Goal: Task Accomplishment & Management: Manage account settings

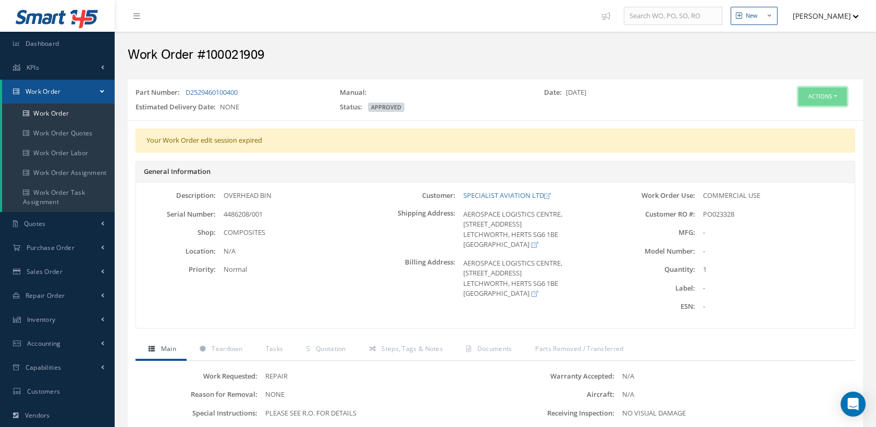
click at [815, 95] on button "Actions" at bounding box center [823, 97] width 48 height 18
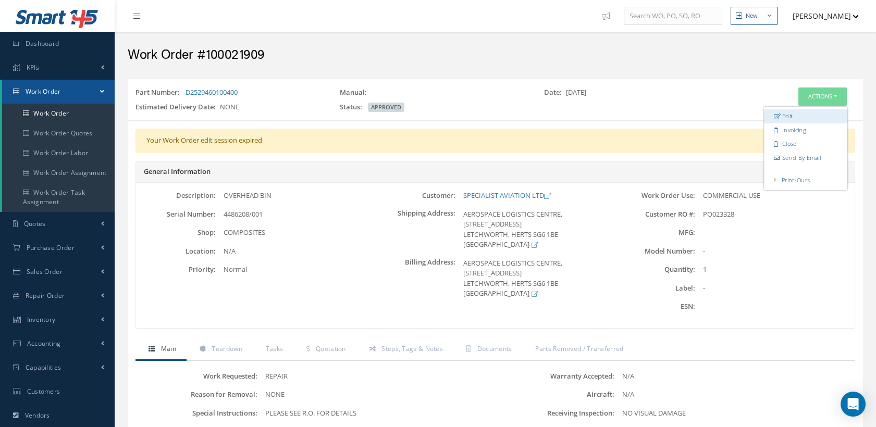
click at [780, 113] on icon at bounding box center [777, 116] width 7 height 6
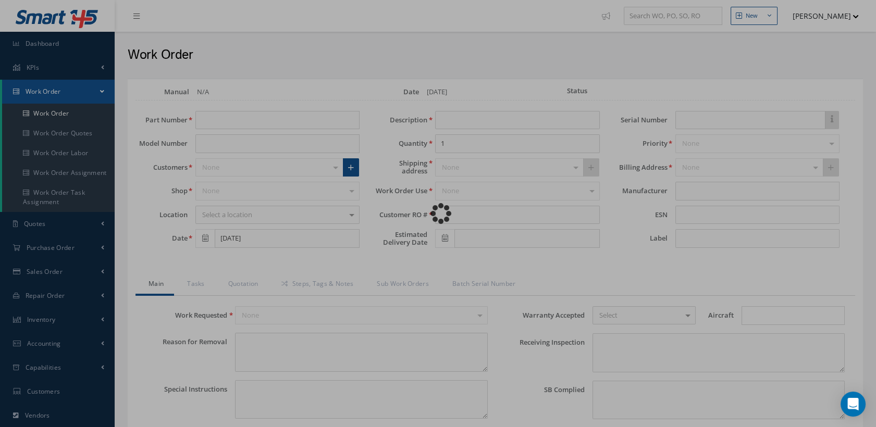
type input "D2529460100400"
type input "OVERHEAD BIN"
type input "PO023328"
type input "4486208/001"
type textarea "NONE"
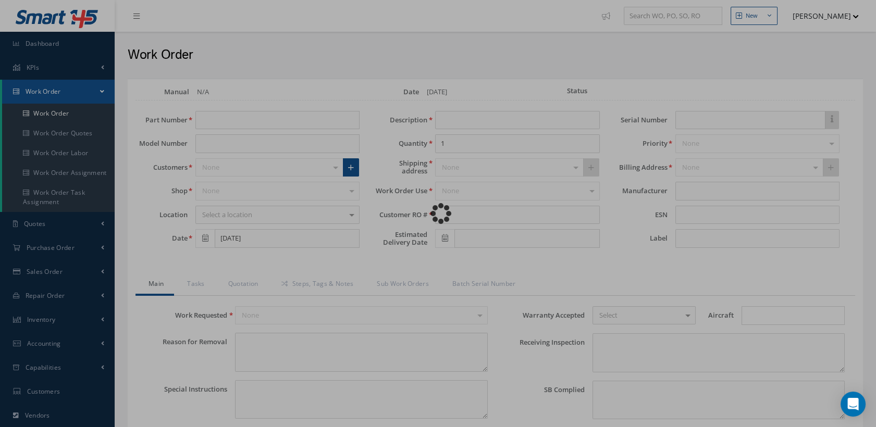
type textarea "PLEASE SEE R.O. FOR DETAILS"
type input "NONE"
type textarea "NO VISUAL DAMAGE"
type textarea "NONE"
type input "NONE"
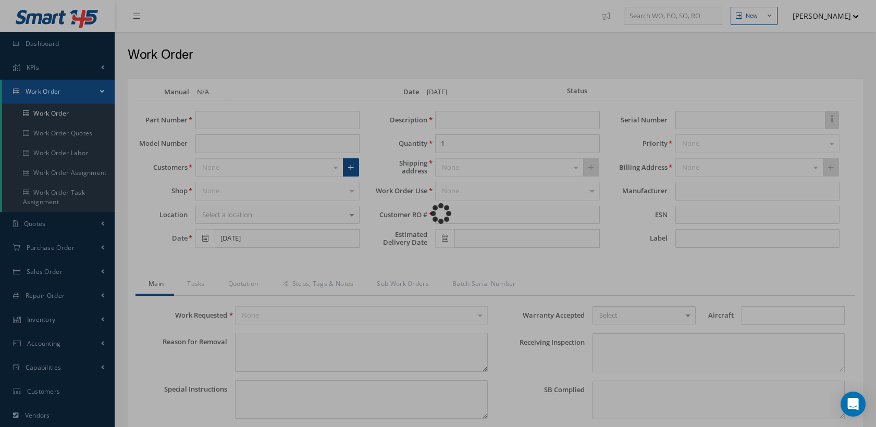
type textarea "INSPECTED AND RECERTIFIED IAW AIRBUS DRAWING 10 D252-94601 ISSUE C "4 FRAME PIT…"
type input "[DATE]"
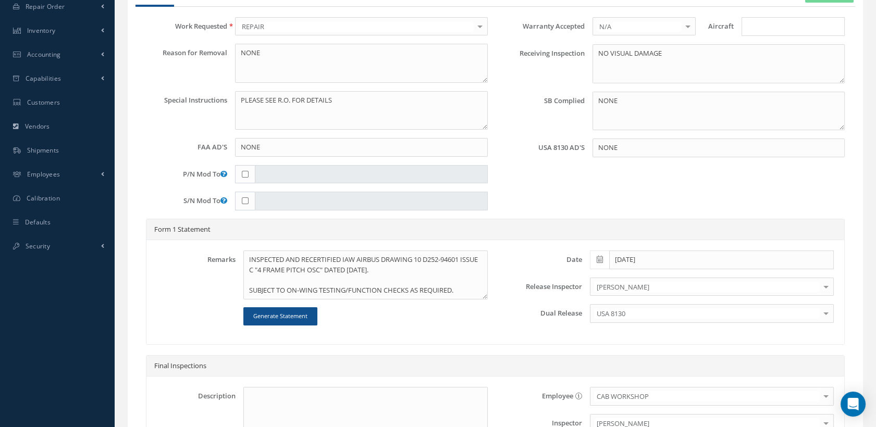
scroll to position [231, 0]
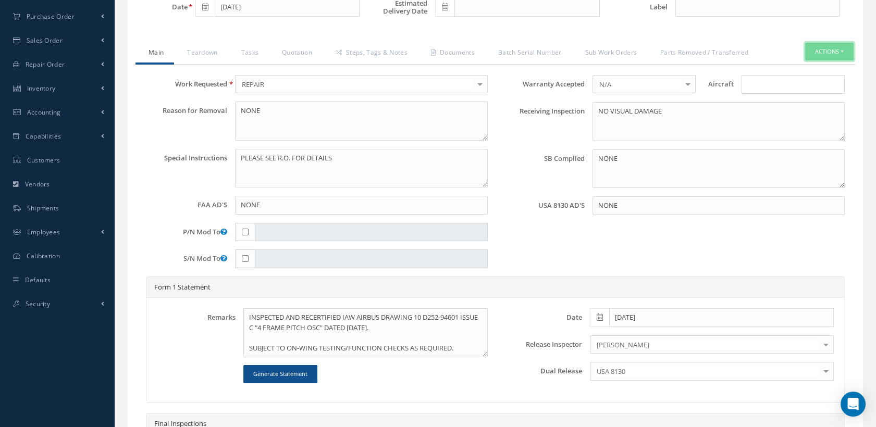
click at [807, 47] on button "Actions" at bounding box center [829, 52] width 48 height 18
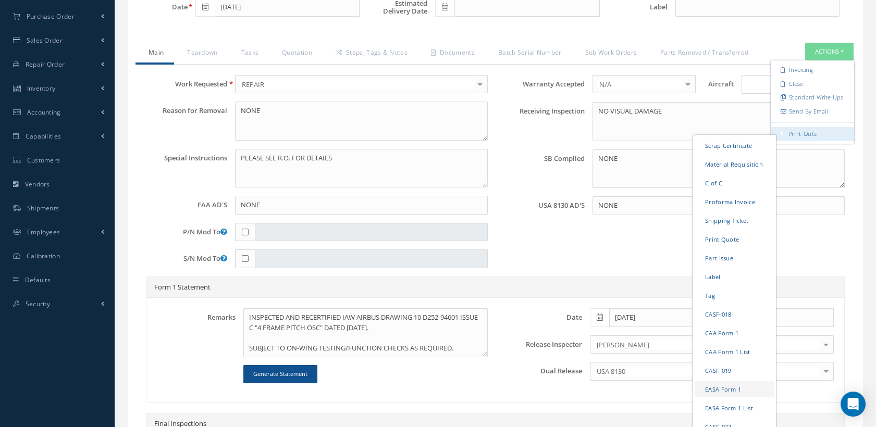
click at [728, 390] on link "EASA Form 1" at bounding box center [734, 390] width 79 height 16
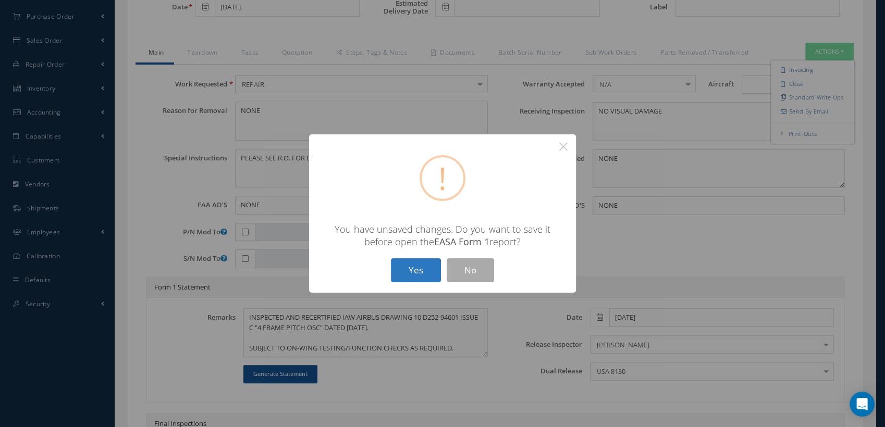
click at [423, 265] on button "Yes" at bounding box center [416, 271] width 50 height 24
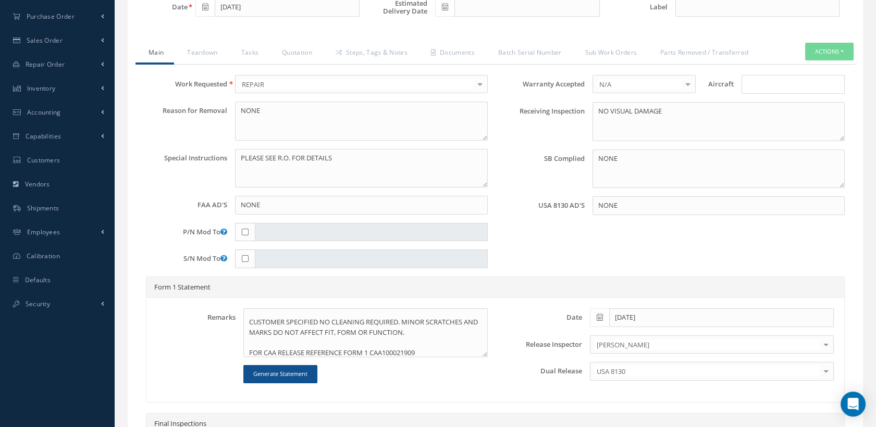
scroll to position [81, 0]
click at [273, 342] on textarea "INSPECTED AND RECERTIFIED IAW AIRBUS DRAWING 10 D252-94601 ISSUE C "4 FRAME PIT…" at bounding box center [365, 333] width 244 height 49
click at [384, 345] on textarea "INSPECTED AND RECERTIFIED IAW AIRBUS DRAWING 10 D252-94601 ISSUE C "4 FRAME PIT…" at bounding box center [365, 333] width 244 height 49
type textarea "INSPECTED AND RECERTIFIED IAW AIRBUS DRAWING 10 D252-94601 ISSUE C "4 FRAME PIT…"
click at [819, 55] on button "Actions" at bounding box center [829, 52] width 48 height 18
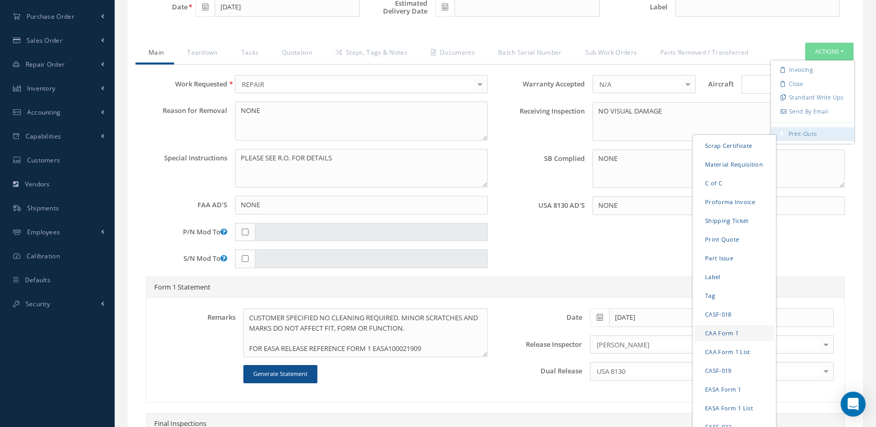
click at [717, 326] on link "CAA Form 1" at bounding box center [734, 333] width 79 height 16
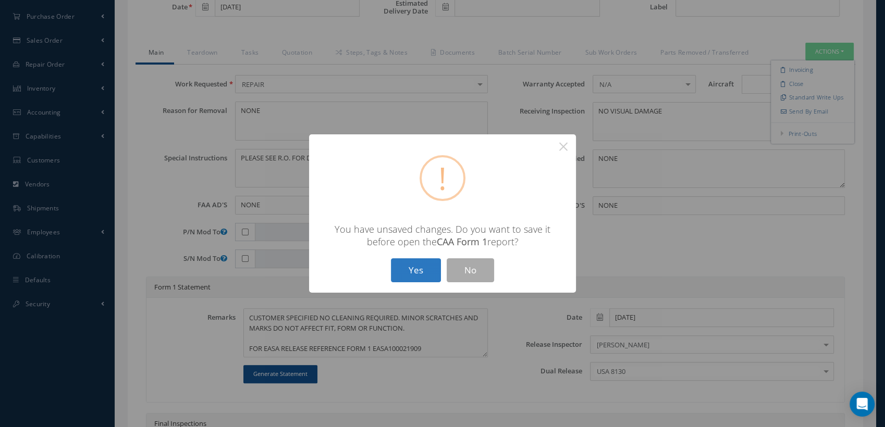
click at [407, 268] on button "Yes" at bounding box center [416, 271] width 50 height 24
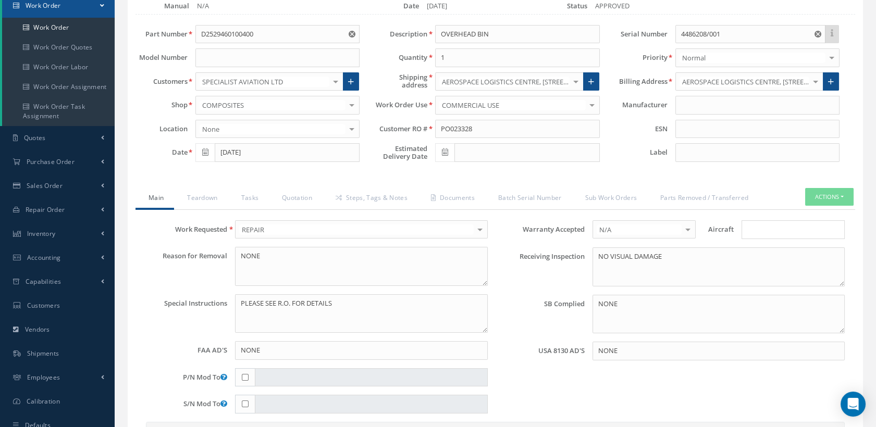
scroll to position [58, 0]
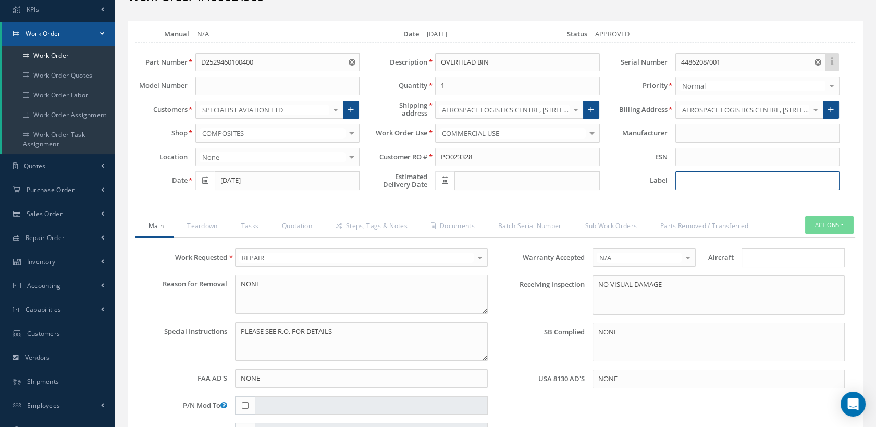
click at [734, 181] on input at bounding box center [758, 180] width 164 height 19
type input "GL 4034"
click at [823, 230] on button "Actions" at bounding box center [829, 225] width 48 height 18
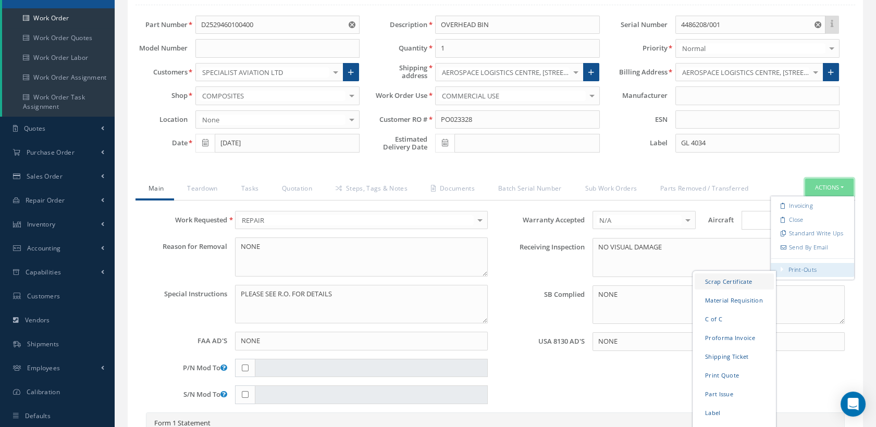
scroll to position [116, 0]
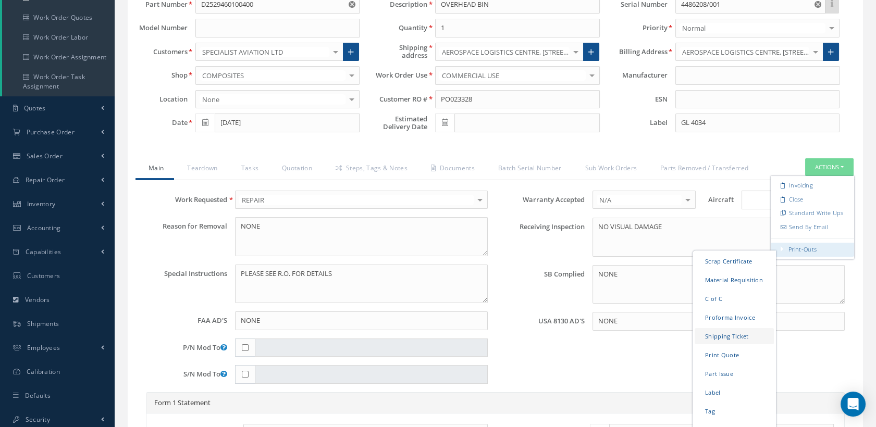
click at [730, 337] on link "Shipping Ticket" at bounding box center [734, 336] width 79 height 16
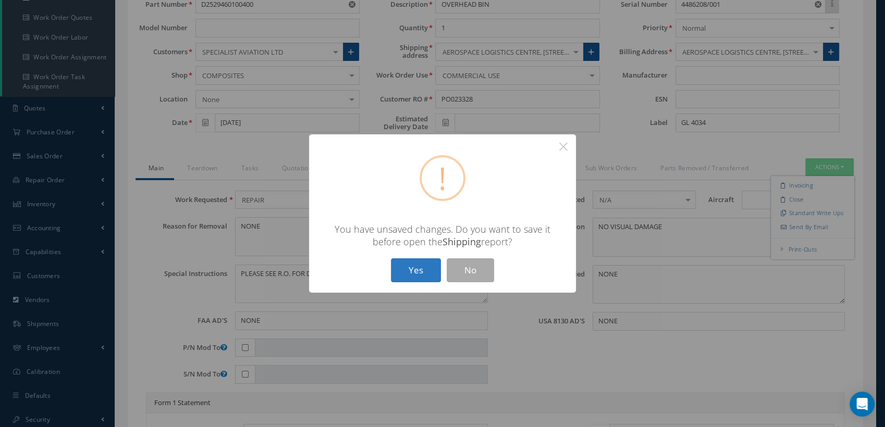
click at [432, 271] on button "Yes" at bounding box center [416, 271] width 50 height 24
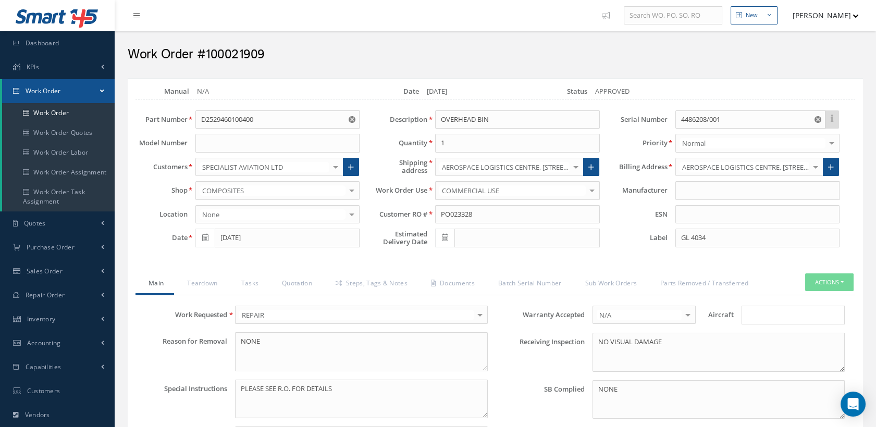
scroll to position [0, 0]
click at [354, 282] on link "Steps, Tags & Notes" at bounding box center [370, 285] width 95 height 22
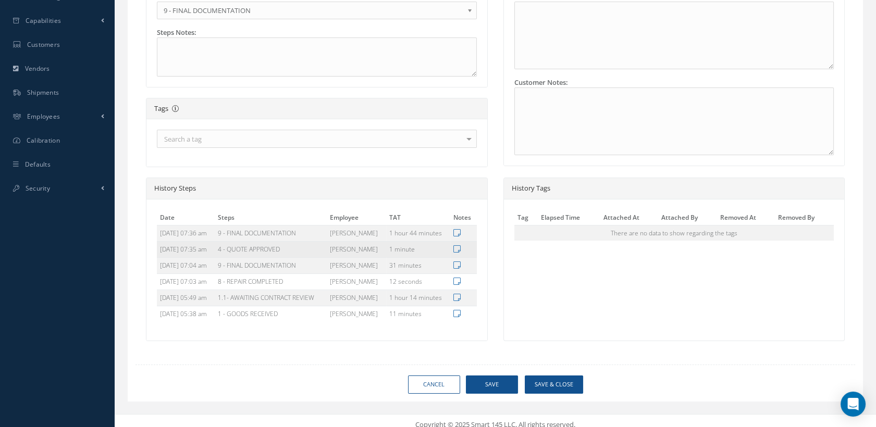
scroll to position [355, 0]
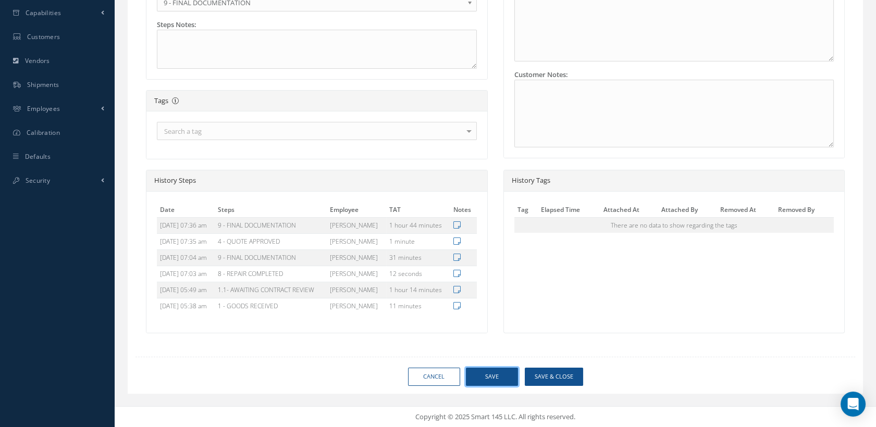
click at [478, 376] on button "Save" at bounding box center [492, 377] width 52 height 18
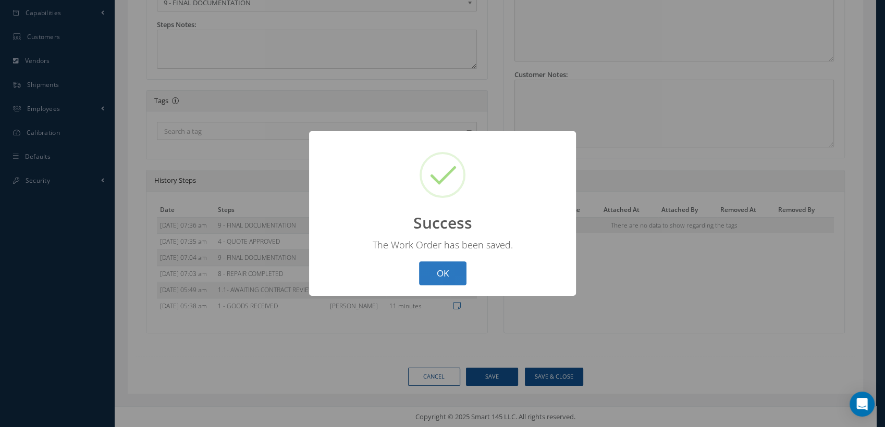
click at [446, 277] on button "OK" at bounding box center [442, 274] width 47 height 24
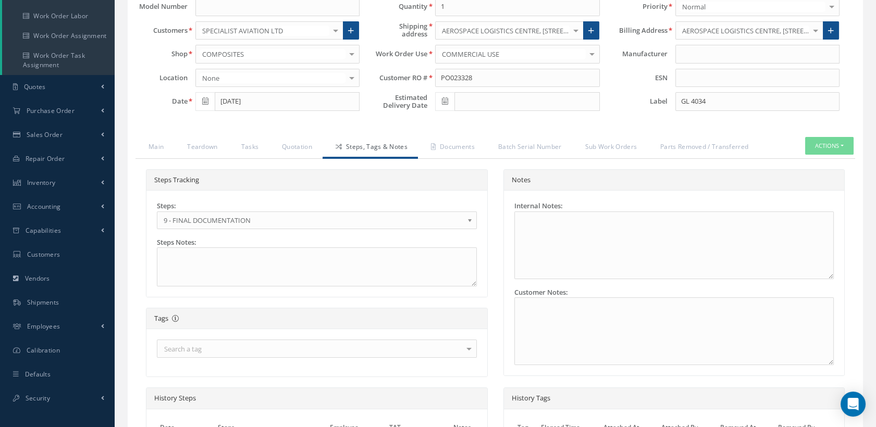
scroll to position [124, 0]
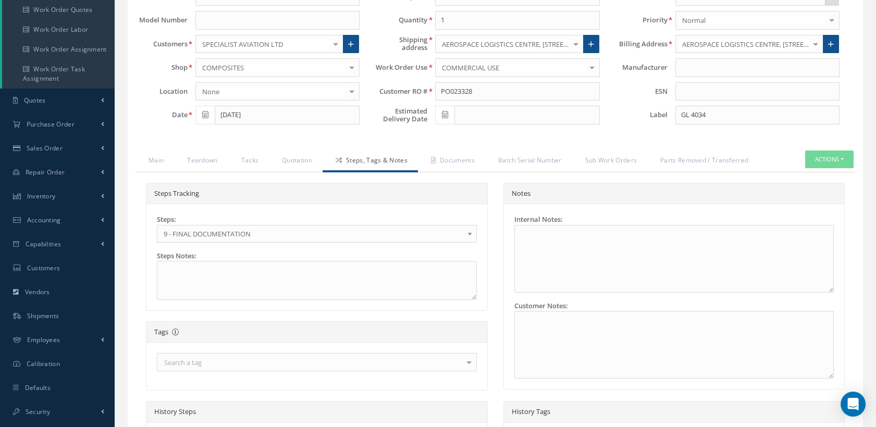
click at [259, 228] on span "9 - FINAL DOCUMENTATION" at bounding box center [314, 234] width 300 height 13
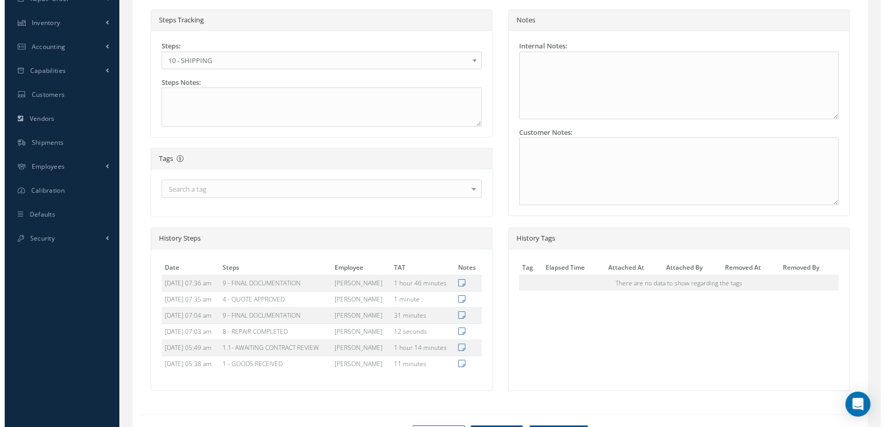
scroll to position [355, 0]
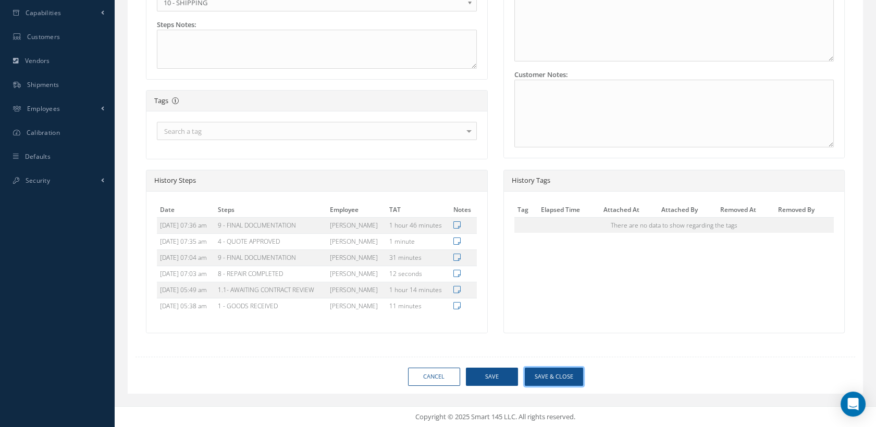
click at [537, 372] on button "Save & Close" at bounding box center [554, 377] width 58 height 18
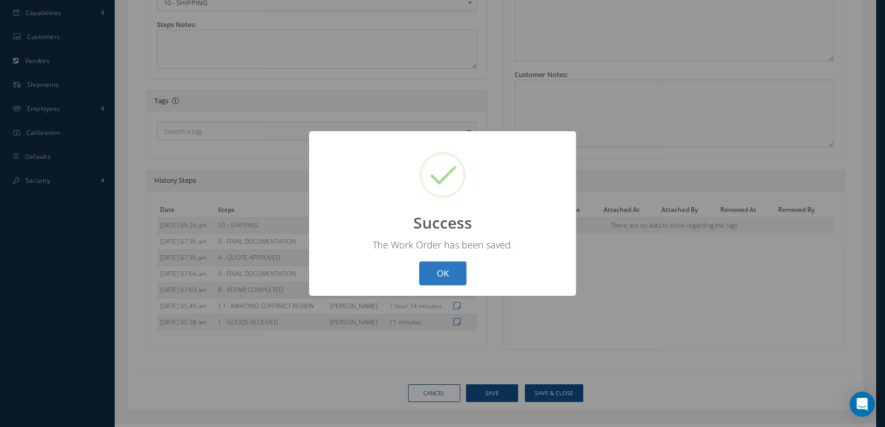
click at [442, 277] on button "OK" at bounding box center [442, 274] width 47 height 24
select select "25"
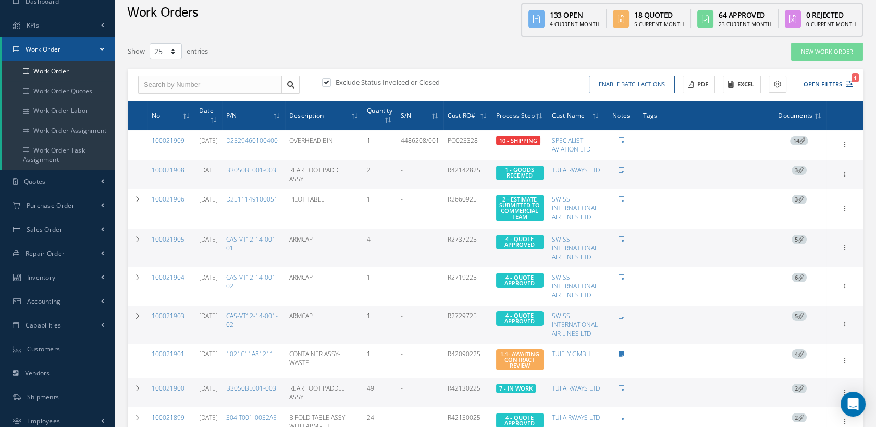
scroll to position [116, 0]
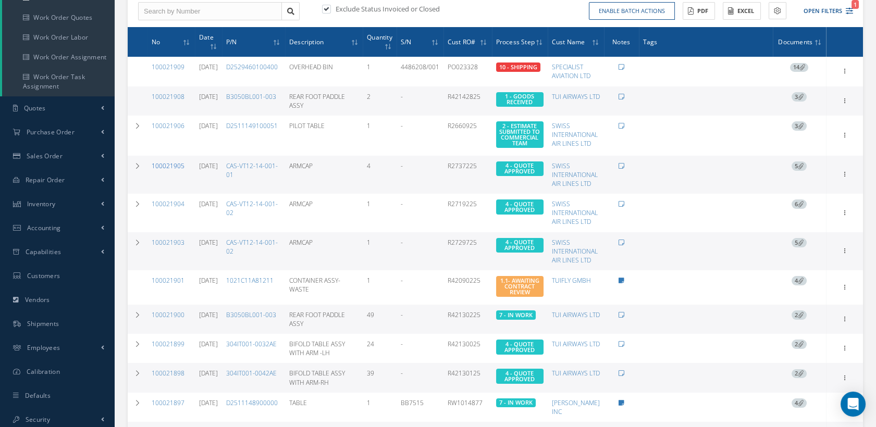
click at [167, 169] on link "100021905" at bounding box center [168, 166] width 33 height 9
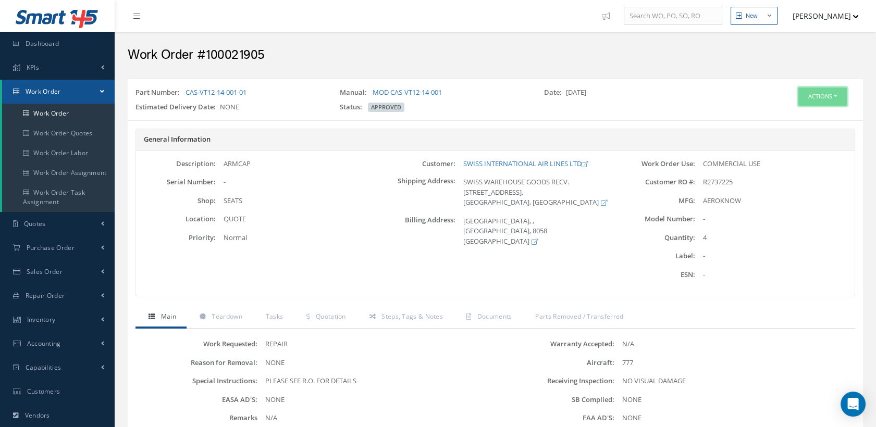
click at [812, 95] on button "Actions" at bounding box center [823, 97] width 48 height 18
click at [787, 113] on link "Edit" at bounding box center [805, 116] width 83 height 14
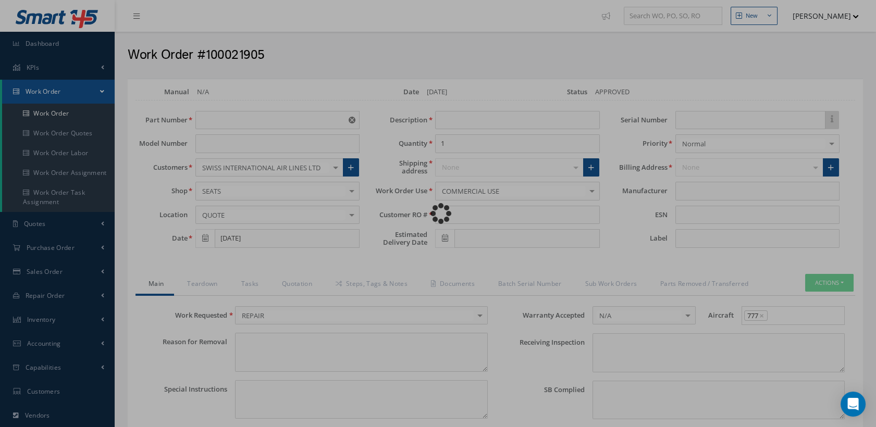
type input "CAS-VT12-14-001-01"
type input "[DATE]"
type input "ARMCAP"
type input "4"
type input "R2737225"
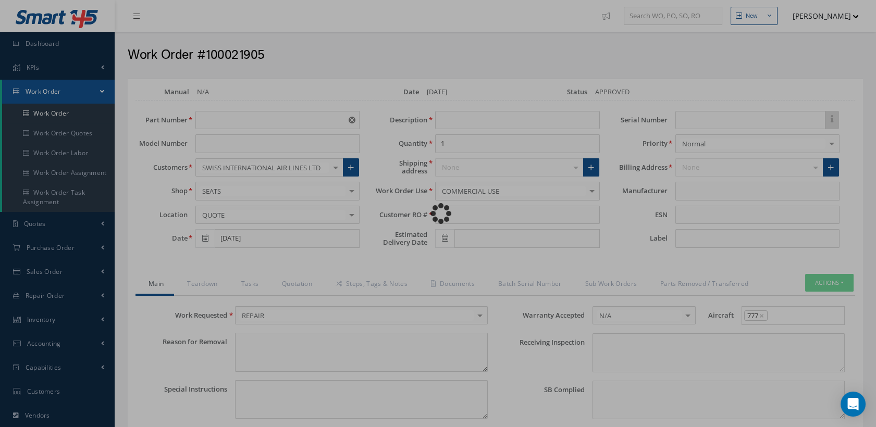
type textarea "NONE"
type textarea "PLEASE SEE R.O. FOR DETAILS"
type input "NONE"
type textarea "NO VISUAL DAMAGE"
type textarea "NONE"
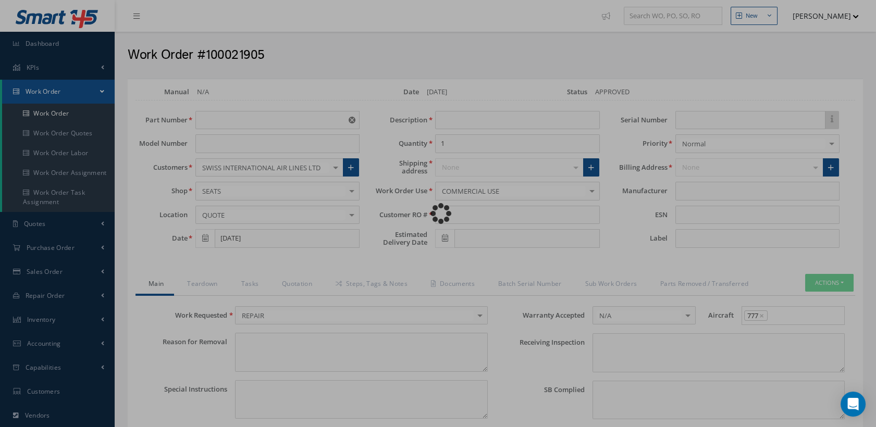
type input "NONE"
type input "AEROKNOW"
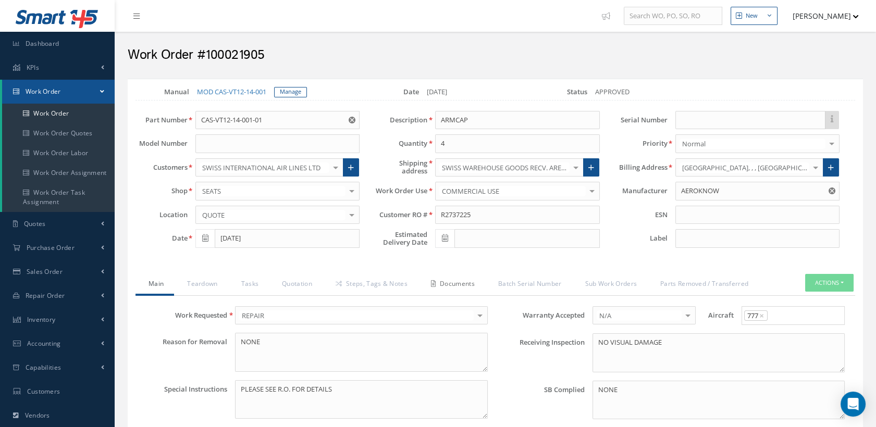
click at [447, 283] on link "Documents" at bounding box center [451, 285] width 67 height 22
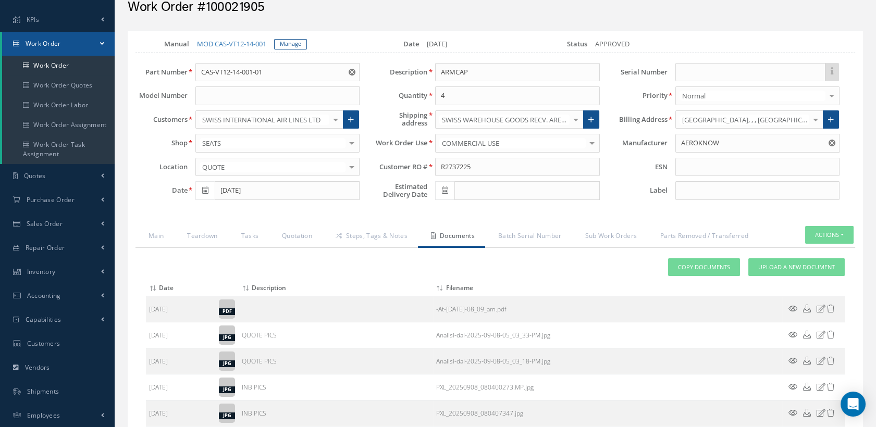
scroll to position [116, 0]
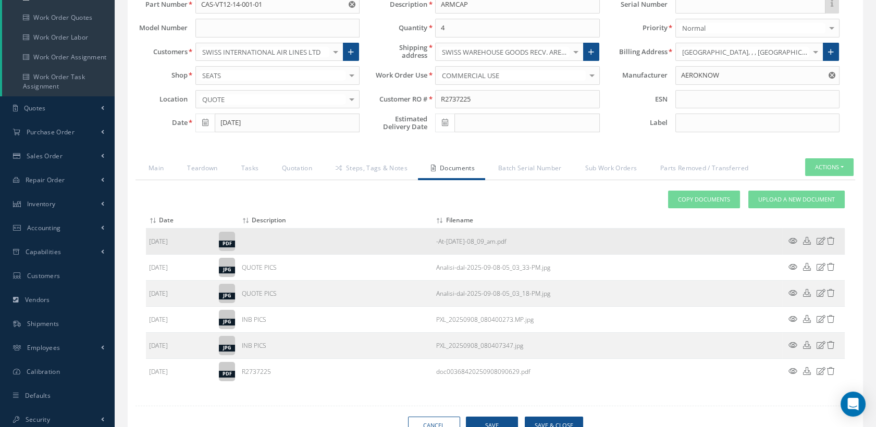
click at [820, 239] on icon at bounding box center [821, 241] width 9 height 8
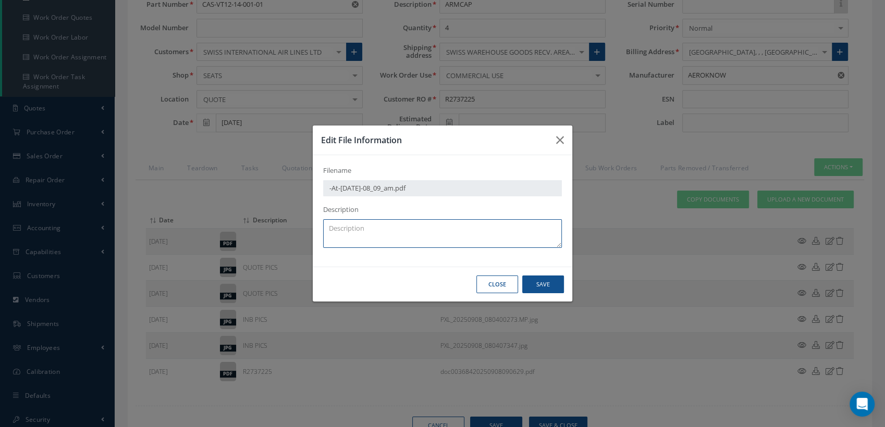
click at [408, 229] on textarea at bounding box center [442, 233] width 239 height 29
type textarea "QA"
click at [535, 278] on button "Save" at bounding box center [543, 285] width 42 height 18
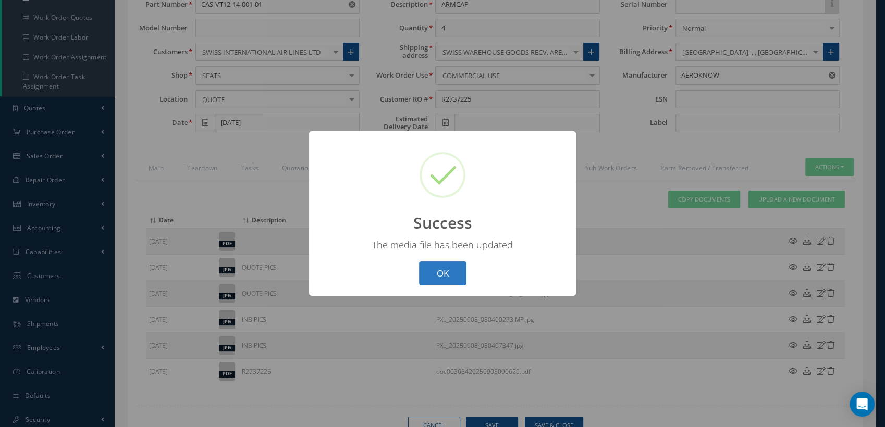
click at [460, 273] on button "OK" at bounding box center [442, 274] width 47 height 24
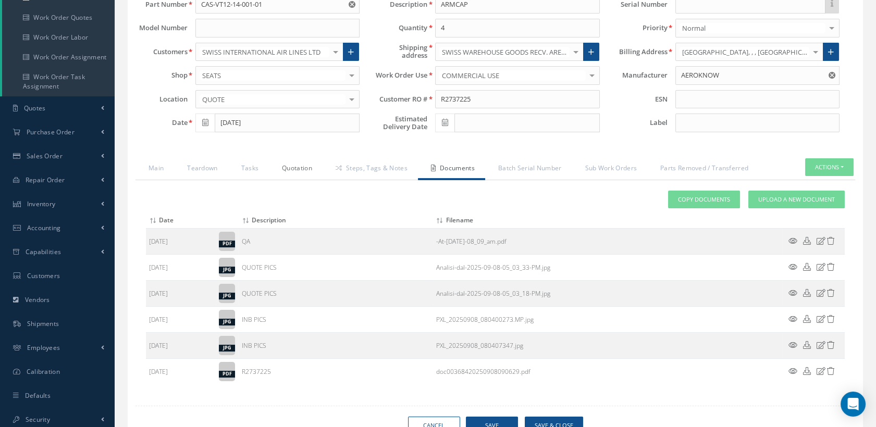
click at [304, 165] on link "Quotation" at bounding box center [296, 169] width 54 height 22
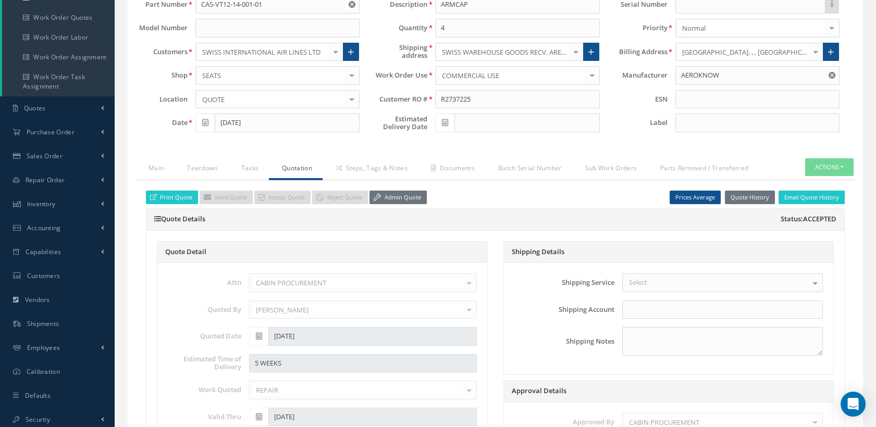
click at [450, 119] on span at bounding box center [444, 123] width 19 height 19
click at [536, 140] on th "»" at bounding box center [537, 140] width 16 height 16
click at [474, 200] on td "14" at bounding box center [475, 203] width 16 height 16
type input "[DATE]"
click at [352, 165] on link "Steps, Tags & Notes" at bounding box center [370, 169] width 95 height 22
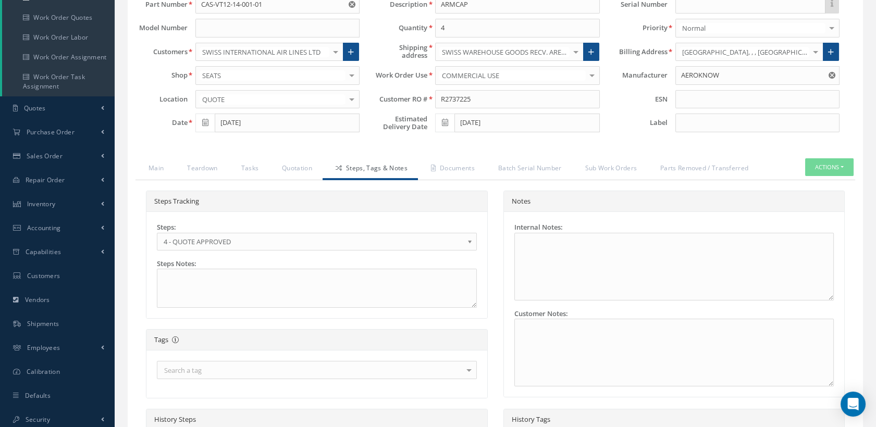
click at [273, 238] on span "4 - QUOTE APPROVED" at bounding box center [314, 242] width 300 height 13
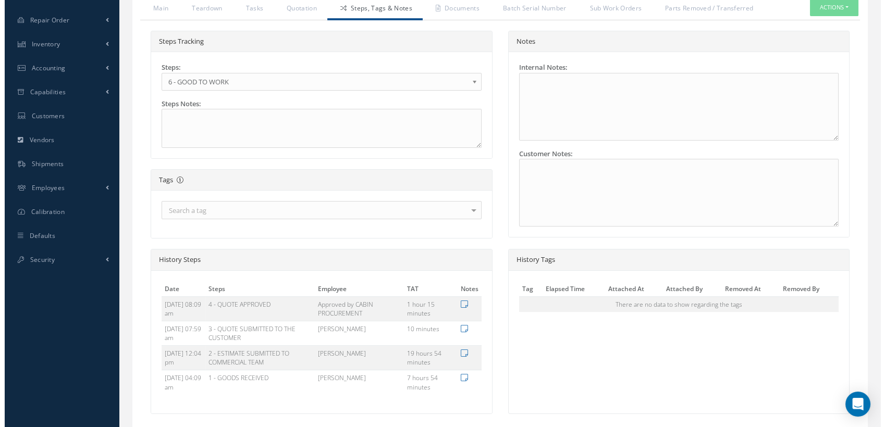
scroll to position [354, 0]
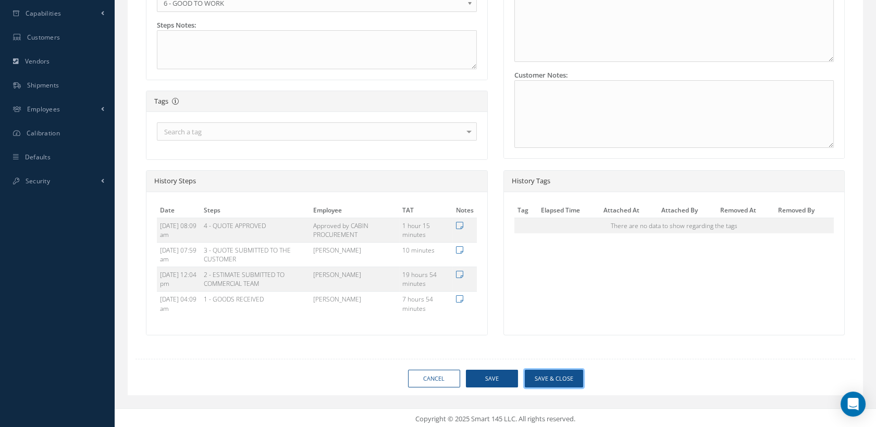
click at [544, 374] on button "Save & Close" at bounding box center [554, 379] width 58 height 18
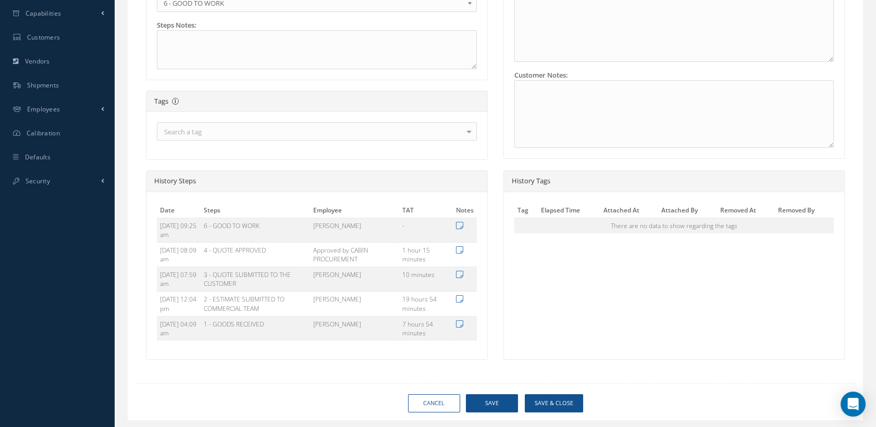
type input "AEROKNOW"
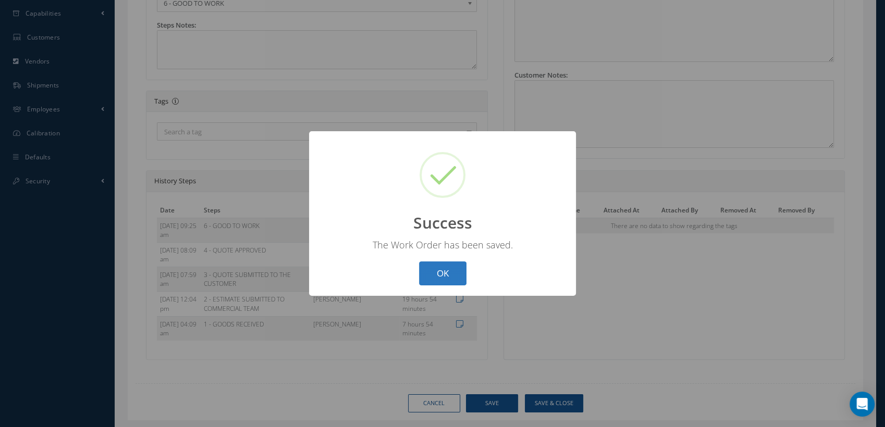
click at [450, 276] on button "OK" at bounding box center [442, 274] width 47 height 24
select select "25"
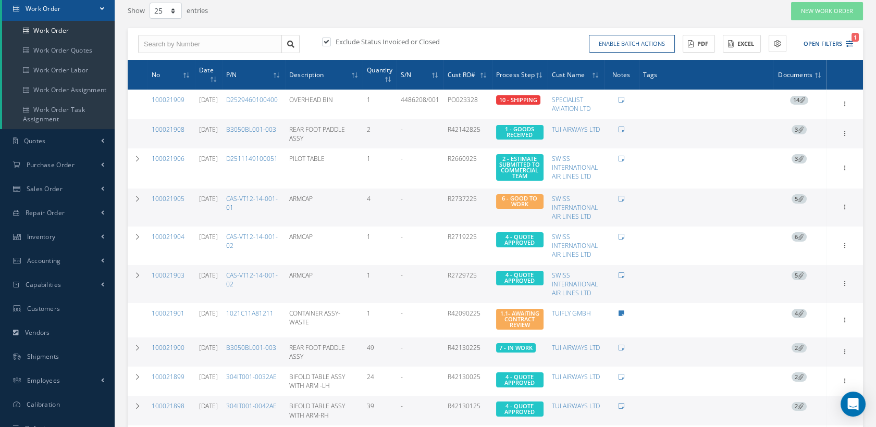
scroll to position [174, 0]
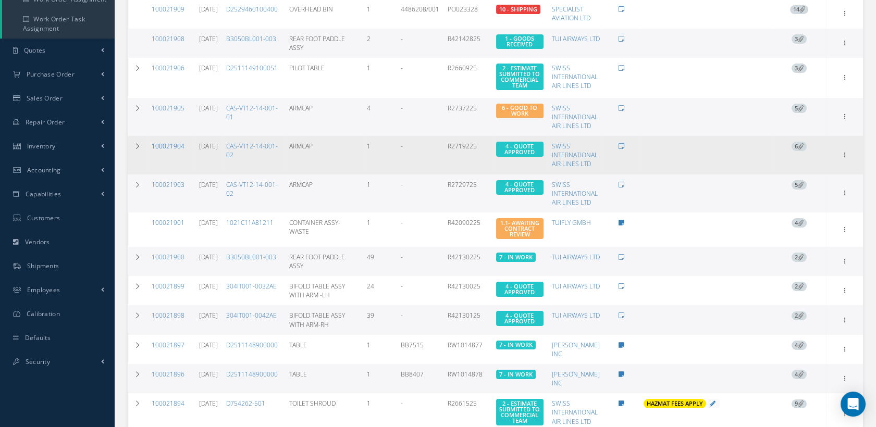
click at [174, 150] on link "100021904" at bounding box center [168, 146] width 33 height 9
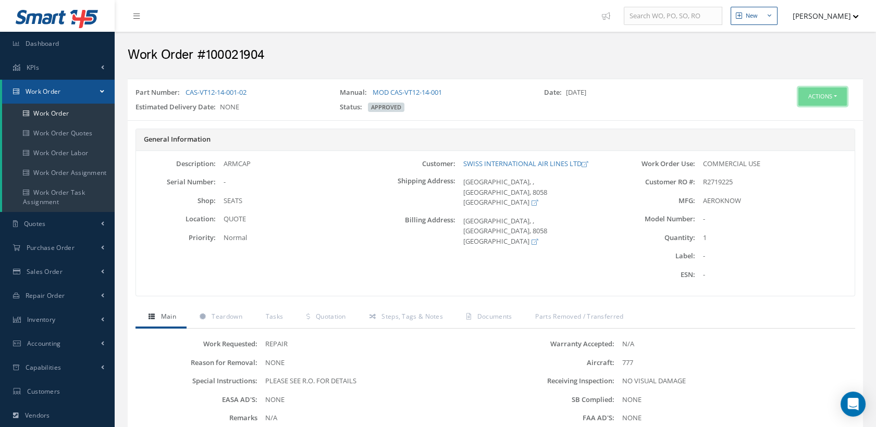
click at [816, 99] on button "Actions" at bounding box center [823, 97] width 48 height 18
click at [796, 112] on link "Edit" at bounding box center [805, 116] width 83 height 14
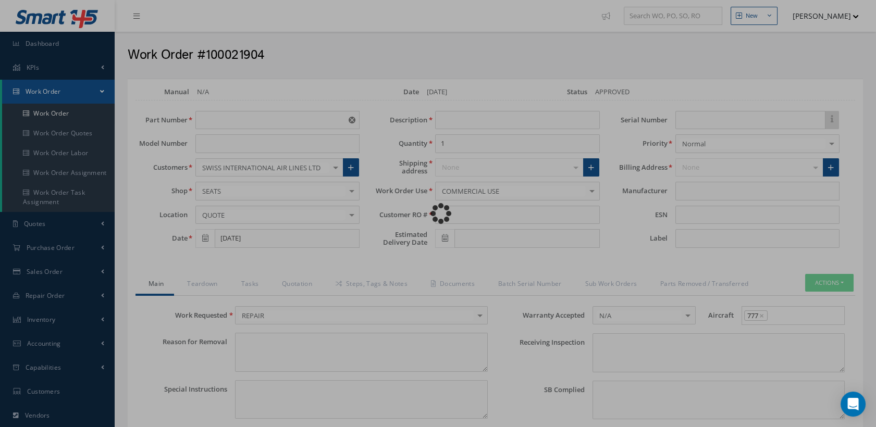
type input "CAS-VT12-14-001-02"
type input "[DATE]"
type input "ARMCAP"
type input "R2719225"
type textarea "NONE"
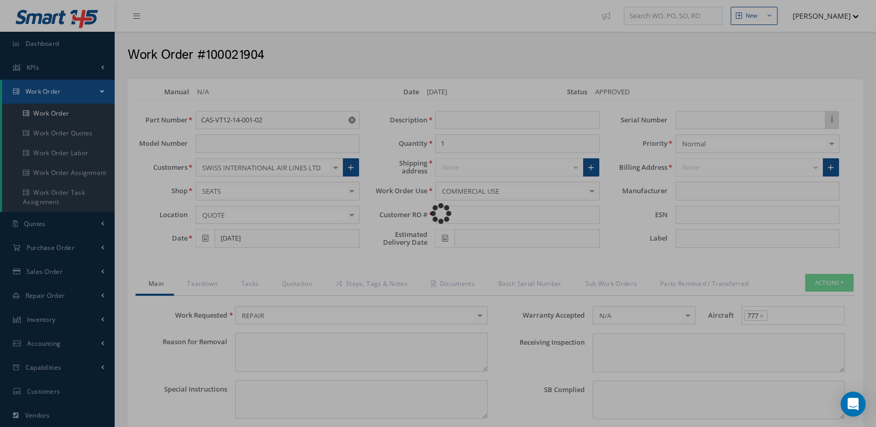
type textarea "PLEASE SEE R.O. FOR DETAILS"
type input "NONE"
type textarea "NO VISUAL DAMAGE"
type textarea "NONE"
type input "NONE"
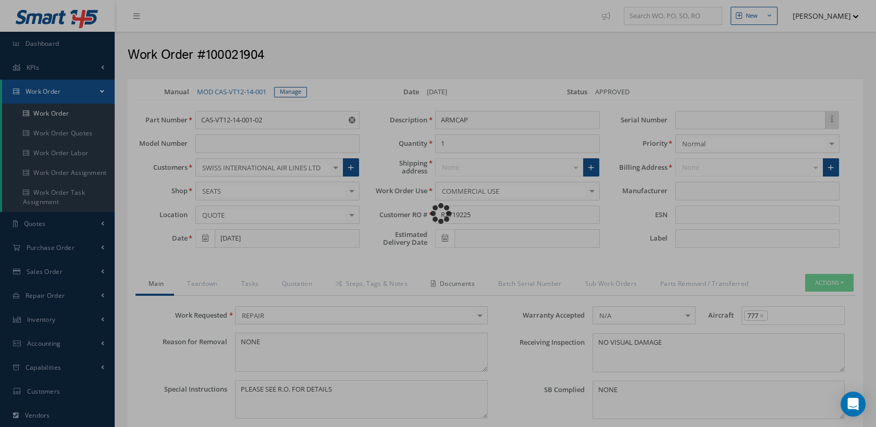
type input "AEROKNOW"
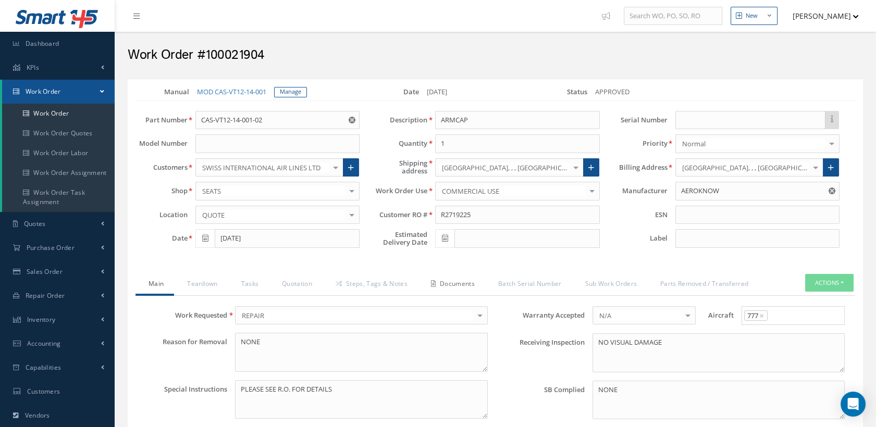
click at [471, 279] on link "Documents" at bounding box center [451, 285] width 67 height 22
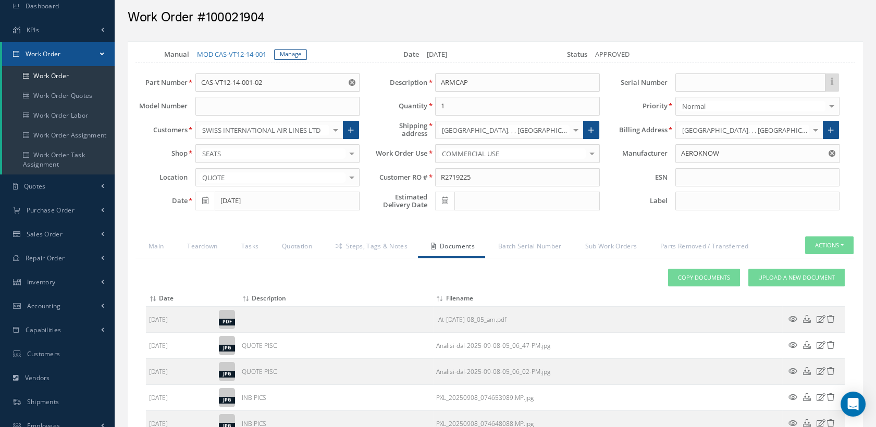
scroll to position [58, 0]
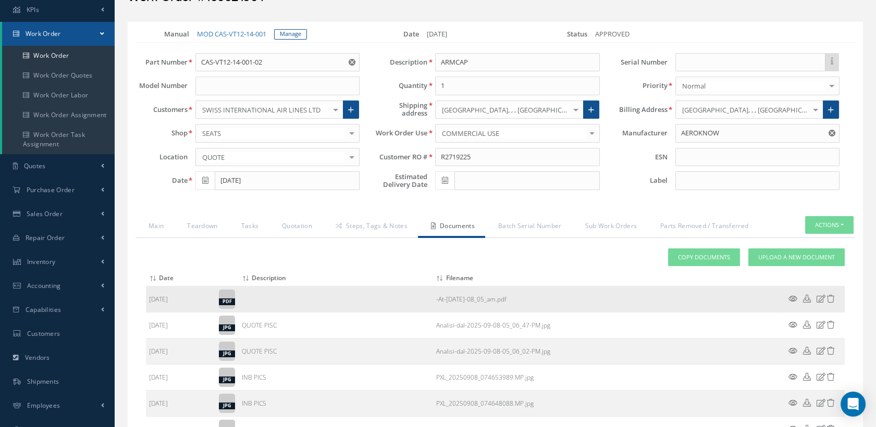
click at [823, 296] on icon at bounding box center [821, 299] width 9 height 8
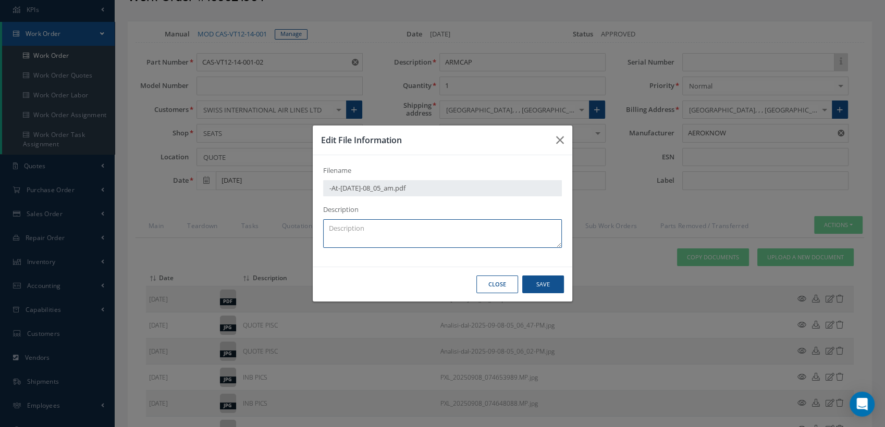
click at [334, 226] on textarea at bounding box center [442, 233] width 239 height 29
type textarea "QA"
click at [558, 284] on button "Save" at bounding box center [543, 285] width 42 height 18
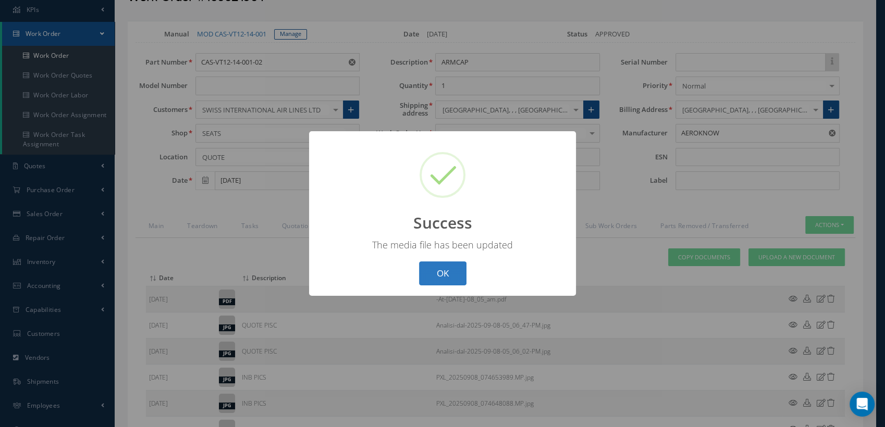
click at [450, 273] on button "OK" at bounding box center [442, 274] width 47 height 24
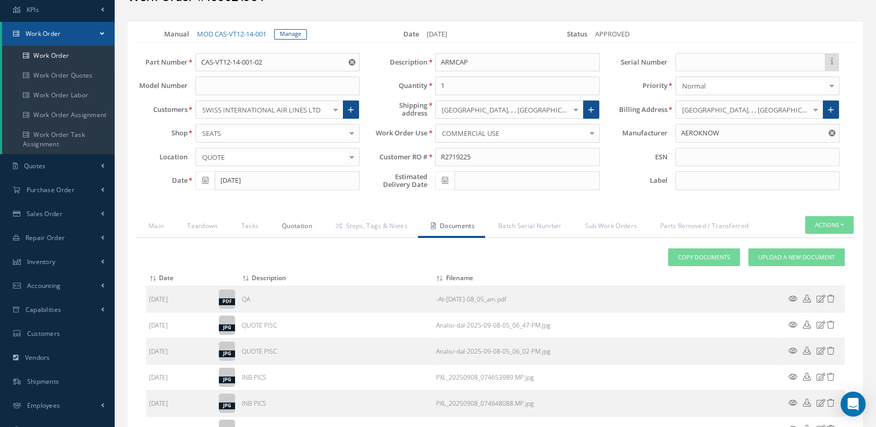
click at [308, 228] on link "Quotation" at bounding box center [296, 227] width 54 height 22
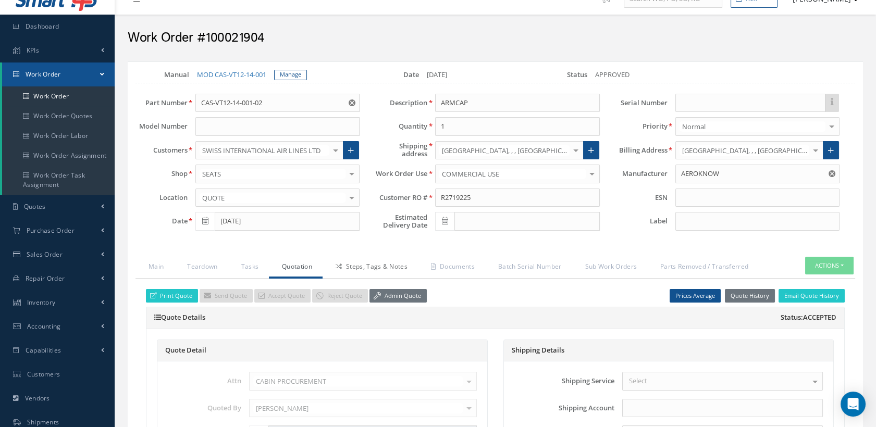
scroll to position [0, 0]
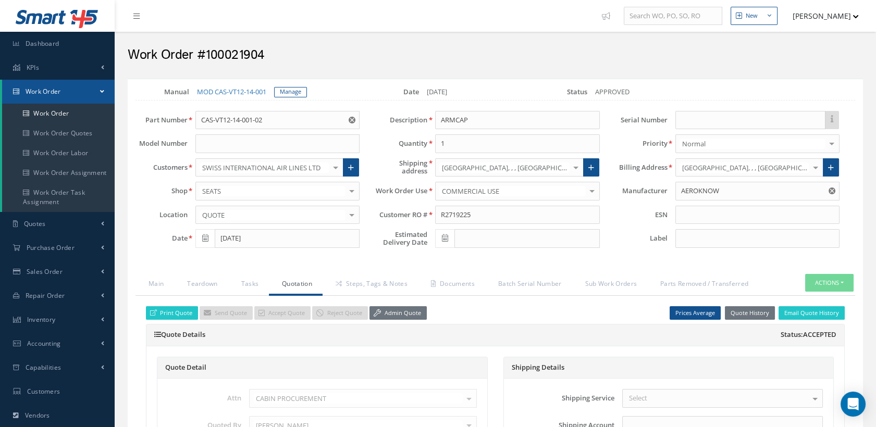
click at [442, 235] on icon at bounding box center [445, 238] width 6 height 7
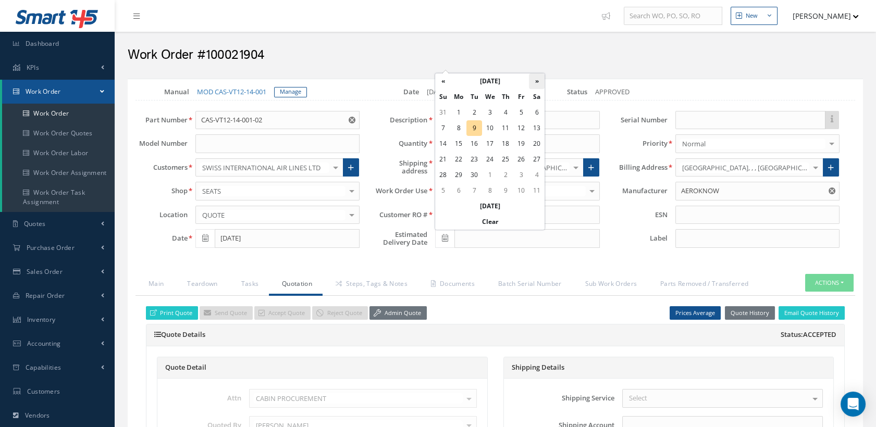
click at [535, 79] on th "»" at bounding box center [537, 81] width 16 height 16
click at [474, 144] on td "14" at bounding box center [475, 144] width 16 height 16
type input "[DATE]"
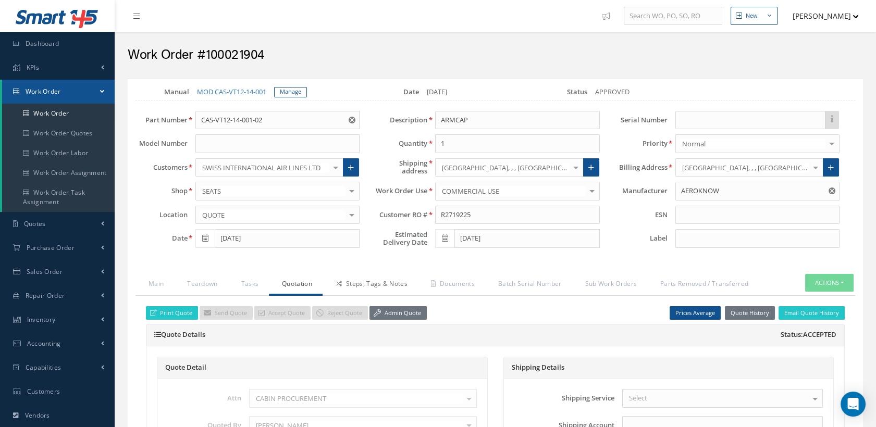
click at [342, 280] on link "Steps, Tags & Notes" at bounding box center [370, 285] width 95 height 22
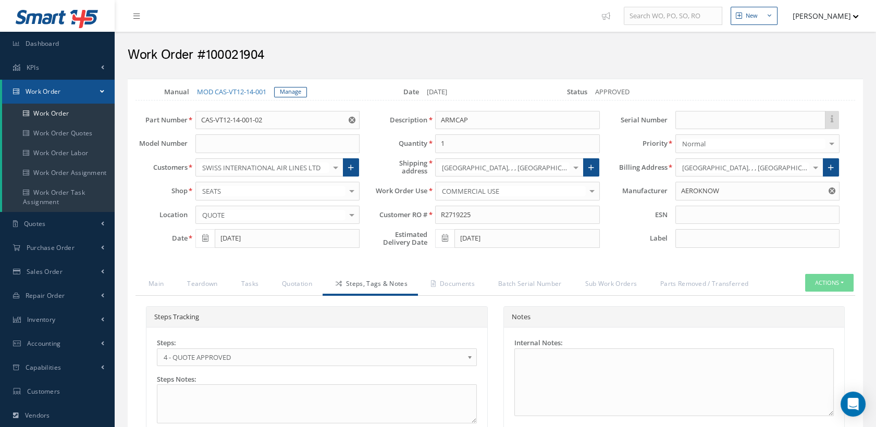
click at [254, 351] on span "4 - QUOTE APPROVED" at bounding box center [314, 357] width 300 height 13
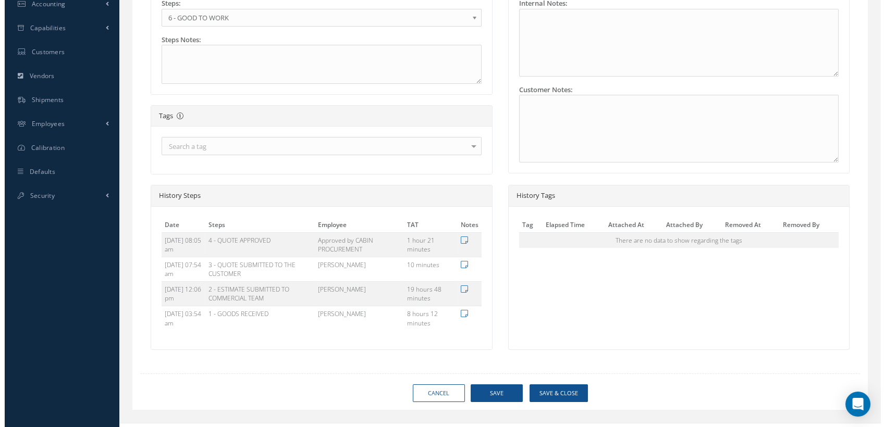
scroll to position [354, 0]
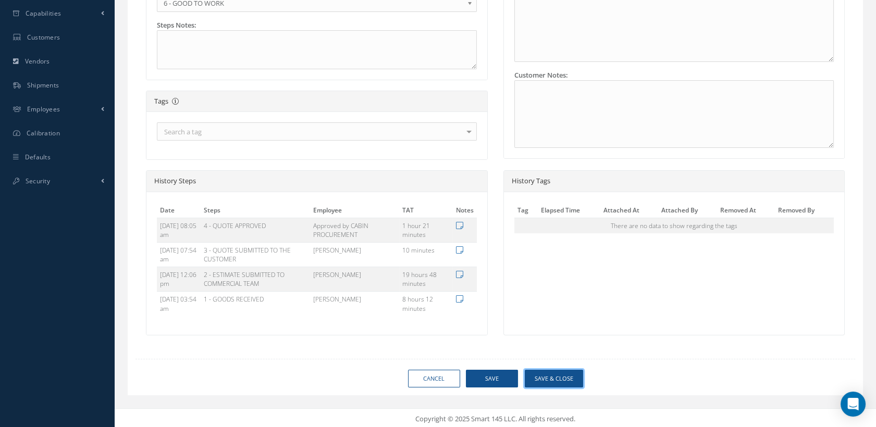
click at [549, 370] on button "Save & Close" at bounding box center [554, 379] width 58 height 18
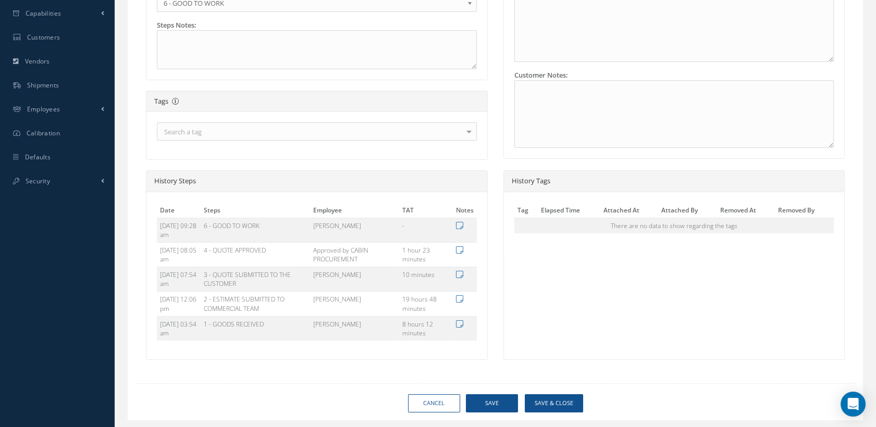
type input "AEROKNOW"
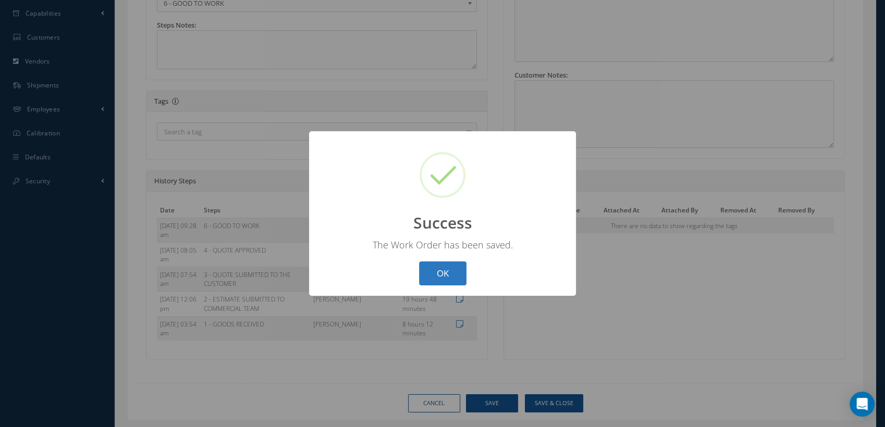
click at [428, 274] on button "OK" at bounding box center [442, 274] width 47 height 24
select select "25"
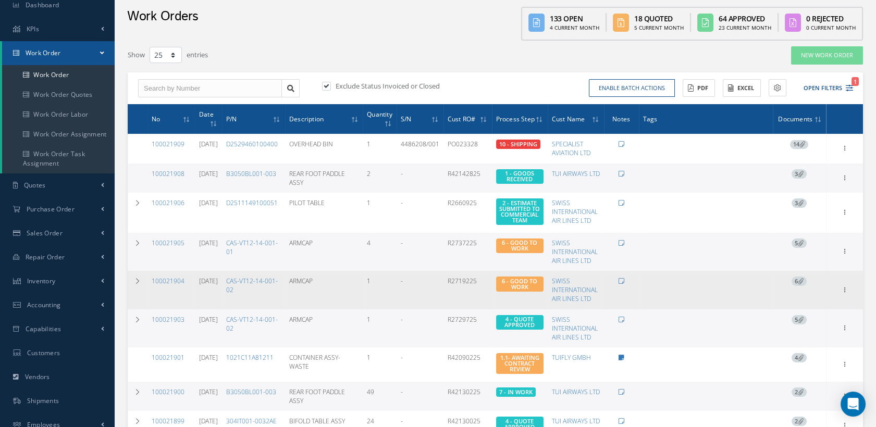
scroll to position [116, 0]
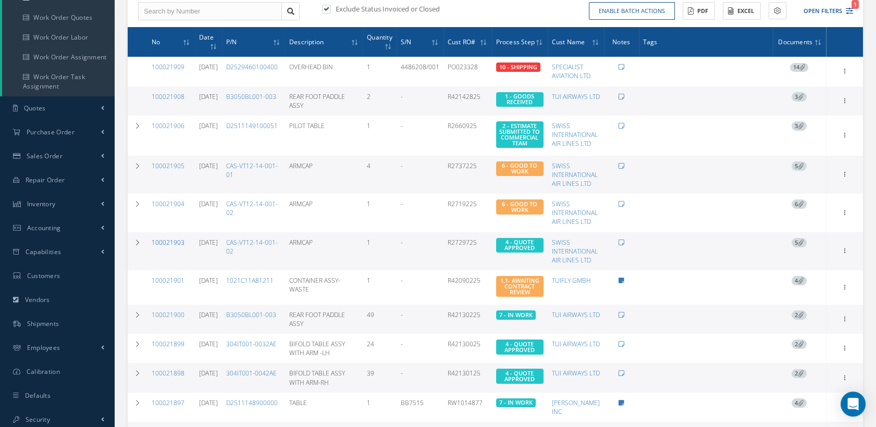
click at [164, 247] on link "100021903" at bounding box center [168, 242] width 33 height 9
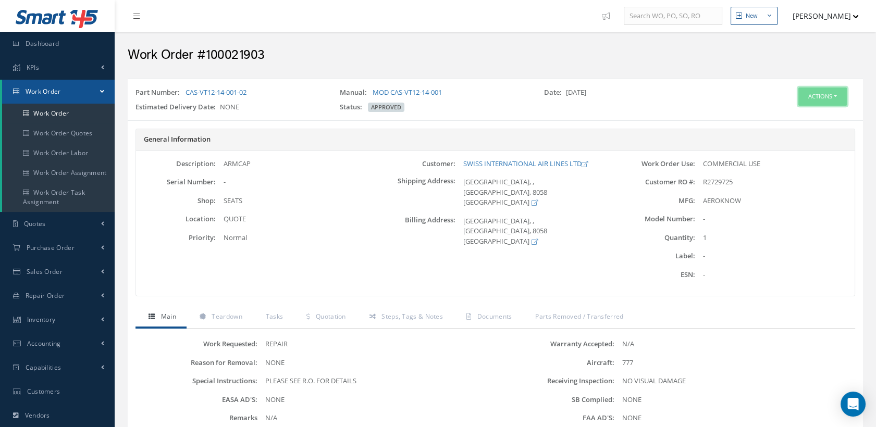
click at [820, 104] on button "Actions" at bounding box center [823, 97] width 48 height 18
click at [786, 119] on link "Edit" at bounding box center [805, 116] width 83 height 14
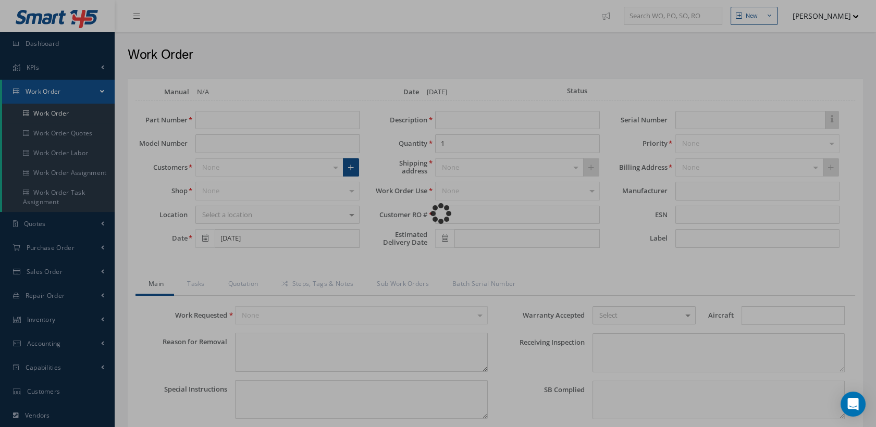
type input "CAS-VT12-14-001-02"
type input "[DATE]"
type input "ARMCAP"
type input "R2729725"
type textarea "NONE"
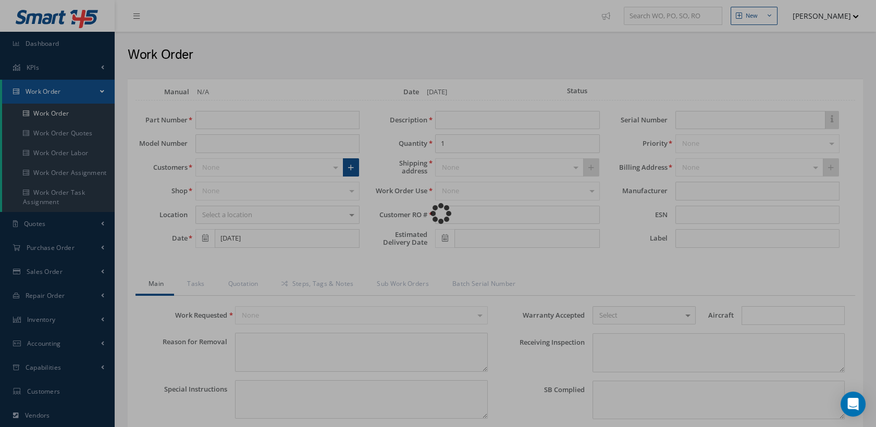
type textarea "PLEASE SEE R.O. FOR DETAILS"
type input "NONE"
type textarea "NO VISUAL DAMAGE"
type textarea "NONE"
type input "NONE"
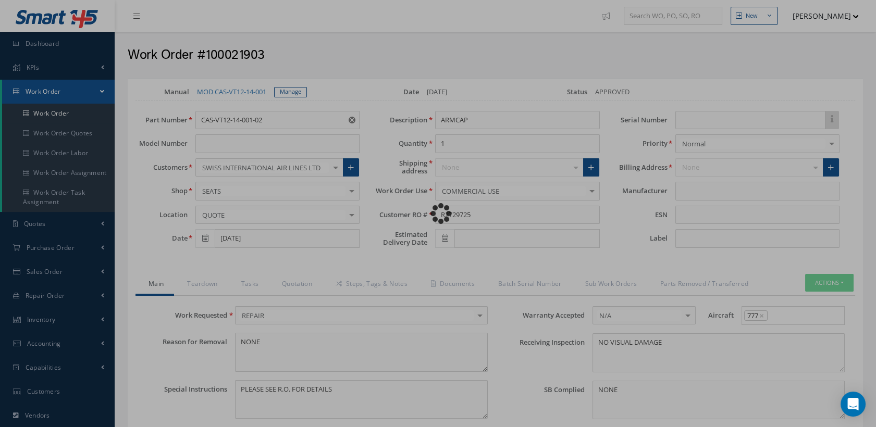
type input "AEROKNOW"
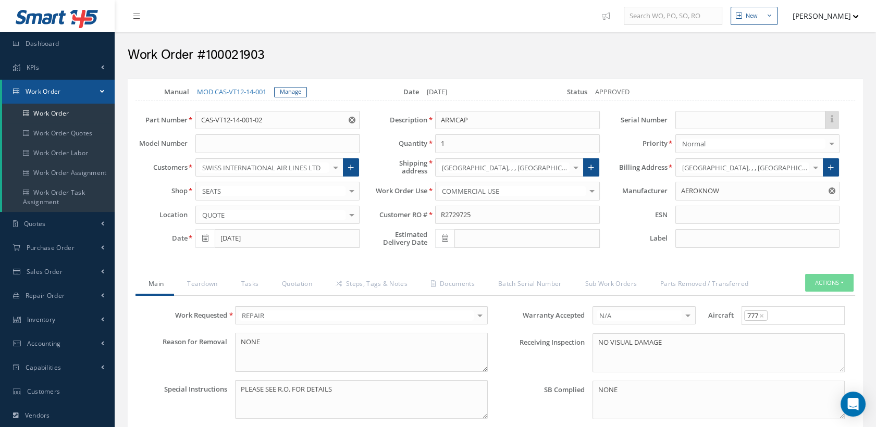
click at [445, 240] on icon at bounding box center [445, 238] width 6 height 7
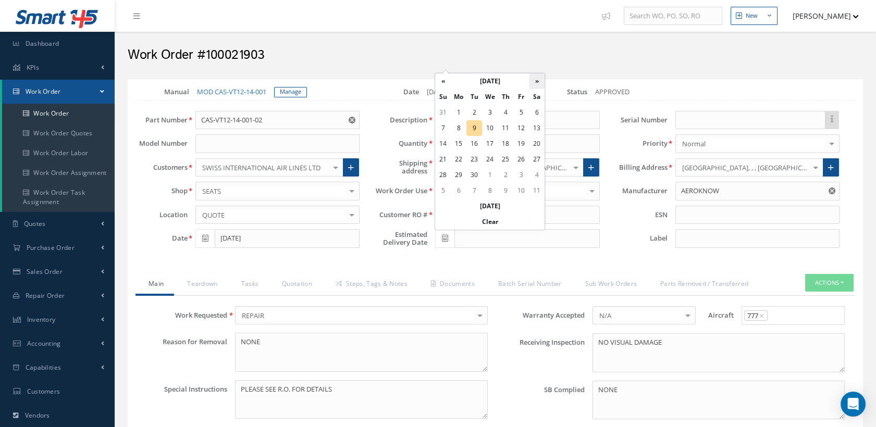
click at [538, 82] on th "»" at bounding box center [537, 81] width 16 height 16
click at [471, 144] on td "14" at bounding box center [475, 144] width 16 height 16
type input "[DATE]"
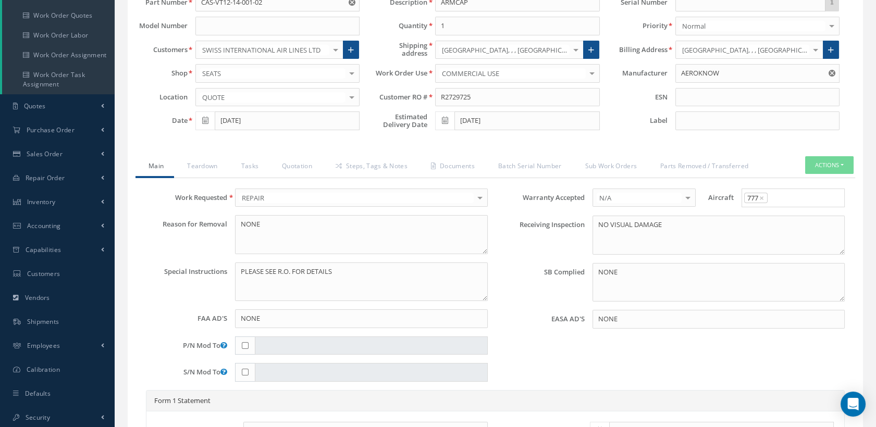
scroll to position [116, 0]
click at [481, 161] on link "Documents" at bounding box center [451, 169] width 67 height 22
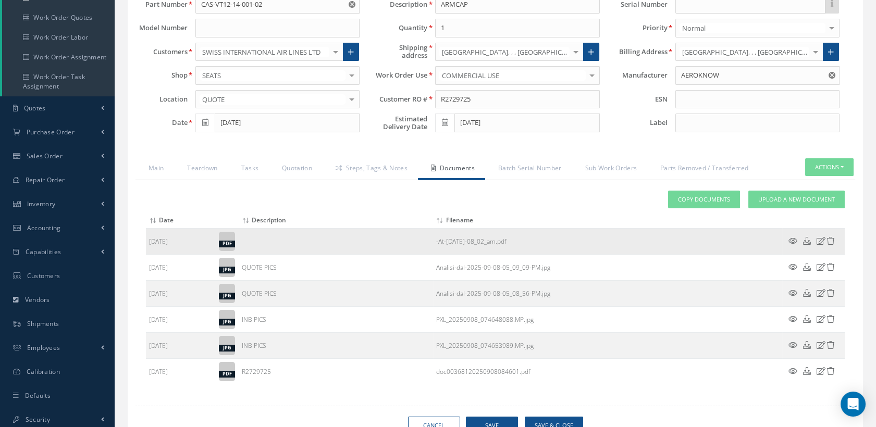
click at [818, 239] on icon at bounding box center [821, 241] width 9 height 8
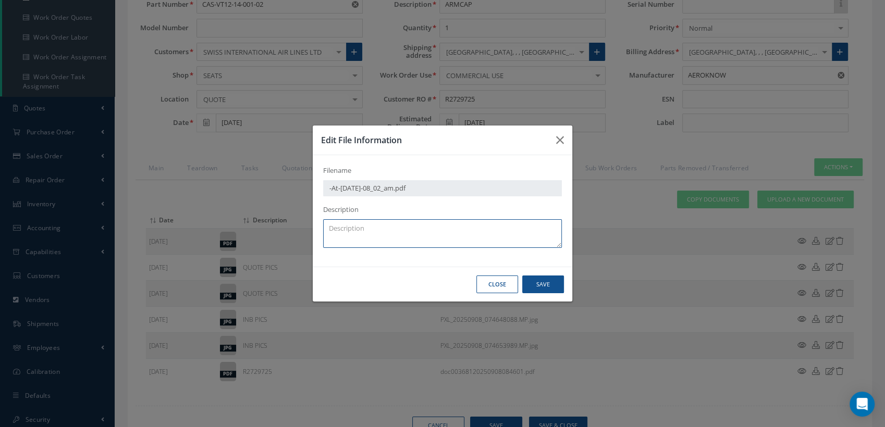
click at [359, 228] on textarea at bounding box center [442, 233] width 239 height 29
type textarea "QA"
click at [554, 275] on div "Close Save" at bounding box center [443, 284] width 260 height 35
click at [547, 285] on button "Save" at bounding box center [543, 285] width 42 height 18
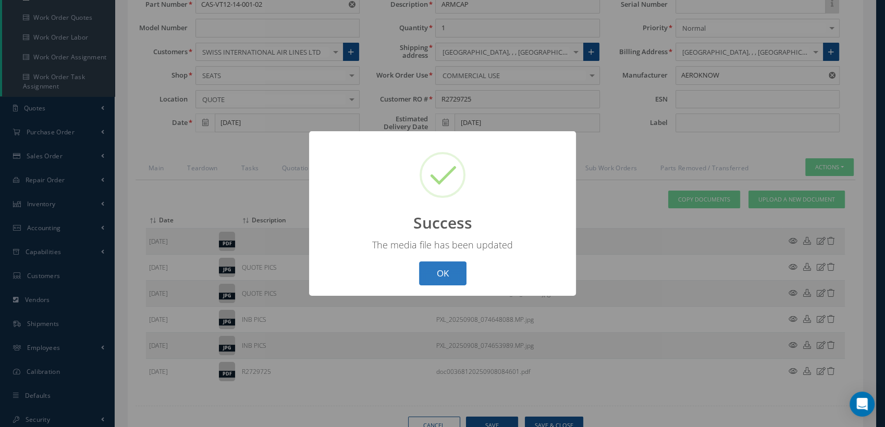
click at [445, 269] on button "OK" at bounding box center [442, 274] width 47 height 24
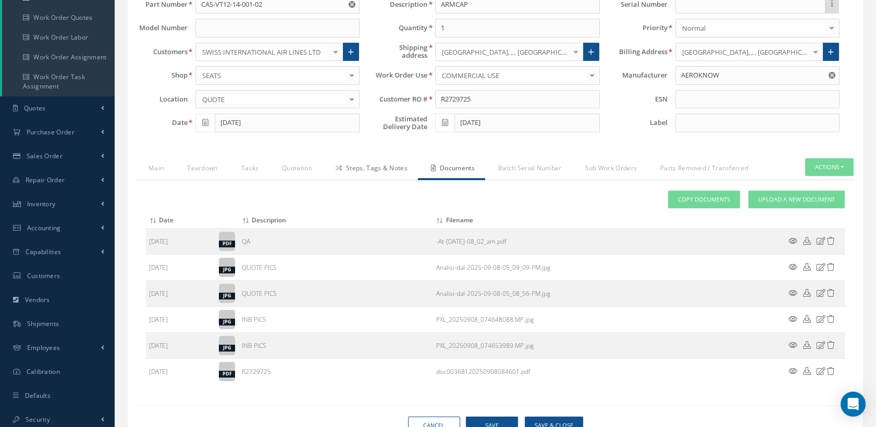
click at [367, 169] on link "Steps, Tags & Notes" at bounding box center [370, 169] width 95 height 22
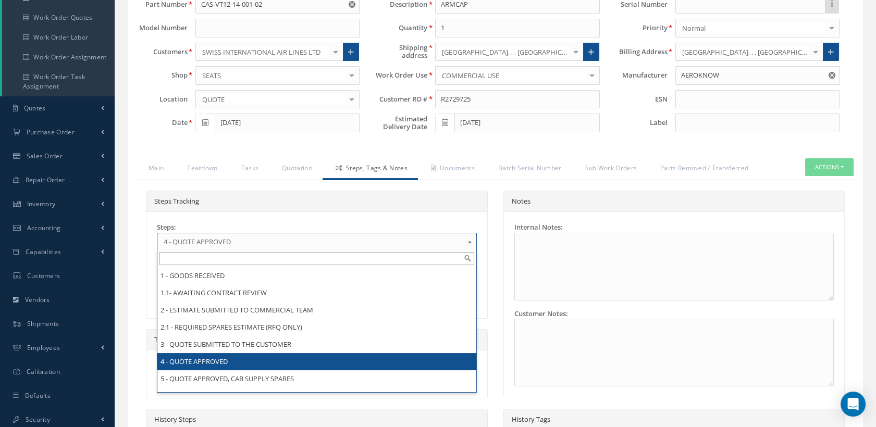
click at [331, 237] on span "4 - QUOTE APPROVED" at bounding box center [314, 242] width 300 height 13
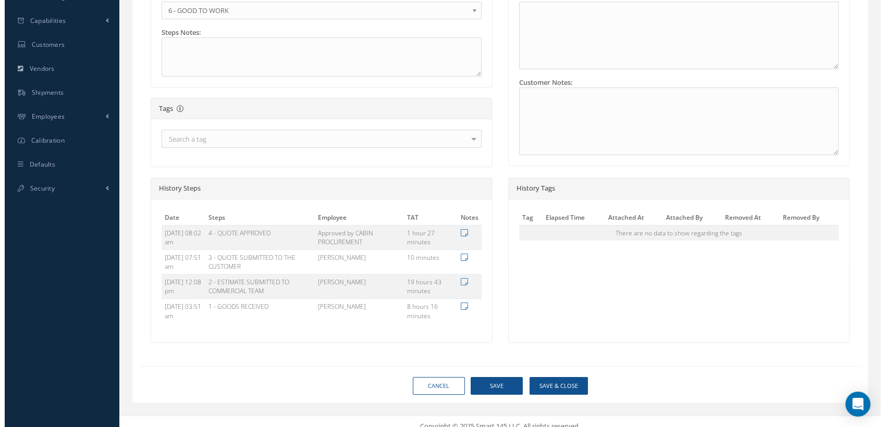
scroll to position [0, 0]
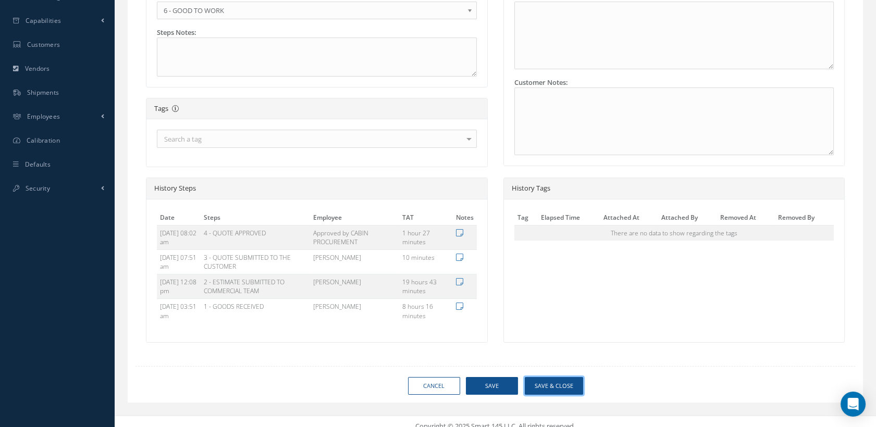
click at [549, 384] on button "Save & Close" at bounding box center [554, 386] width 58 height 18
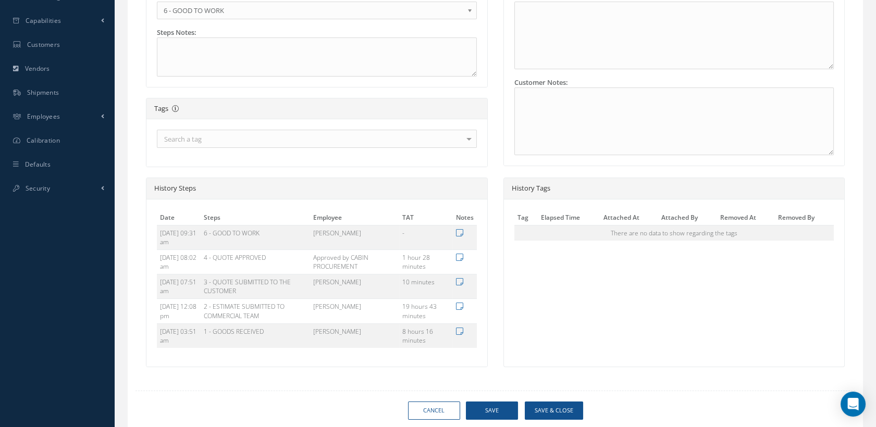
type input "AEROKNOW"
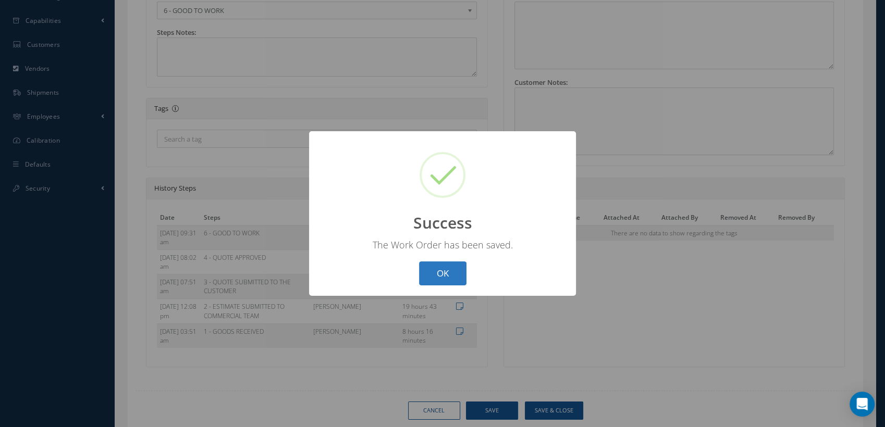
click at [438, 264] on button "OK" at bounding box center [442, 274] width 47 height 24
select select "25"
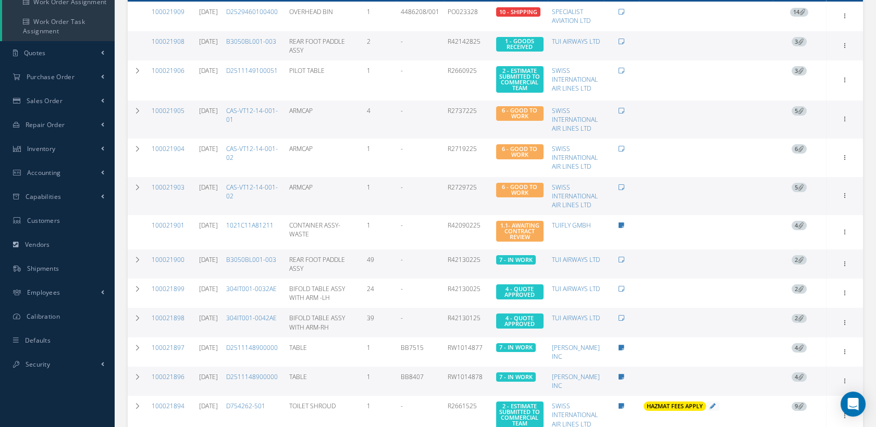
scroll to position [231, 0]
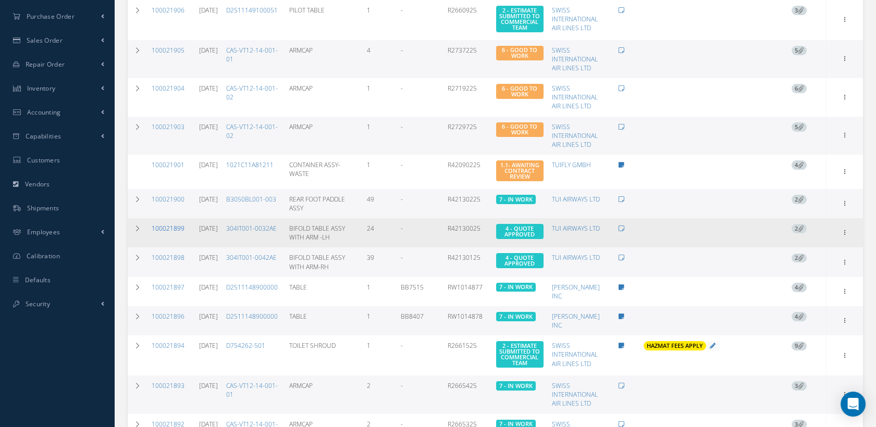
click at [175, 232] on link "100021899" at bounding box center [168, 228] width 33 height 9
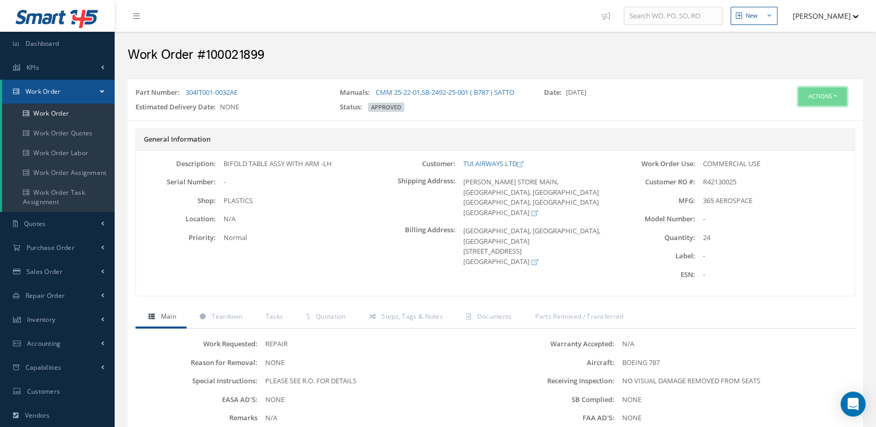
click at [809, 94] on button "Actions" at bounding box center [823, 97] width 48 height 18
click at [794, 115] on link "Edit" at bounding box center [805, 116] width 83 height 14
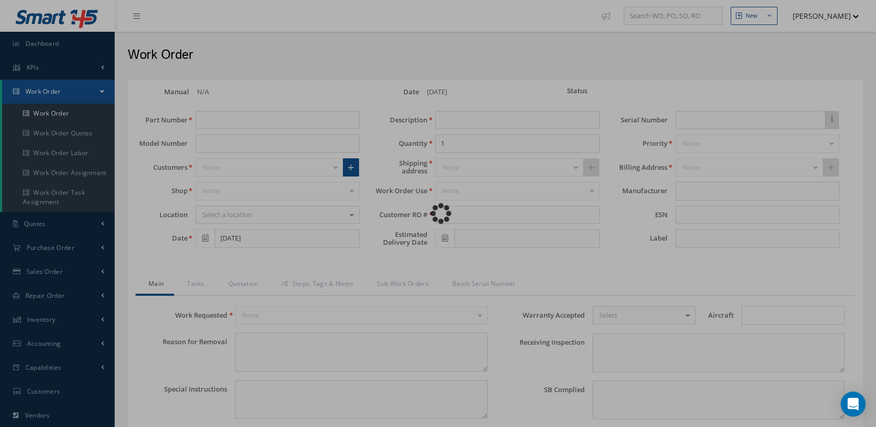
type input "304IT001-0032AE"
type input "09/05/2025"
type input "BIFOLD TABLE ASSY WITH ARM -LH"
type input "24"
type input "R42130025"
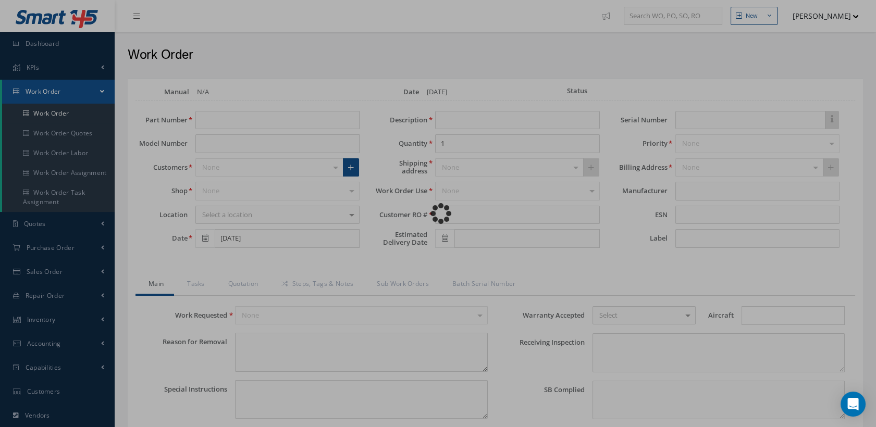
type textarea "NONE"
type textarea "PLEASE SEE R.O. FOR DETAILS"
type input "NONE"
type textarea "NO VISUAL DAMAGE REMOVED FROM SEATS"
type textarea "NONE"
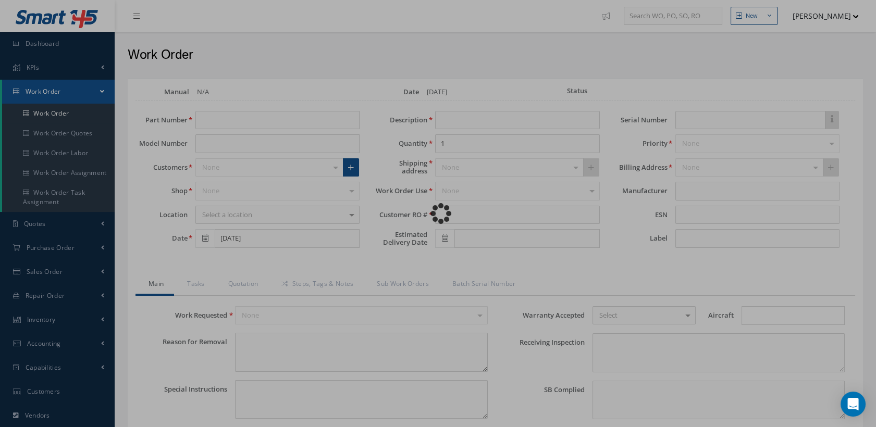
type input "NONE"
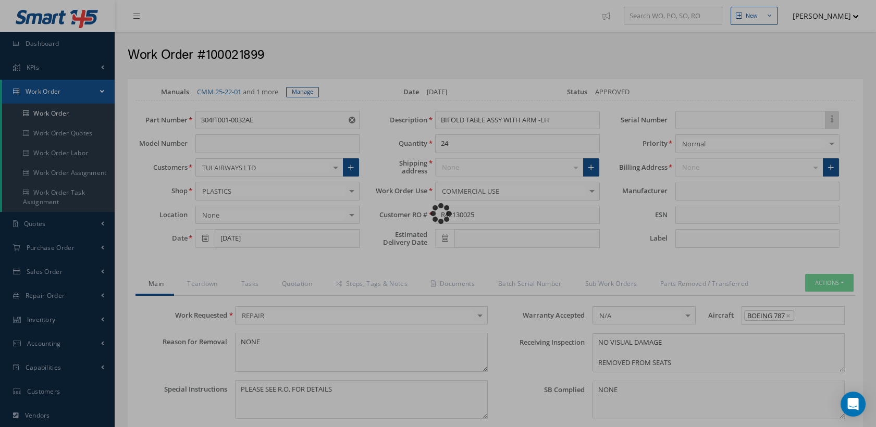
type input "365 AEROSPACE"
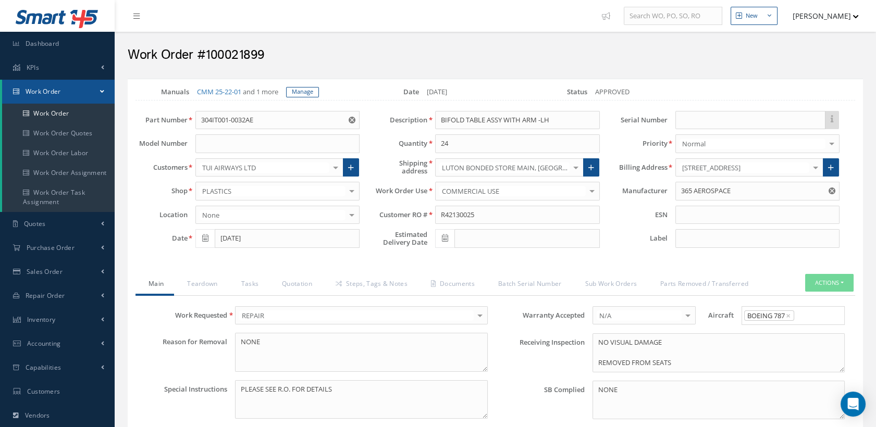
click at [834, 194] on use "Reset" at bounding box center [832, 191] width 7 height 7
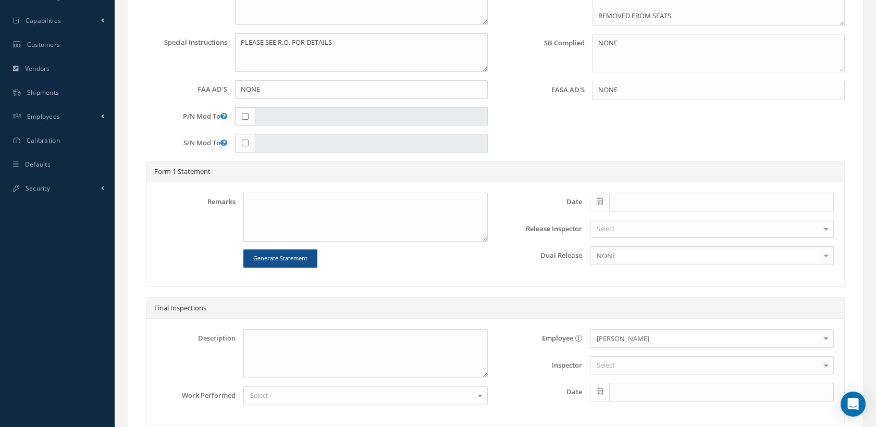
scroll to position [445, 0]
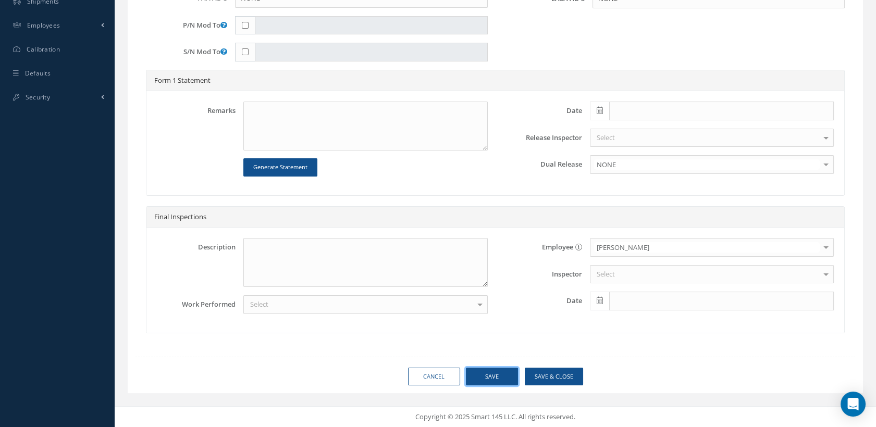
click at [496, 385] on button "Save" at bounding box center [492, 377] width 52 height 18
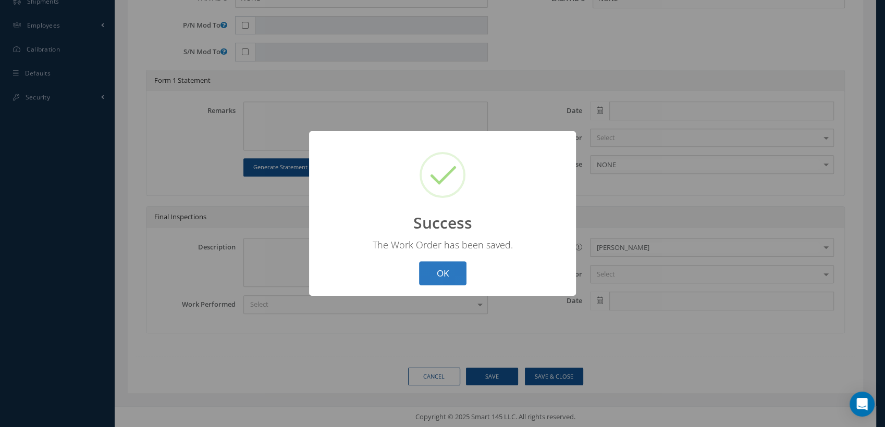
click at [444, 263] on button "OK" at bounding box center [442, 274] width 47 height 24
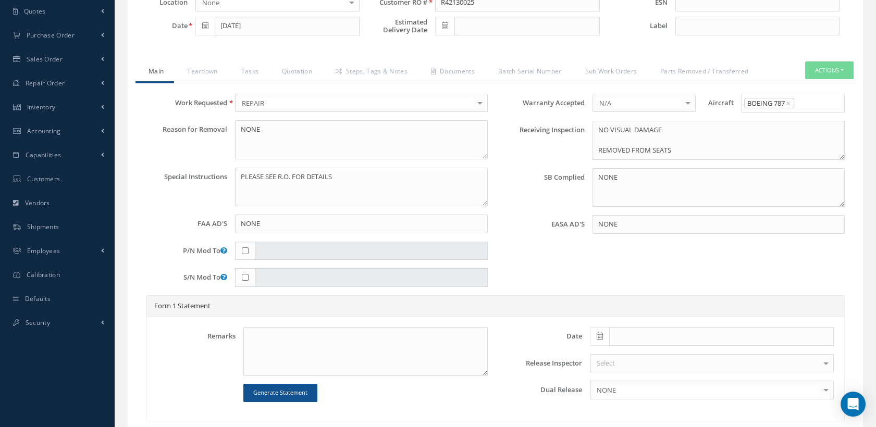
scroll to position [97, 0]
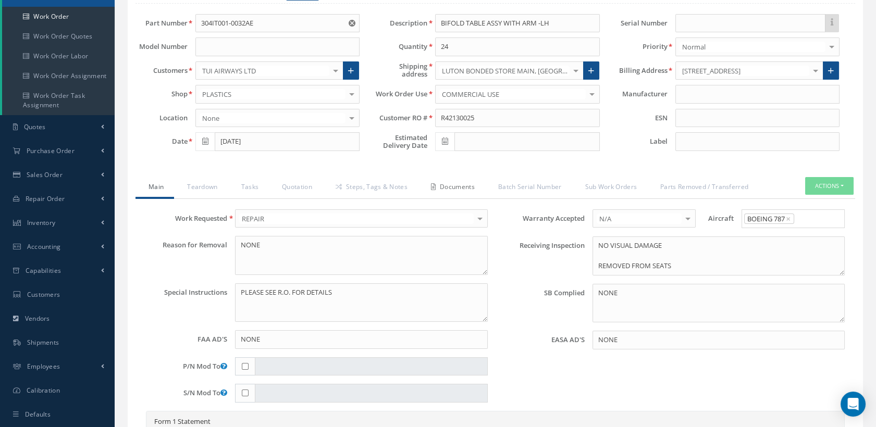
click at [473, 191] on link "Documents" at bounding box center [451, 188] width 67 height 22
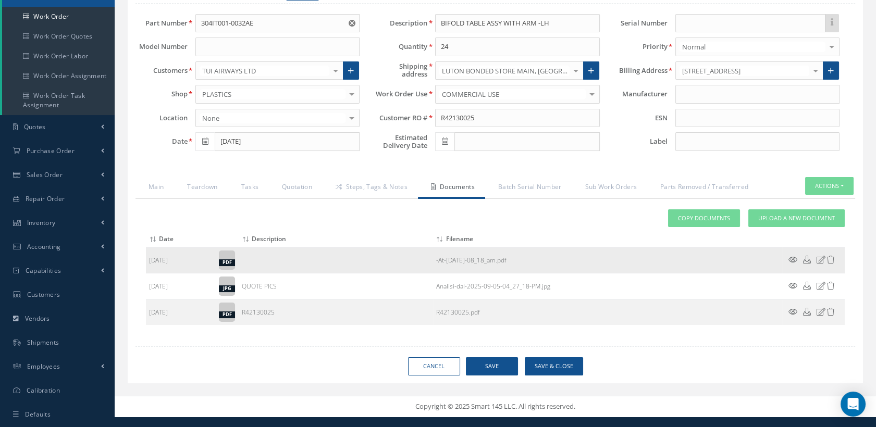
click at [821, 264] on icon at bounding box center [821, 260] width 9 height 8
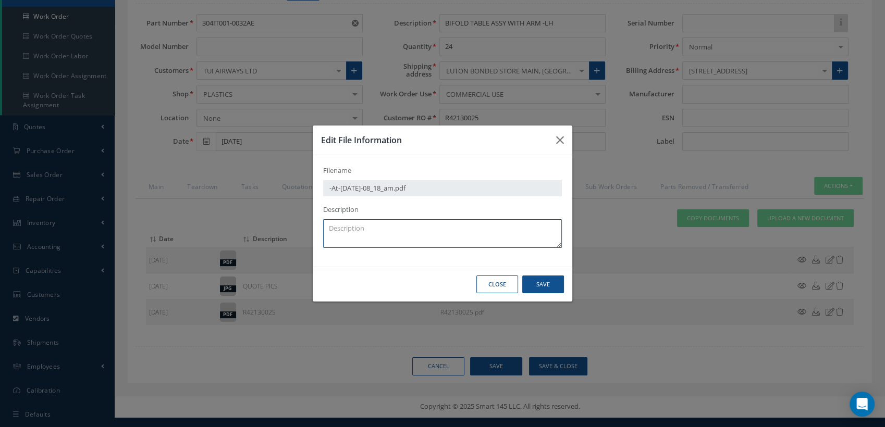
click at [436, 233] on textarea at bounding box center [442, 233] width 239 height 29
type textarea "QA"
click at [539, 283] on button "Save" at bounding box center [543, 285] width 42 height 18
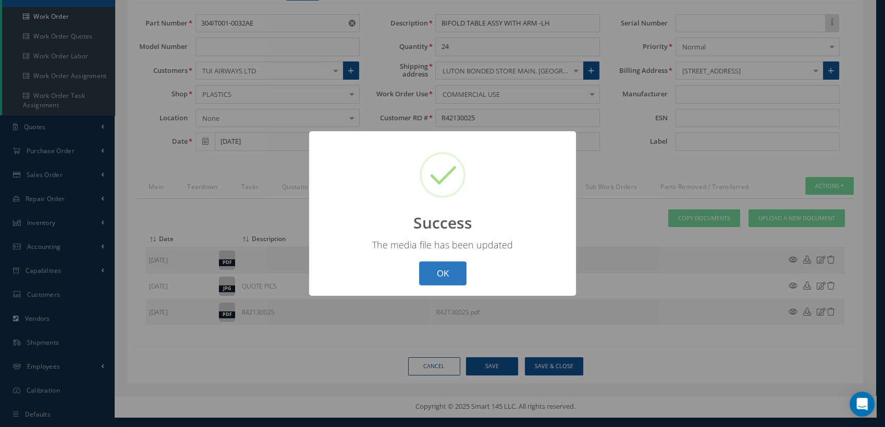
click at [434, 277] on button "OK" at bounding box center [442, 274] width 47 height 24
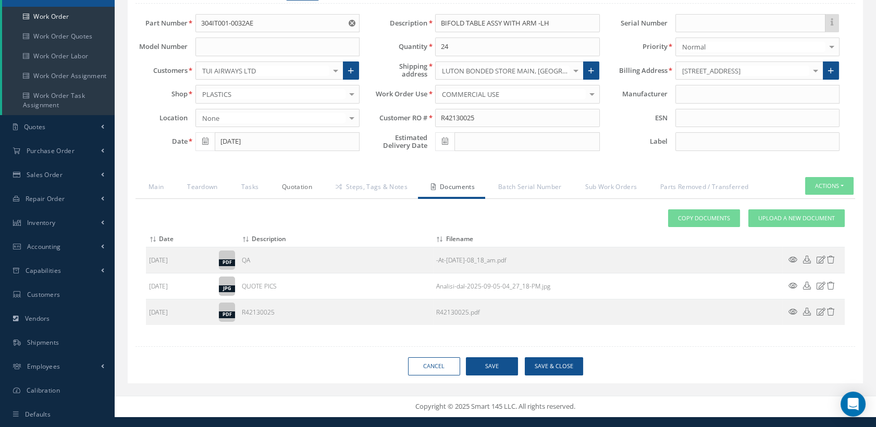
click at [292, 197] on link "Quotation" at bounding box center [296, 188] width 54 height 22
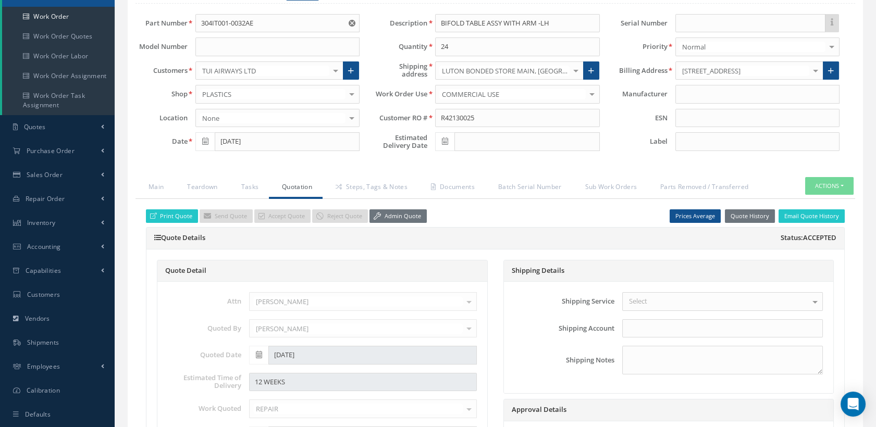
click at [445, 144] on span at bounding box center [444, 141] width 19 height 19
click at [534, 169] on th "»" at bounding box center [537, 169] width 16 height 16
click at [537, 168] on th "»" at bounding box center [537, 169] width 16 height 16
click at [478, 277] on td "2" at bounding box center [475, 278] width 16 height 16
type input "12/02/2025"
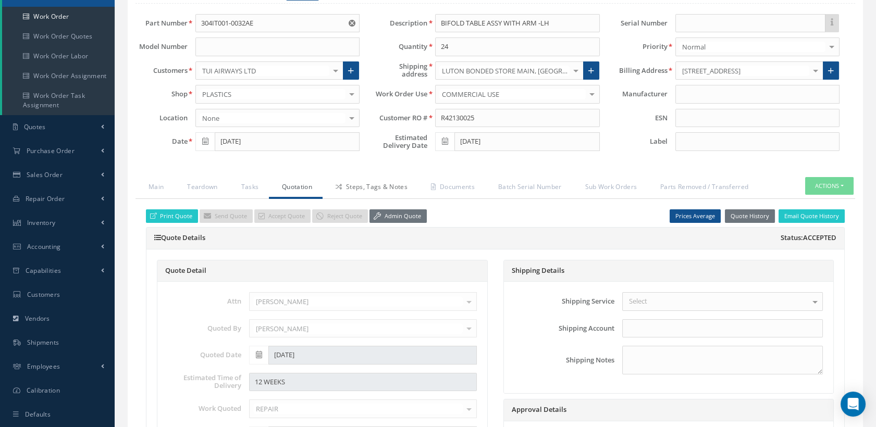
click at [376, 191] on link "Steps, Tags & Notes" at bounding box center [370, 188] width 95 height 22
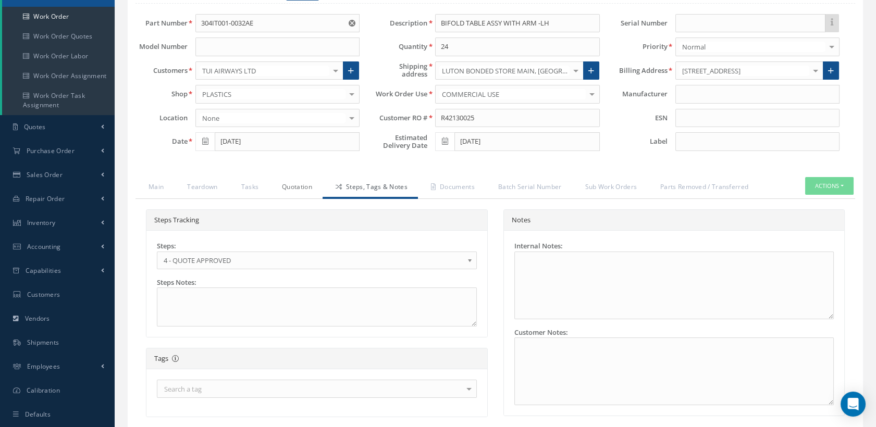
click at [289, 193] on link "Quotation" at bounding box center [296, 188] width 54 height 22
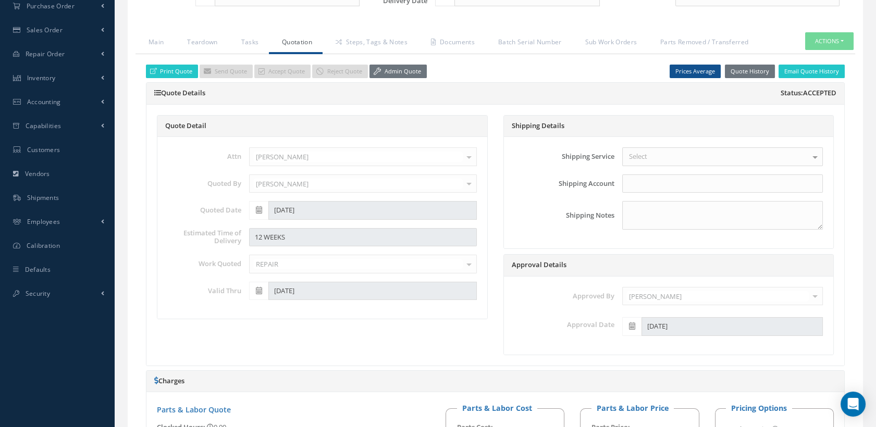
scroll to position [155, 0]
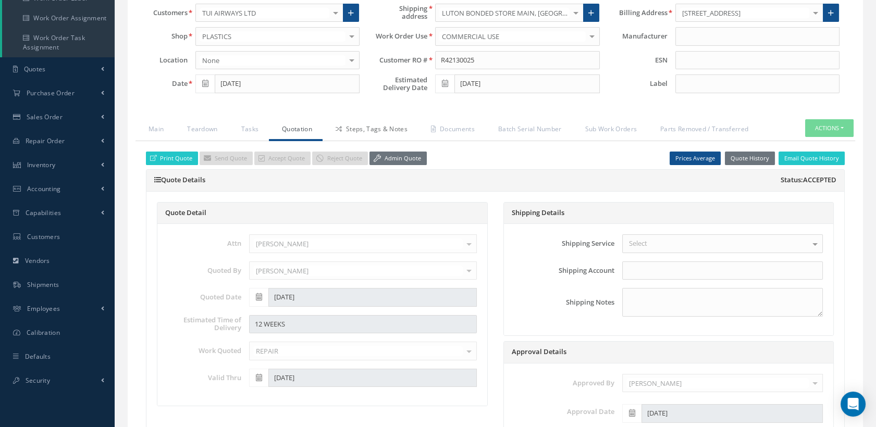
click at [355, 138] on link "Steps, Tags & Notes" at bounding box center [370, 130] width 95 height 22
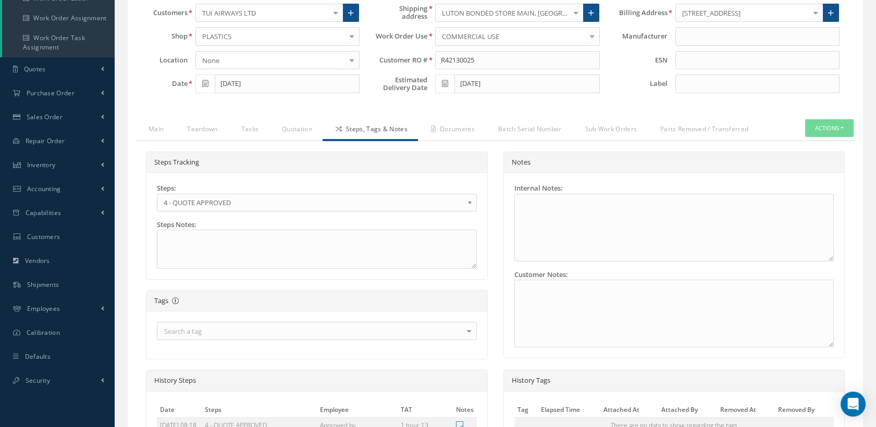
click at [225, 205] on span "4 - QUOTE APPROVED" at bounding box center [314, 203] width 300 height 13
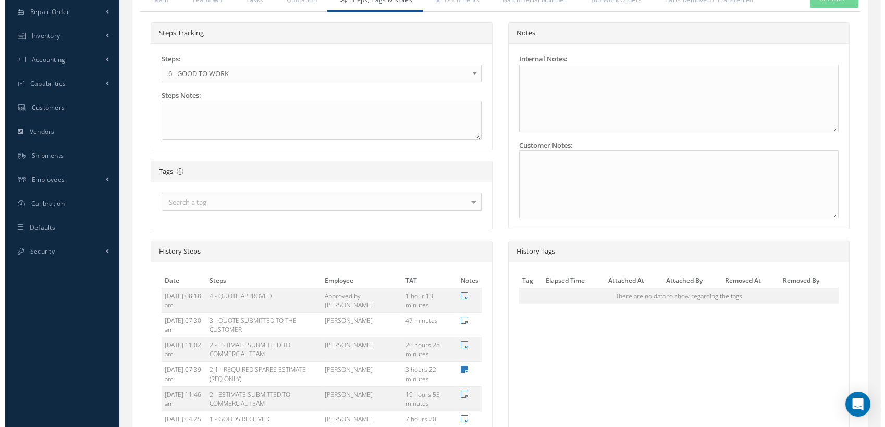
scroll to position [413, 0]
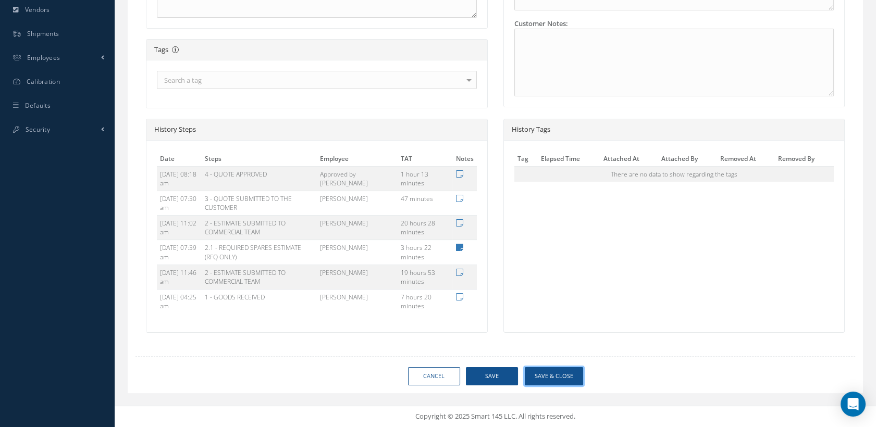
click at [548, 379] on button "Save & Close" at bounding box center [554, 376] width 58 height 18
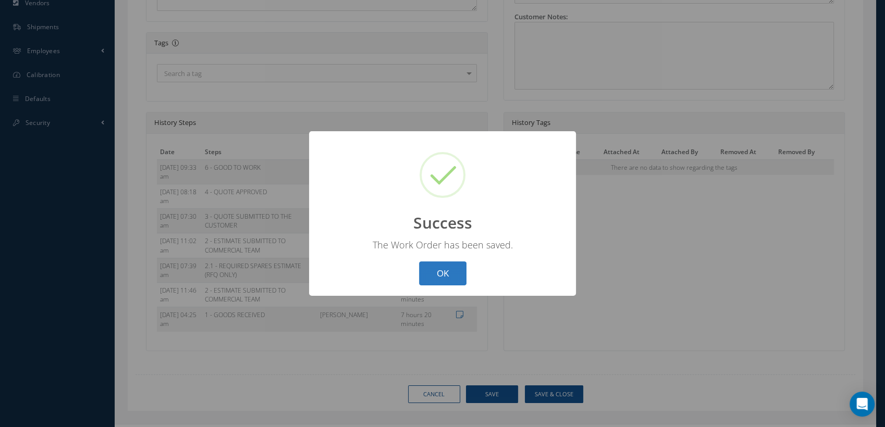
click at [438, 273] on button "OK" at bounding box center [442, 274] width 47 height 24
select select "25"
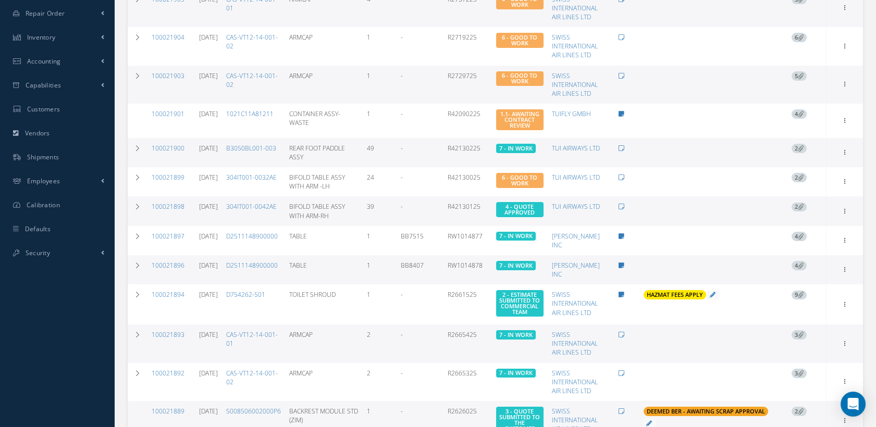
scroll to position [289, 0]
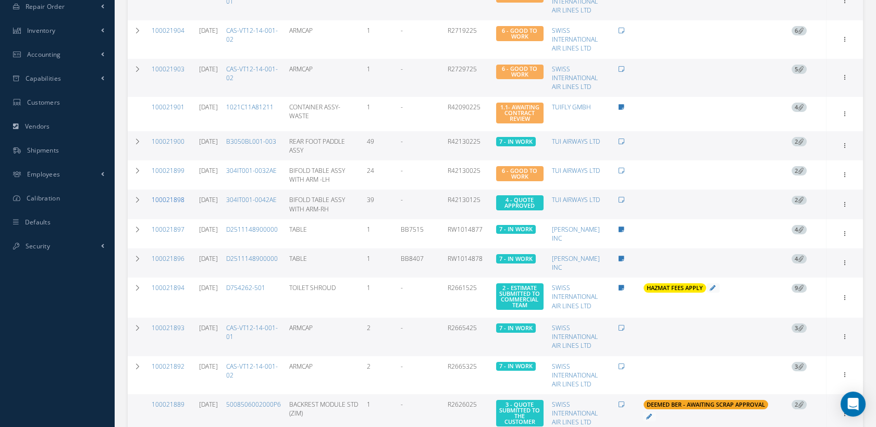
click at [172, 204] on link "100021898" at bounding box center [168, 199] width 33 height 9
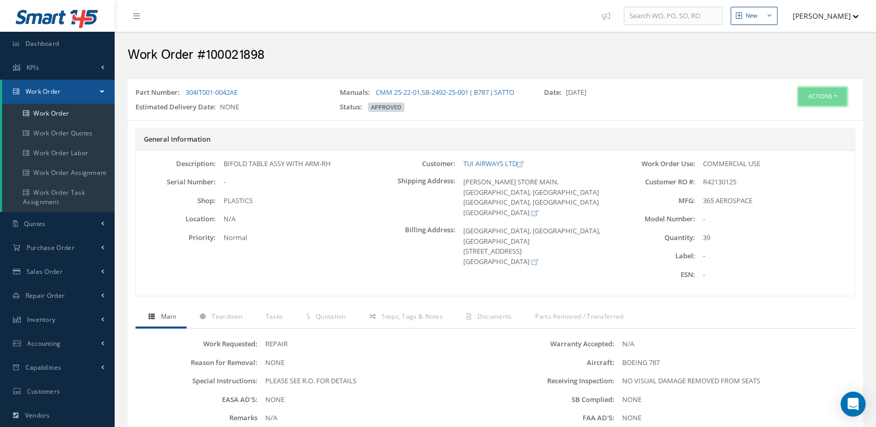
click at [813, 99] on button "Actions" at bounding box center [823, 97] width 48 height 18
click at [790, 116] on link "Edit" at bounding box center [805, 116] width 83 height 14
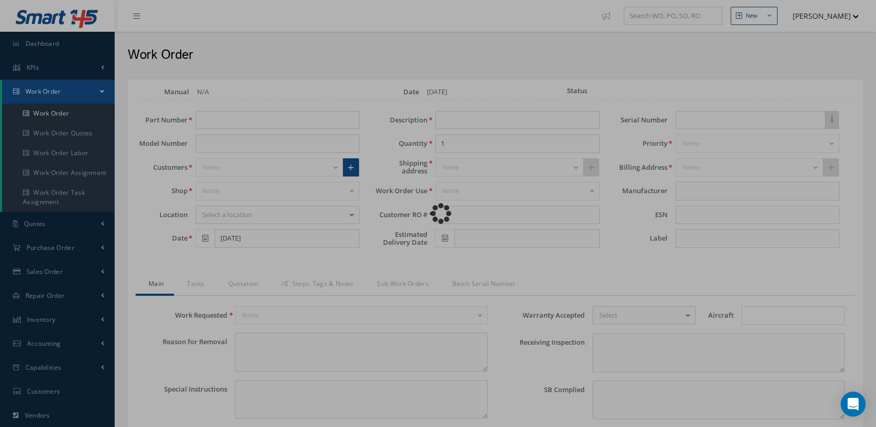
type input "304IT001-0042AE"
type input "[DATE]"
type input "BIFOLD TABLE ASSY WITH ARM-RH"
type input "39"
type input "R42130125"
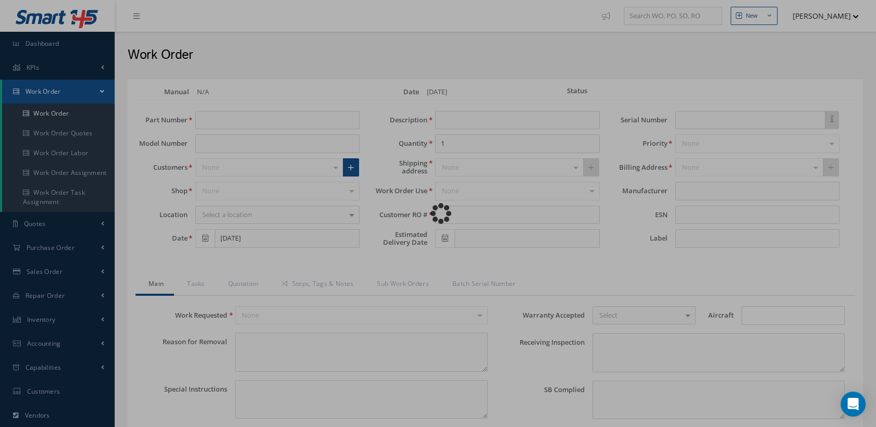
type textarea "NONE"
type textarea "PLEASE SEE R.O. FOR DETAILS"
type input "NONE"
type textarea "NO VISUAL DAMAGE REMOVED FROM SEATS"
type textarea "NONE"
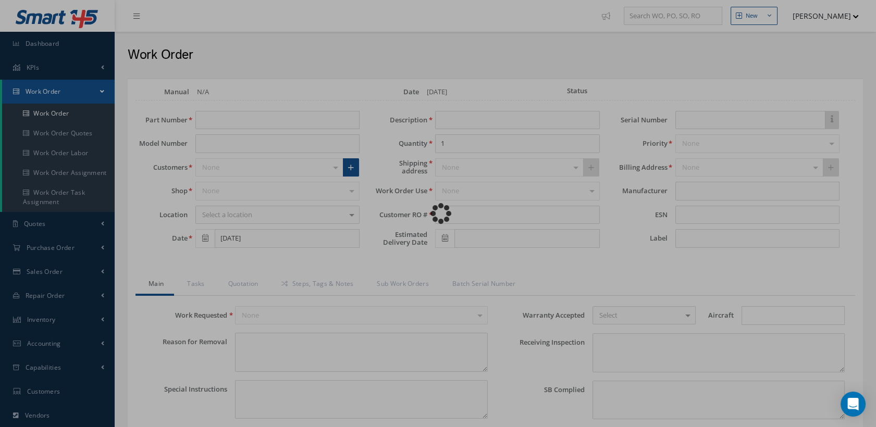
type input "NONE"
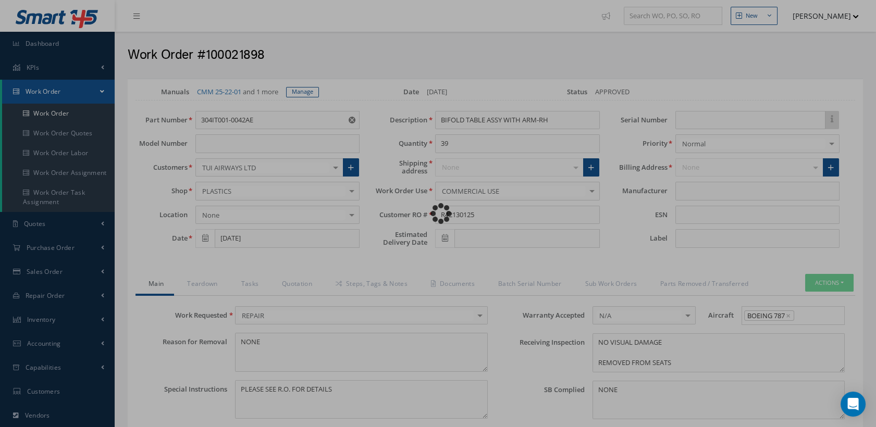
type input "365 AEROSPACE"
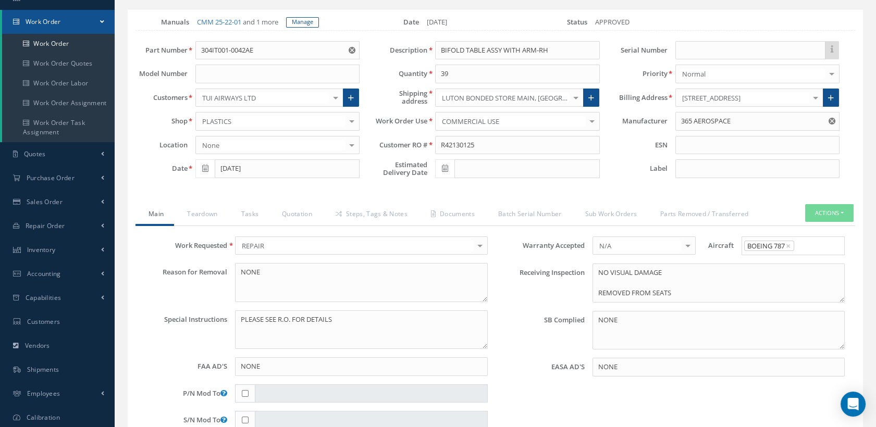
scroll to position [116, 0]
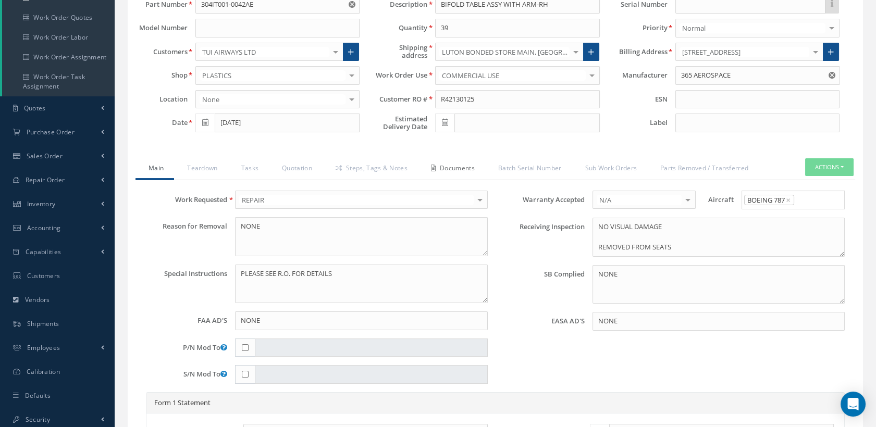
click at [459, 173] on link "Documents" at bounding box center [451, 169] width 67 height 22
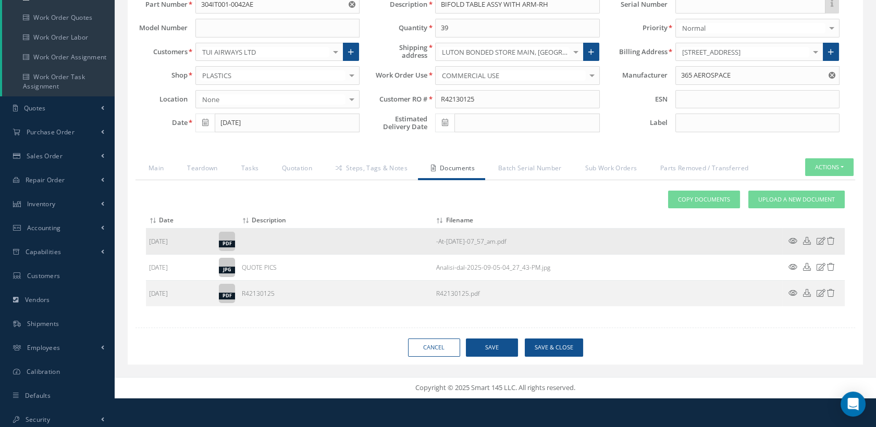
click at [819, 245] on icon at bounding box center [821, 241] width 9 height 8
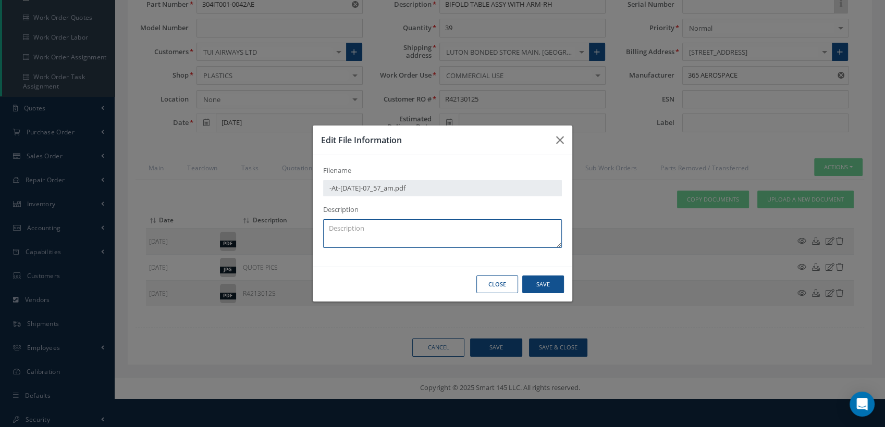
click at [369, 227] on textarea at bounding box center [442, 233] width 239 height 29
type textarea "QA"
click at [539, 278] on button "Save" at bounding box center [543, 285] width 42 height 18
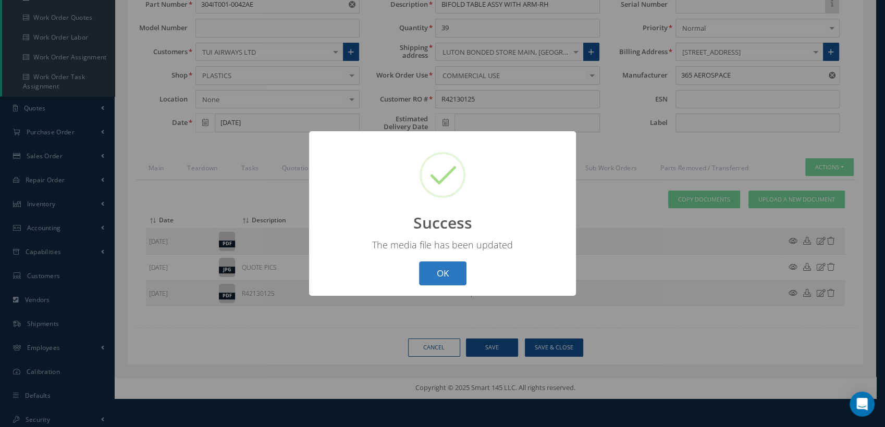
click at [434, 277] on button "OK" at bounding box center [442, 274] width 47 height 24
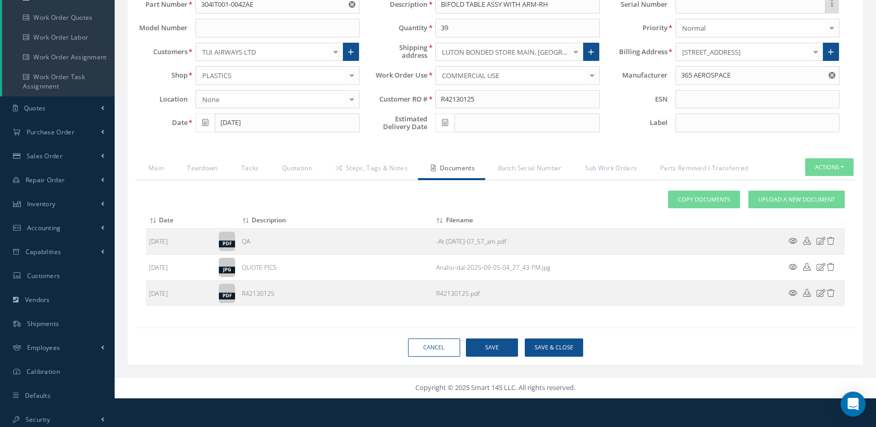
click at [445, 126] on icon at bounding box center [445, 122] width 6 height 7
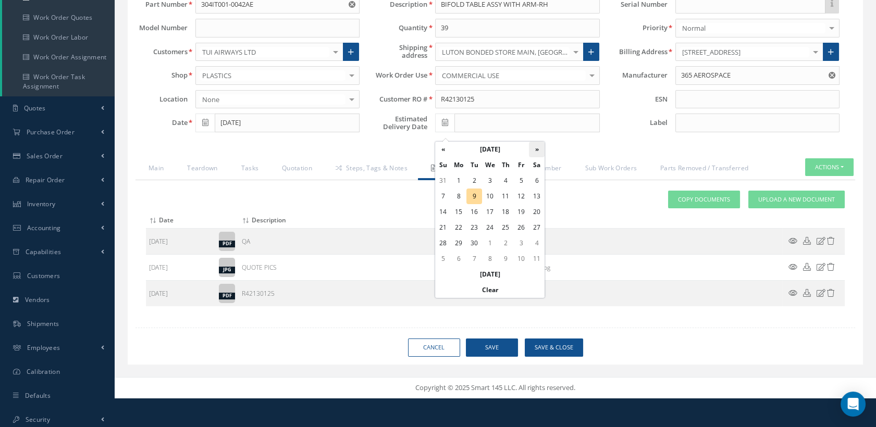
click at [537, 152] on th "»" at bounding box center [537, 150] width 16 height 16
click at [539, 143] on th "»" at bounding box center [537, 150] width 16 height 16
click at [475, 260] on td "2" at bounding box center [475, 259] width 16 height 16
type input "12/02/2025"
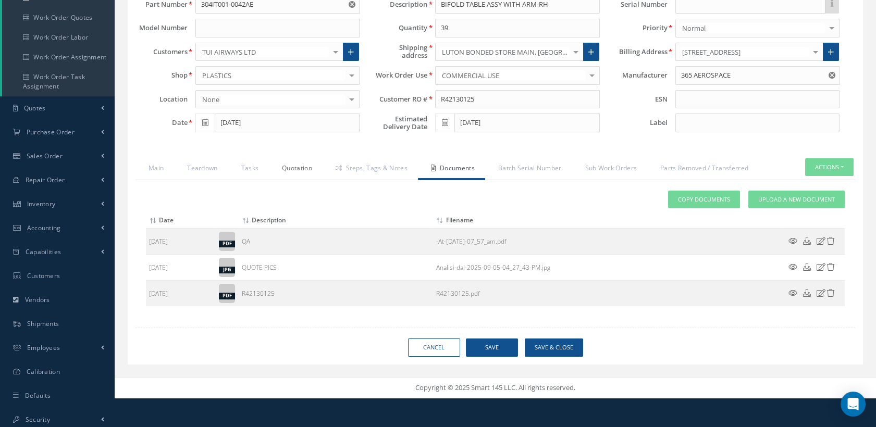
click at [304, 177] on link "Quotation" at bounding box center [296, 169] width 54 height 22
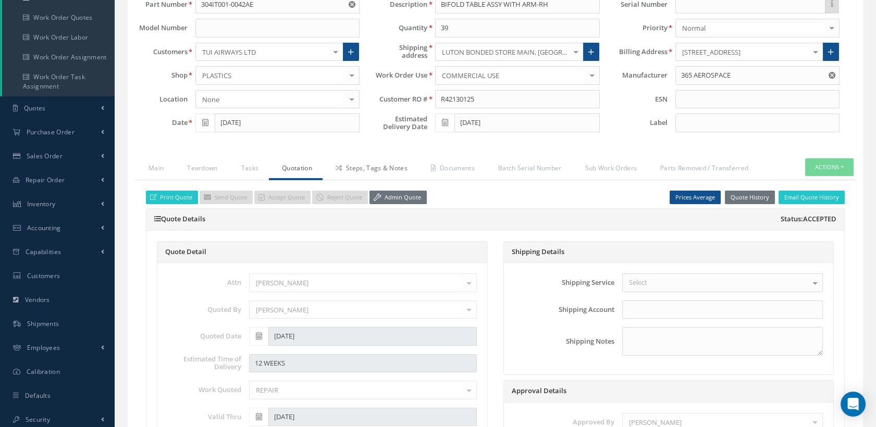
click at [361, 177] on link "Steps, Tags & Notes" at bounding box center [370, 169] width 95 height 22
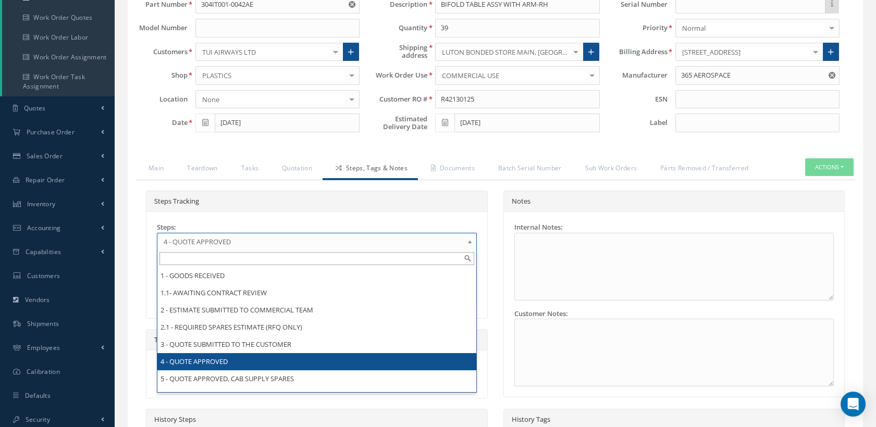
click at [294, 248] on span "4 - QUOTE APPROVED" at bounding box center [314, 242] width 300 height 13
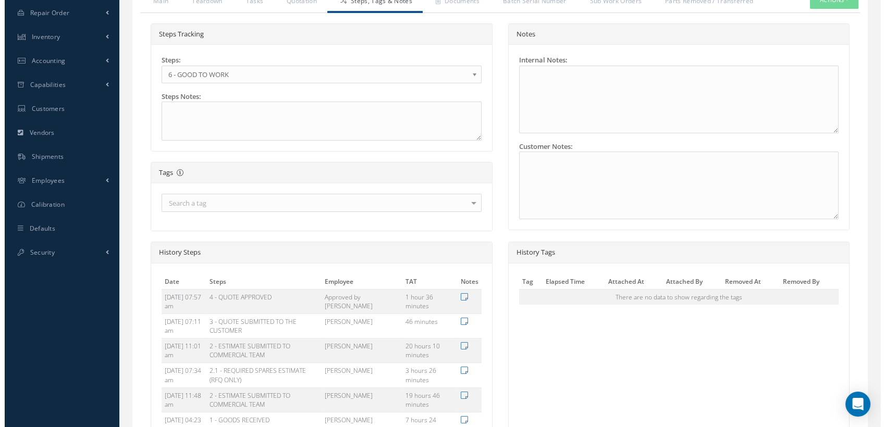
scroll to position [405, 0]
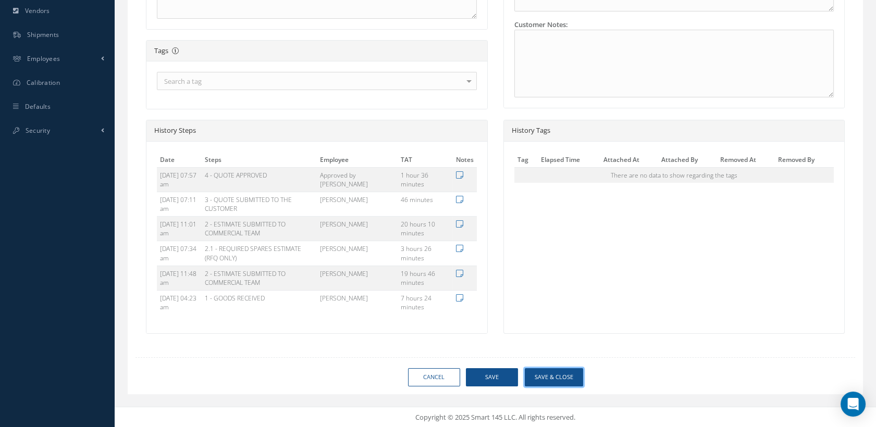
click at [533, 384] on button "Save & Close" at bounding box center [554, 378] width 58 height 18
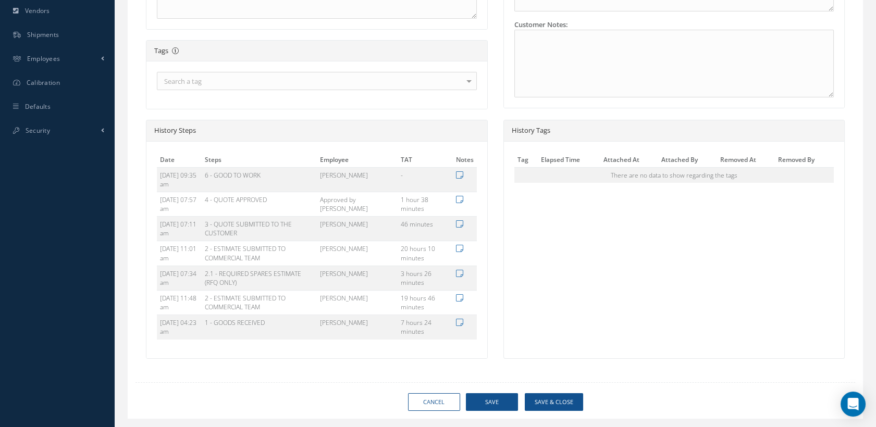
type input "365 AEROSPACE"
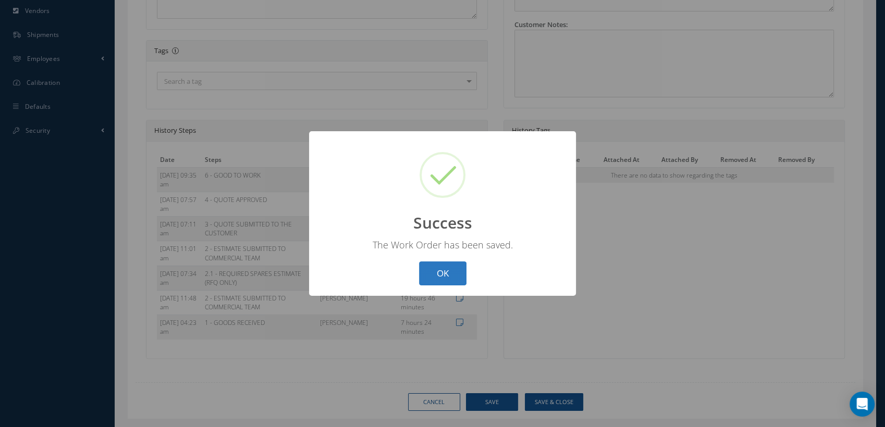
click at [434, 270] on button "OK" at bounding box center [442, 274] width 47 height 24
select select "25"
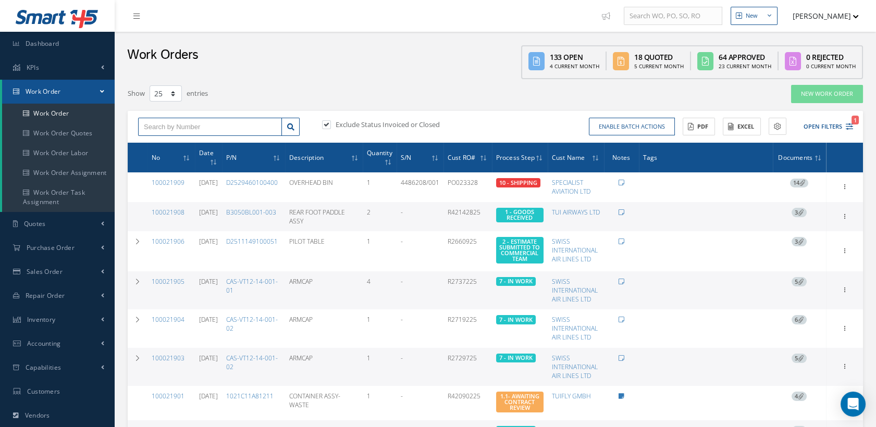
click at [179, 132] on input "text" at bounding box center [210, 127] width 144 height 19
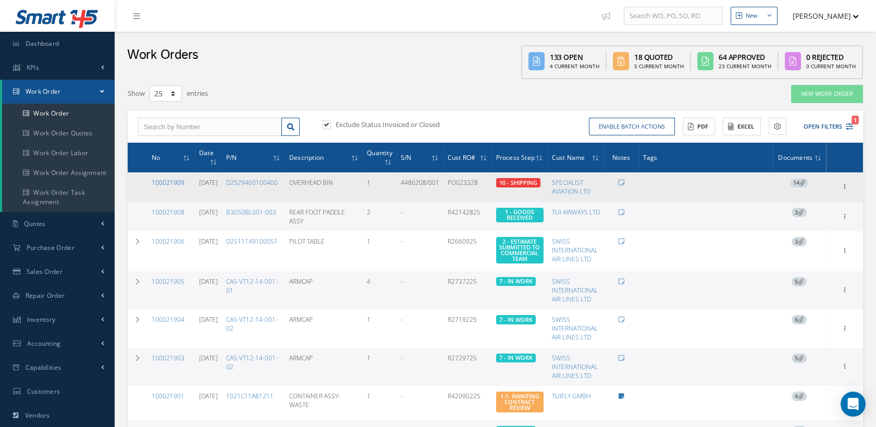
click at [172, 179] on link "100021909" at bounding box center [168, 182] width 33 height 9
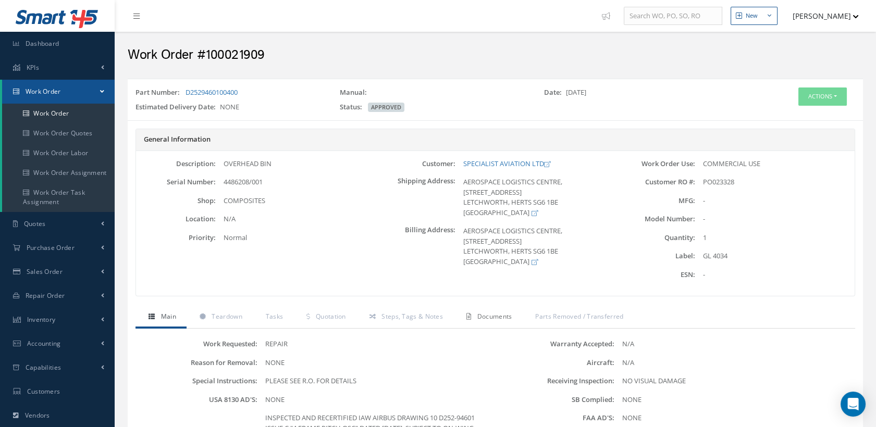
click at [483, 314] on span "Documents" at bounding box center [494, 316] width 35 height 9
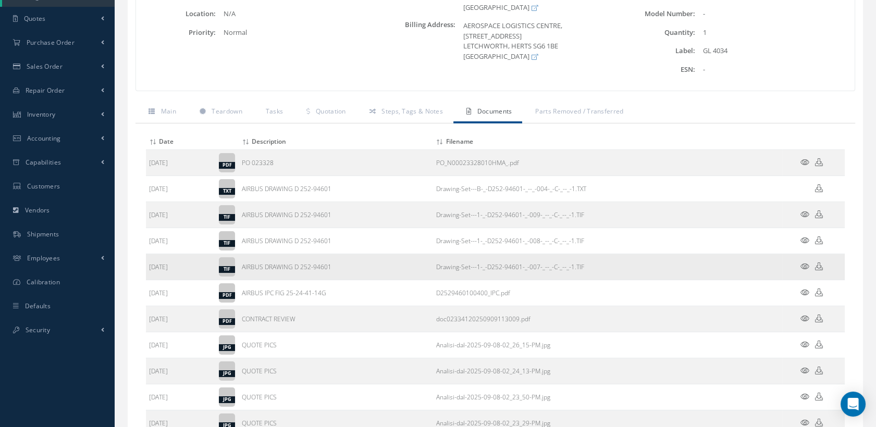
scroll to position [231, 0]
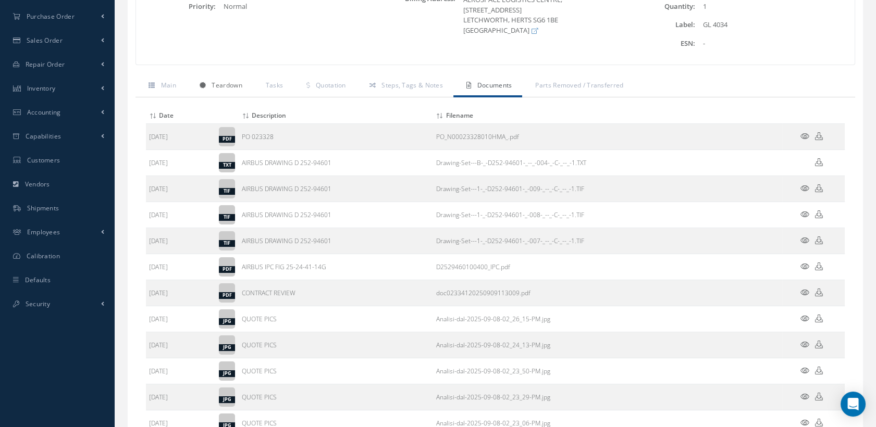
click at [235, 84] on span "Teardown" at bounding box center [227, 85] width 30 height 9
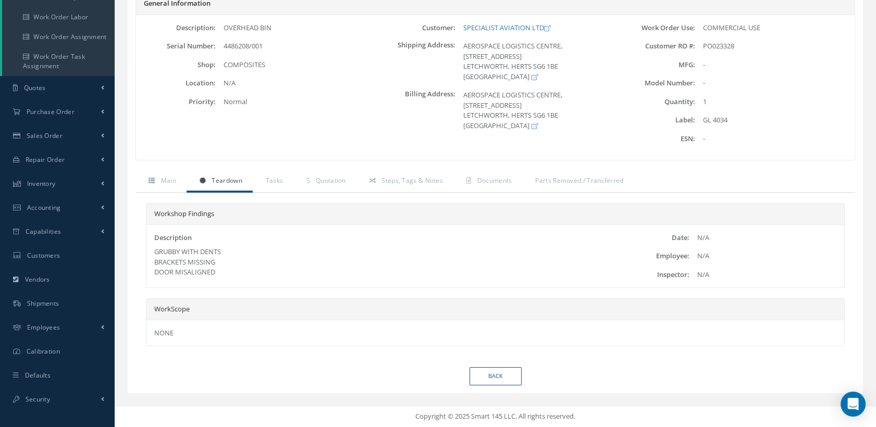
scroll to position [134, 0]
click at [156, 186] on link "Main" at bounding box center [161, 184] width 51 height 22
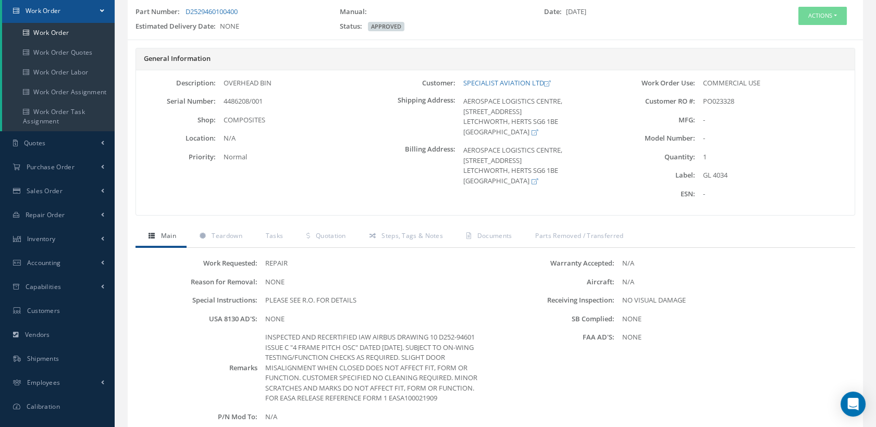
scroll to position [18, 0]
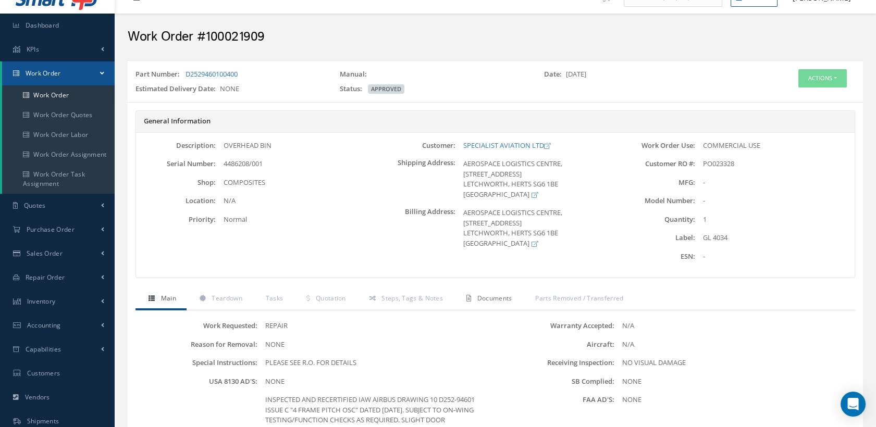
drag, startPoint x: 488, startPoint y: 298, endPoint x: 515, endPoint y: 298, distance: 27.6
click at [487, 299] on span "Documents" at bounding box center [494, 298] width 35 height 9
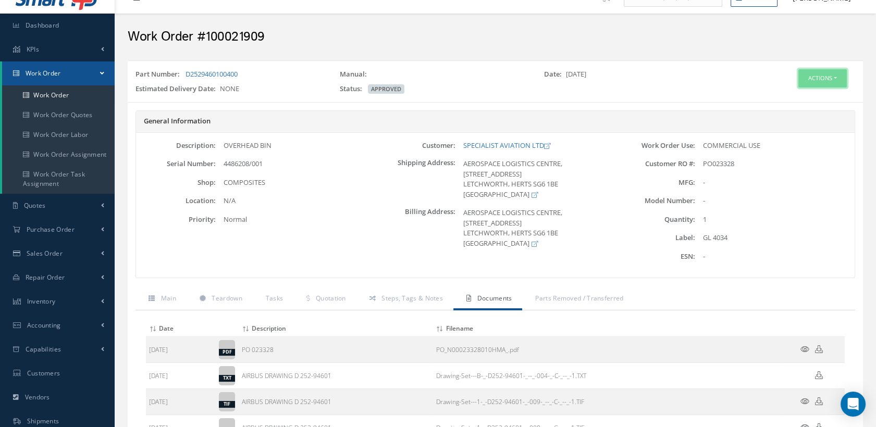
click at [817, 78] on button "Actions" at bounding box center [823, 78] width 48 height 18
click at [786, 96] on link "Edit" at bounding box center [805, 98] width 83 height 14
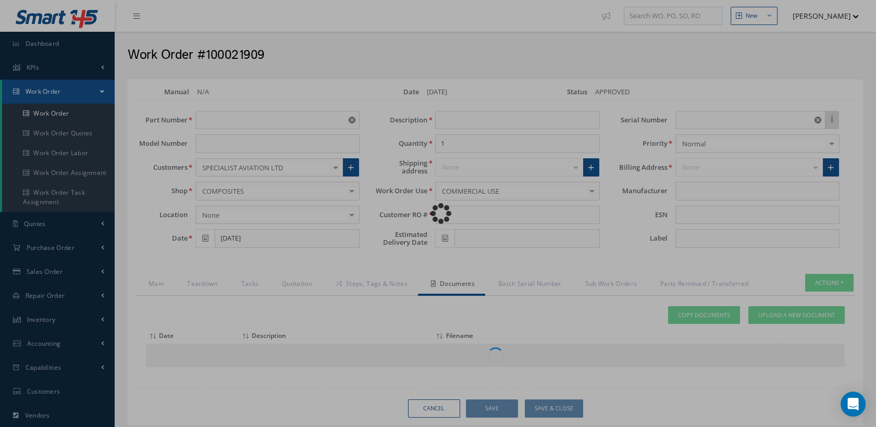
type input "D2529460100400"
type input "OVERHEAD BIN"
type input "PO023328"
type input "4486208/001"
type input "GL 4034"
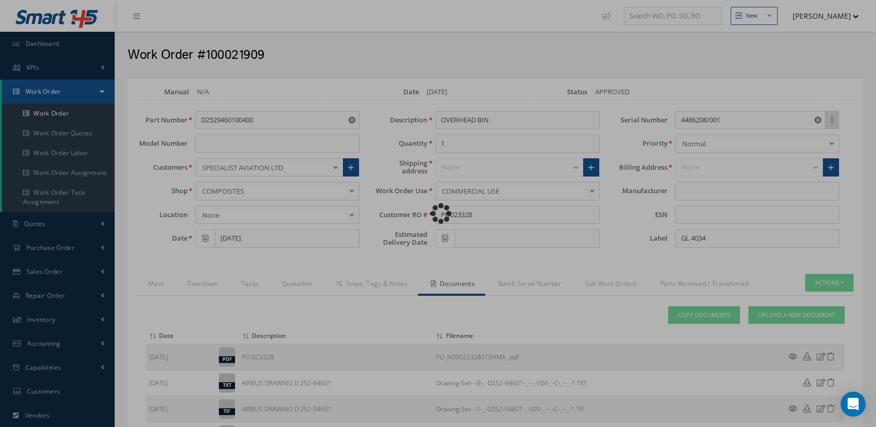
click at [776, 312] on div "Loading… Manual N/A Date [DATE] Status APPROVED Part Number D2529460100400 Mode…" at bounding box center [495, 423] width 735 height 689
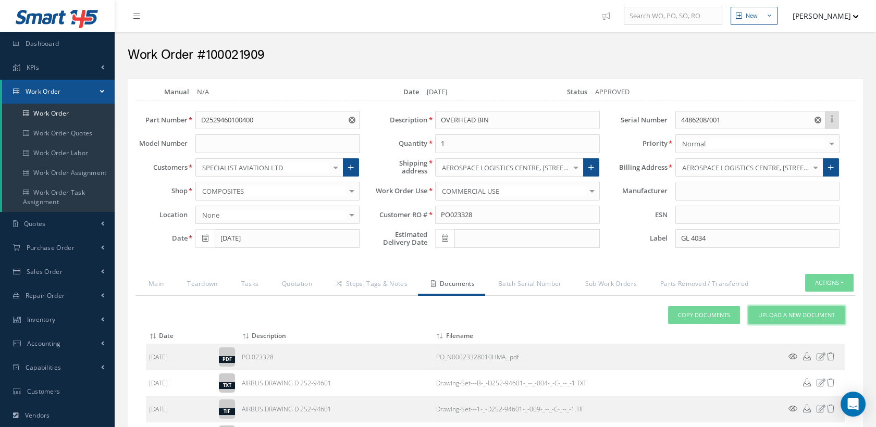
click at [754, 310] on link "Upload a New Document" at bounding box center [796, 315] width 96 height 18
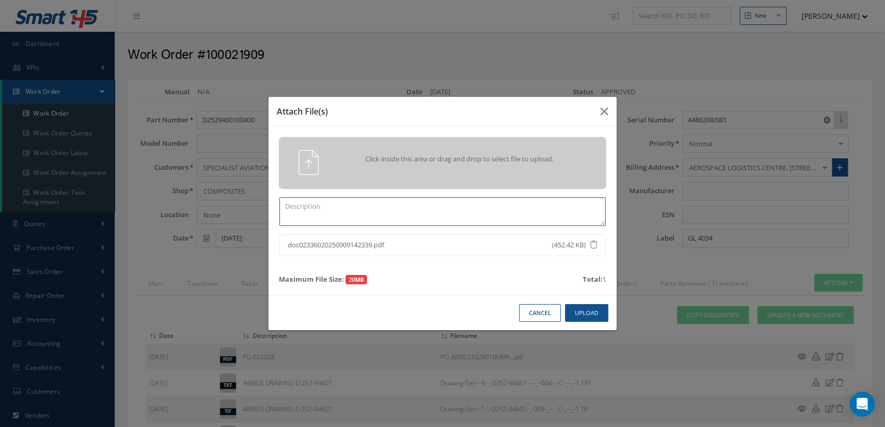
click at [337, 202] on textarea at bounding box center [442, 212] width 326 height 29
drag, startPoint x: 381, startPoint y: 210, endPoint x: 345, endPoint y: 203, distance: 37.1
click at [345, 203] on textarea "EASA FORM 1 EASA100021909" at bounding box center [442, 212] width 326 height 29
type textarea "EASA FORM 1 EASA100021909"
click at [578, 315] on button "Upload" at bounding box center [586, 313] width 43 height 18
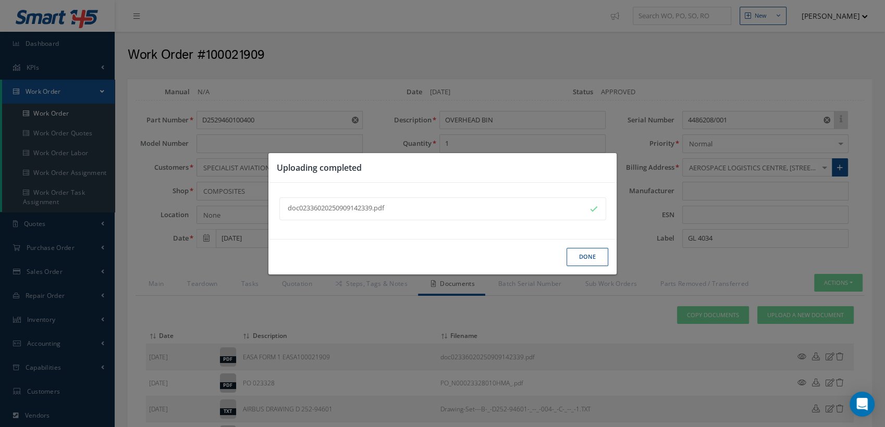
click at [582, 260] on button "Done" at bounding box center [588, 257] width 42 height 18
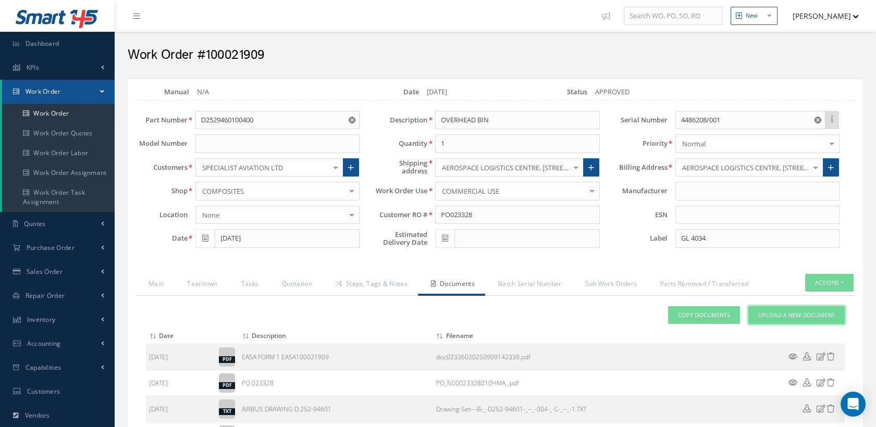
click at [766, 307] on link "Upload a New Document" at bounding box center [796, 315] width 96 height 18
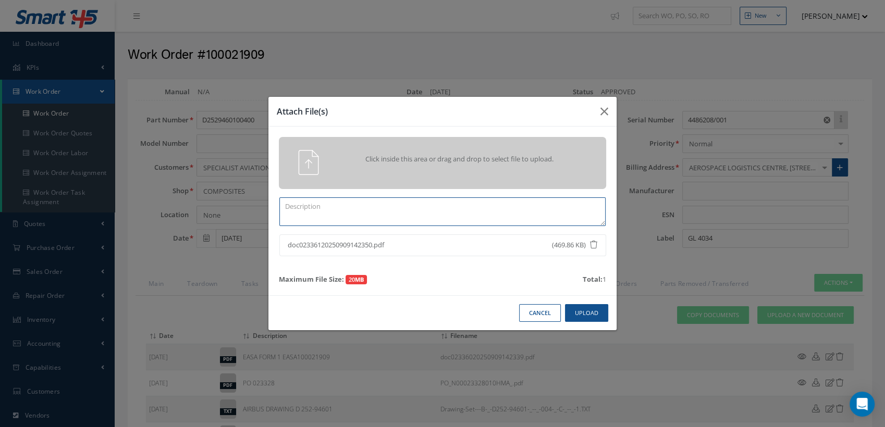
click at [322, 206] on textarea at bounding box center [442, 212] width 326 height 29
paste textarea "100021909"
type textarea "CAA FORM 1 CAA100021909"
click at [575, 312] on button "Upload" at bounding box center [586, 313] width 43 height 18
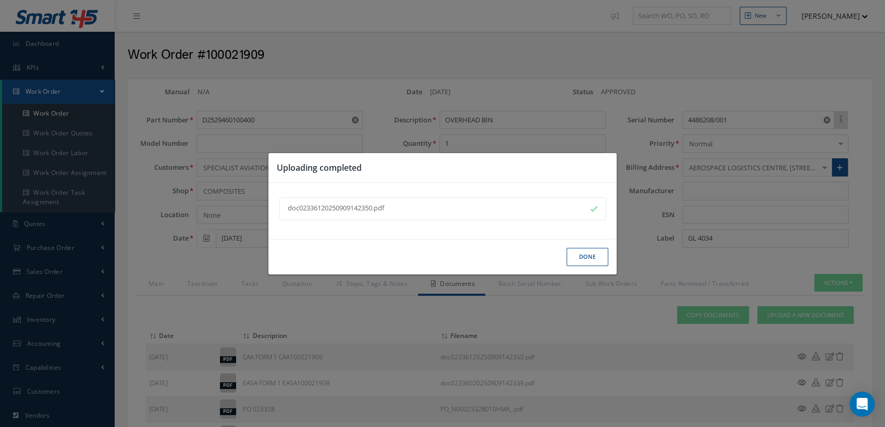
click at [586, 260] on button "Done" at bounding box center [588, 257] width 42 height 18
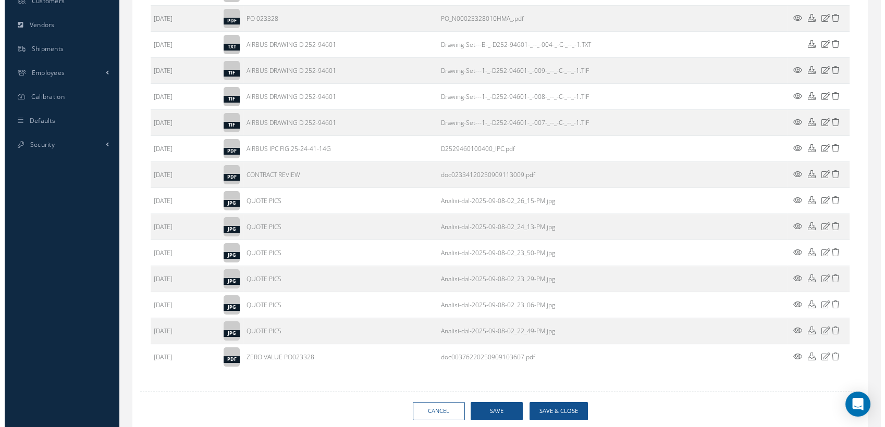
scroll to position [423, 0]
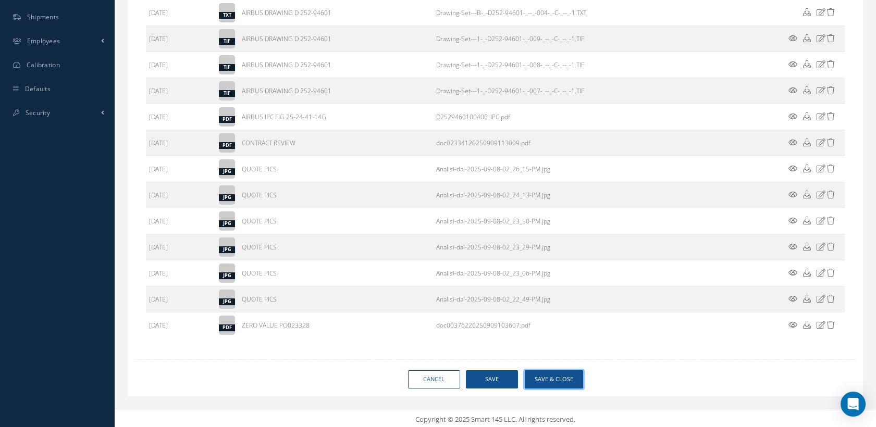
click at [554, 379] on button "Save & Close" at bounding box center [554, 380] width 58 height 18
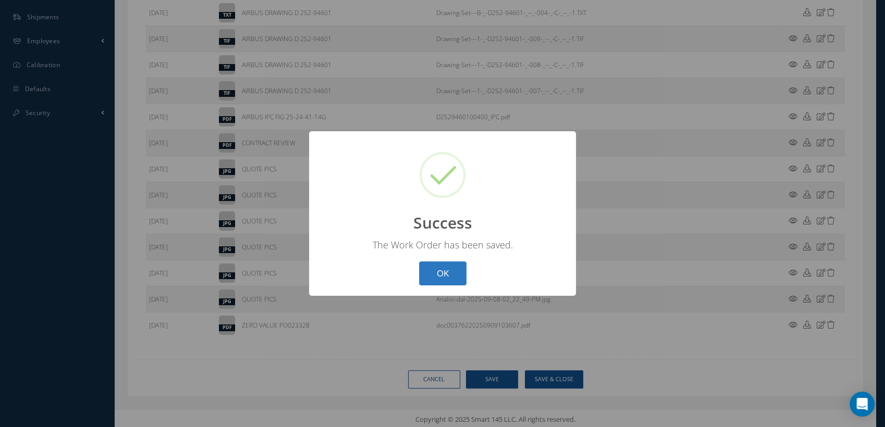
drag, startPoint x: 434, startPoint y: 272, endPoint x: 8, endPoint y: 199, distance: 431.6
click at [434, 271] on button "OK" at bounding box center [442, 274] width 47 height 24
select select "25"
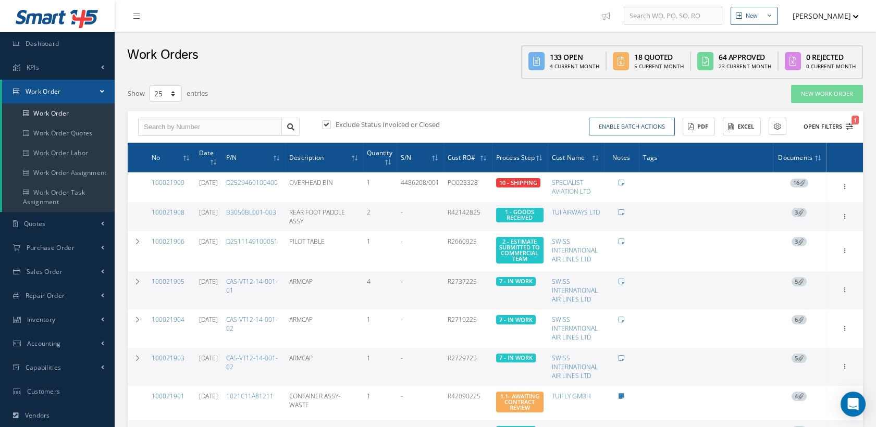
click at [846, 124] on icon "1" at bounding box center [849, 126] width 7 height 7
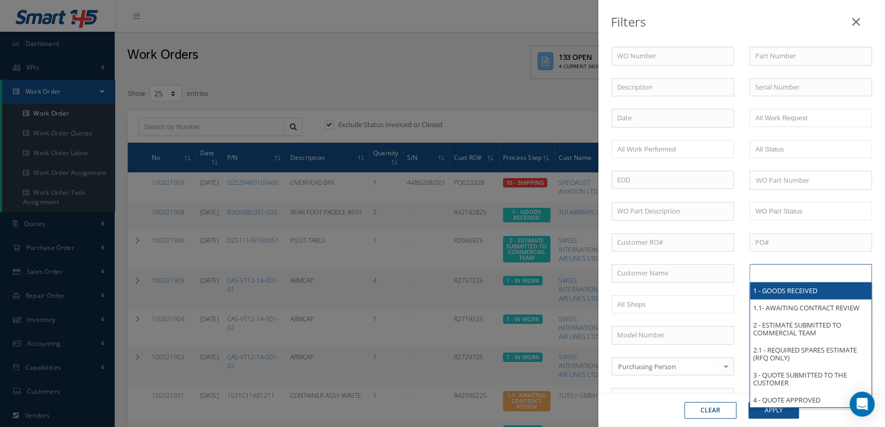
click at [758, 274] on input "text" at bounding box center [788, 273] width 66 height 13
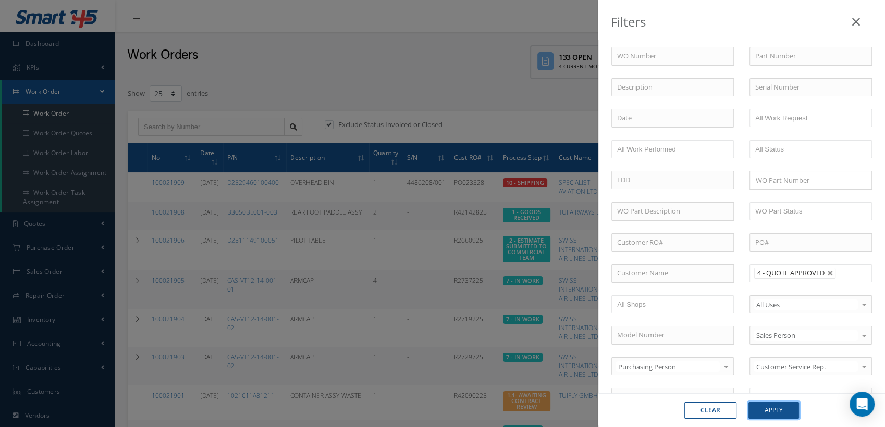
click at [771, 407] on button "Apply" at bounding box center [773, 410] width 51 height 17
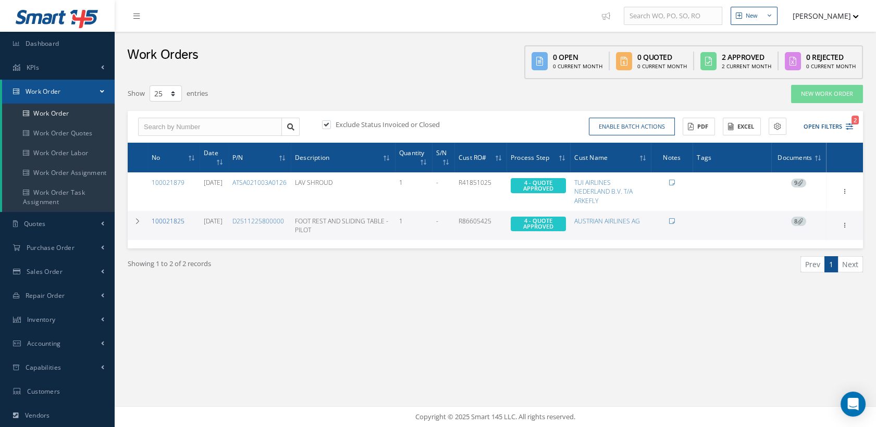
click at [161, 220] on link "100021825" at bounding box center [168, 221] width 33 height 9
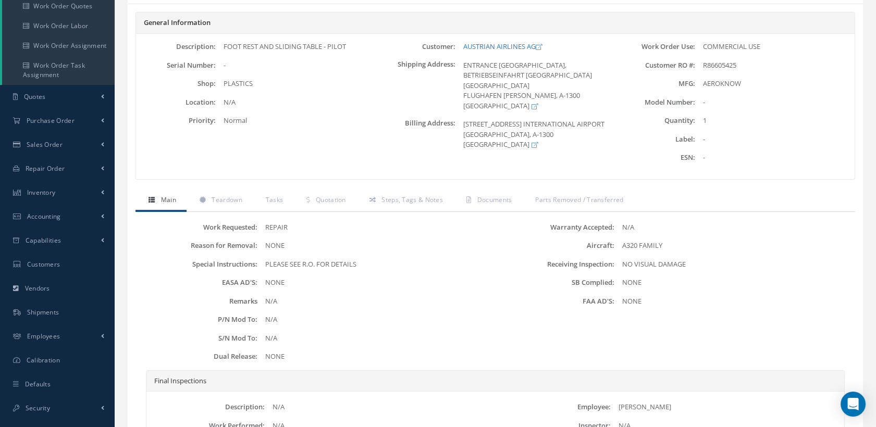
scroll to position [58, 0]
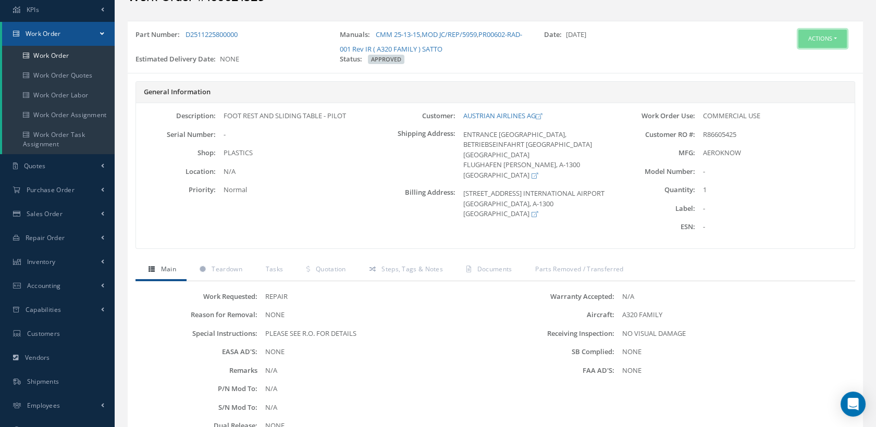
click at [805, 40] on button "Actions" at bounding box center [823, 39] width 48 height 18
click at [783, 56] on link "Edit" at bounding box center [805, 59] width 83 height 14
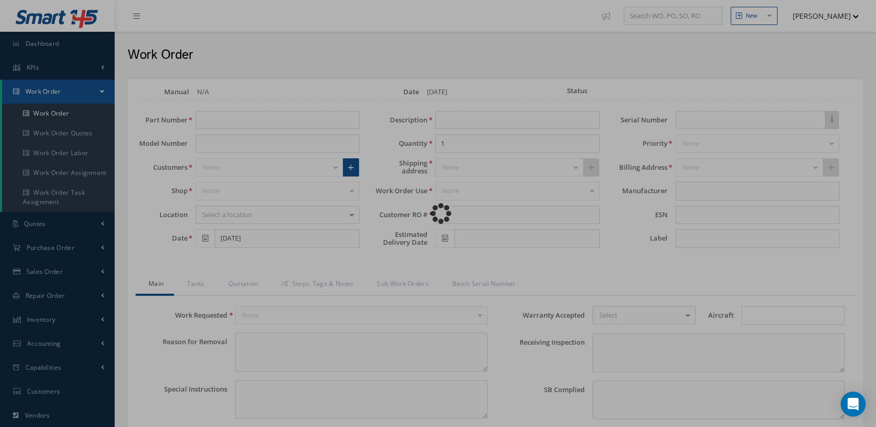
type input "D2511225800000"
type input "[DATE]"
type input "FOOT REST AND SLIDING TABLE - PILOT"
type input "R86605425"
type textarea "NONE"
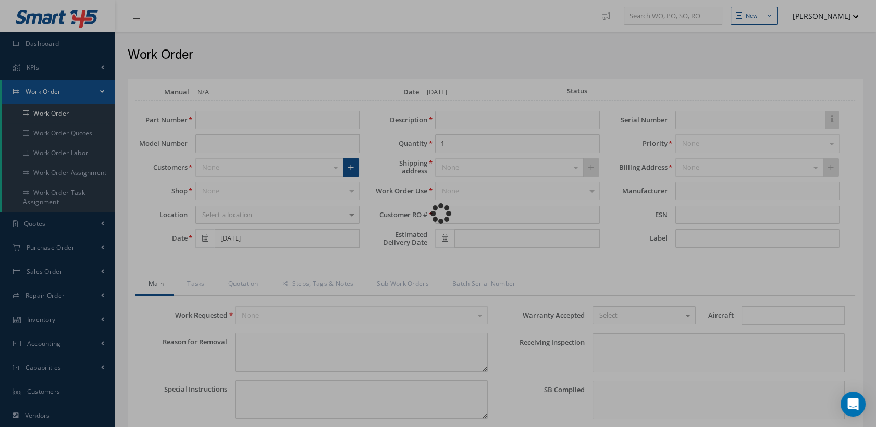
type textarea "PLEASE SEE R.O. FOR DETAILS"
type input "NONE"
type textarea "NO VISUAL DAMAGE"
type textarea "NONE"
type input "NONE"
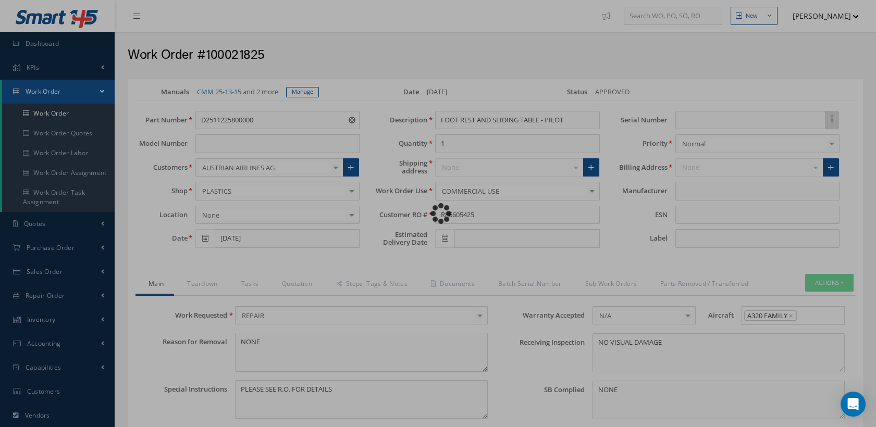
type input "AEROKNOW"
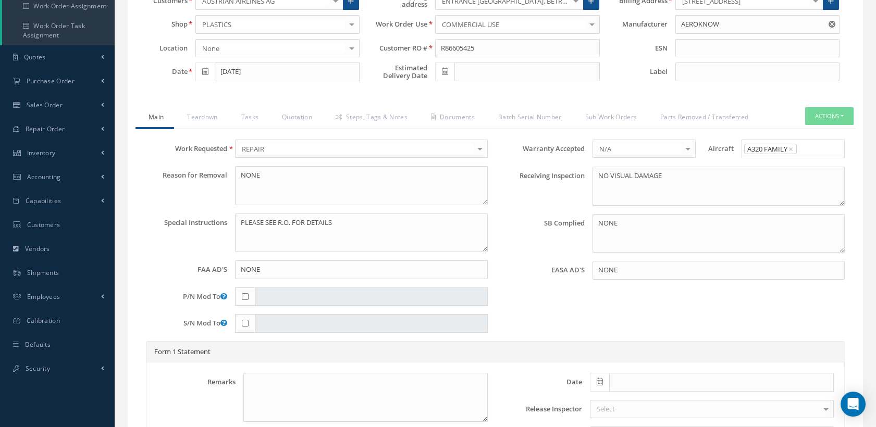
scroll to position [58, 0]
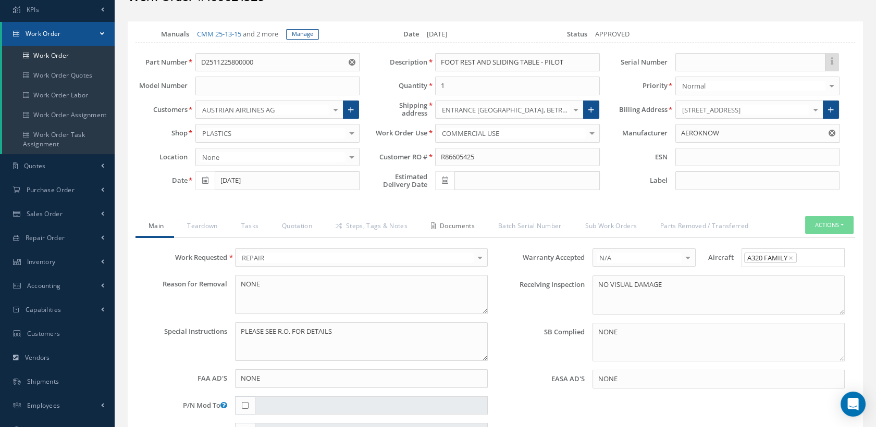
click at [466, 231] on link "Documents" at bounding box center [451, 227] width 67 height 22
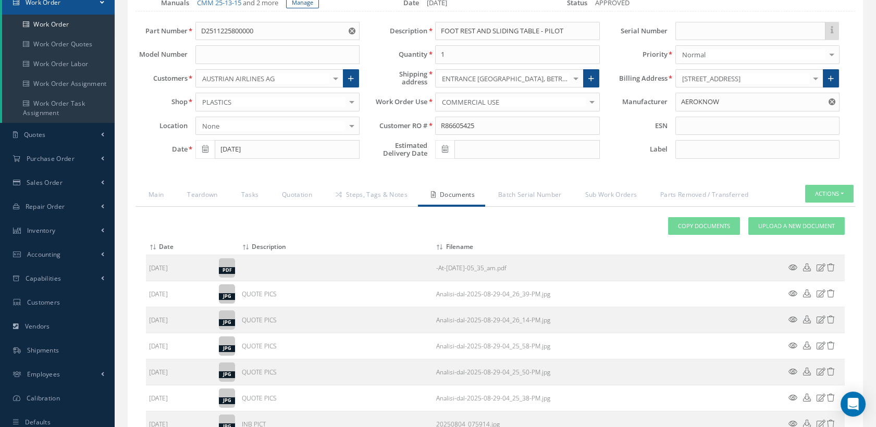
scroll to position [116, 0]
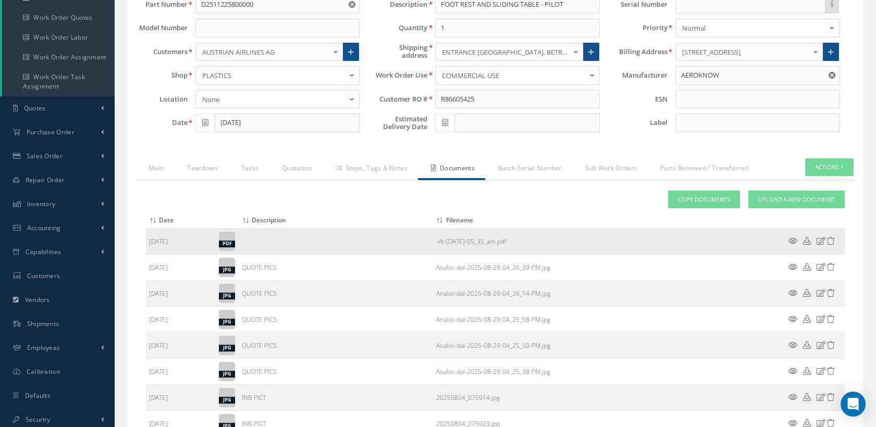
click at [820, 245] on icon at bounding box center [821, 241] width 9 height 8
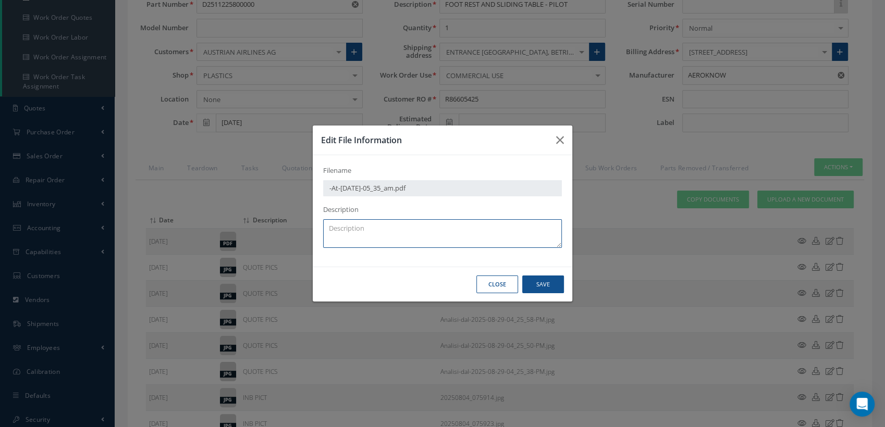
click at [379, 226] on textarea at bounding box center [442, 233] width 239 height 29
type textarea "QA"
click at [548, 283] on button "Save" at bounding box center [543, 285] width 42 height 18
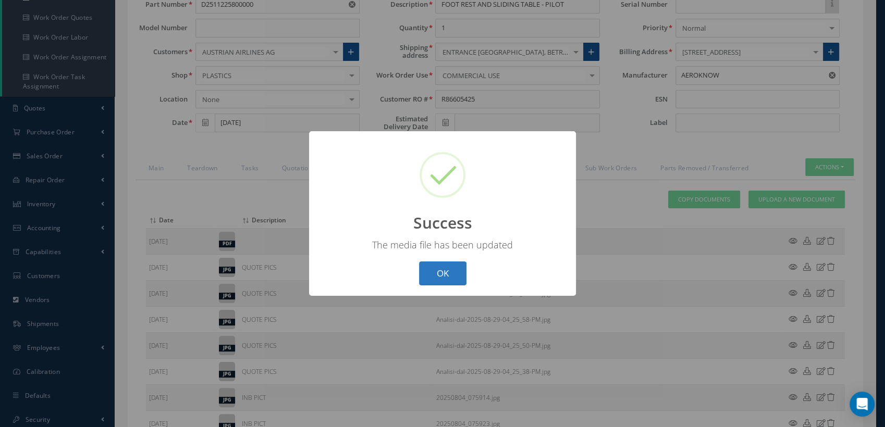
click at [452, 273] on button "OK" at bounding box center [442, 274] width 47 height 24
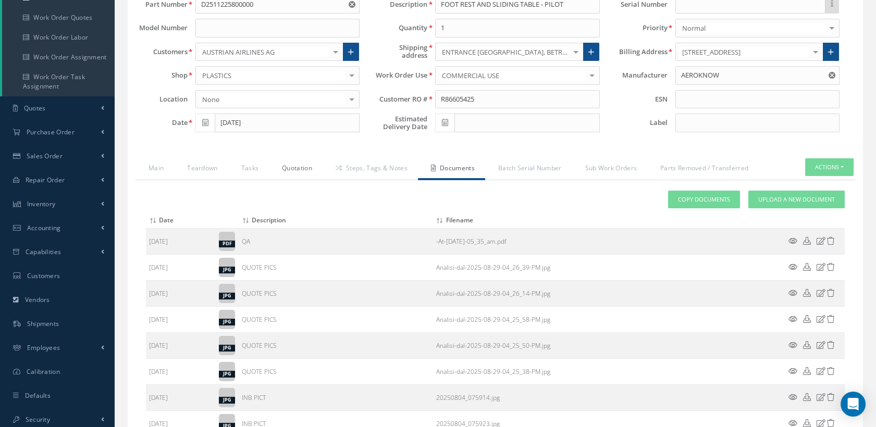
click at [290, 180] on link "Quotation" at bounding box center [296, 169] width 54 height 22
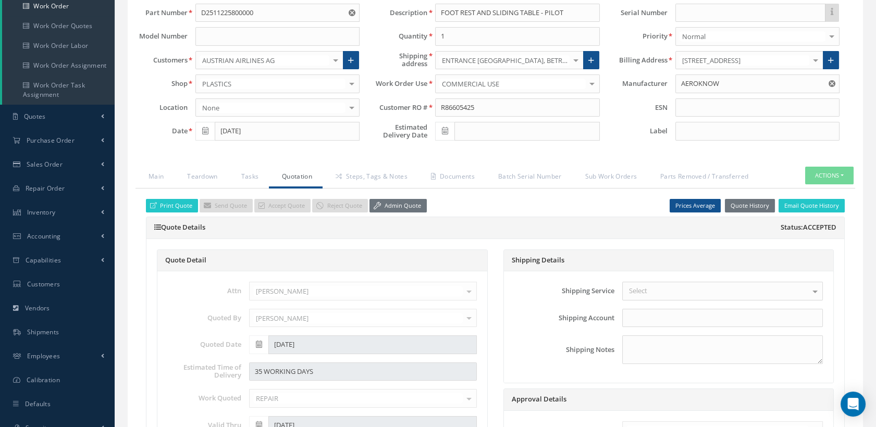
scroll to position [58, 0]
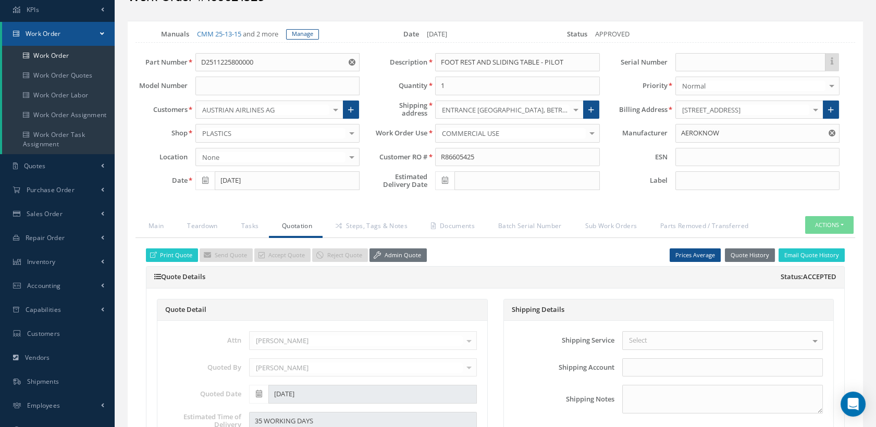
click at [448, 184] on icon at bounding box center [445, 180] width 6 height 7
click at [536, 208] on th "»" at bounding box center [537, 208] width 16 height 16
click at [475, 300] on td "28" at bounding box center [475, 301] width 16 height 16
type input "10/28/2025"
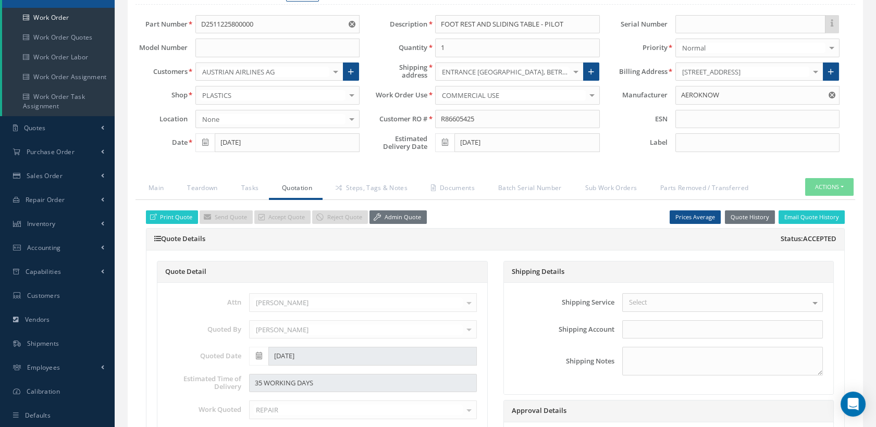
scroll to position [116, 0]
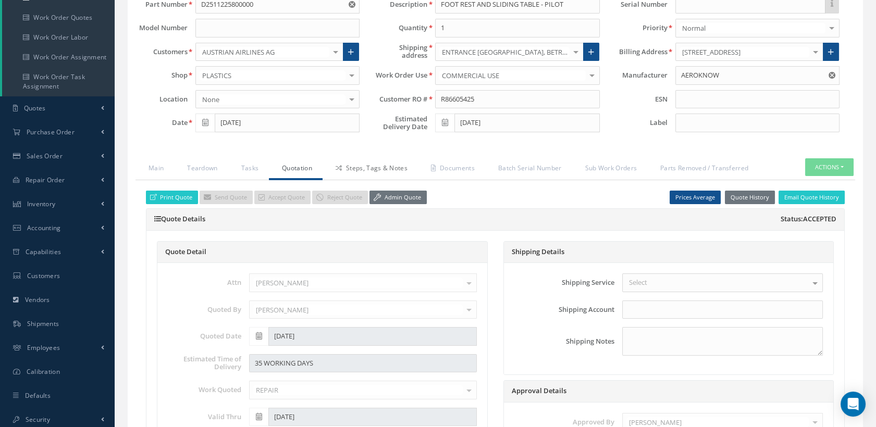
click at [370, 175] on link "Steps, Tags & Notes" at bounding box center [370, 169] width 95 height 22
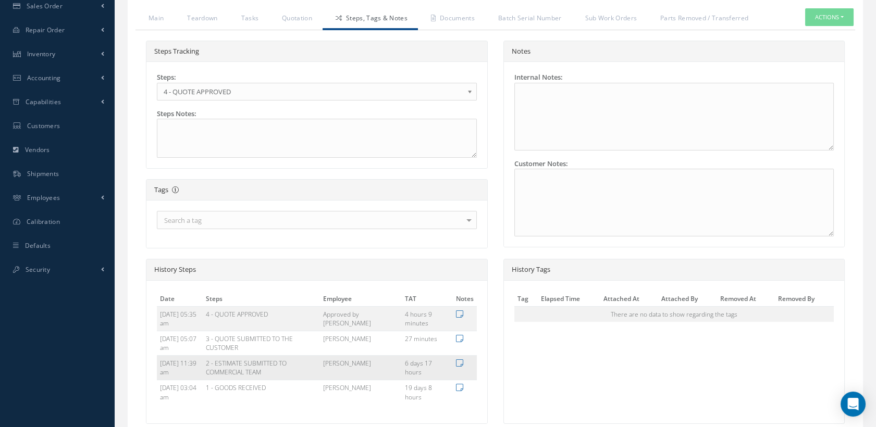
scroll to position [132, 0]
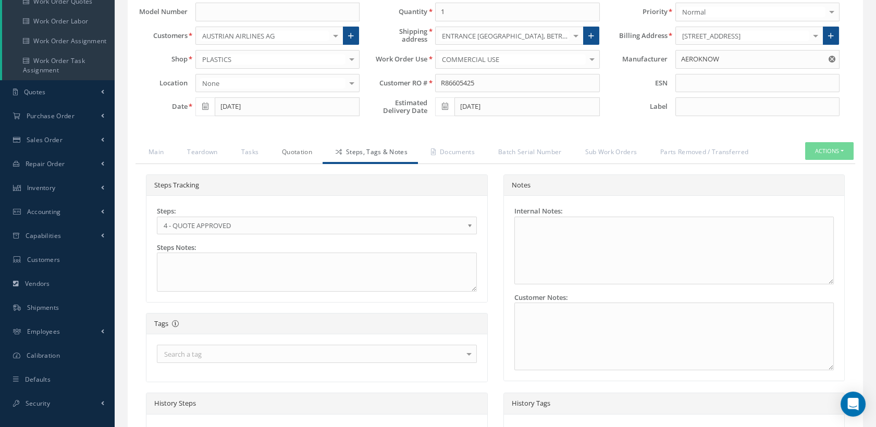
click at [307, 156] on link "Quotation" at bounding box center [296, 153] width 54 height 22
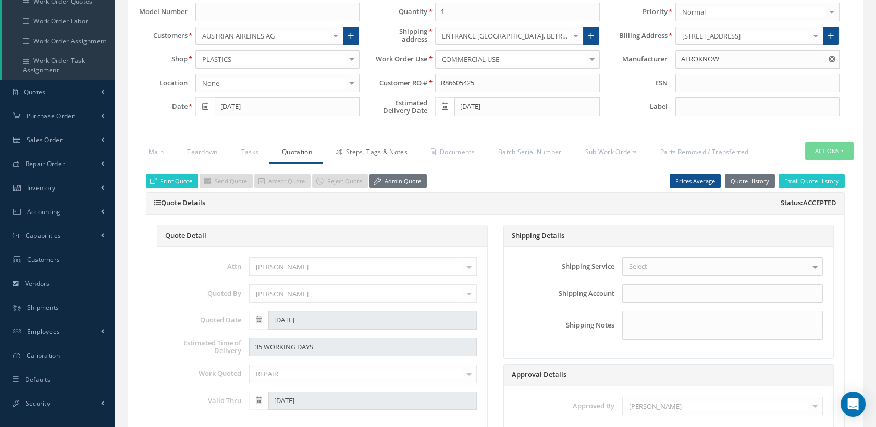
click at [390, 164] on link "Steps, Tags & Notes" at bounding box center [370, 153] width 95 height 22
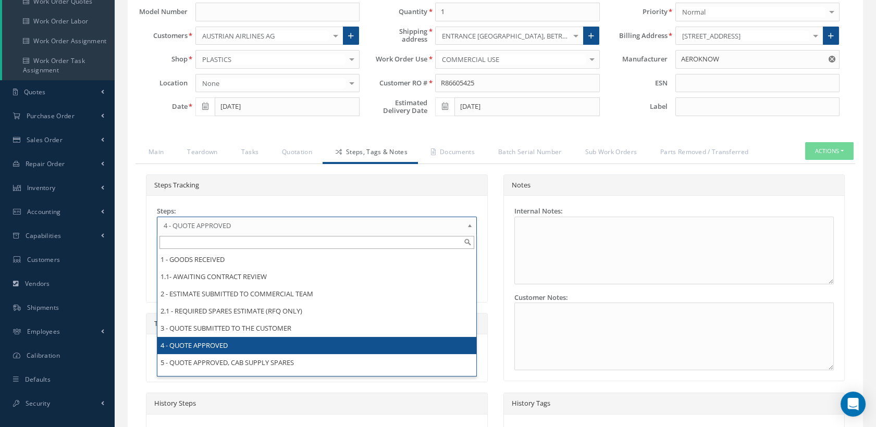
click at [444, 232] on span "4 - QUOTE APPROVED" at bounding box center [314, 225] width 300 height 13
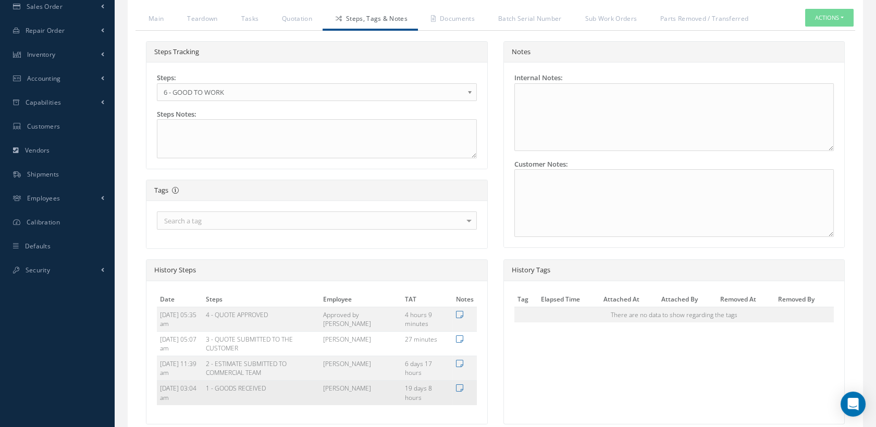
scroll to position [363, 0]
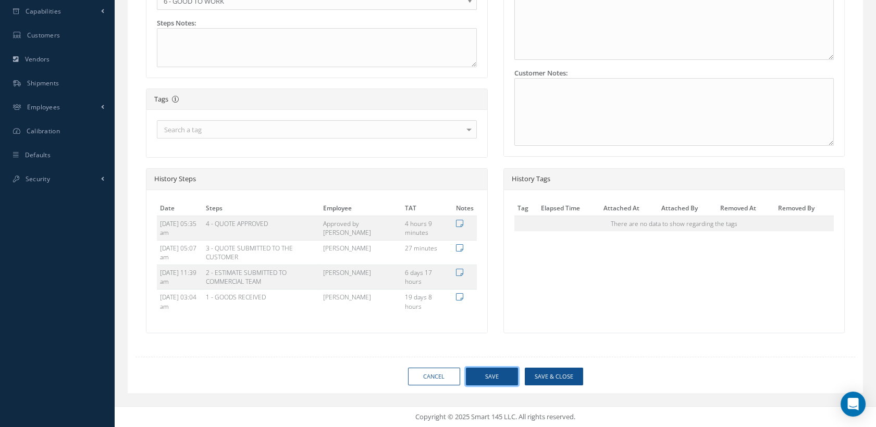
click at [486, 375] on button "Save" at bounding box center [492, 377] width 52 height 18
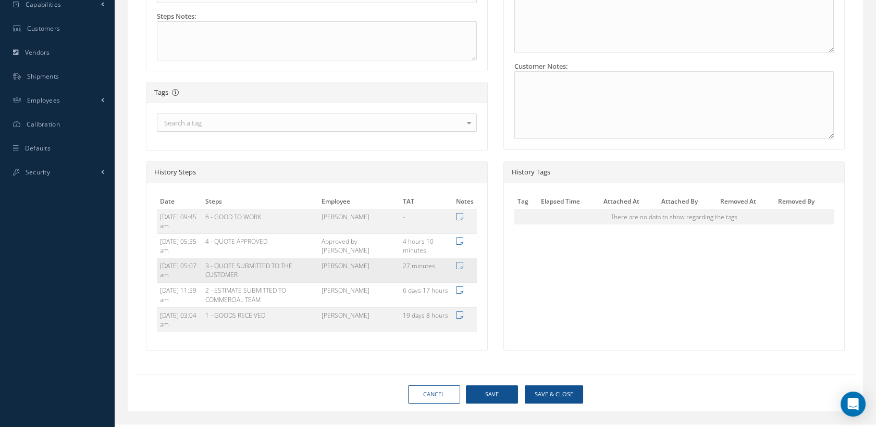
type input "AEROKNOW"
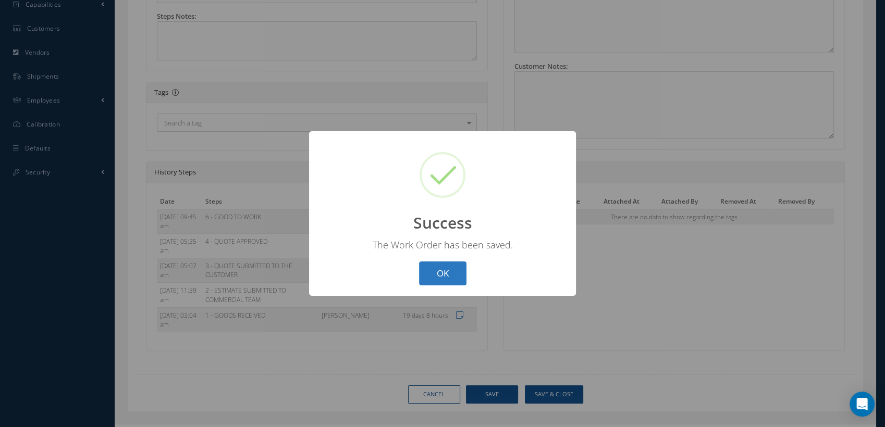
click at [451, 270] on button "OK" at bounding box center [442, 274] width 47 height 24
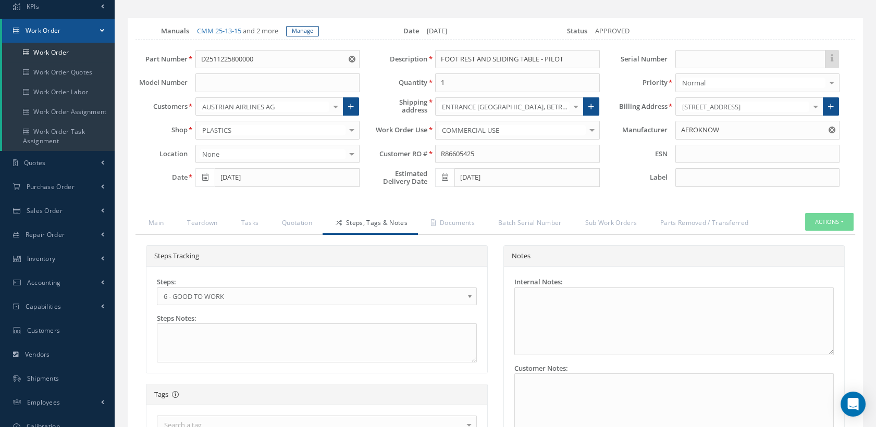
scroll to position [16, 0]
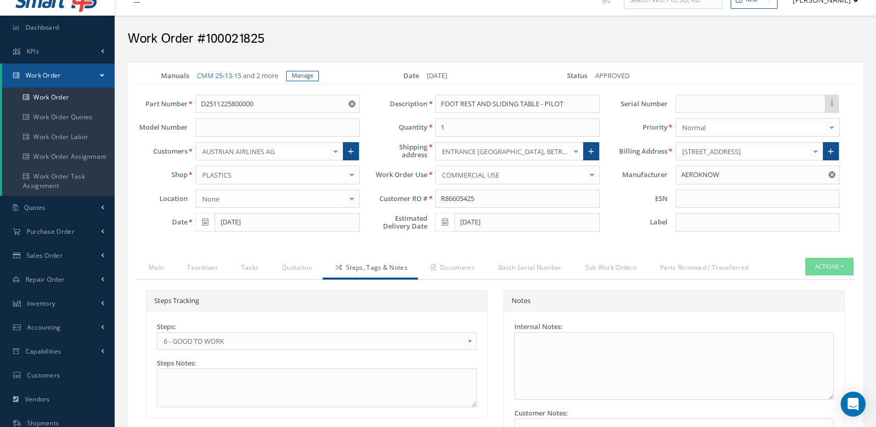
click at [832, 178] on use "Reset" at bounding box center [832, 174] width 7 height 7
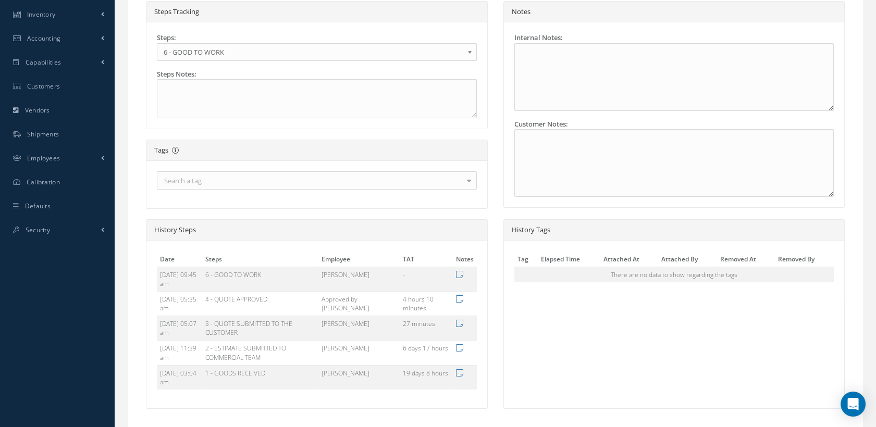
scroll to position [388, 0]
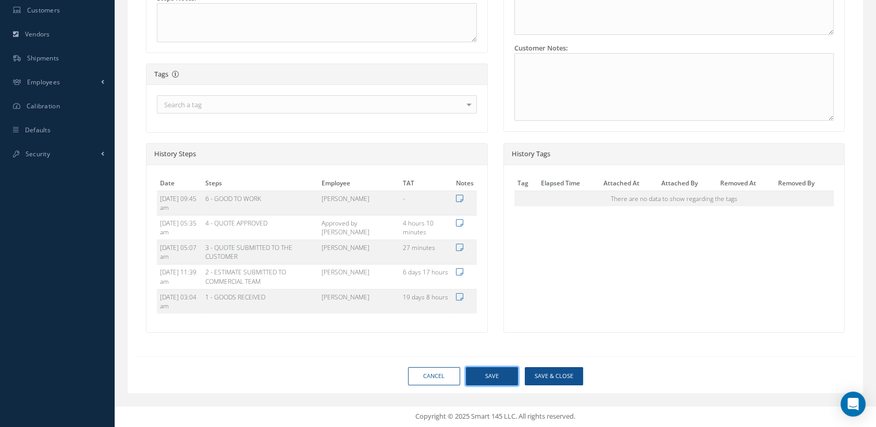
click at [505, 381] on button "Save" at bounding box center [492, 376] width 52 height 18
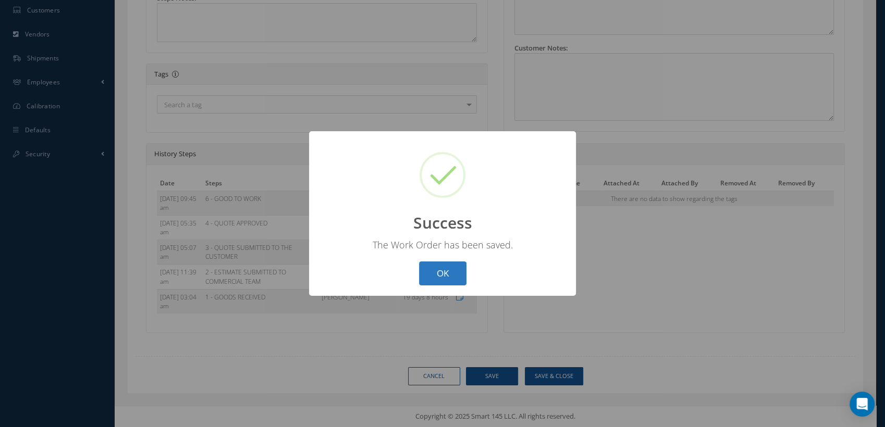
click at [448, 277] on button "OK" at bounding box center [442, 274] width 47 height 24
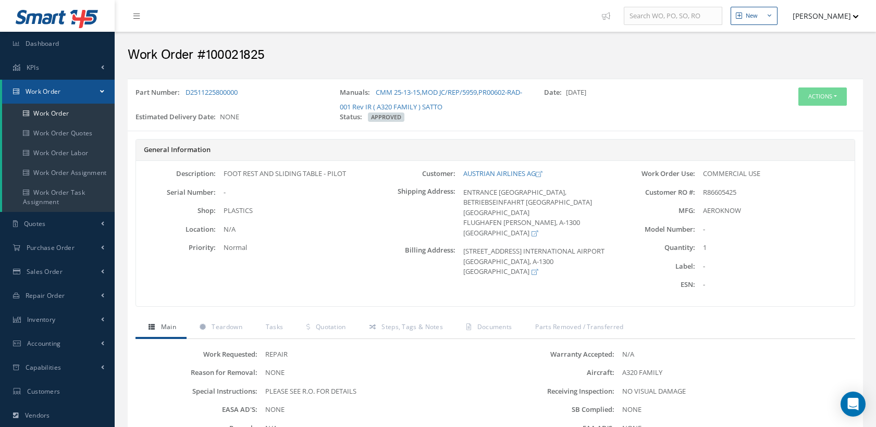
scroll to position [58, 0]
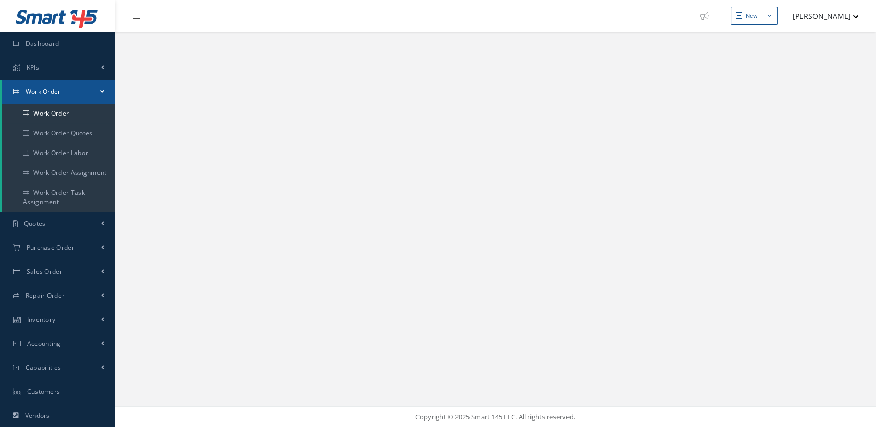
select select "25"
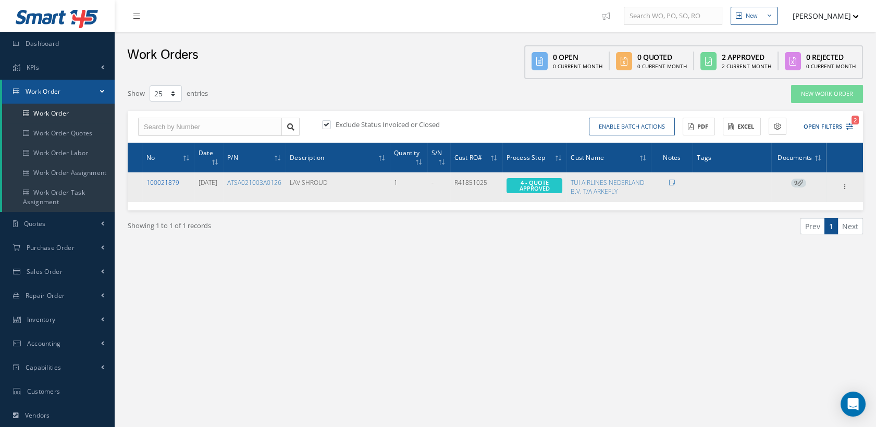
click at [172, 178] on link "100021879" at bounding box center [162, 182] width 33 height 9
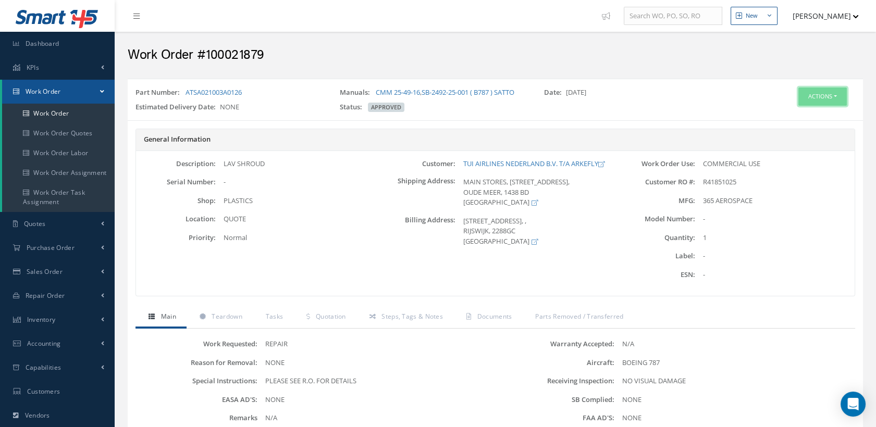
click at [815, 95] on button "Actions" at bounding box center [823, 97] width 48 height 18
click at [778, 112] on link "Edit" at bounding box center [805, 116] width 83 height 14
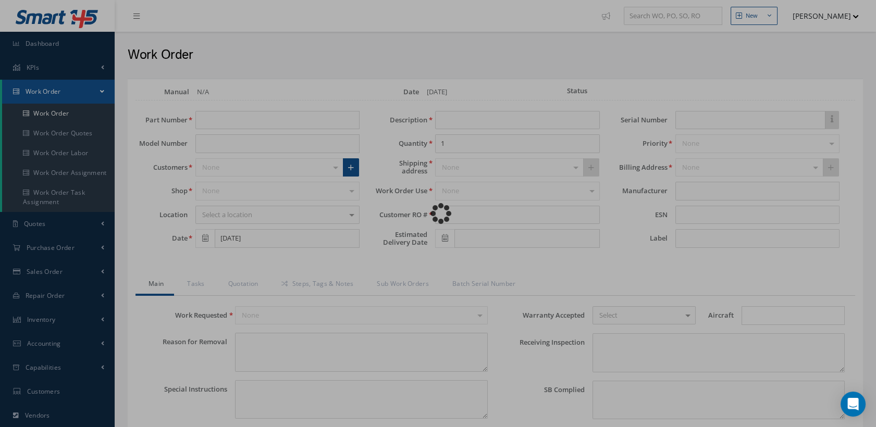
type input "ATSA021003A0126"
type input "[DATE]"
type input "LAV SHROUD"
type input "R41851025"
type textarea "NONE"
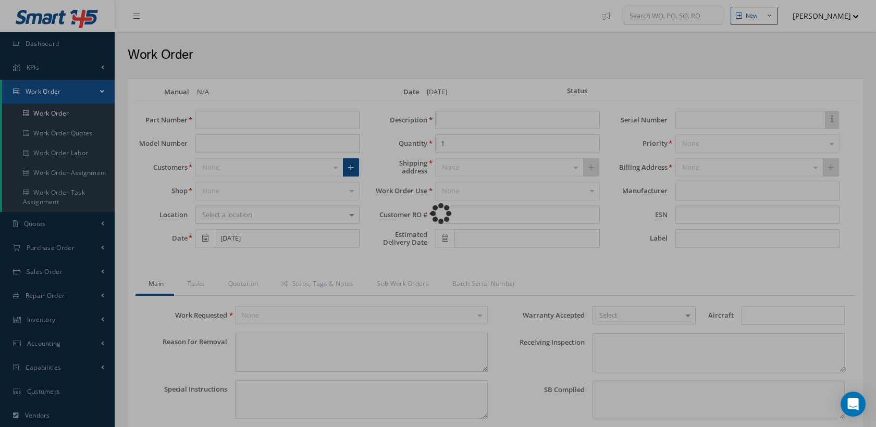
type textarea "PLEASE SEE R.O. FOR DETAILS"
type input "NONE"
type textarea "NO VISUAL DAMAGE"
type textarea "NONE"
type input "NONE"
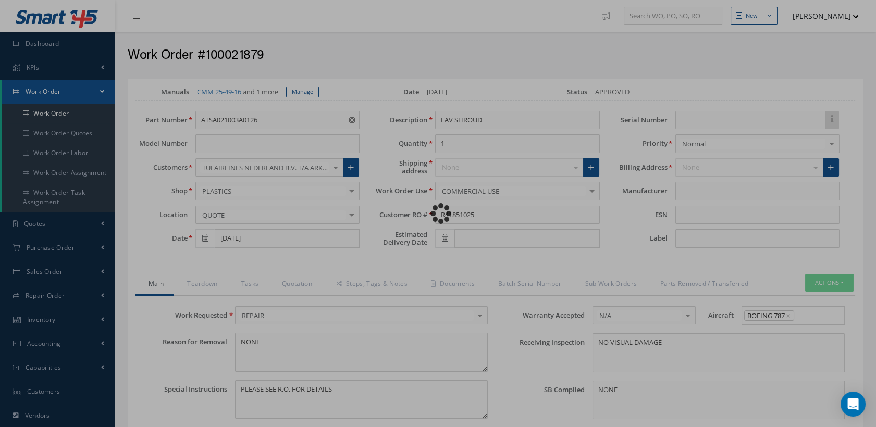
type input "365 AEROSPACE"
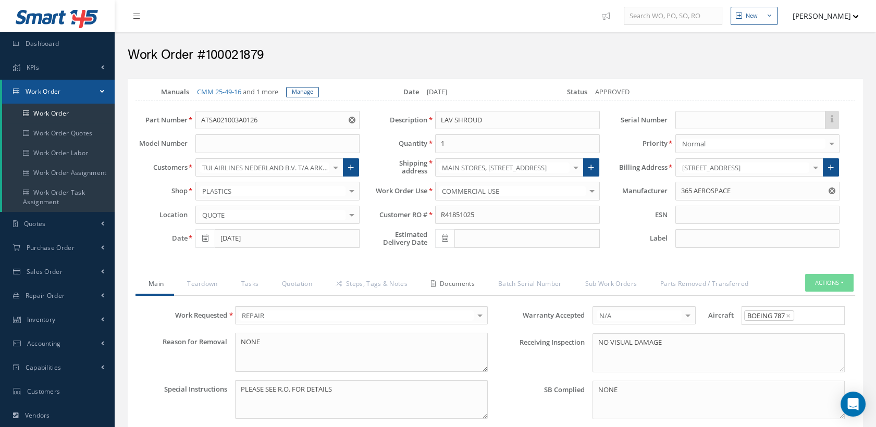
click at [453, 285] on link "Documents" at bounding box center [451, 285] width 67 height 22
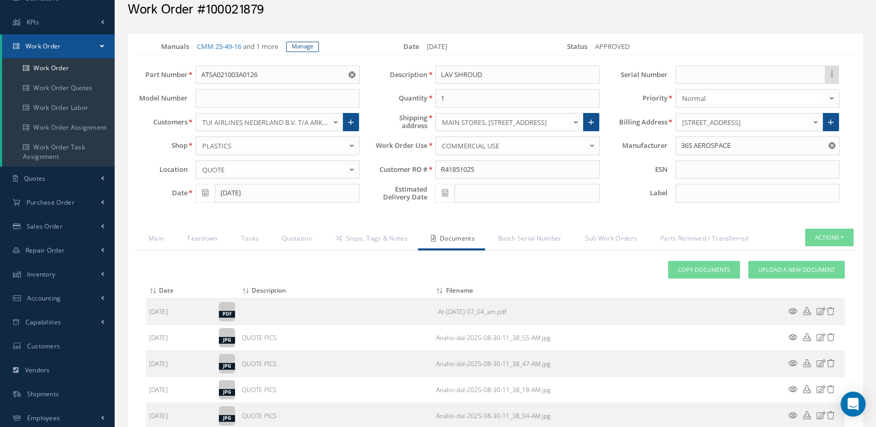
scroll to position [116, 0]
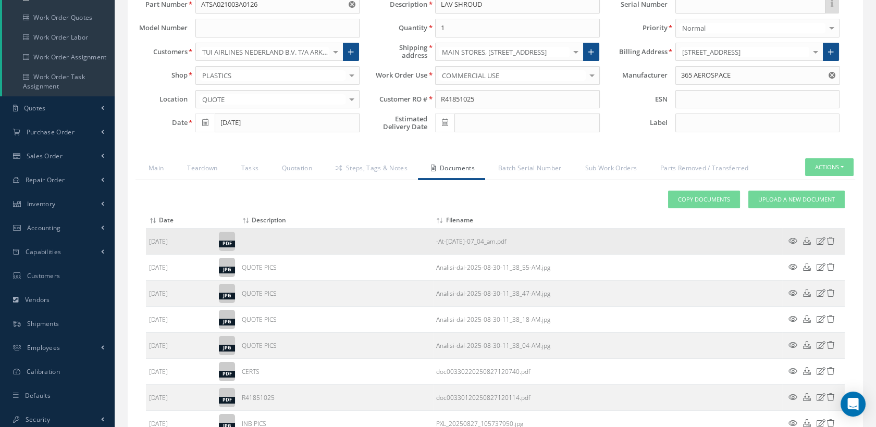
click at [821, 245] on icon at bounding box center [821, 241] width 9 height 8
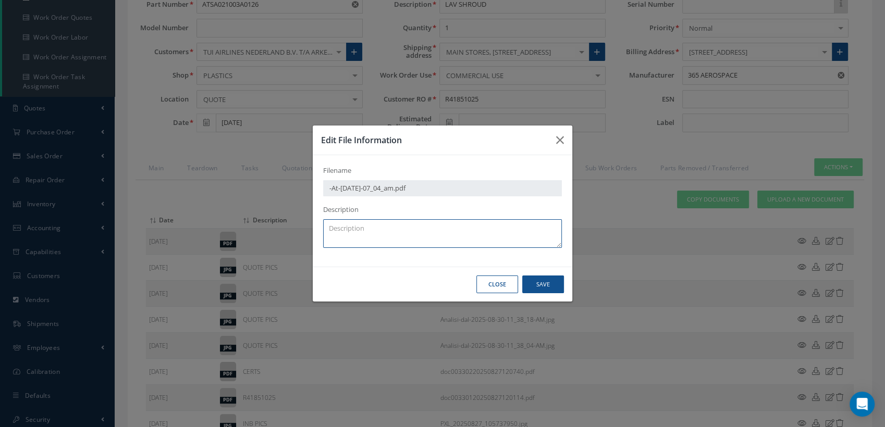
click at [381, 222] on textarea at bounding box center [442, 233] width 239 height 29
type textarea "q"
type textarea "QA"
click at [555, 281] on button "Save" at bounding box center [543, 285] width 42 height 18
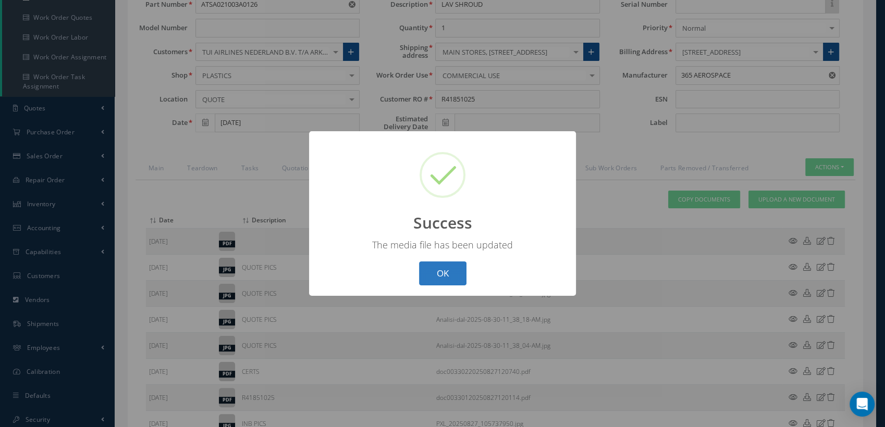
click at [456, 277] on button "OK" at bounding box center [442, 274] width 47 height 24
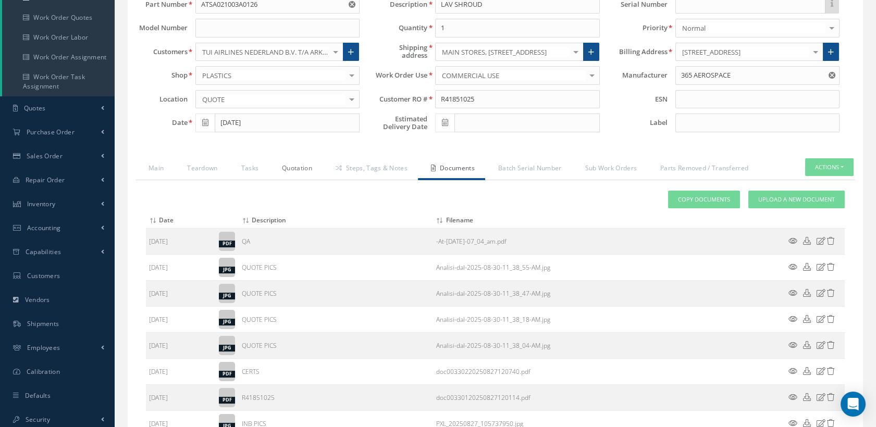
click at [305, 174] on link "Quotation" at bounding box center [296, 169] width 54 height 22
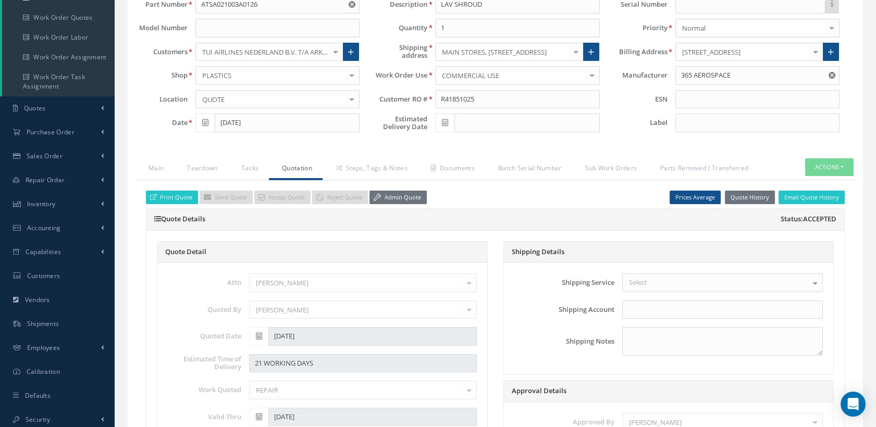
click at [444, 126] on icon at bounding box center [445, 122] width 6 height 7
click at [486, 254] on td "8" at bounding box center [490, 259] width 16 height 16
type input "10/08/2025"
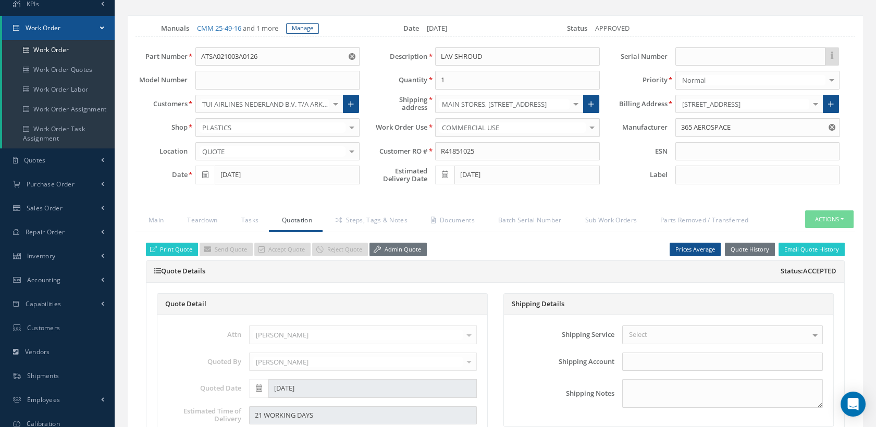
scroll to position [0, 0]
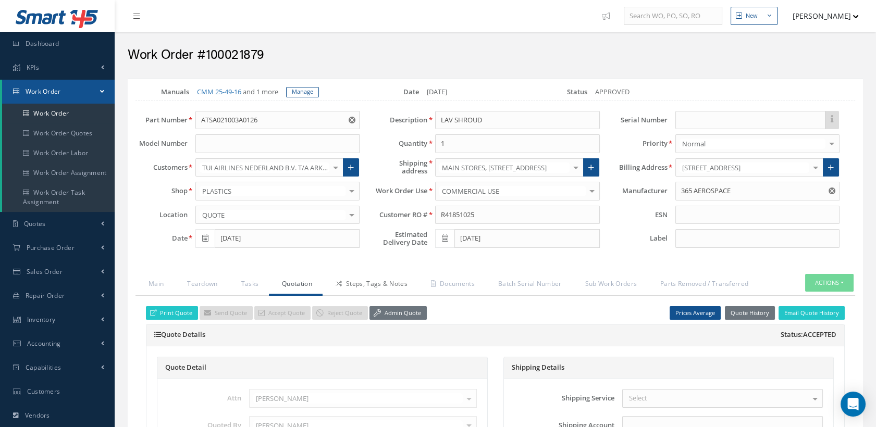
click at [396, 290] on link "Steps, Tags & Notes" at bounding box center [370, 285] width 95 height 22
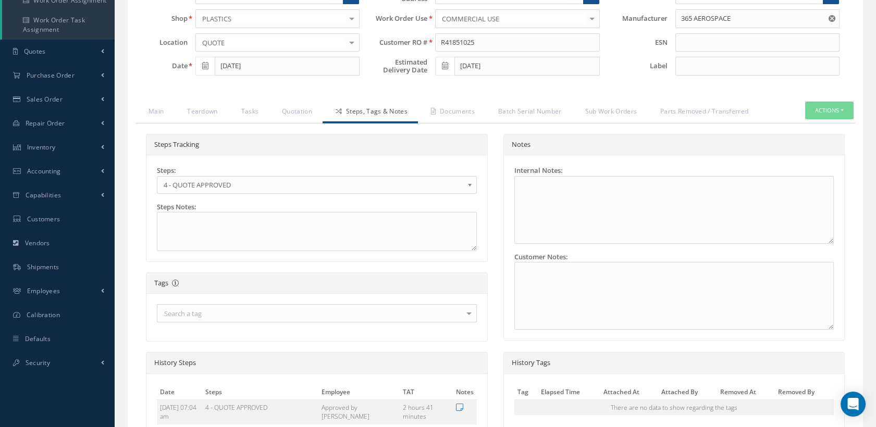
scroll to position [174, 0]
click at [259, 188] on span "4 - QUOTE APPROVED" at bounding box center [314, 184] width 300 height 13
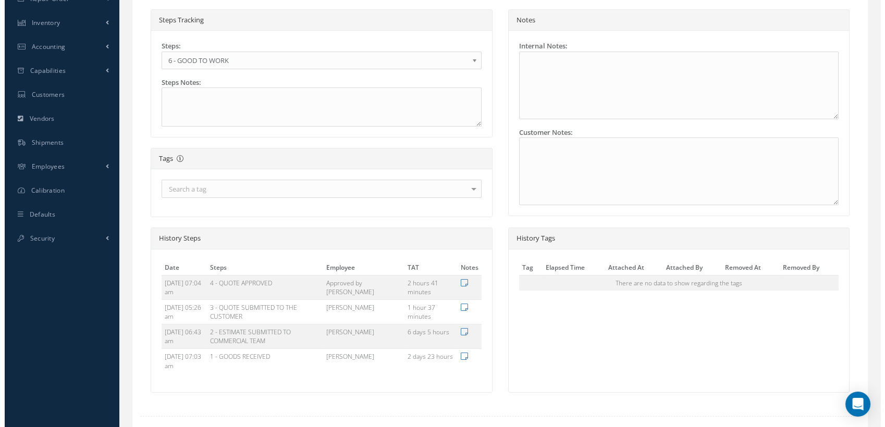
scroll to position [363, 0]
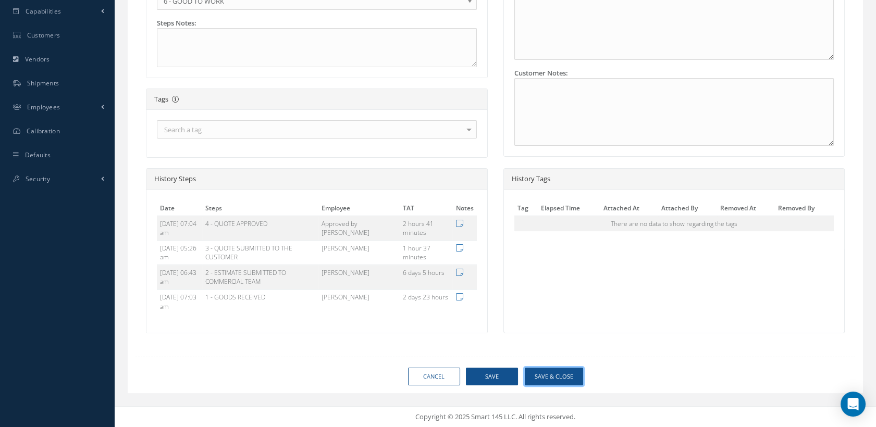
click at [547, 372] on button "Save & Close" at bounding box center [554, 377] width 58 height 18
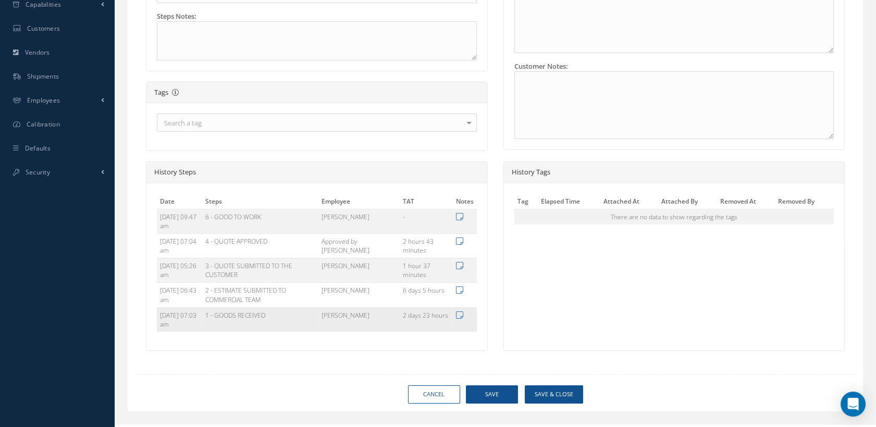
type input "365 AEROSPACE"
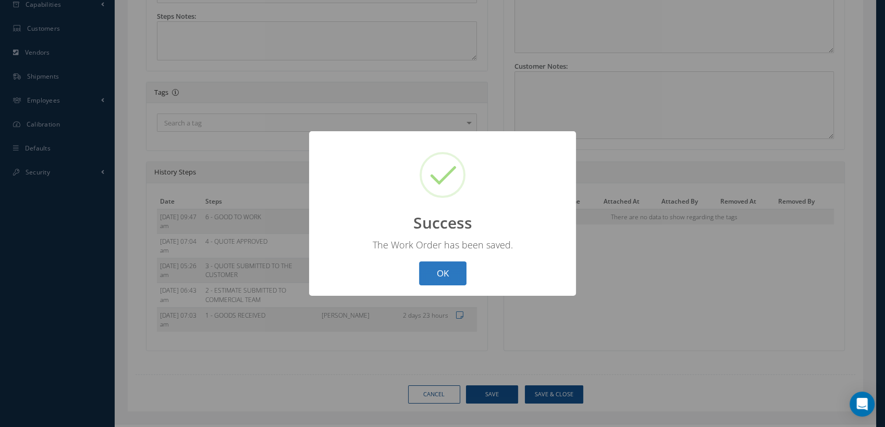
click at [440, 281] on button "OK" at bounding box center [442, 274] width 47 height 24
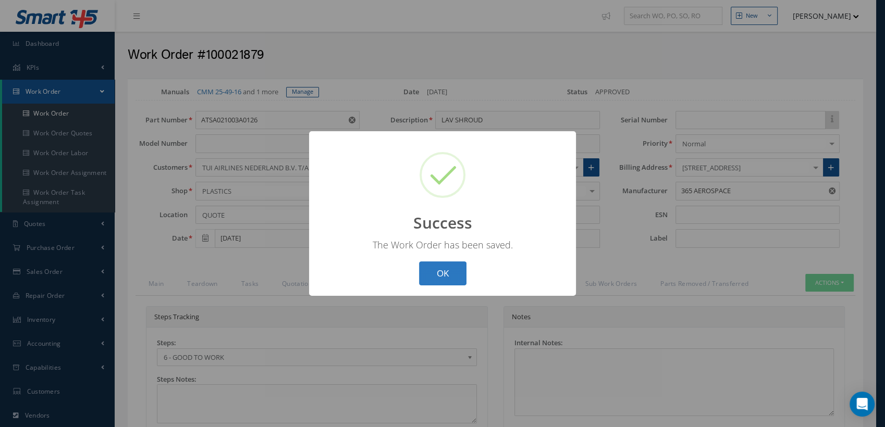
select select "25"
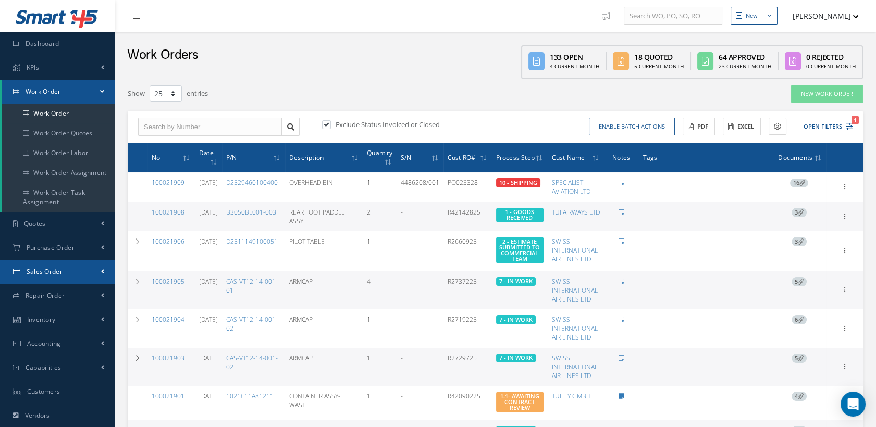
click at [58, 272] on span "Sales Order" at bounding box center [45, 271] width 36 height 9
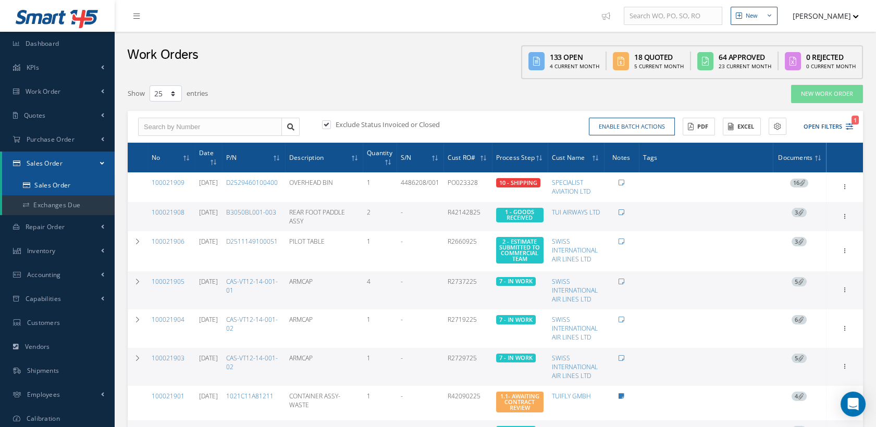
click at [88, 182] on link "Sales Order" at bounding box center [58, 186] width 113 height 20
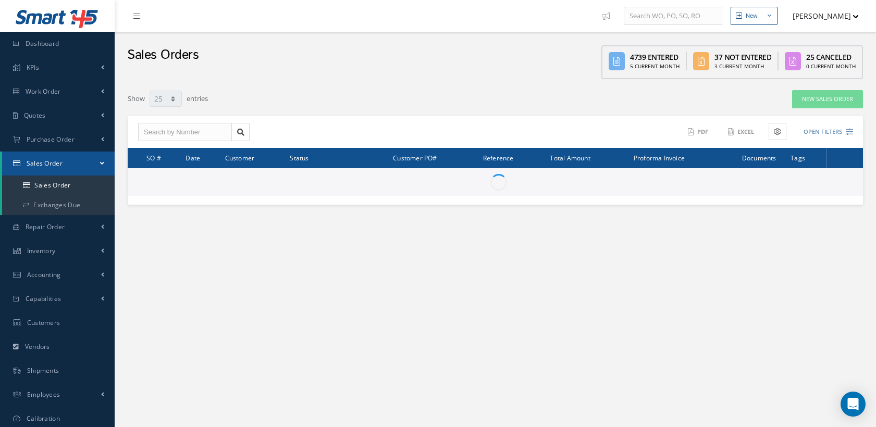
select select "25"
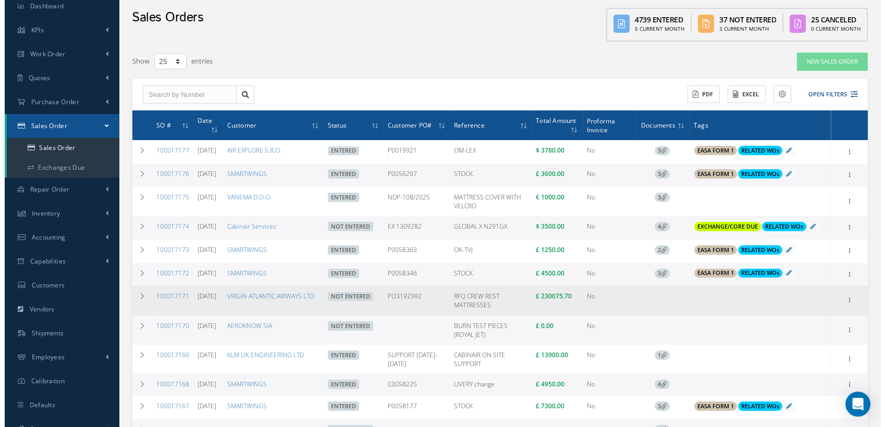
scroll to position [58, 0]
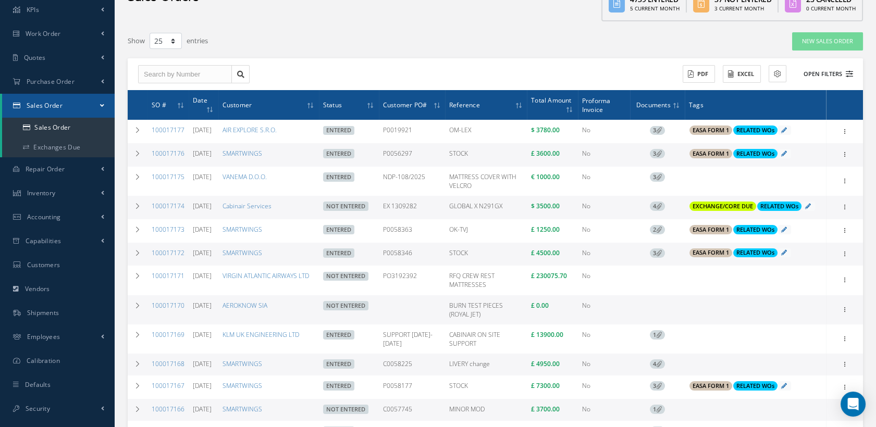
click at [851, 73] on icon at bounding box center [849, 73] width 7 height 7
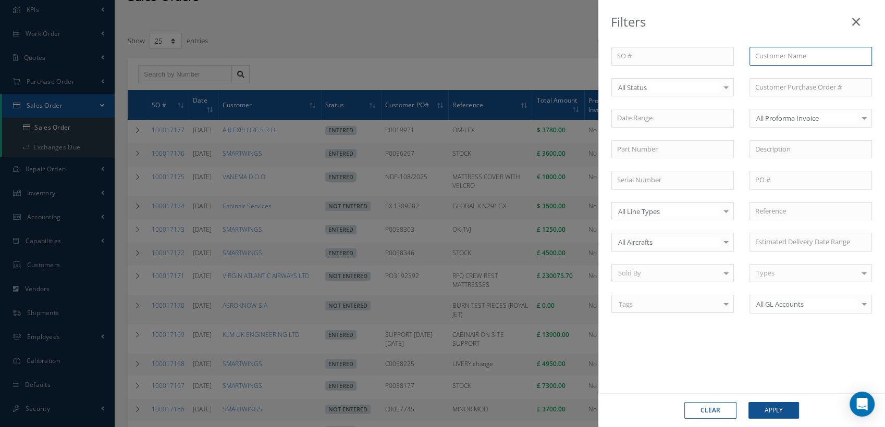
click at [759, 55] on input "text" at bounding box center [811, 56] width 122 height 19
click at [796, 68] on div "SMARTWINGS" at bounding box center [810, 75] width 121 height 19
type input "SMARTWINGS"
click at [763, 408] on button "Apply" at bounding box center [773, 410] width 51 height 17
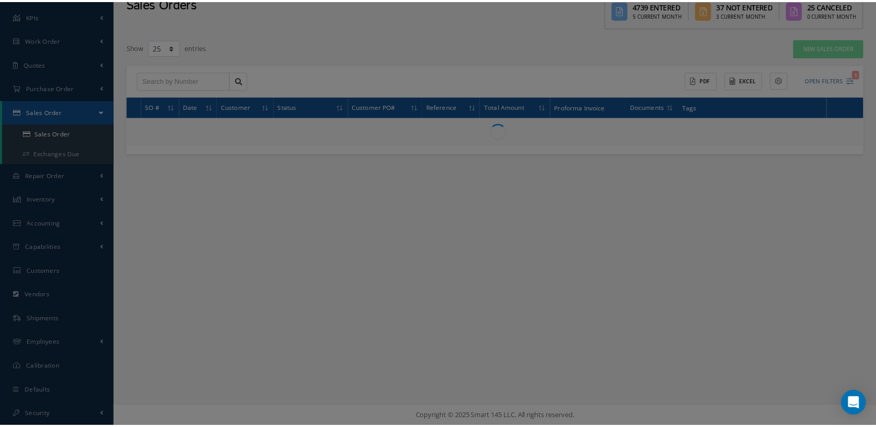
scroll to position [51, 0]
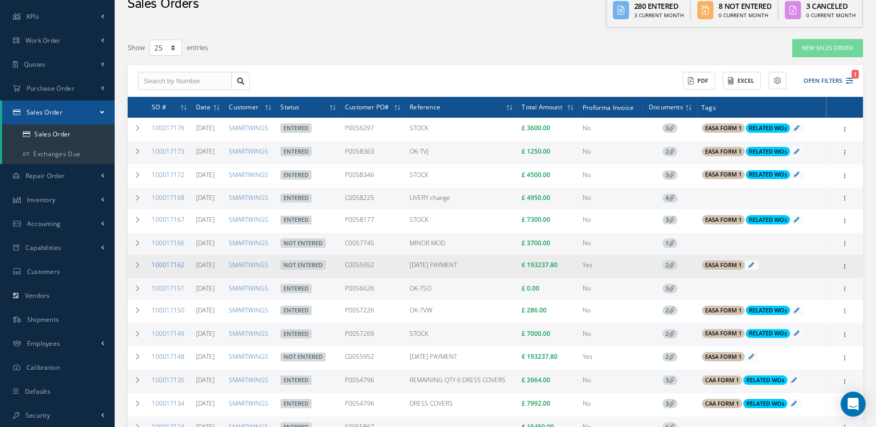
click at [175, 265] on link "100017162" at bounding box center [168, 265] width 33 height 9
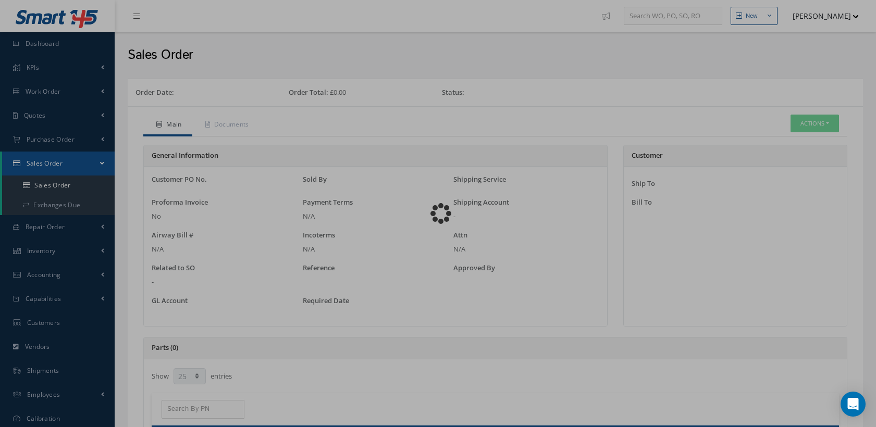
select select "25"
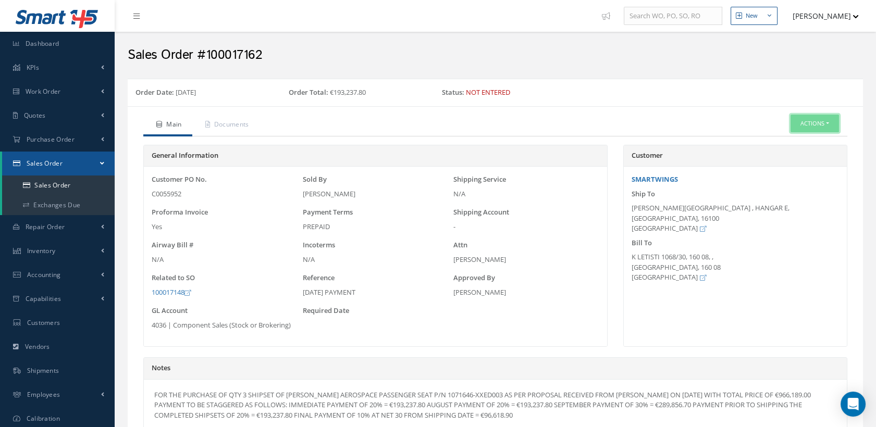
click at [794, 120] on button "Actions" at bounding box center [815, 124] width 48 height 18
click at [772, 142] on link "Edit" at bounding box center [797, 142] width 83 height 14
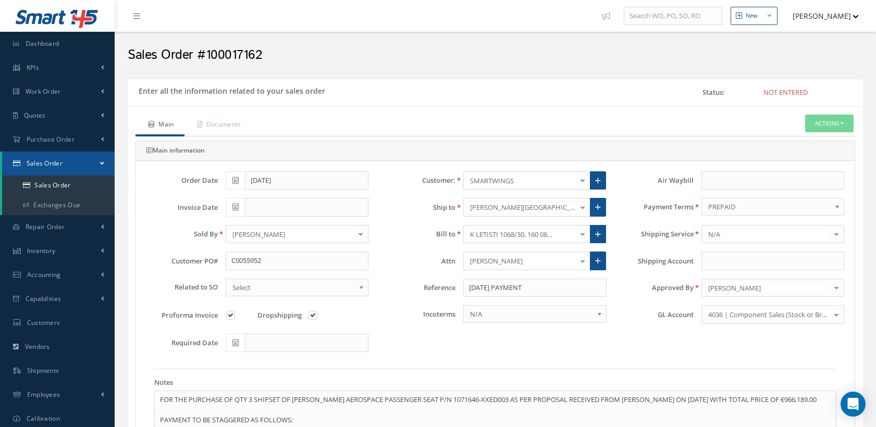
type input "€0"
type input "€193,237.8"
type input "€0"
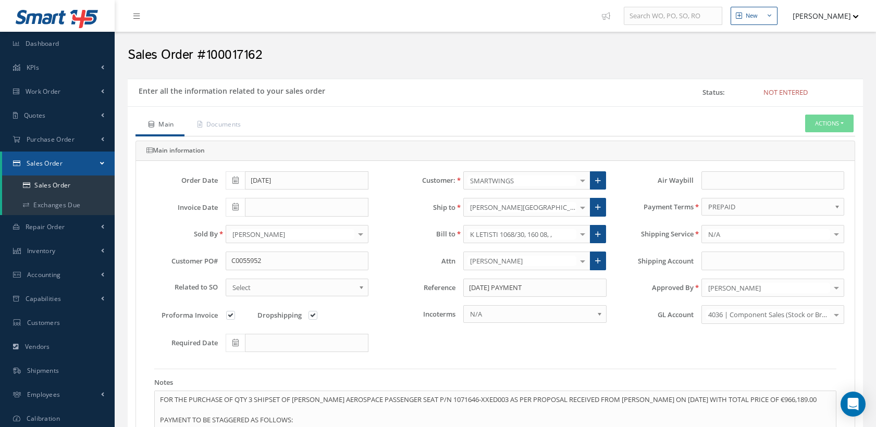
type input "€0"
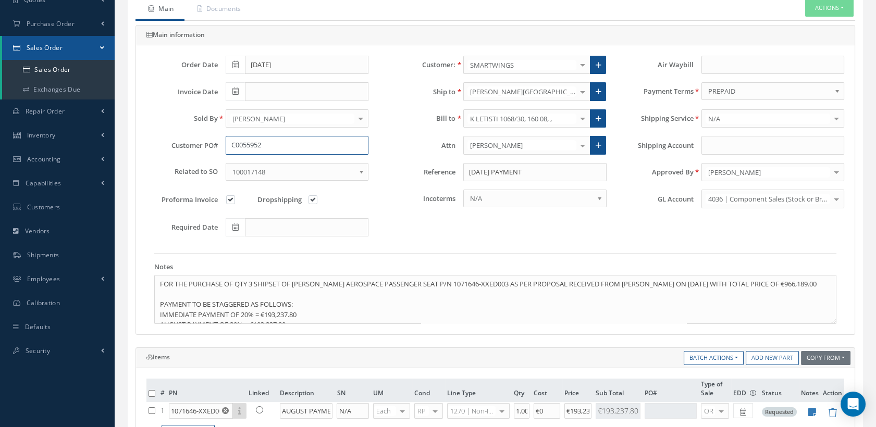
drag, startPoint x: 265, startPoint y: 146, endPoint x: 222, endPoint y: 145, distance: 42.7
click at [216, 145] on div "Customer PO# C0055952" at bounding box center [258, 145] width 238 height 19
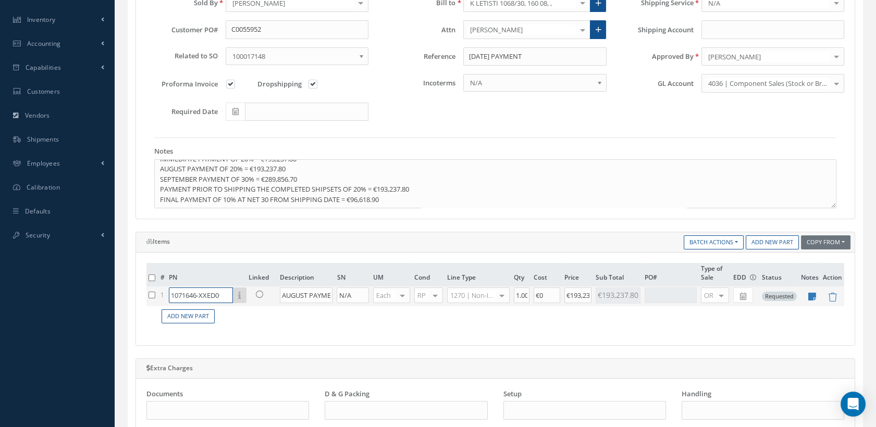
scroll to position [0, 9]
drag, startPoint x: 171, startPoint y: 293, endPoint x: 259, endPoint y: 306, distance: 88.5
click at [259, 306] on table "# PN Linked Description SN UM Cond Line Type Qty Cost Price Sub Total PO# Type …" at bounding box center [495, 295] width 698 height 64
click at [235, 313] on td "Add New Part" at bounding box center [501, 316] width 686 height 20
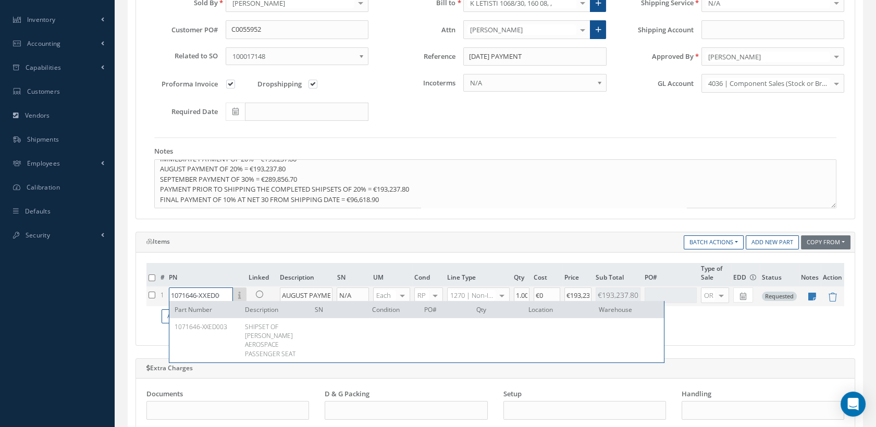
click at [171, 292] on input "1071646-XXED003" at bounding box center [201, 296] width 64 height 16
drag, startPoint x: 181, startPoint y: 293, endPoint x: 208, endPoint y: 297, distance: 27.3
click at [208, 297] on input "1071646-XXED003" at bounding box center [201, 296] width 64 height 16
drag, startPoint x: 172, startPoint y: 292, endPoint x: 273, endPoint y: 298, distance: 100.8
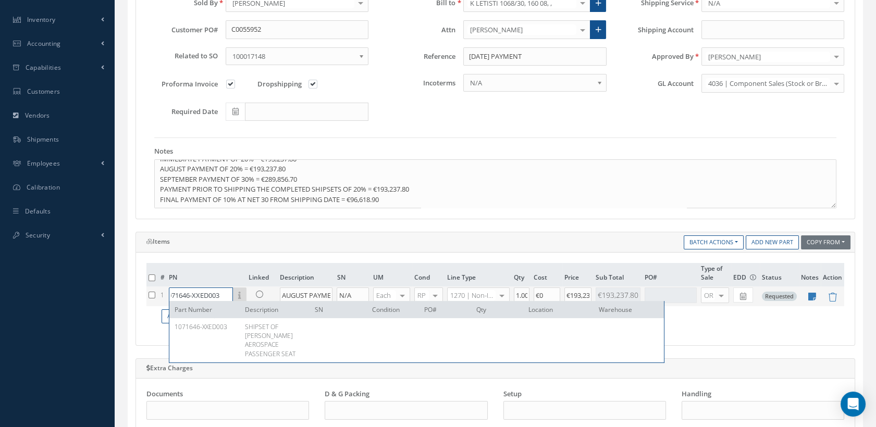
click at [273, 298] on tr "1 1071646-XXED003 Part Number Description SN Condition PO# Qty Location Warehou…" at bounding box center [495, 297] width 698 height 20
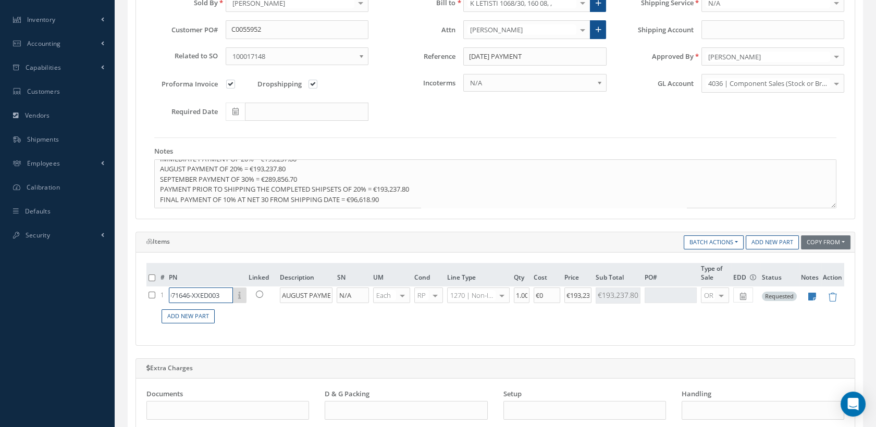
scroll to position [0, 0]
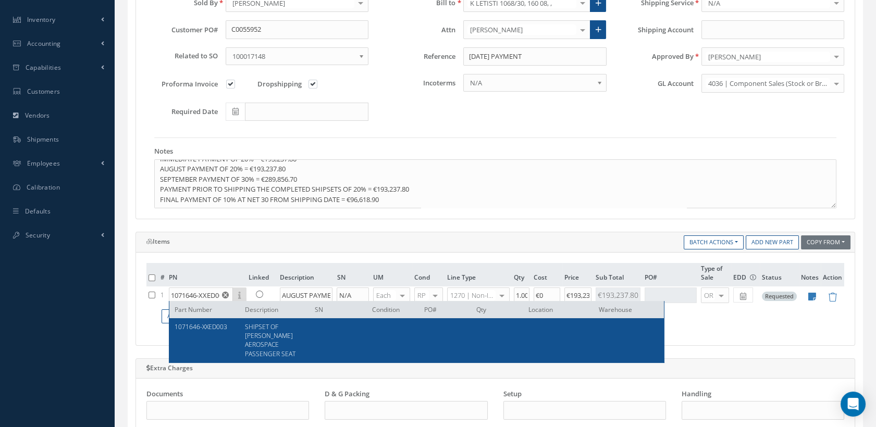
click at [226, 238] on h5 "Items" at bounding box center [258, 241] width 224 height 7
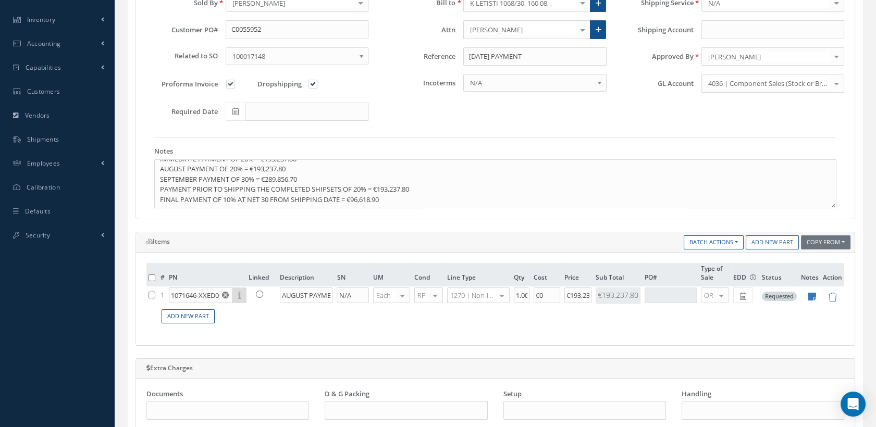
scroll to position [174, 0]
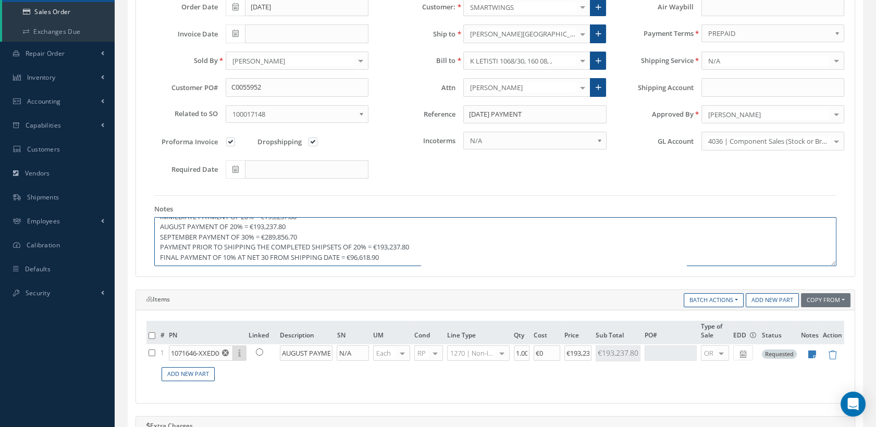
drag, startPoint x: 302, startPoint y: 234, endPoint x: 268, endPoint y: 234, distance: 33.9
click at [268, 234] on textarea "FOR THE PURCHASE OF QTY 3 SHIPSET OF COLLINS AEROSPACE PASSENGER SEAT P/N 10716…" at bounding box center [495, 241] width 682 height 49
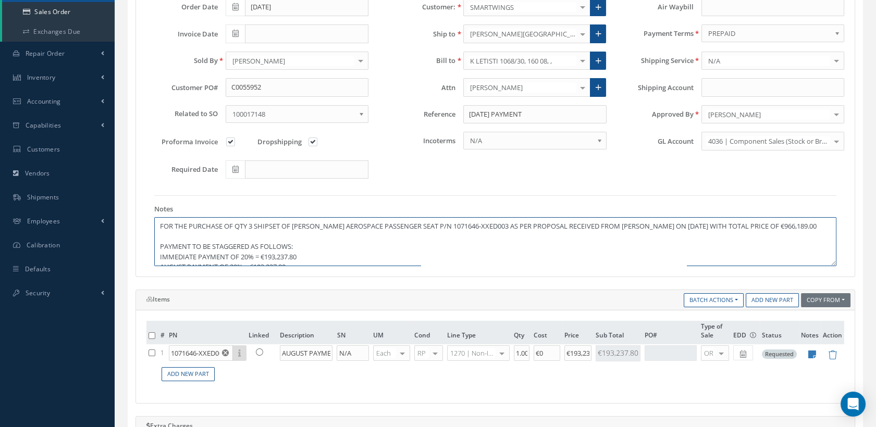
drag, startPoint x: 397, startPoint y: 259, endPoint x: 120, endPoint y: 187, distance: 285.8
click at [120, 187] on div "Enter all the information related to your sales order Status: Not Entered Main …" at bounding box center [495, 394] width 751 height 978
click at [809, 353] on icon at bounding box center [812, 354] width 8 height 9
type textarea "AUG 2025 PAYMENT"
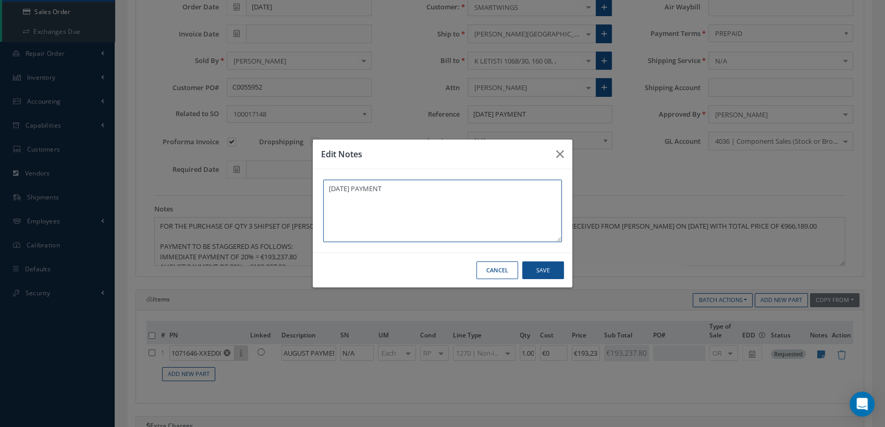
drag, startPoint x: 391, startPoint y: 190, endPoint x: 304, endPoint y: 189, distance: 87.0
click at [304, 189] on div "Edit Notes AUG 2025 PAYMENT Cancel Save" at bounding box center [442, 213] width 885 height 427
click at [529, 268] on button "Save" at bounding box center [543, 271] width 42 height 18
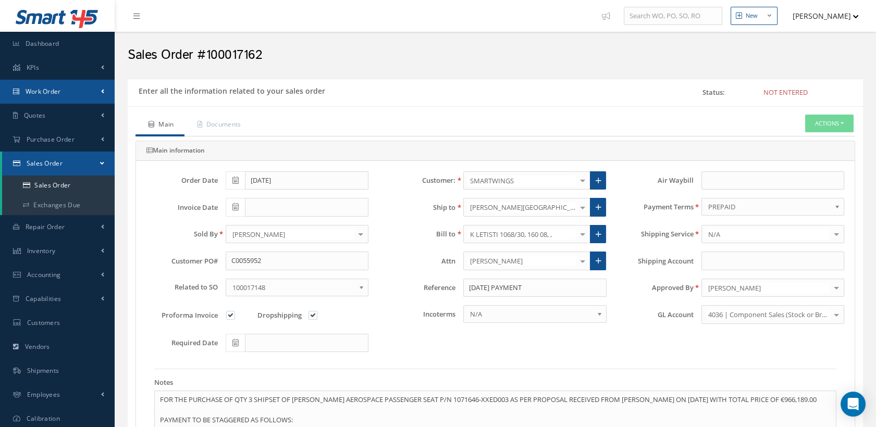
click at [29, 92] on span "Work Order" at bounding box center [43, 91] width 35 height 9
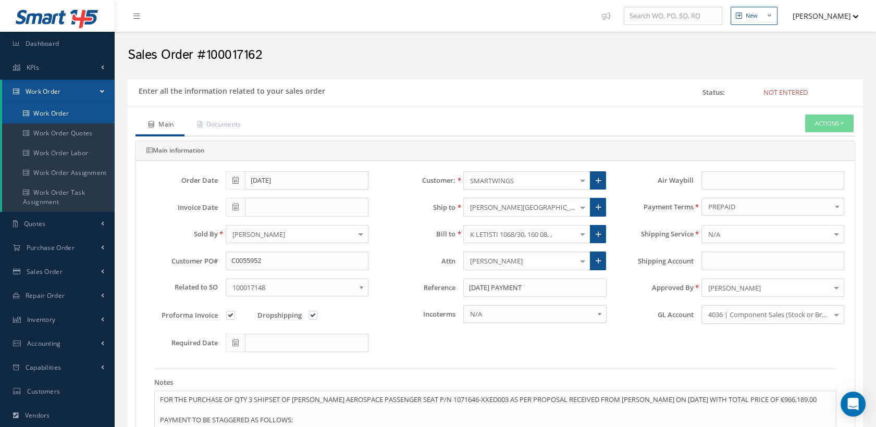
click at [38, 114] on link "Work Order" at bounding box center [58, 114] width 113 height 20
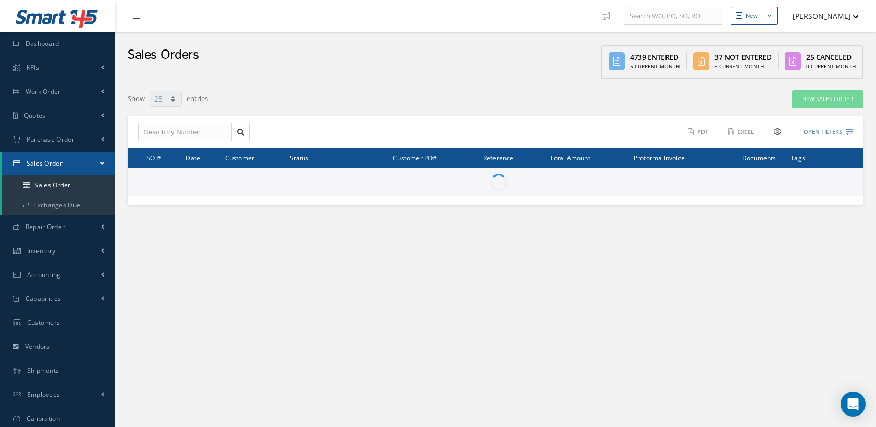
select select "25"
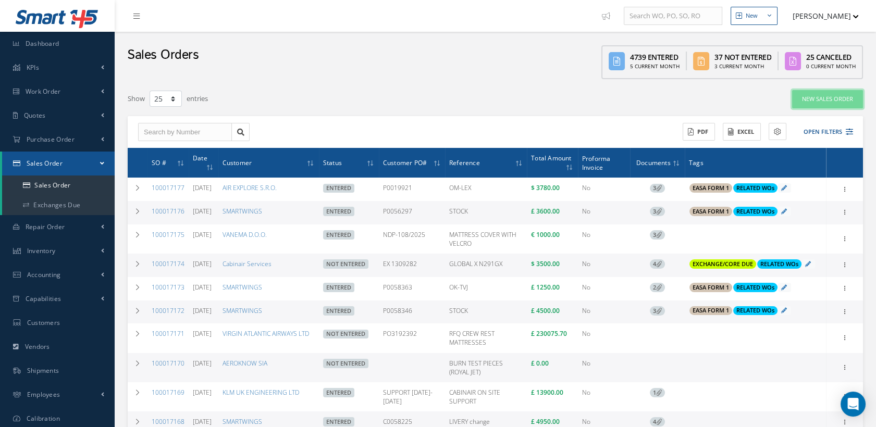
click at [822, 96] on link "New Sales Order" at bounding box center [827, 99] width 71 height 18
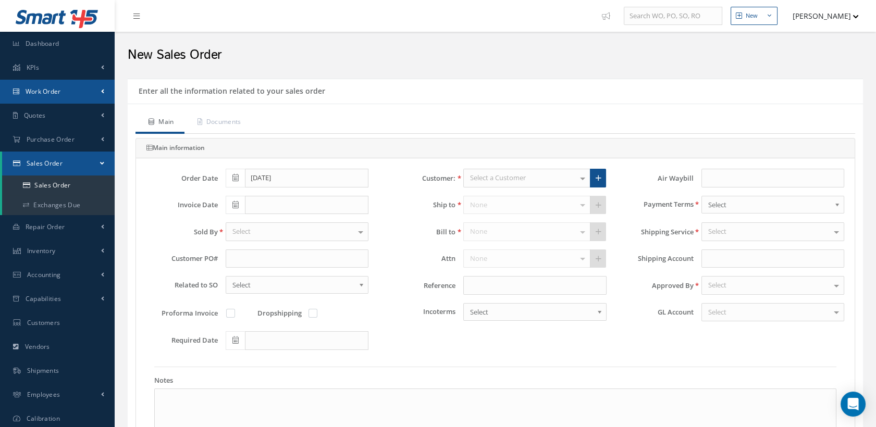
click at [51, 95] on span "Work Order" at bounding box center [43, 91] width 35 height 9
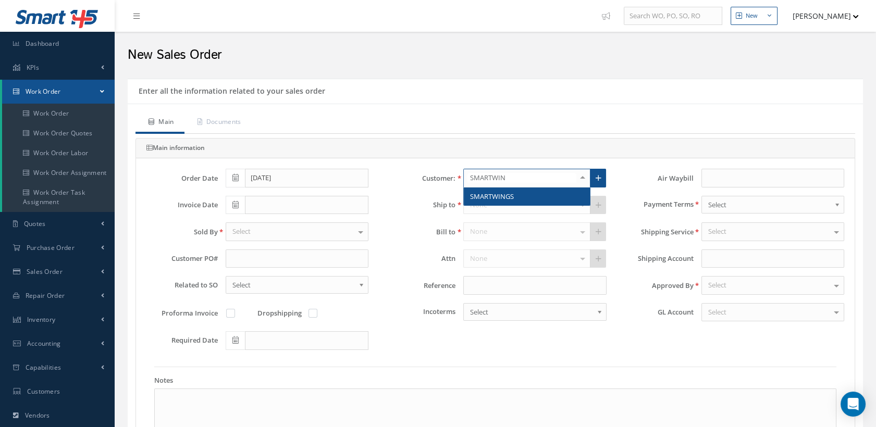
type input "SMARTWING"
click at [496, 193] on span "SMARTWINGS" at bounding box center [492, 196] width 44 height 9
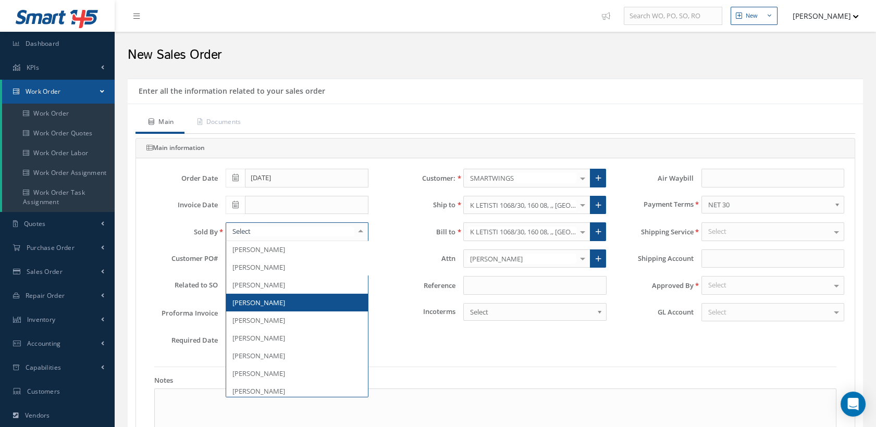
scroll to position [231, 0]
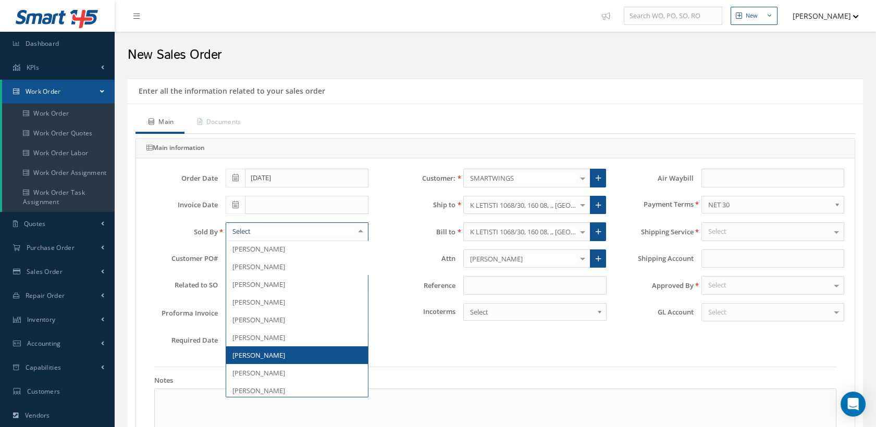
click at [276, 355] on span "[PERSON_NAME]" at bounding box center [258, 355] width 53 height 9
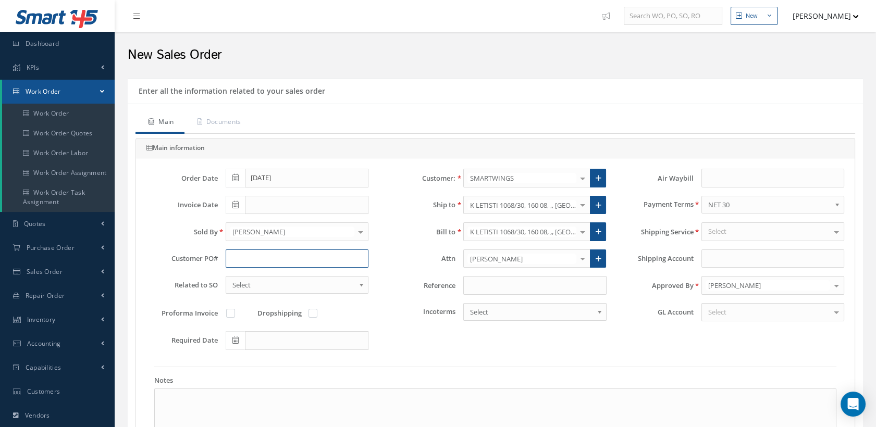
click at [246, 254] on input "text" at bounding box center [297, 259] width 143 height 19
paste input "C0055952"
type input "C0055952"
click at [584, 206] on div at bounding box center [582, 205] width 15 height 17
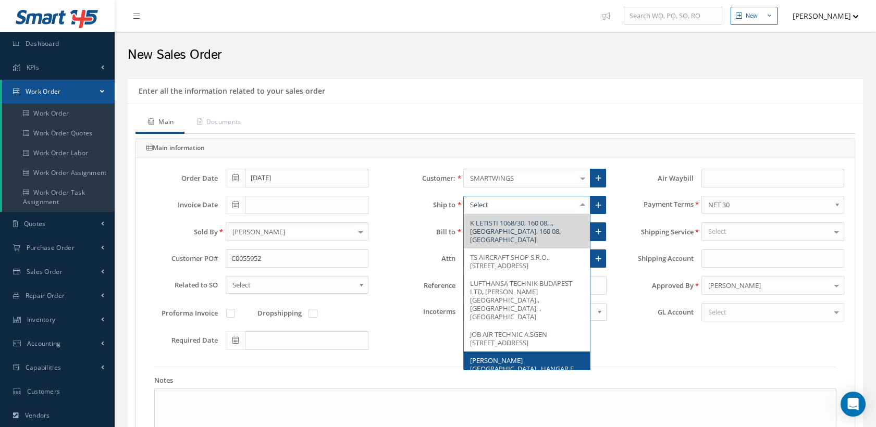
click at [521, 356] on span "VACLAV HAVEL AIRPORT , HANGAR E, K LETISTI 533/35, GATE 1, PRAGUE, , Czech Repu…" at bounding box center [522, 369] width 105 height 26
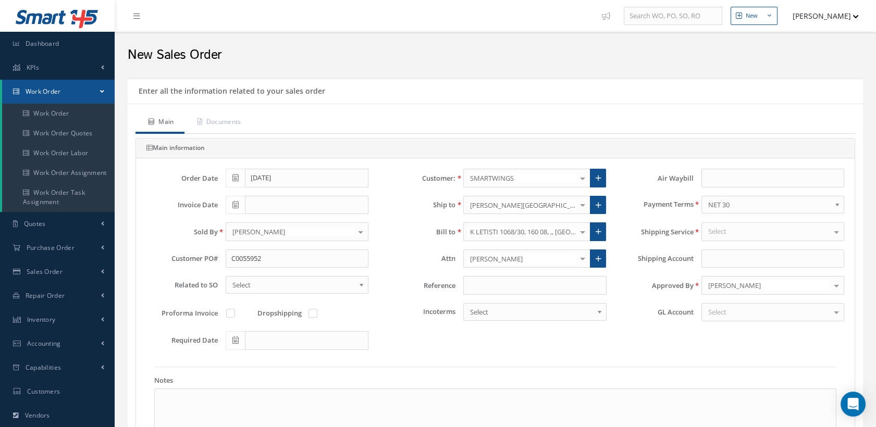
click at [580, 256] on div at bounding box center [582, 258] width 15 height 17
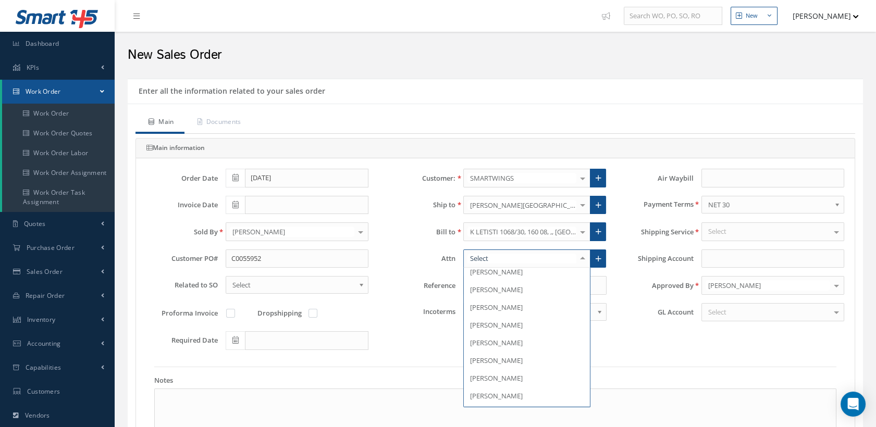
scroll to position [289, 0]
click at [502, 351] on span "PETR BARTON" at bounding box center [527, 360] width 126 height 18
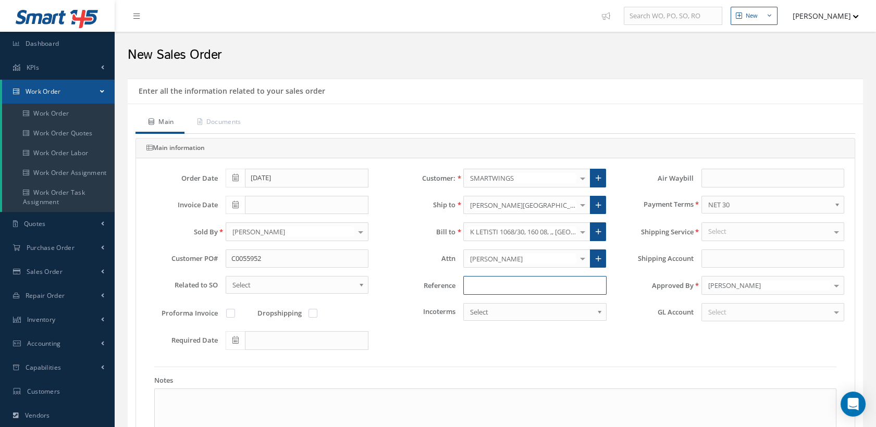
click at [503, 284] on input at bounding box center [534, 285] width 143 height 19
type input "SEPTEMBER 2025 PAYMENT"
click at [837, 204] on b at bounding box center [838, 207] width 9 height 17
drag, startPoint x: 232, startPoint y: 313, endPoint x: 323, endPoint y: 326, distance: 91.1
click at [235, 313] on label at bounding box center [236, 313] width 3 height 9
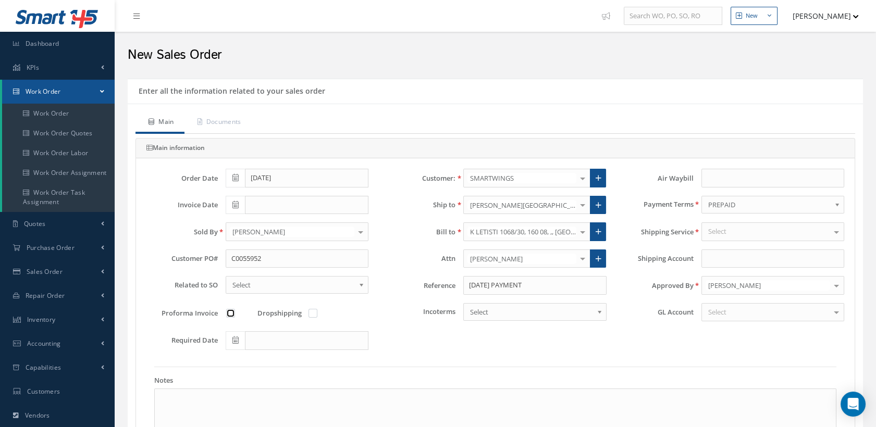
click at [235, 313] on input "checkbox" at bounding box center [231, 314] width 7 height 7
checkbox input "true"
click at [317, 315] on label at bounding box center [318, 313] width 3 height 9
click at [314, 315] on input "checkbox" at bounding box center [313, 314] width 7 height 7
checkbox input "true"
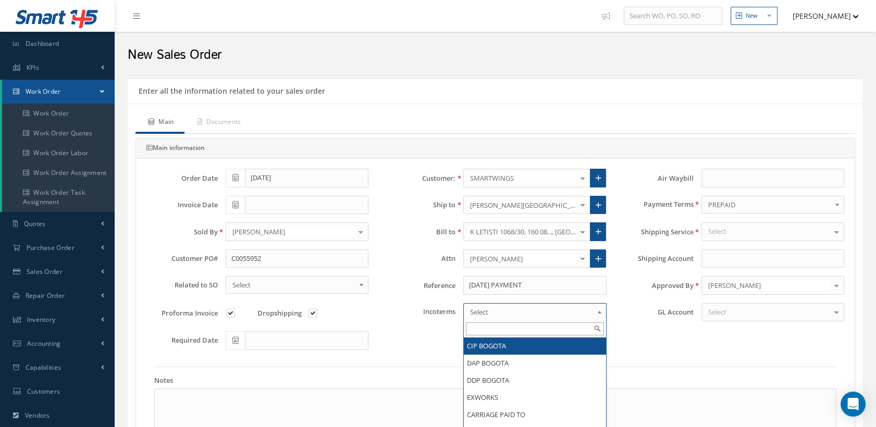
click at [478, 312] on span "Select" at bounding box center [531, 312] width 122 height 13
type input "N/A"
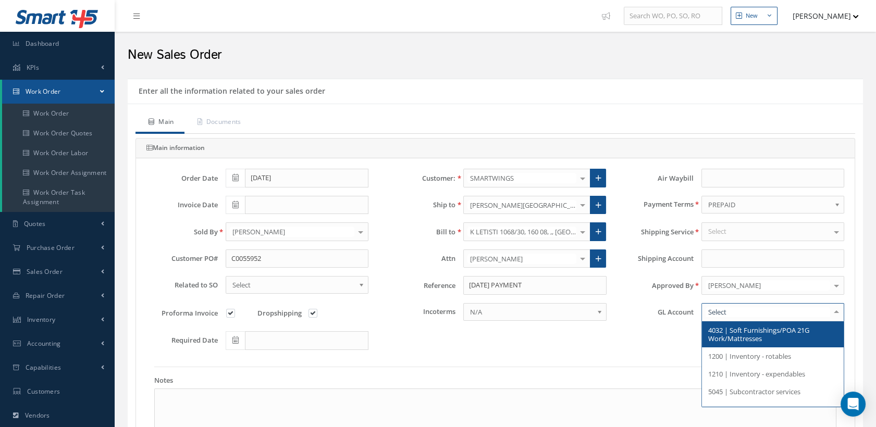
click at [721, 303] on div at bounding box center [773, 312] width 143 height 19
type input "4036"
click at [724, 332] on span "4036 | Component Sales (Stock or Brokering)" at bounding box center [760, 335] width 105 height 18
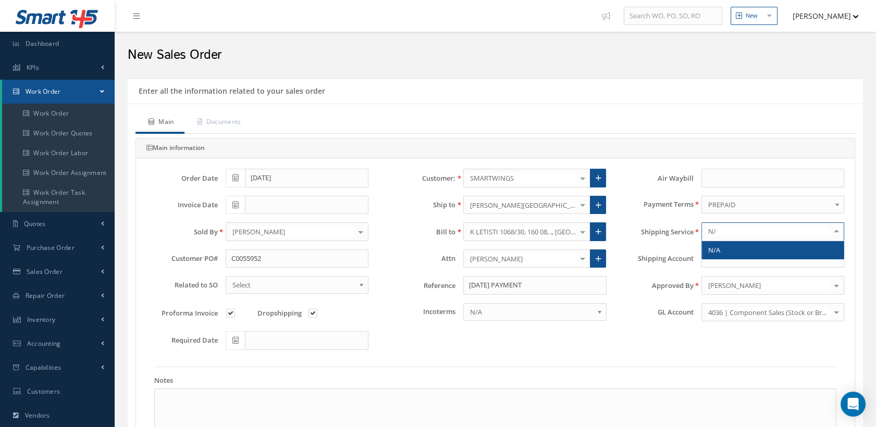
type input "N/A"
click at [713, 248] on span "N/A" at bounding box center [714, 250] width 12 height 9
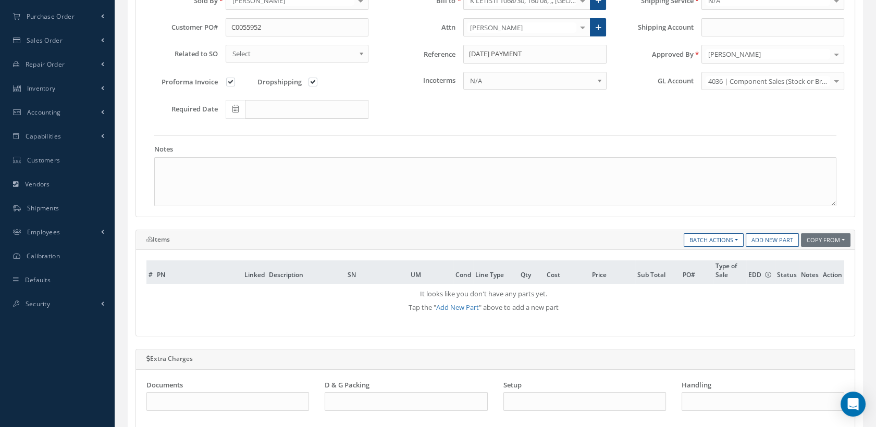
scroll to position [347, 0]
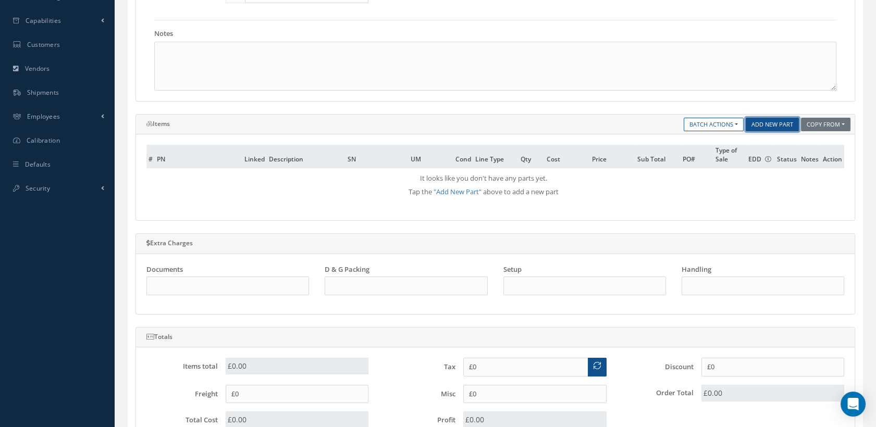
click at [765, 120] on link "Add New Part" at bounding box center [772, 125] width 53 height 14
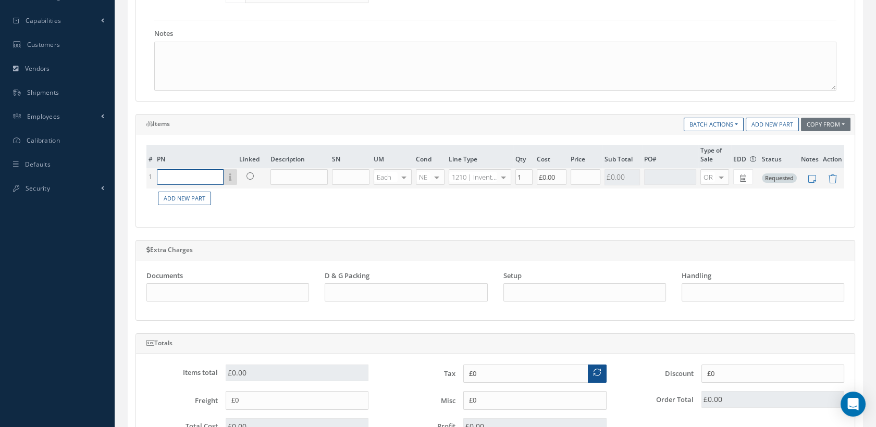
click at [191, 173] on input "text" at bounding box center [190, 177] width 67 height 16
paste input "1071646-XXED003"
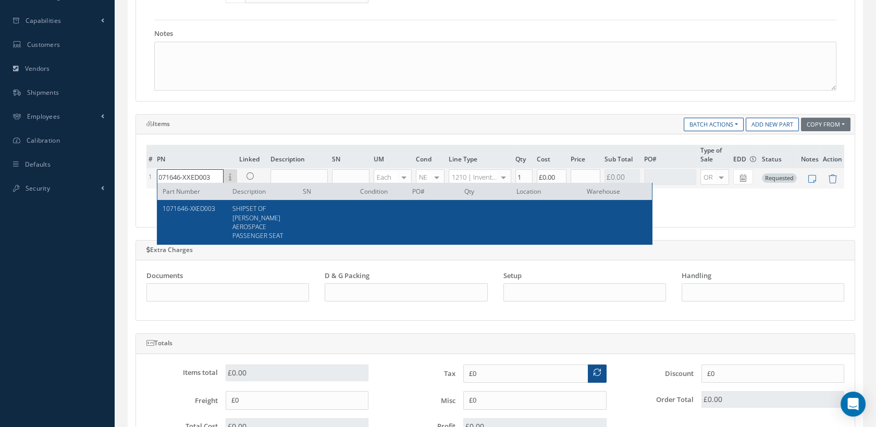
type input "1071646-XXED003"
click at [248, 209] on span "SHIPSET OF COLLINS AEROSPACE PASSENGER SEAT" at bounding box center [257, 221] width 51 height 35
type input "SHIPSET OF COLLINS AEROSPACE PASSENGER SEAT"
type input "£0"
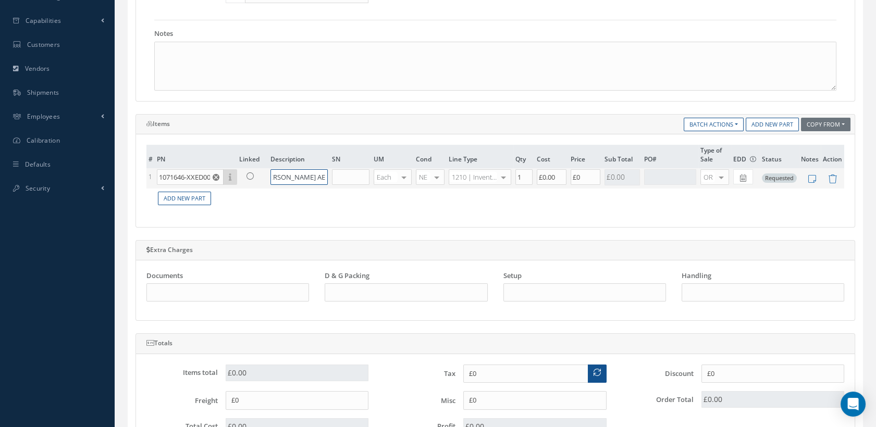
scroll to position [0, 108]
drag, startPoint x: 274, startPoint y: 175, endPoint x: 352, endPoint y: 181, distance: 78.5
click at [352, 181] on tr "1 1071646-XXED003 Part Number Description SN Condition PO# Qty Location Warehou…" at bounding box center [495, 178] width 698 height 20
type input "SEPTEMBER 2025"
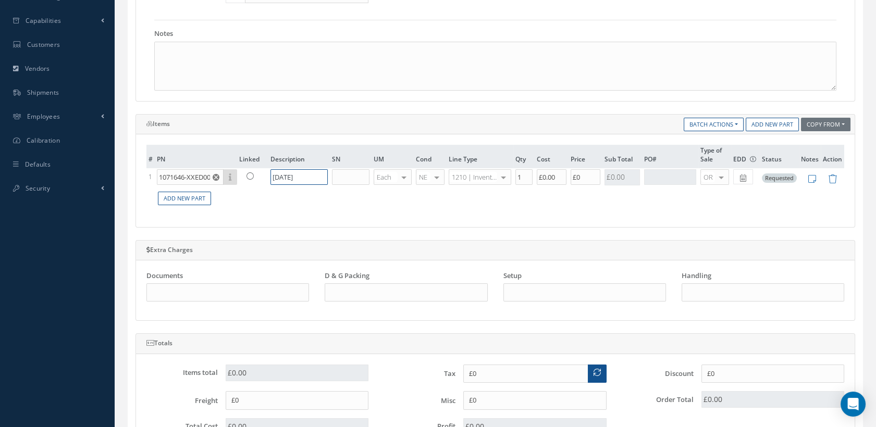
scroll to position [0, 0]
click at [340, 169] on input "text" at bounding box center [351, 177] width 38 height 16
type input "N/A"
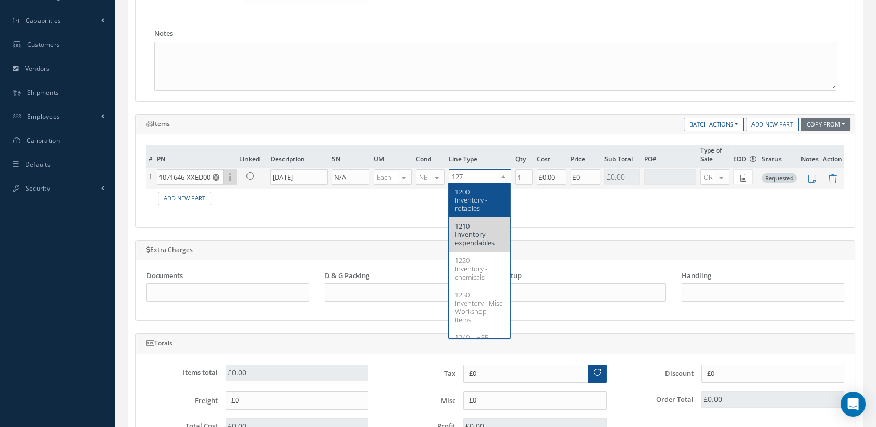
type input "1270"
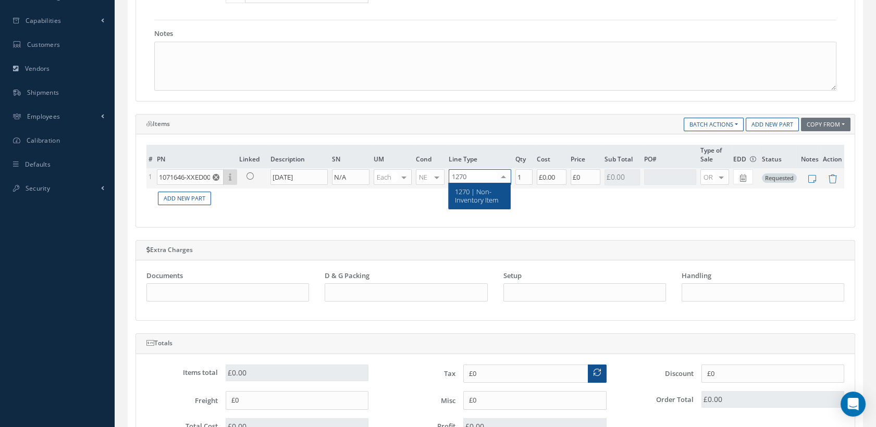
click at [472, 201] on span "1270 | Non-Inventory Item" at bounding box center [476, 196] width 43 height 18
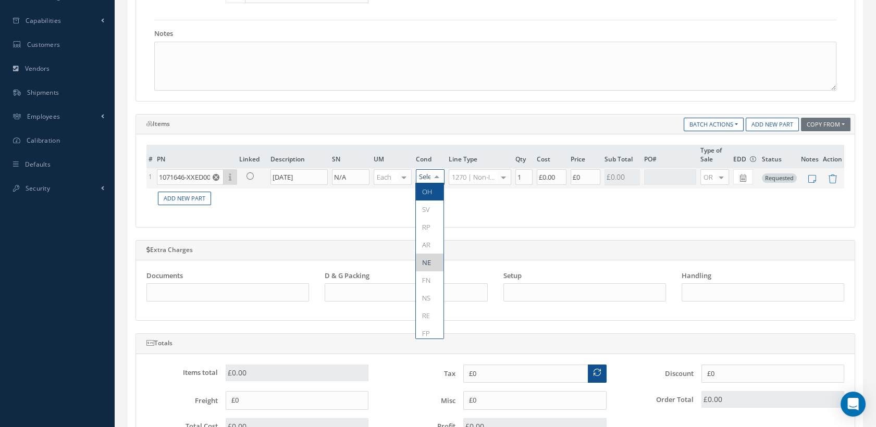
click at [435, 174] on div at bounding box center [436, 177] width 15 height 15
type input "RP"
click at [434, 193] on span "RP" at bounding box center [430, 192] width 28 height 18
drag, startPoint x: 580, startPoint y: 174, endPoint x: 573, endPoint y: 177, distance: 7.7
click at [563, 175] on tr "1 1071646-XXED003 Part Number Description SN Condition PO# Qty Location Warehou…" at bounding box center [495, 178] width 698 height 20
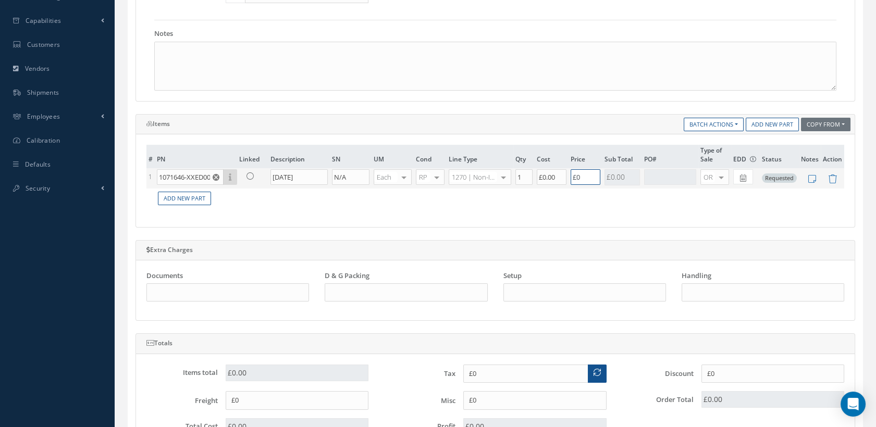
paste input "289,856.7"
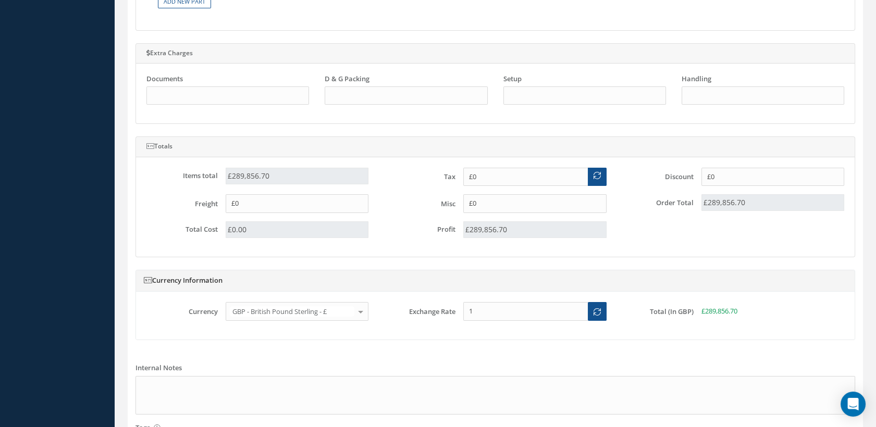
scroll to position [468, 0]
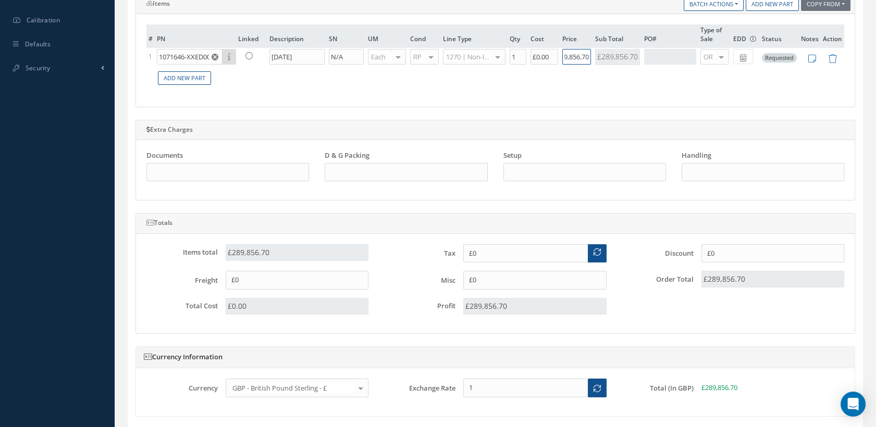
type input "£289,856.70"
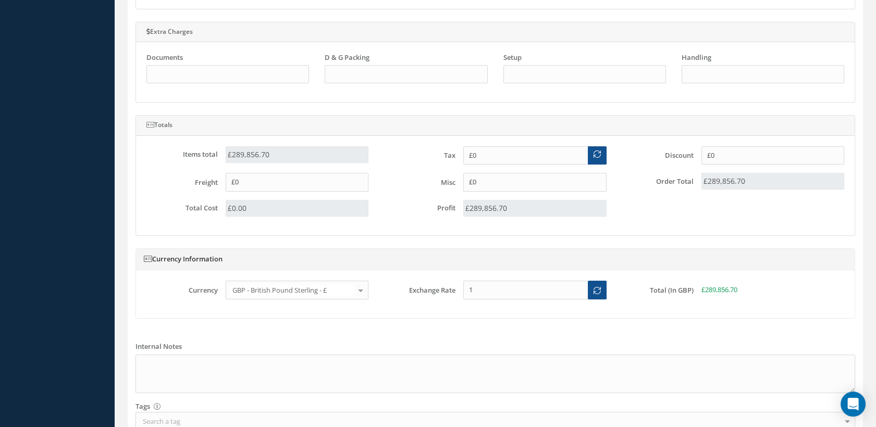
scroll to position [642, 0]
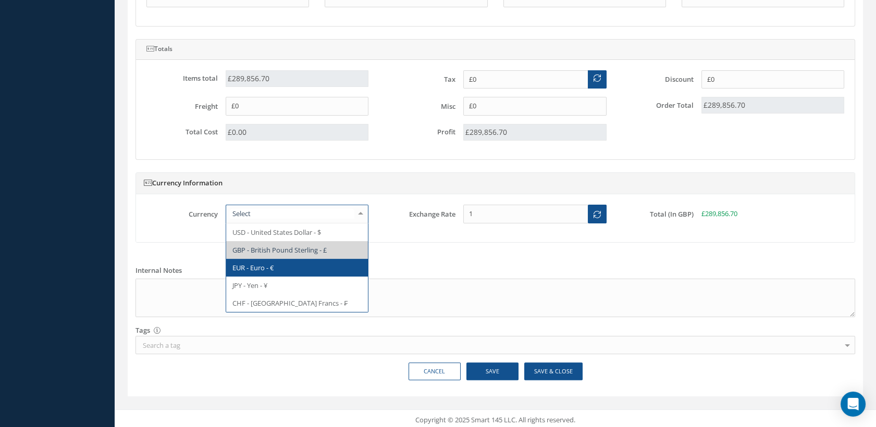
click at [271, 270] on span "EUR - Euro - €" at bounding box center [297, 268] width 142 height 18
type input "€0"
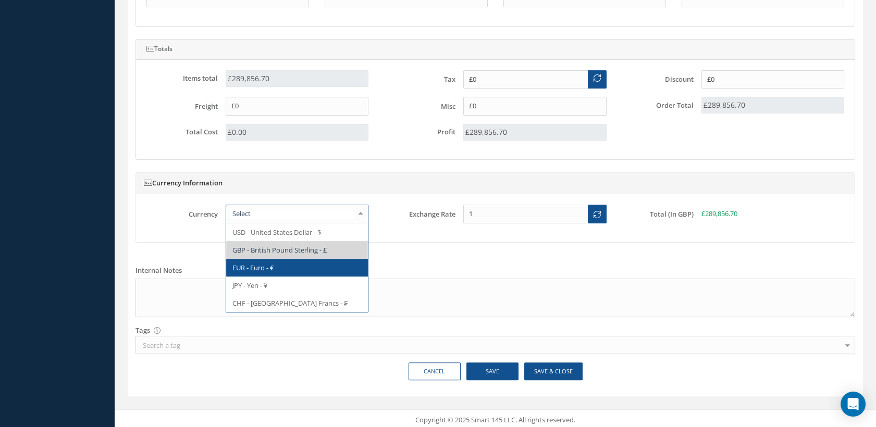
type input "1.1573"
type input "€0"
type input "€289,856.70"
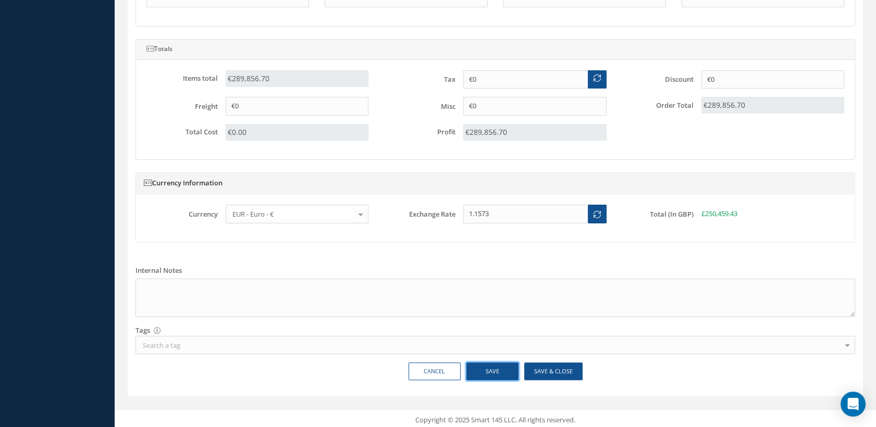
click at [493, 368] on button "Save" at bounding box center [493, 372] width 52 height 18
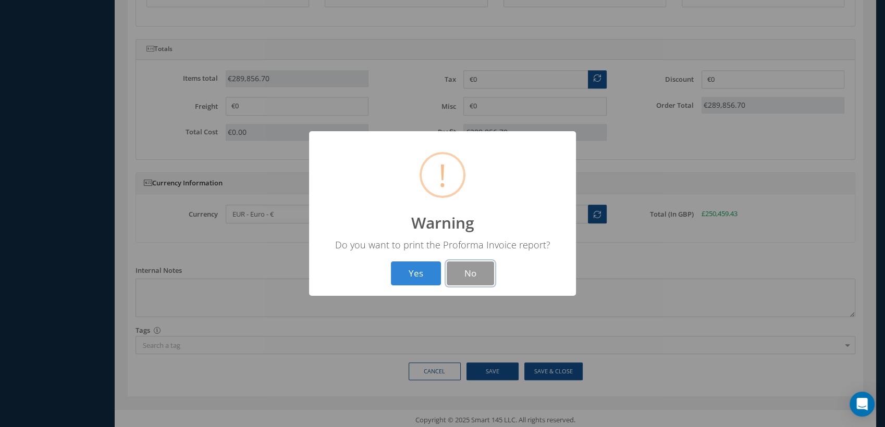
click at [463, 278] on button "No" at bounding box center [470, 274] width 47 height 24
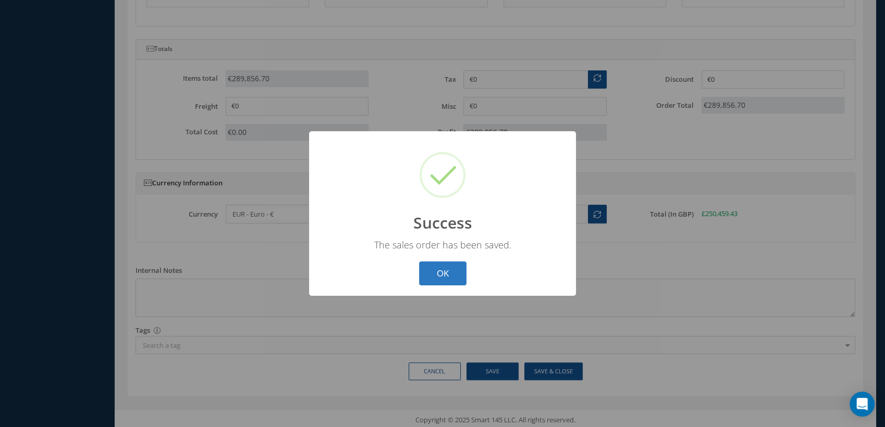
click at [446, 265] on button "OK" at bounding box center [442, 274] width 47 height 24
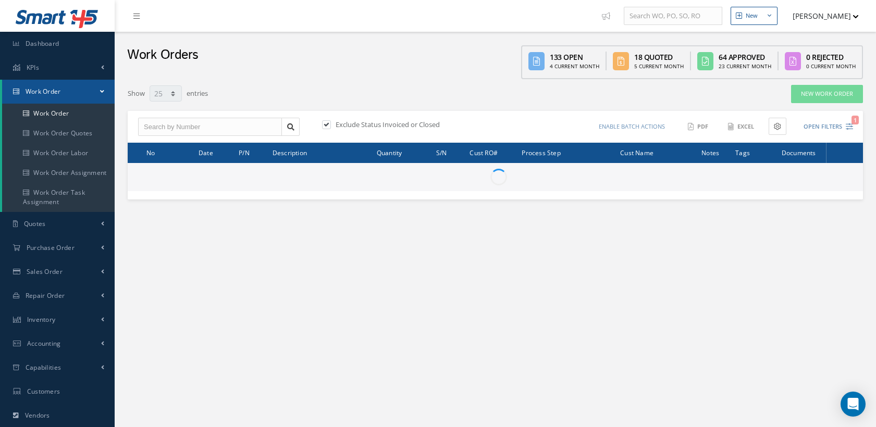
select select "25"
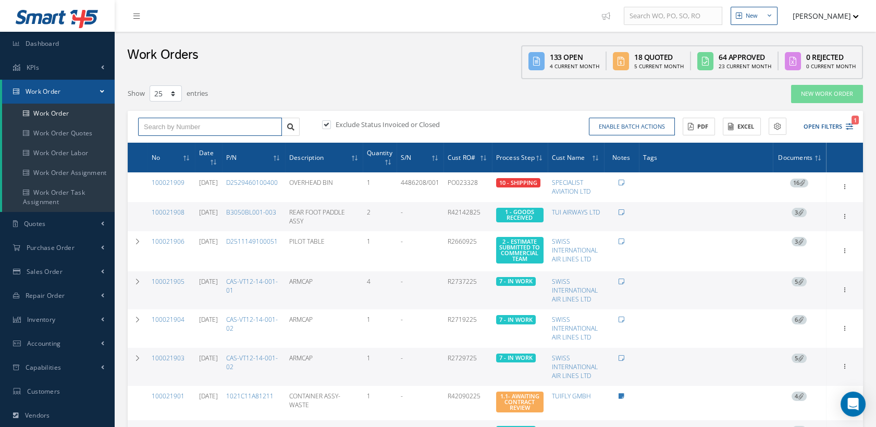
click at [206, 125] on input "text" at bounding box center [210, 127] width 144 height 19
type input "100021909"
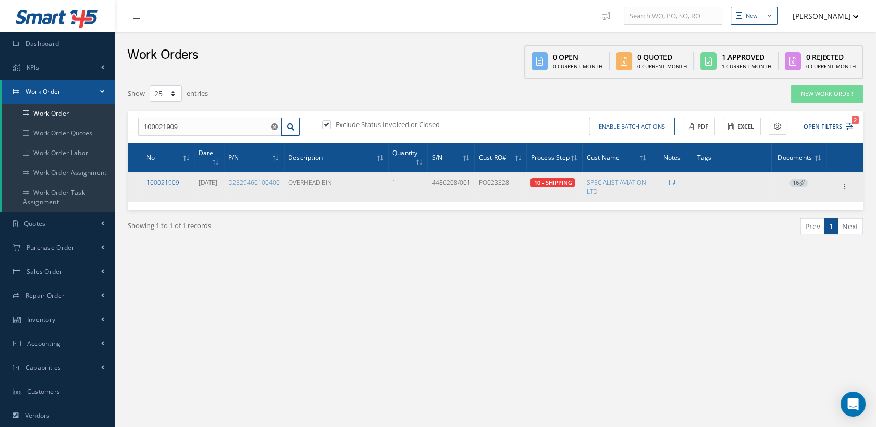
click at [159, 182] on link "100021909" at bounding box center [162, 182] width 33 height 9
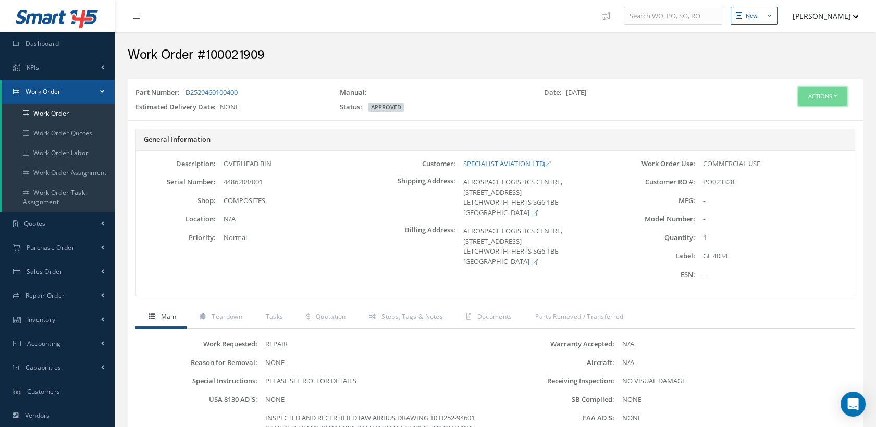
click at [811, 97] on button "Actions" at bounding box center [823, 97] width 48 height 18
click at [791, 112] on link "Edit" at bounding box center [805, 116] width 83 height 14
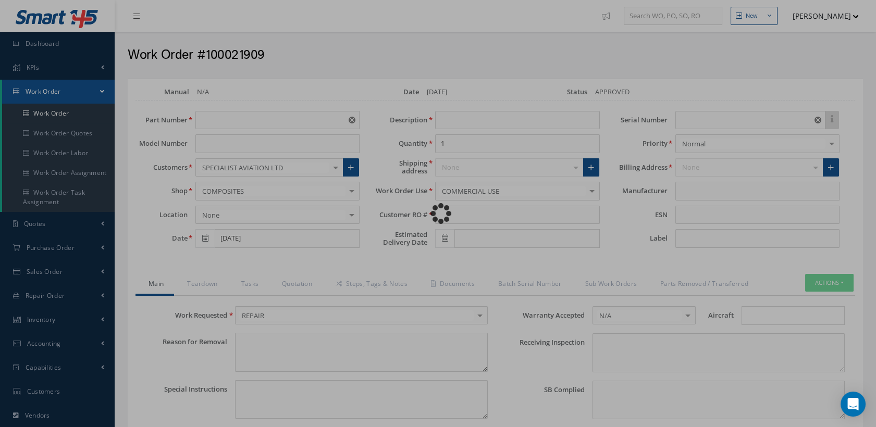
type input "D2529460100400"
type input "OVERHEAD BIN"
type input "PO023328"
type input "4486208/001"
type input "GL 4034"
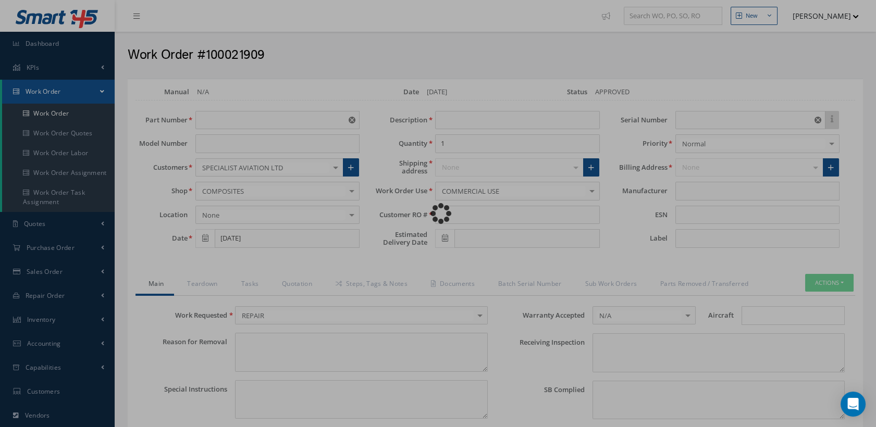
type textarea "NONE"
type textarea "PLEASE SEE R.O. FOR DETAILS"
type input "NONE"
type textarea "NO VISUAL DAMAGE"
type textarea "NONE"
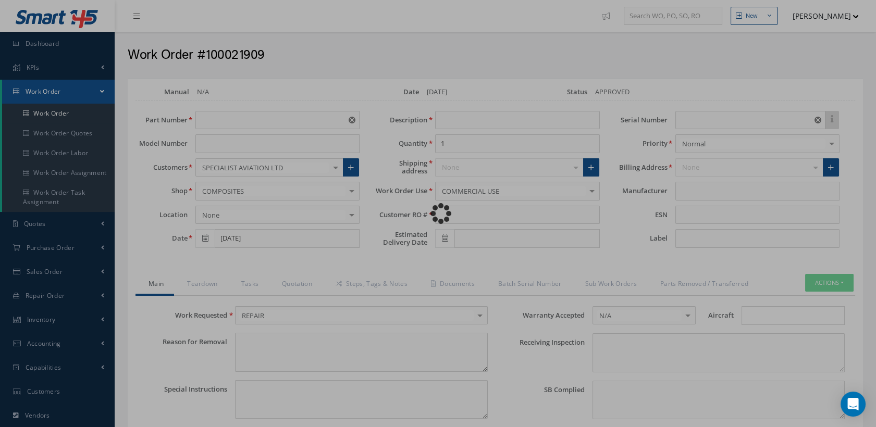
type input "NONE"
type textarea "INSPECTED AND RECERTIFIED IAW AIRBUS DRAWING 10 D252-94601 ISSUE C "4 FRAME PIT…"
type input "[DATE]"
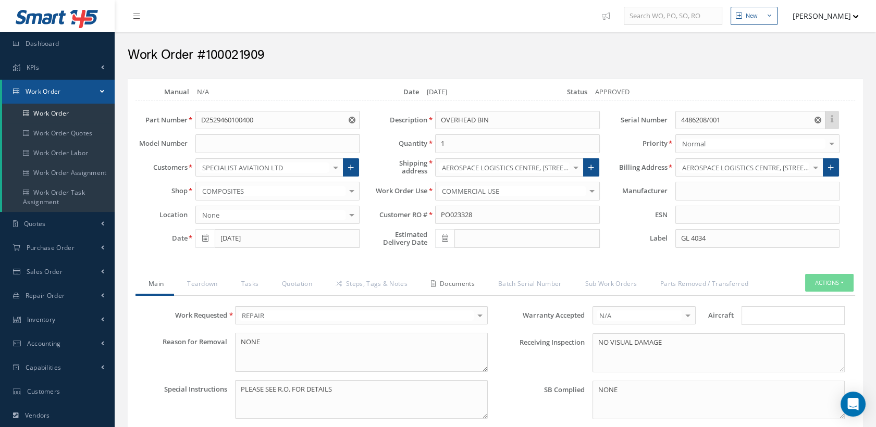
click at [471, 284] on link "Documents" at bounding box center [451, 285] width 67 height 22
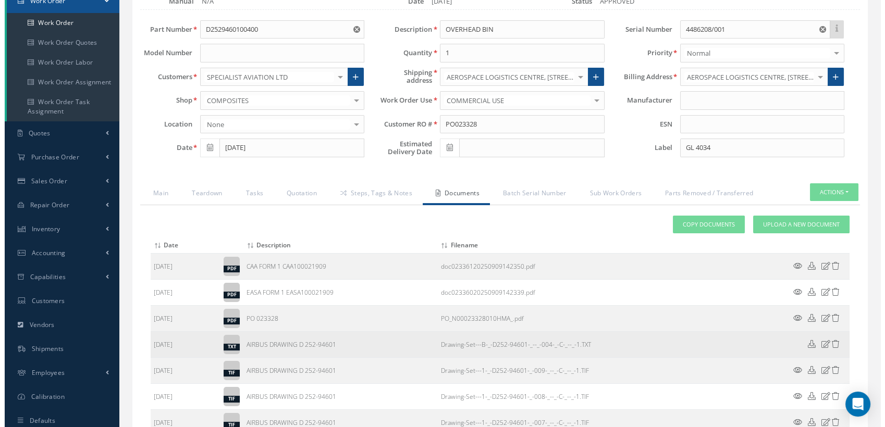
scroll to position [174, 0]
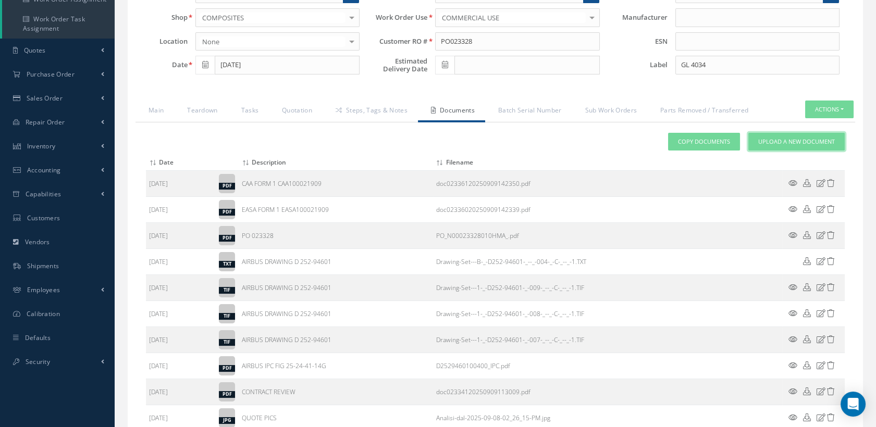
click at [784, 136] on link "Upload a New Document" at bounding box center [796, 142] width 96 height 18
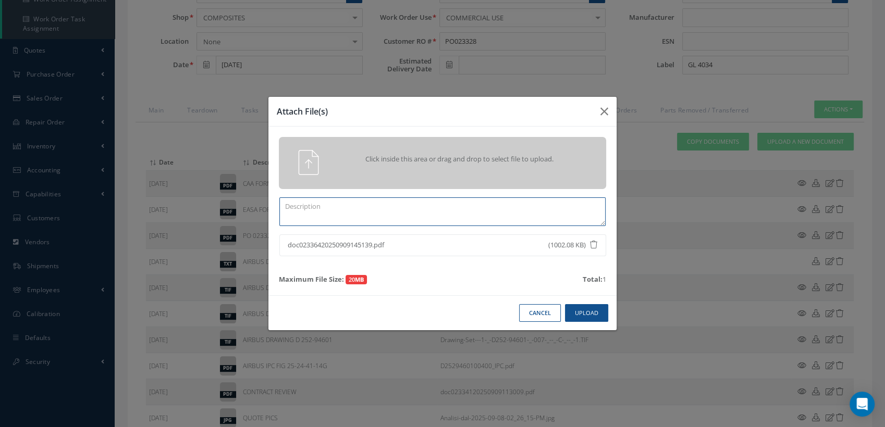
click at [305, 213] on textarea at bounding box center [442, 212] width 326 height 29
type textarea "COMPLETED CASF-020 WORKSHEET"
click at [592, 315] on button "Upload" at bounding box center [586, 313] width 43 height 18
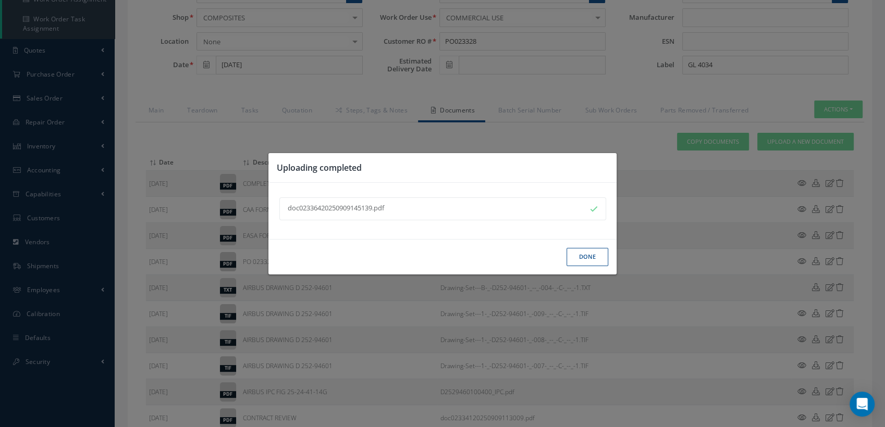
click at [593, 257] on button "Done" at bounding box center [588, 257] width 42 height 18
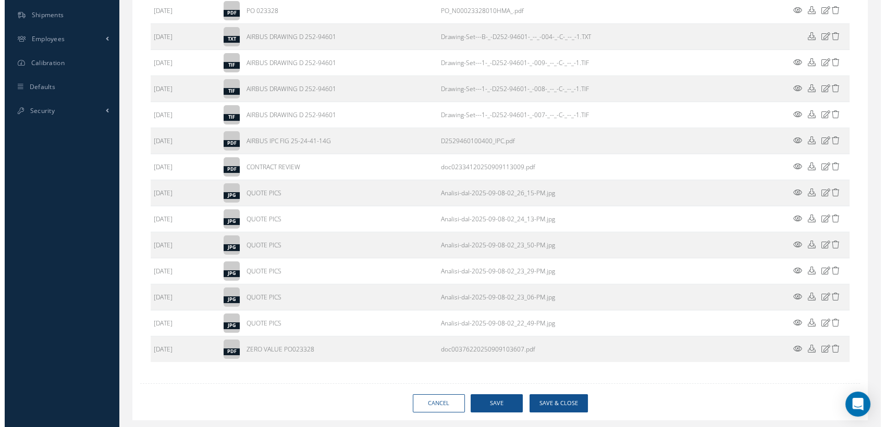
scroll to position [449, 0]
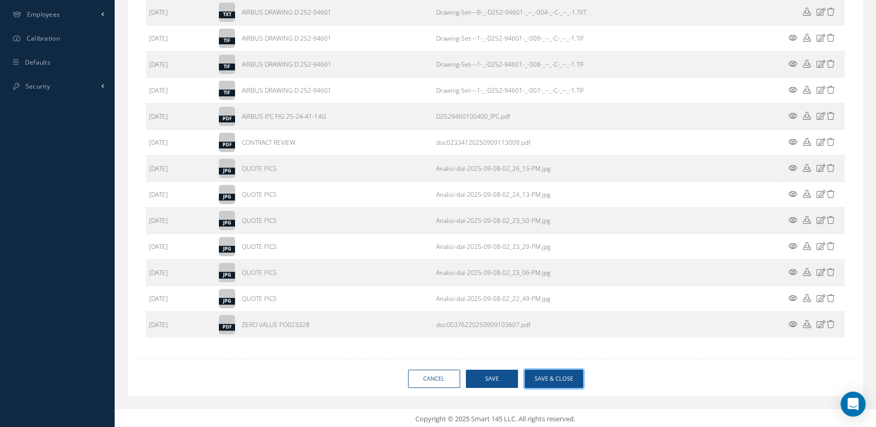
click at [553, 376] on button "Save & Close" at bounding box center [554, 379] width 58 height 18
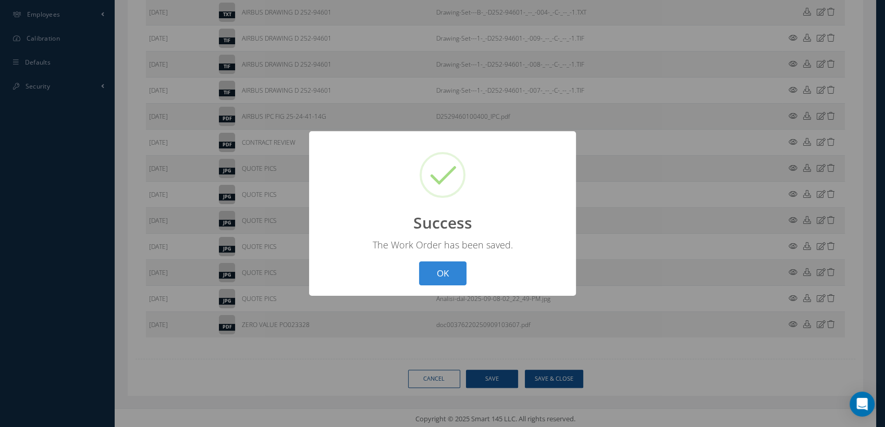
click at [419, 262] on button "OK" at bounding box center [442, 274] width 47 height 24
select select "25"
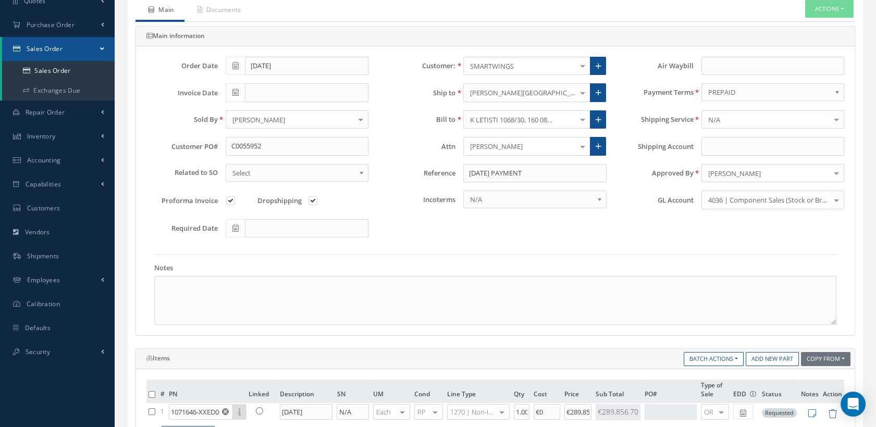
scroll to position [116, 0]
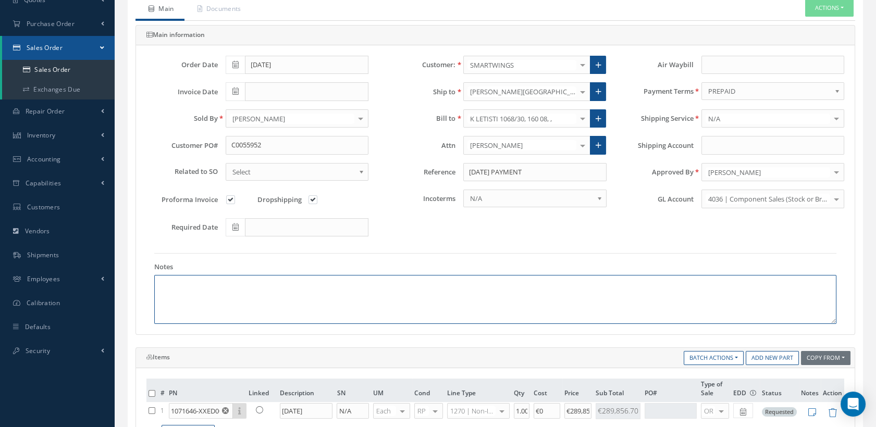
click at [172, 280] on textarea at bounding box center [495, 299] width 682 height 49
paste textarea "FOR THE PURCHASE OF QTY 3 SHIPSET OF [PERSON_NAME] AEROSPACE PASSENGER SEAT P/N…"
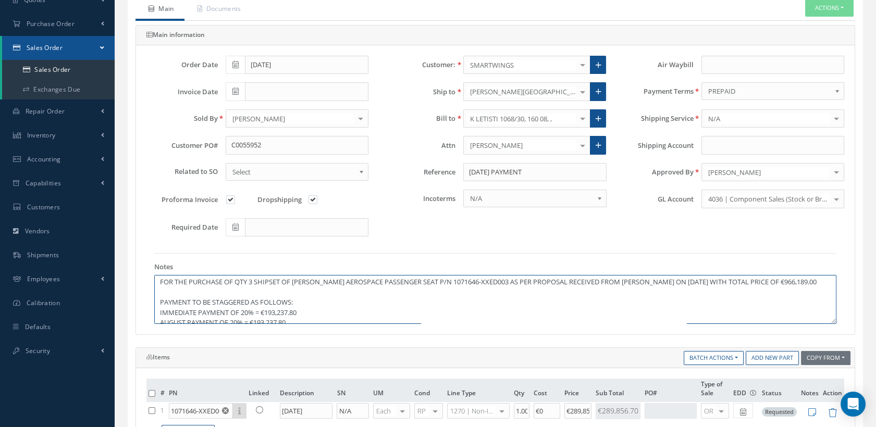
scroll to position [40, 0]
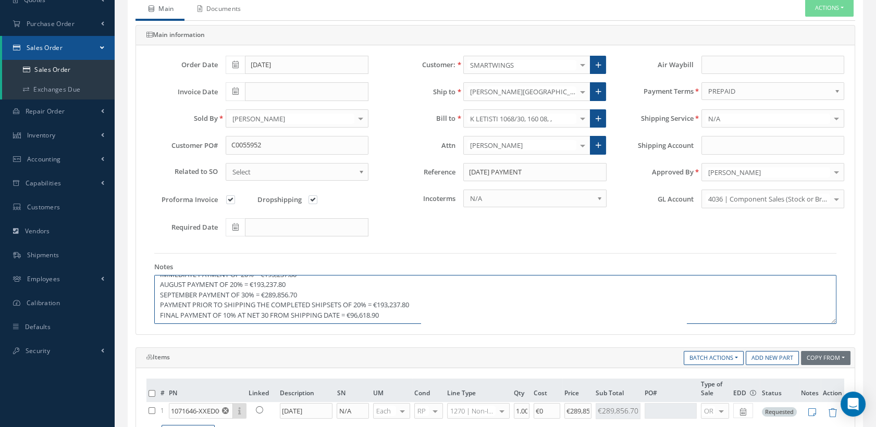
type textarea "FOR THE PURCHASE OF QTY 3 SHIPSET OF [PERSON_NAME] AEROSPACE PASSENGER SEAT P/N…"
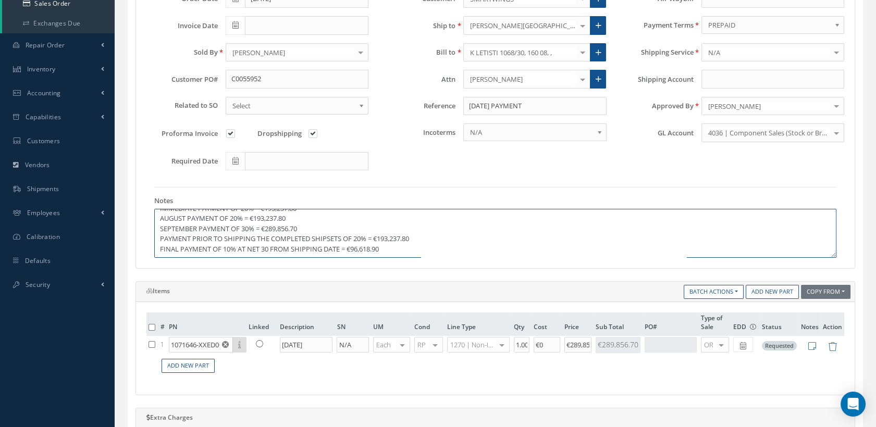
scroll to position [231, 0]
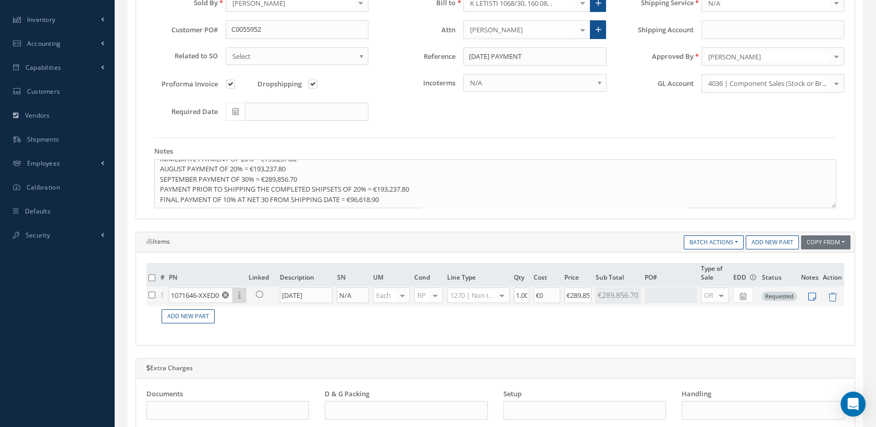
click at [811, 294] on icon at bounding box center [812, 296] width 8 height 9
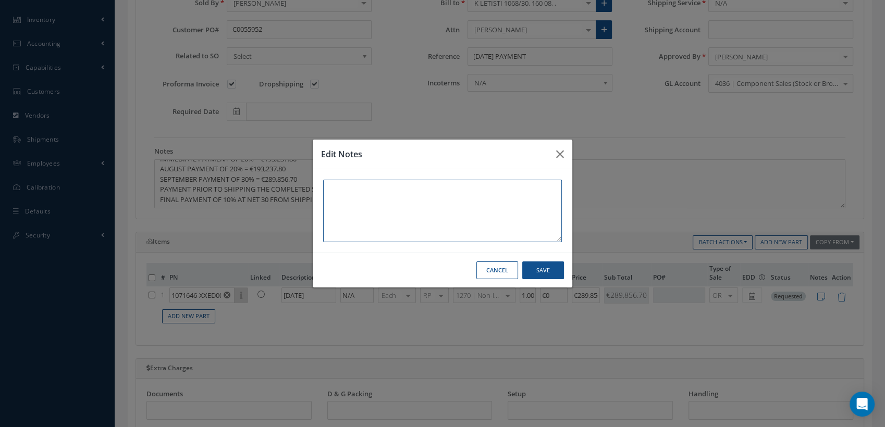
paste textarea "[DATE] PAYMENT"
drag, startPoint x: 341, startPoint y: 189, endPoint x: 324, endPoint y: 189, distance: 17.2
click at [324, 189] on textarea "[DATE] PAYMENT" at bounding box center [442, 211] width 239 height 63
type textarea "[DATE] PAYMENT"
click at [546, 267] on button "Save" at bounding box center [543, 271] width 42 height 18
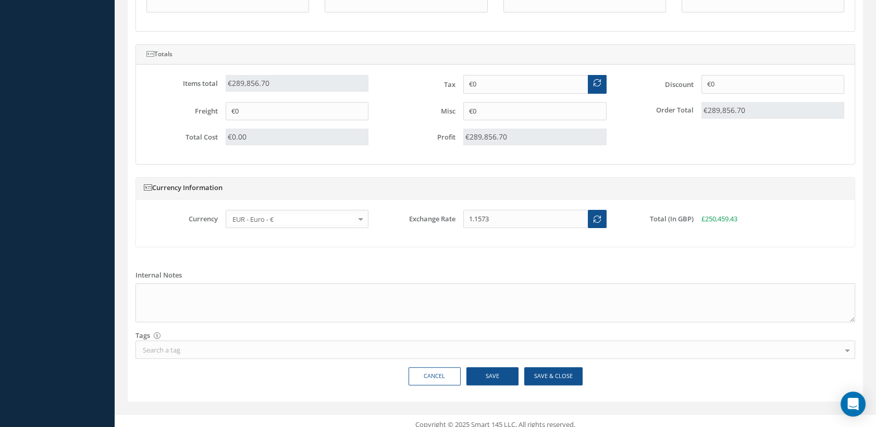
scroll to position [644, 0]
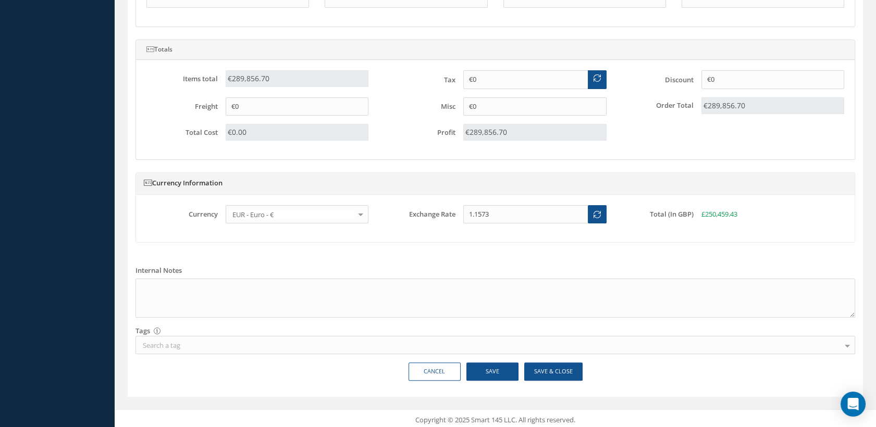
click at [188, 343] on div "Search a tag" at bounding box center [496, 345] width 720 height 18
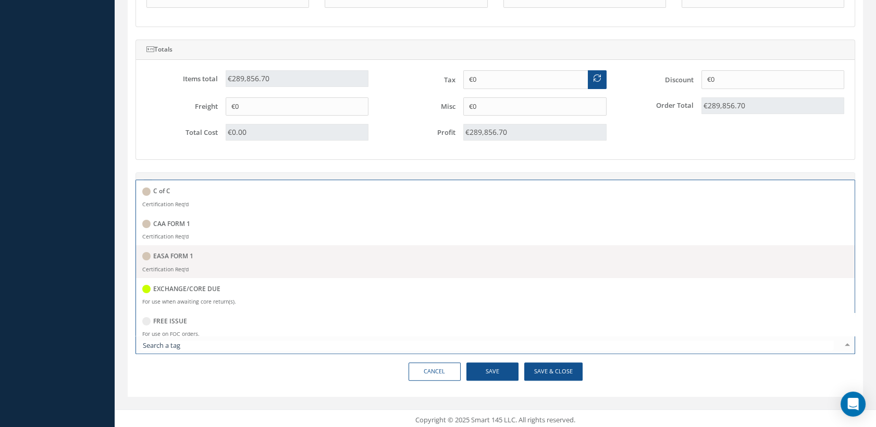
click at [183, 256] on h5 "EASA FORM 1" at bounding box center [173, 256] width 40 height 7
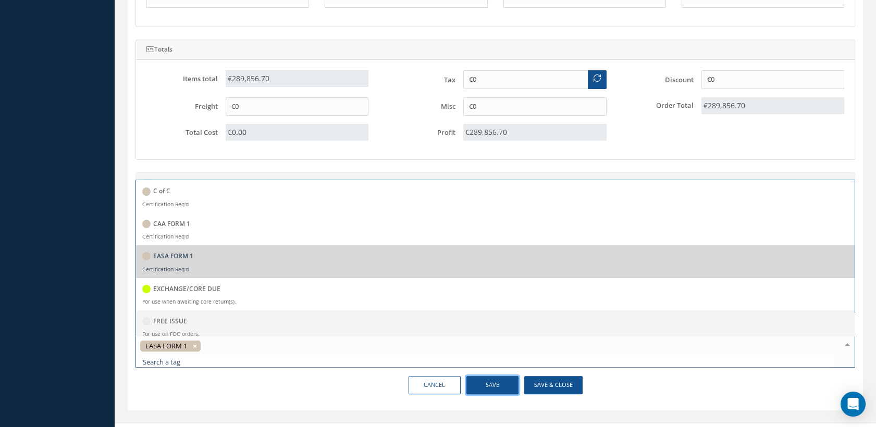
click at [505, 386] on div "Cancel Save Save & Close" at bounding box center [495, 389] width 735 height 27
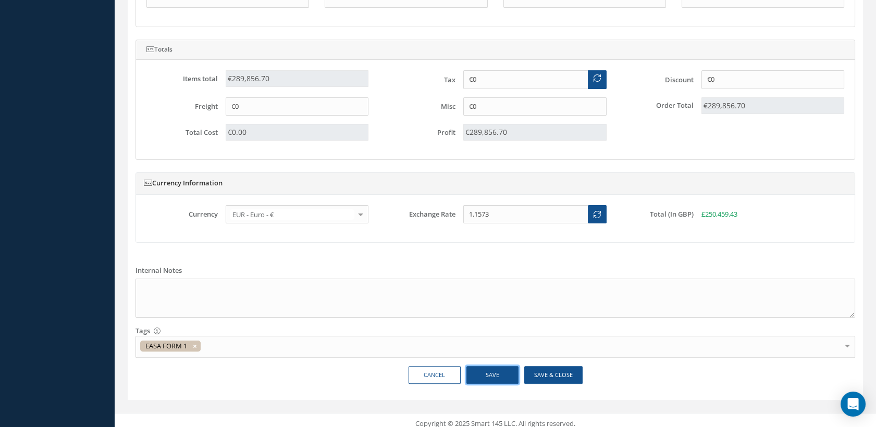
click at [499, 372] on button "Save" at bounding box center [493, 375] width 52 height 18
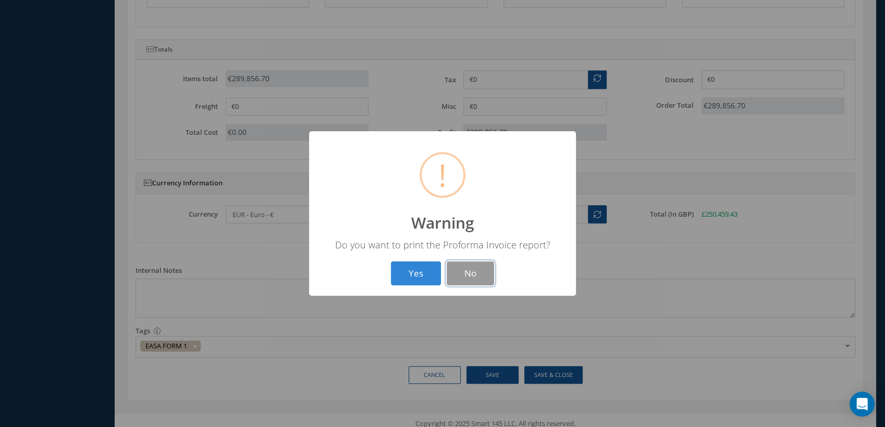
click at [455, 273] on button "No" at bounding box center [470, 274] width 47 height 24
click at [435, 271] on button "OK" at bounding box center [442, 274] width 47 height 24
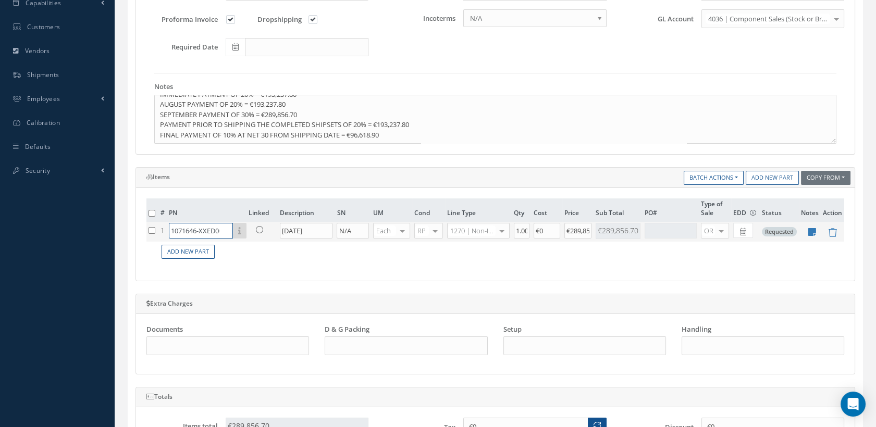
scroll to position [0, 9]
drag, startPoint x: 171, startPoint y: 227, endPoint x: 268, endPoint y: 246, distance: 99.3
click at [293, 248] on table "# PN Linked Description SN UM Cond Line Type Qty Cost Price Sub Total PO# Type …" at bounding box center [495, 231] width 698 height 64
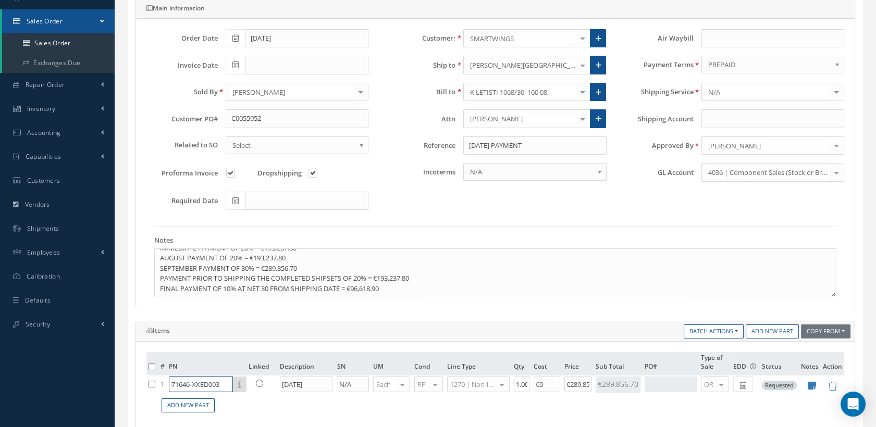
scroll to position [7, 0]
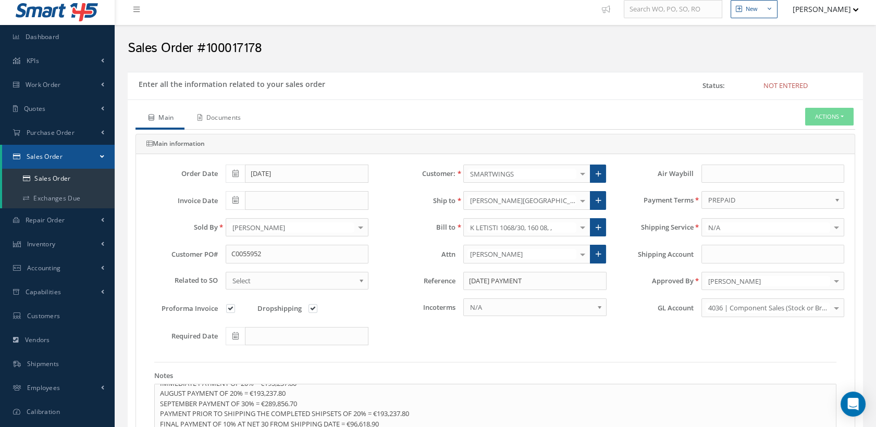
click at [238, 119] on link "Documents" at bounding box center [218, 119] width 67 height 22
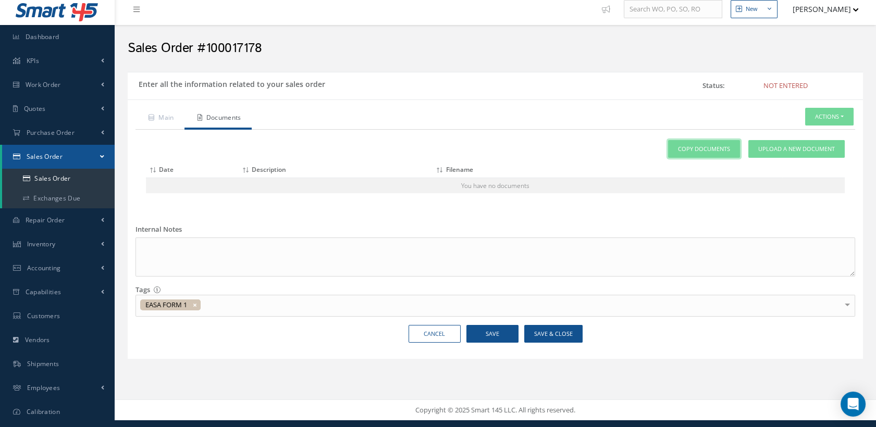
click at [708, 149] on link "Copy Documents" at bounding box center [704, 149] width 72 height 18
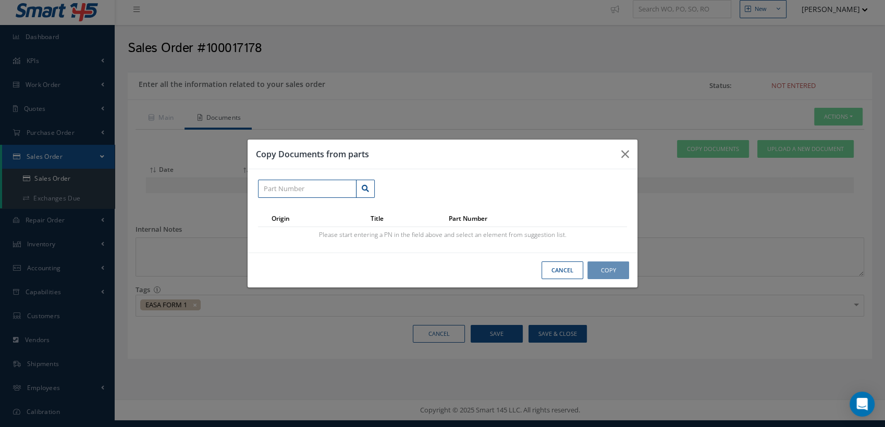
paste input "1071646-XXED003"
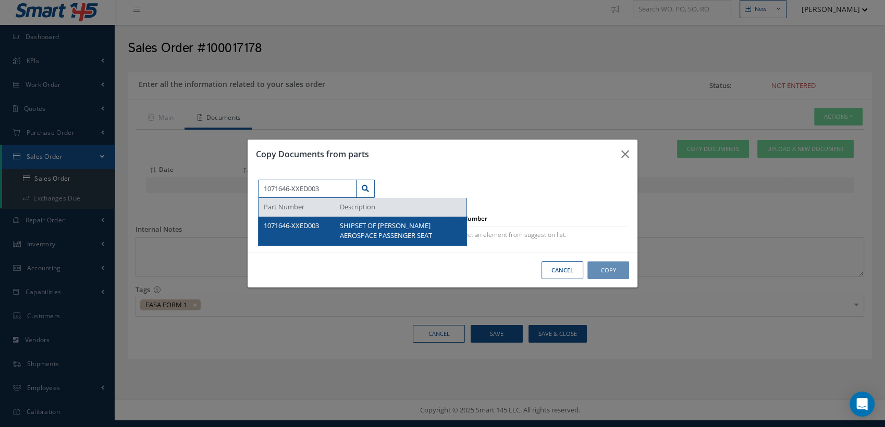
click at [325, 224] on div "1071646-XXED003" at bounding box center [298, 231] width 68 height 20
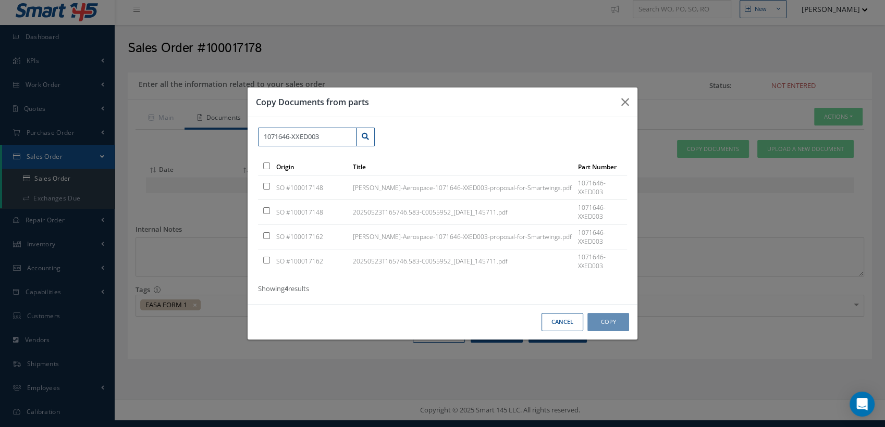
type input "1071646-XXED003"
click at [268, 188] on input "checkbox" at bounding box center [266, 186] width 7 height 7
checkbox input "true"
click at [265, 208] on input "checkbox" at bounding box center [266, 210] width 7 height 7
checkbox input "true"
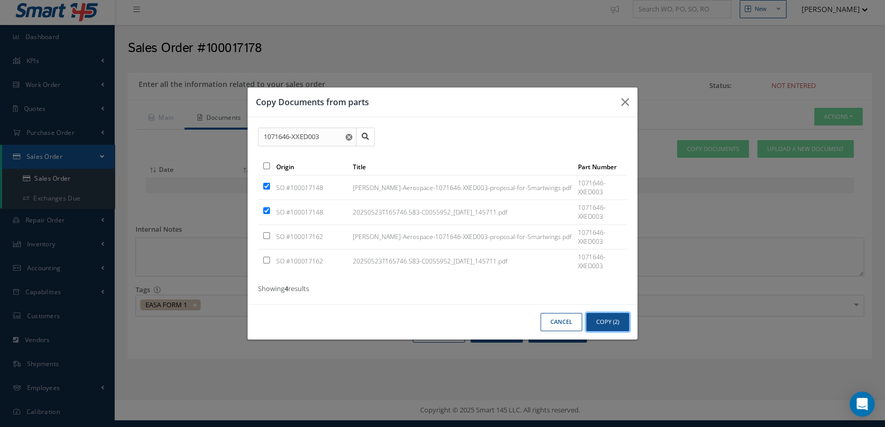
click at [600, 322] on button "Copy (2)" at bounding box center [607, 322] width 43 height 18
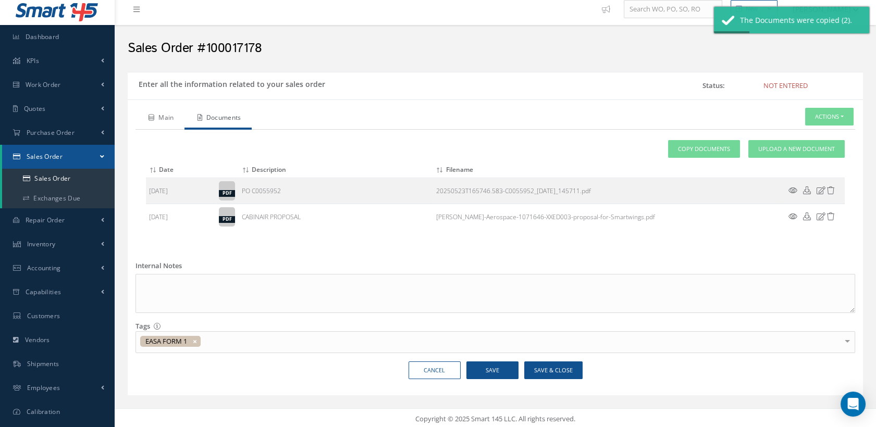
click at [164, 119] on link "Main" at bounding box center [160, 119] width 49 height 22
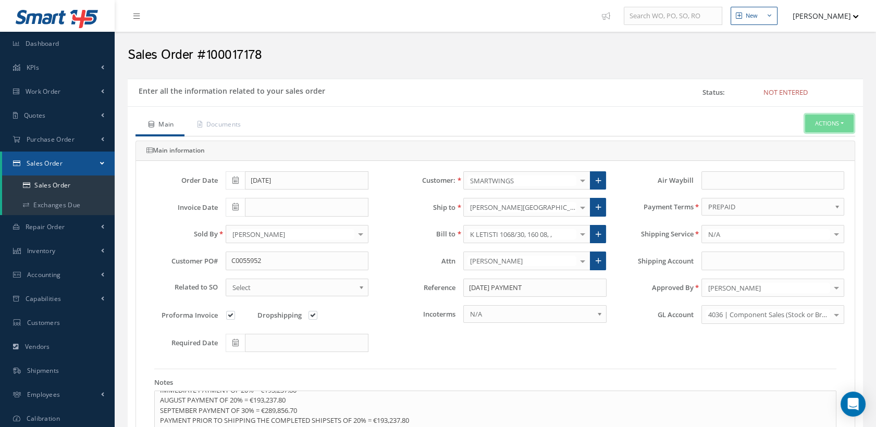
click at [806, 120] on button "Actions" at bounding box center [829, 124] width 48 height 18
click at [718, 243] on link "Proforma Invoice" at bounding box center [734, 246] width 79 height 16
click at [791, 152] on link "Documents" at bounding box center [812, 156] width 83 height 14
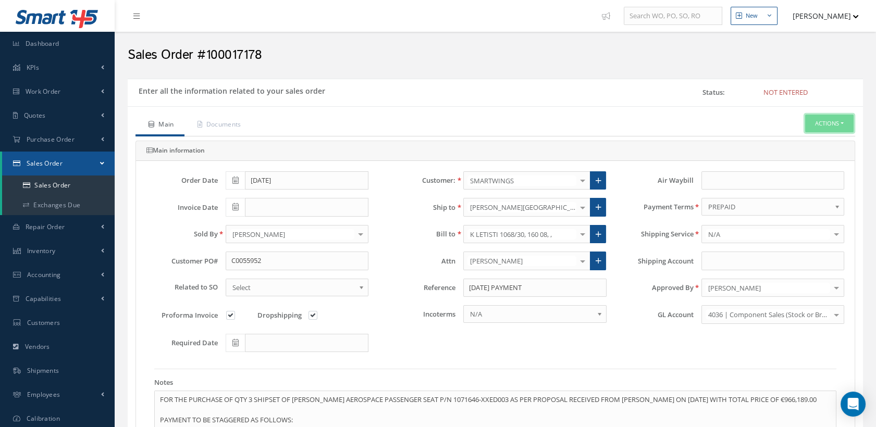
click at [808, 125] on button "Actions" at bounding box center [829, 124] width 48 height 18
click at [727, 244] on link "Proforma Invoice" at bounding box center [734, 246] width 79 height 16
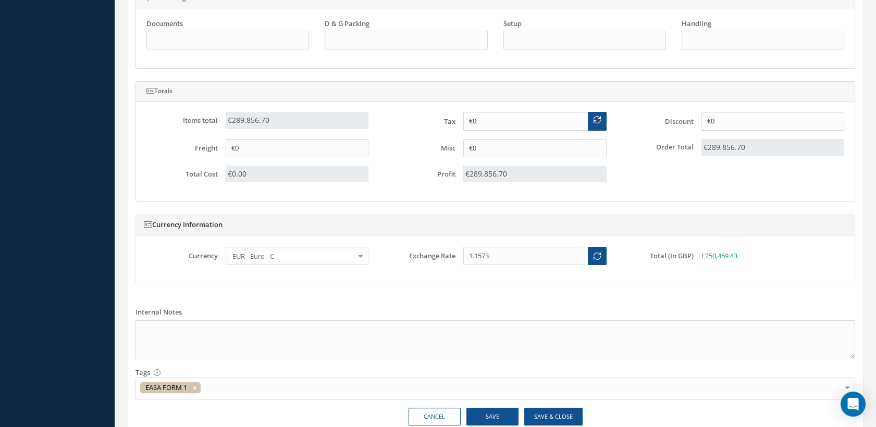
scroll to position [647, 0]
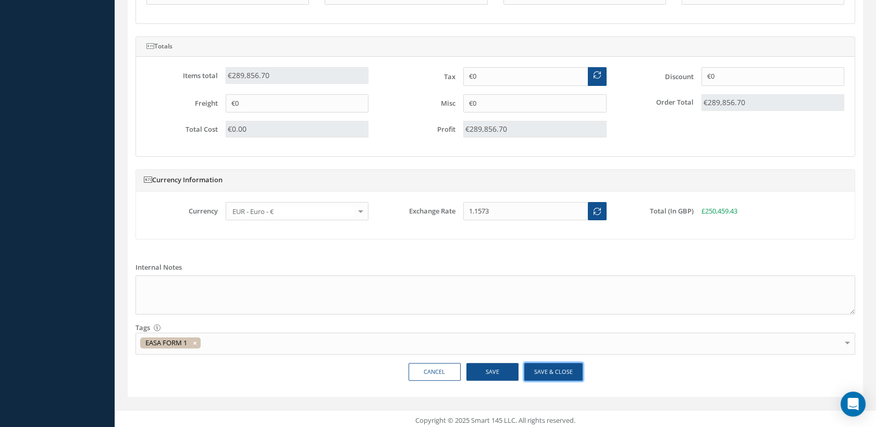
click at [551, 371] on button "Save & Close" at bounding box center [553, 372] width 58 height 18
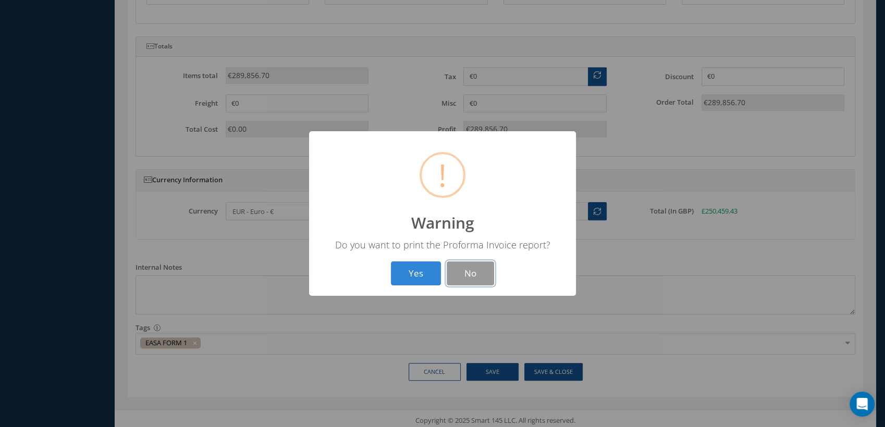
click at [476, 272] on button "No" at bounding box center [470, 274] width 47 height 24
click at [439, 272] on button "OK" at bounding box center [442, 274] width 47 height 24
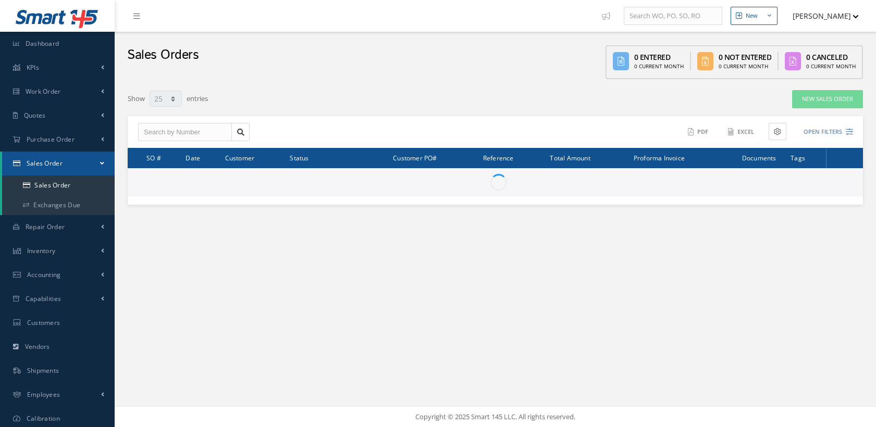
select select "25"
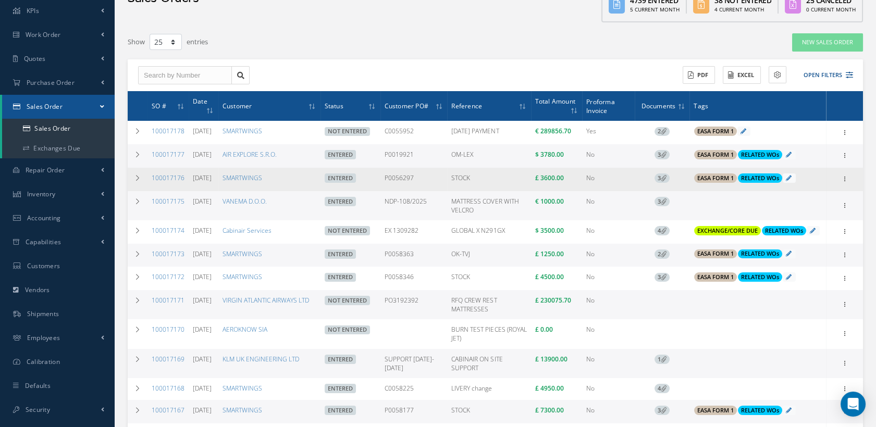
scroll to position [116, 0]
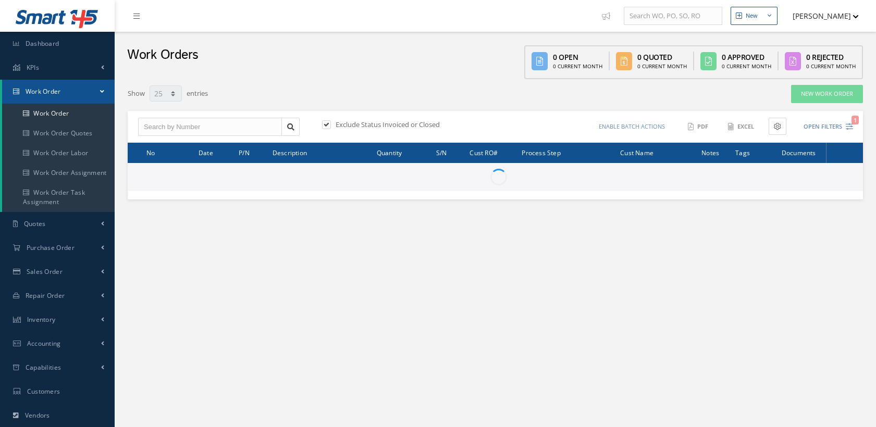
select select "25"
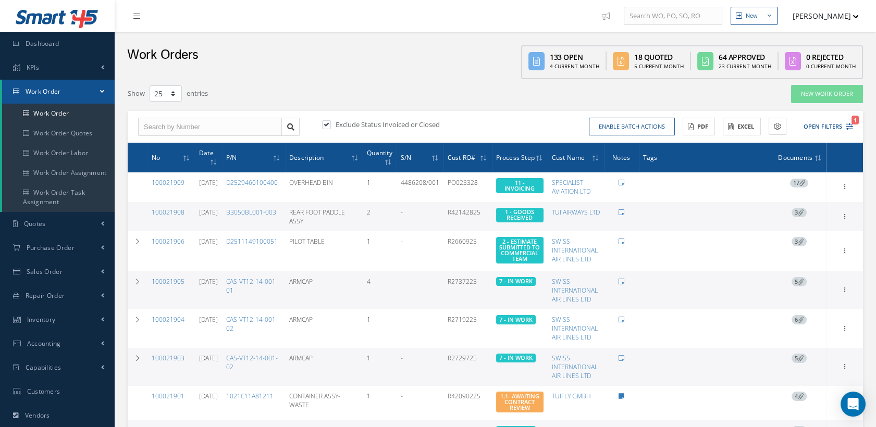
drag, startPoint x: 527, startPoint y: 40, endPoint x: 596, endPoint y: 34, distance: 68.5
click at [595, 35] on div "Work Orders 133 Open 4 Current Month 18 Quoted 5 Current Month 64 Approved 23 C…" at bounding box center [496, 55] width 762 height 47
click at [846, 126] on icon "1" at bounding box center [849, 126] width 7 height 7
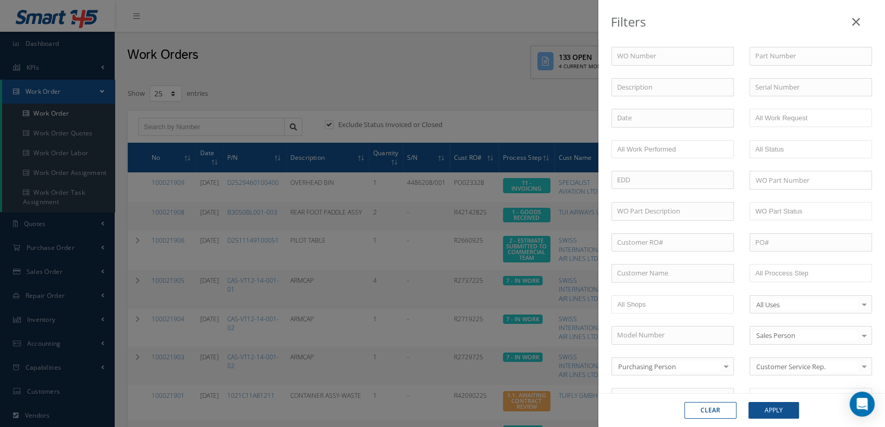
click at [728, 414] on button "Clear" at bounding box center [710, 410] width 52 height 17
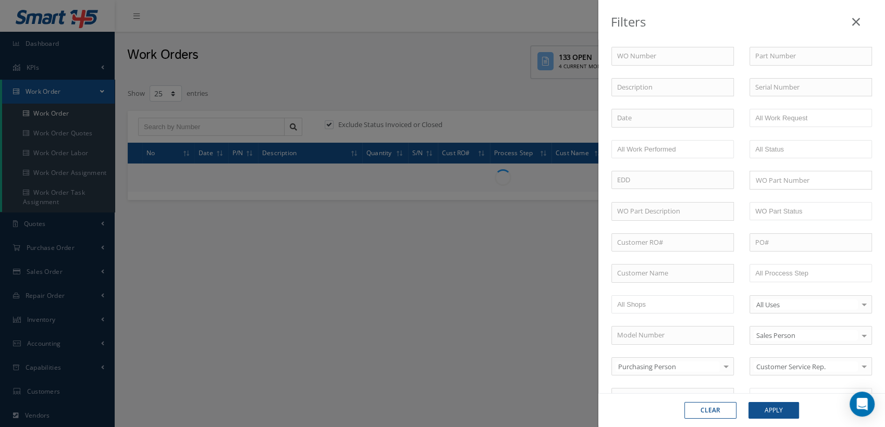
click at [330, 124] on div "Filters WO Number Part Number Description Serial Number - BER CERTIFICATION FIL…" at bounding box center [442, 213] width 885 height 427
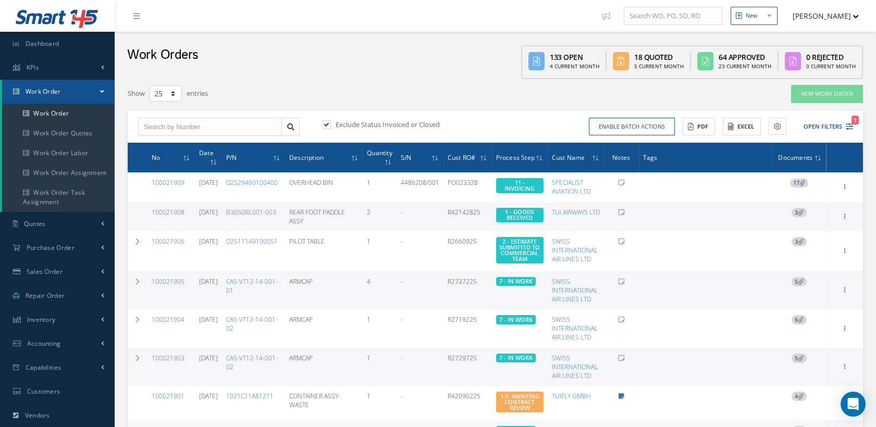
click at [330, 124] on label at bounding box center [331, 124] width 3 height 9
click at [329, 124] on input "checkbox" at bounding box center [325, 125] width 7 height 7
checkbox input "false"
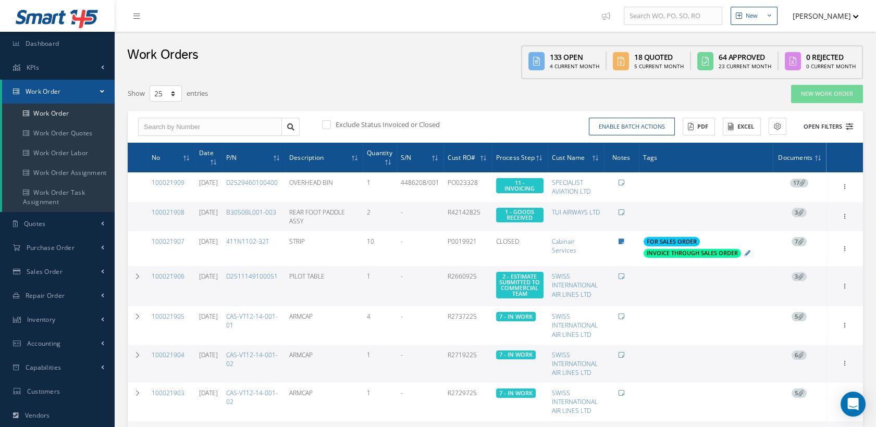
click at [829, 127] on button "Open Filters" at bounding box center [823, 126] width 59 height 17
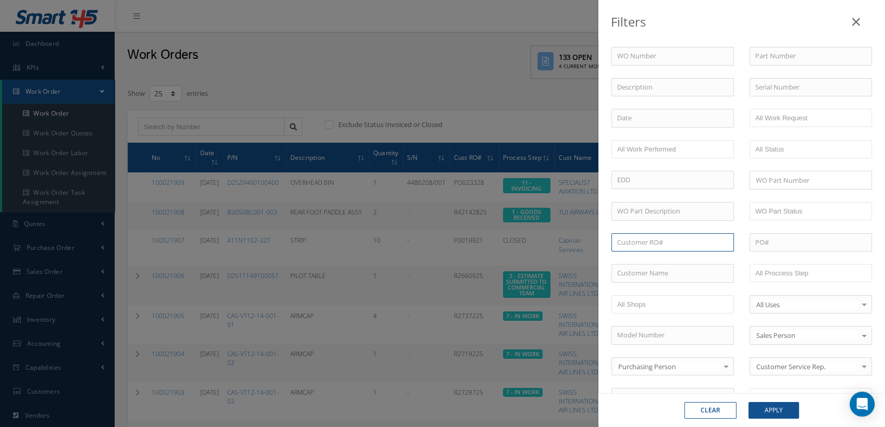
click at [643, 244] on input "text" at bounding box center [672, 243] width 122 height 19
paste input "WO1228848"
type input "WO1228848"
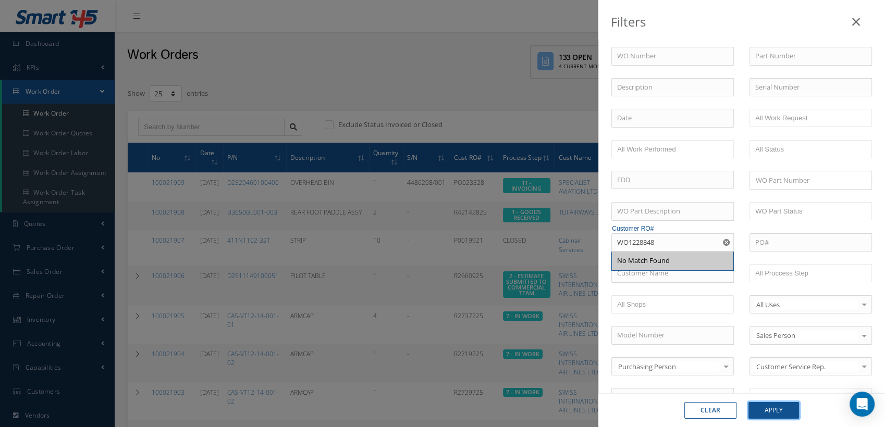
click at [773, 408] on button "Apply" at bounding box center [773, 410] width 51 height 17
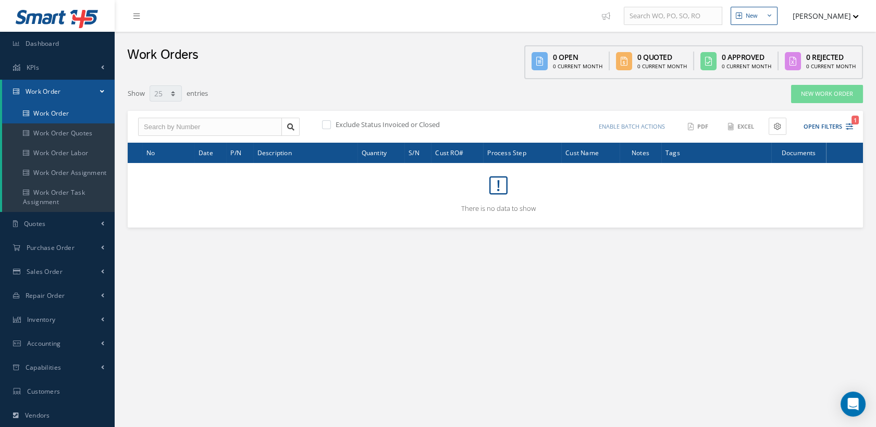
click at [54, 111] on link "Work Order" at bounding box center [58, 114] width 113 height 20
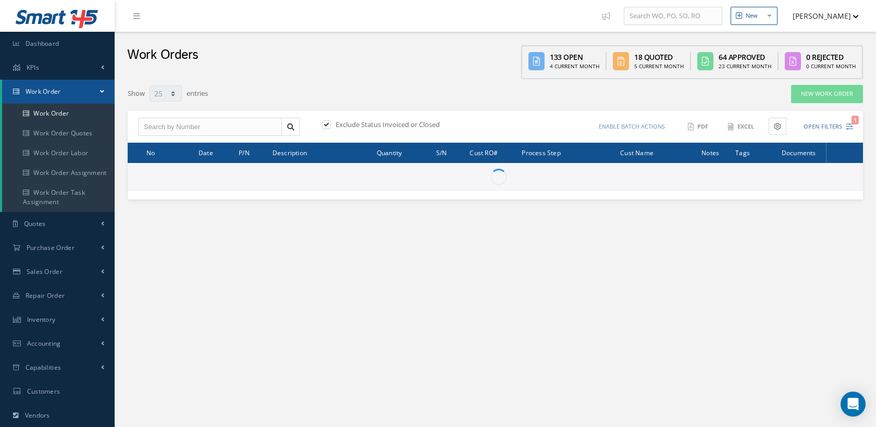
select select "25"
click at [169, 124] on input "text" at bounding box center [210, 127] width 144 height 19
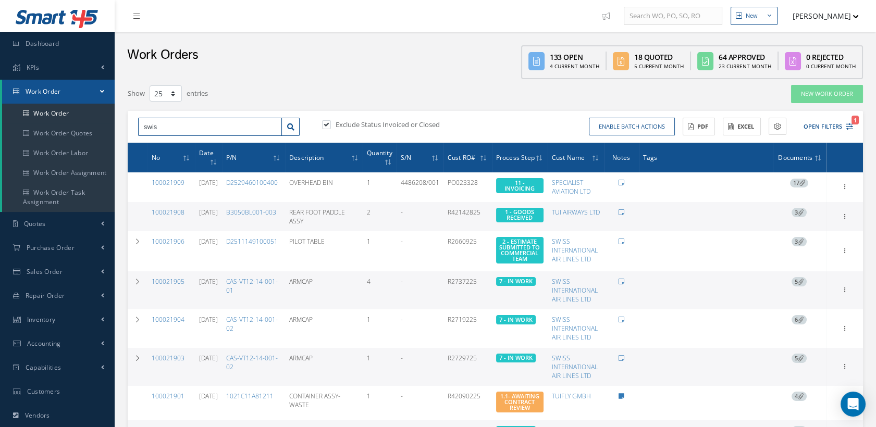
type input "swiss"
drag, startPoint x: 175, startPoint y: 127, endPoint x: 133, endPoint y: 131, distance: 41.9
click at [132, 127] on div "swiss No Match Found" at bounding box center [218, 127] width 177 height 19
click at [848, 125] on icon "1" at bounding box center [849, 126] width 7 height 7
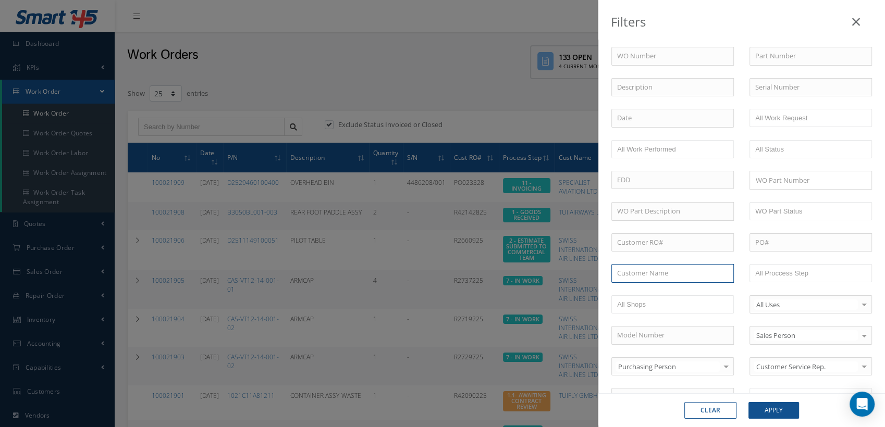
click at [641, 269] on input "text" at bounding box center [672, 273] width 122 height 19
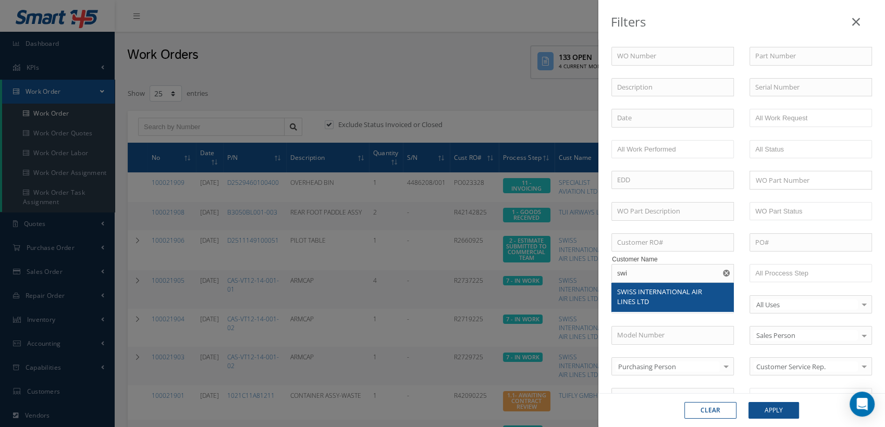
click at [646, 295] on div "SWISS INTERNATIONAL AIR LINES LTD" at bounding box center [672, 297] width 111 height 20
type input "SWISS INTERNATIONAL AIR LINES LTD"
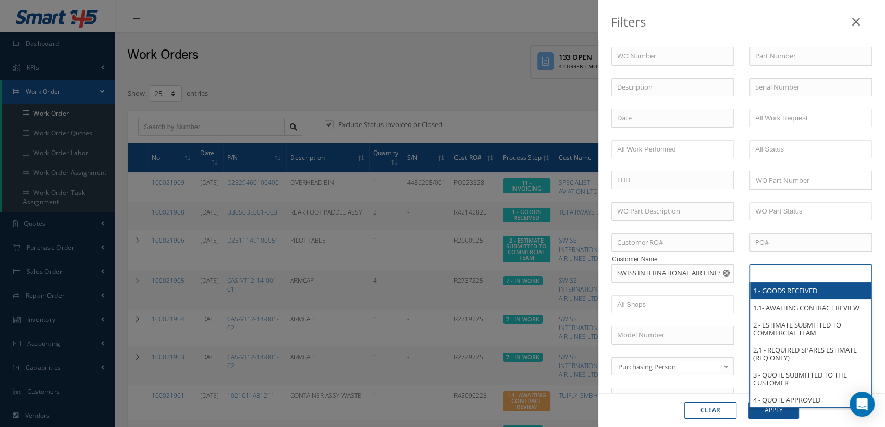
click at [785, 274] on input "text" at bounding box center [788, 273] width 66 height 13
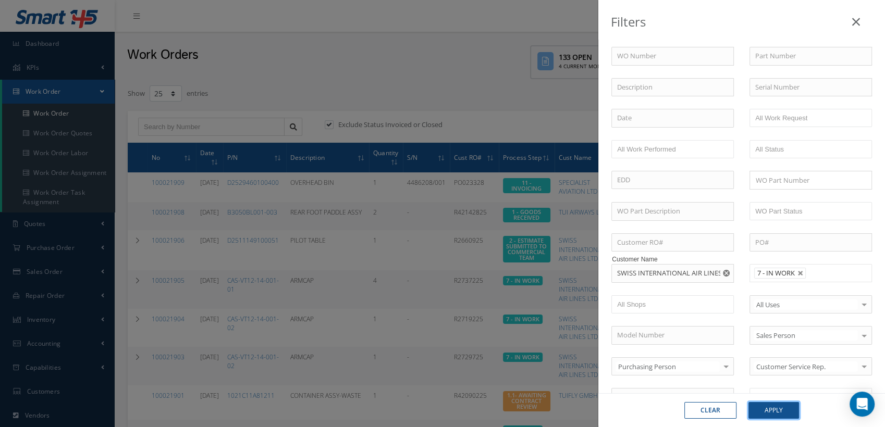
click at [775, 414] on button "Apply" at bounding box center [773, 410] width 51 height 17
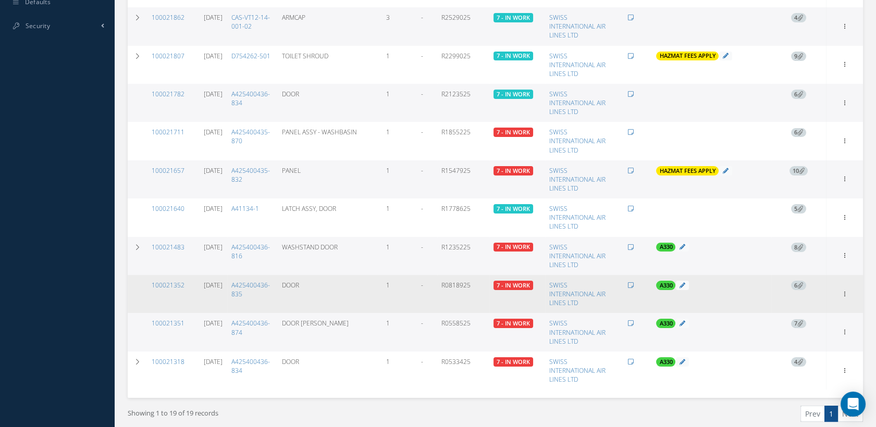
scroll to position [551, 0]
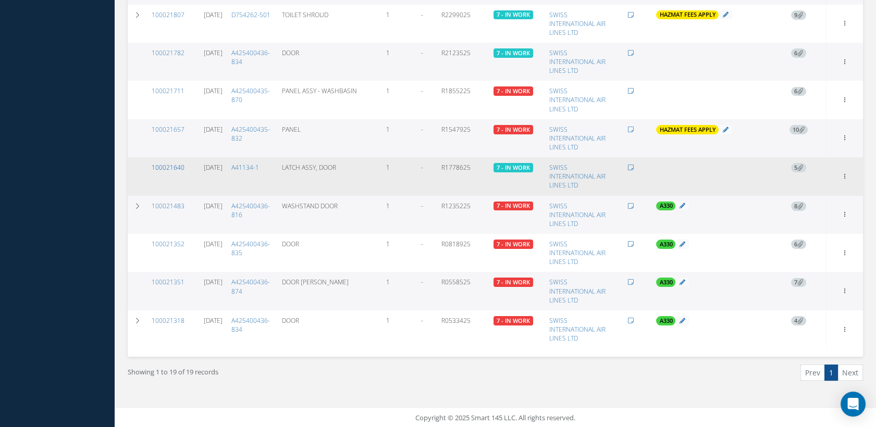
click at [171, 165] on link "100021640" at bounding box center [168, 167] width 33 height 9
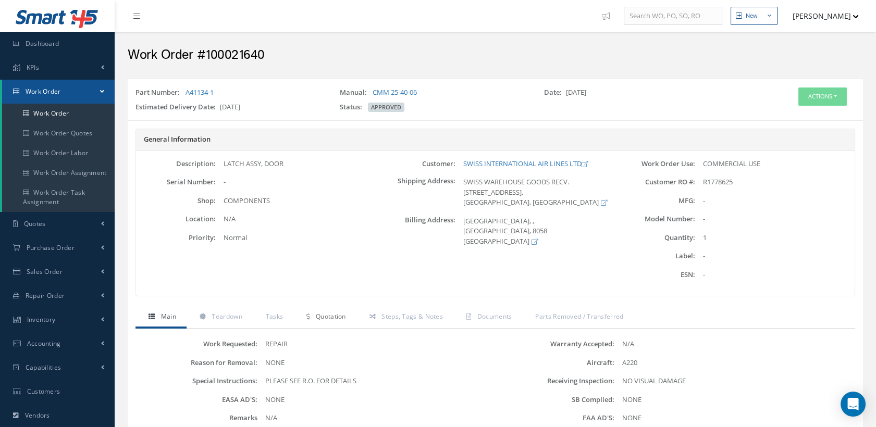
click at [324, 308] on link "Quotation" at bounding box center [324, 318] width 63 height 22
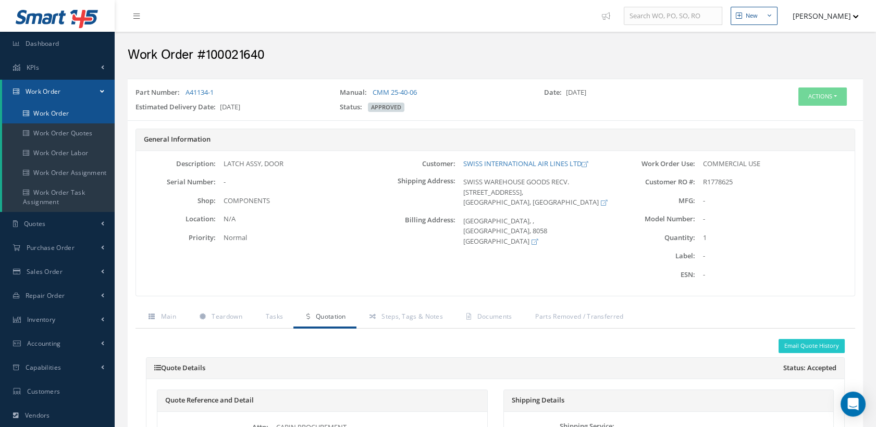
click at [67, 112] on link "Work Order" at bounding box center [58, 114] width 113 height 20
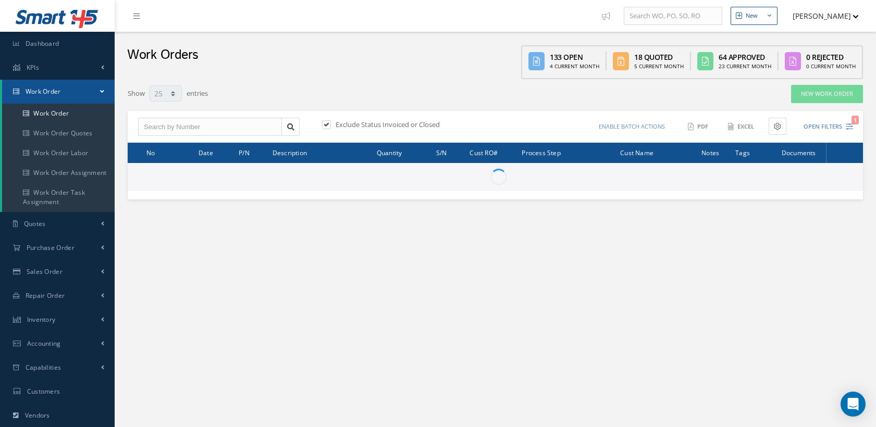
select select "25"
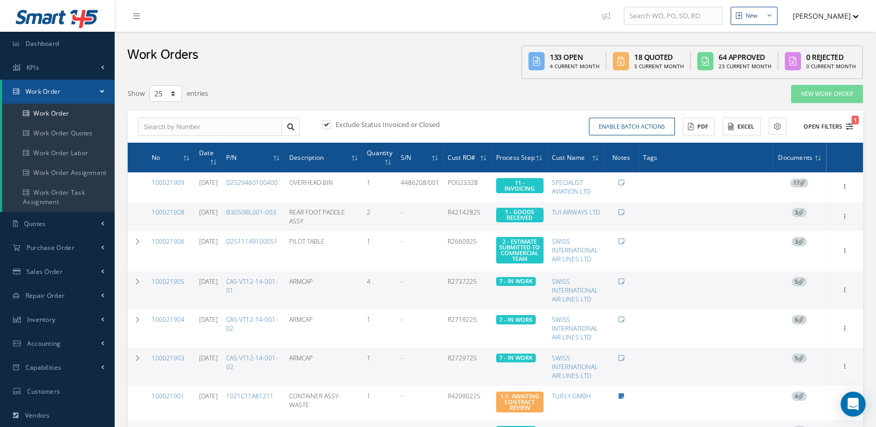
click at [849, 124] on icon "1" at bounding box center [849, 126] width 7 height 7
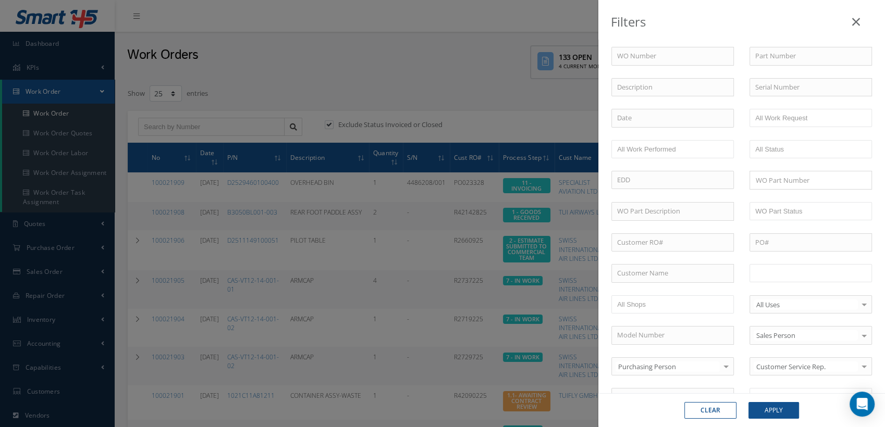
click at [777, 271] on input "text" at bounding box center [788, 273] width 66 height 13
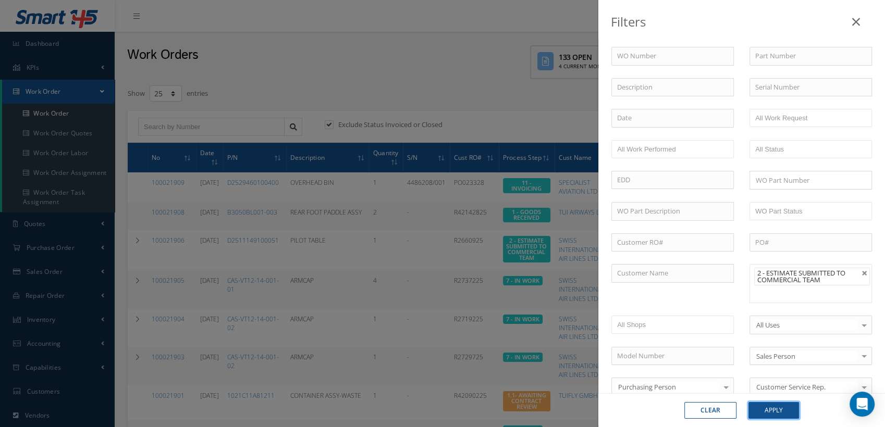
click at [779, 411] on button "Apply" at bounding box center [773, 410] width 51 height 17
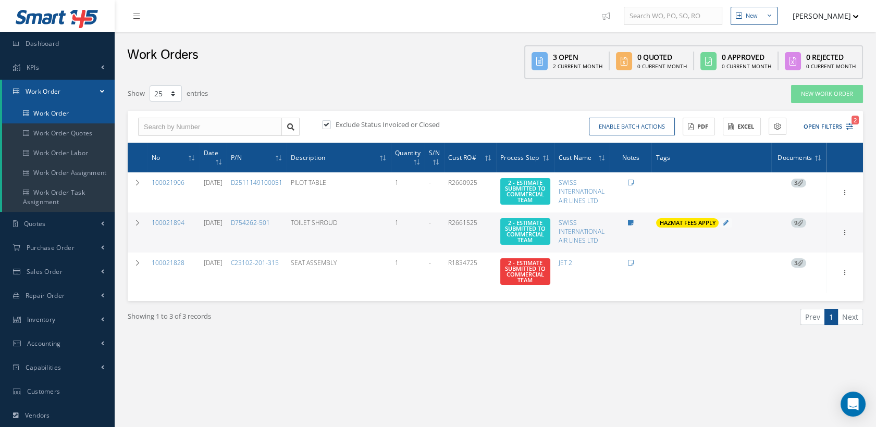
click at [72, 111] on link "Work Order" at bounding box center [58, 114] width 113 height 20
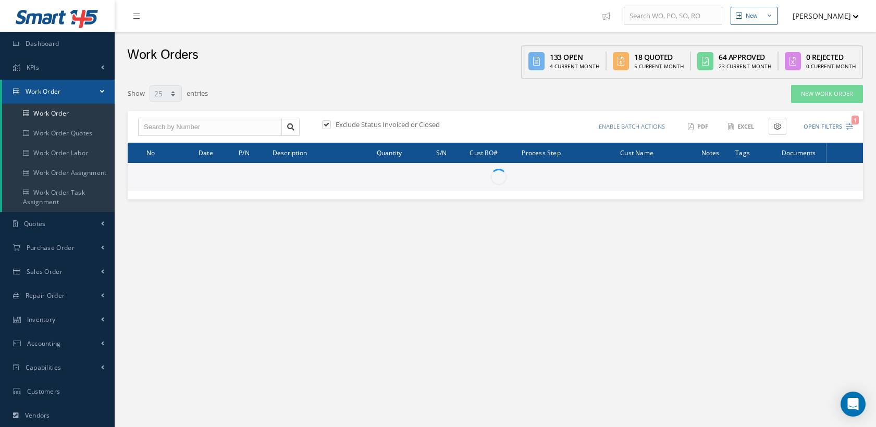
select select "25"
type input "All Work Request"
type input "All Work Performed"
type input "All Status"
type input "WO Part Status"
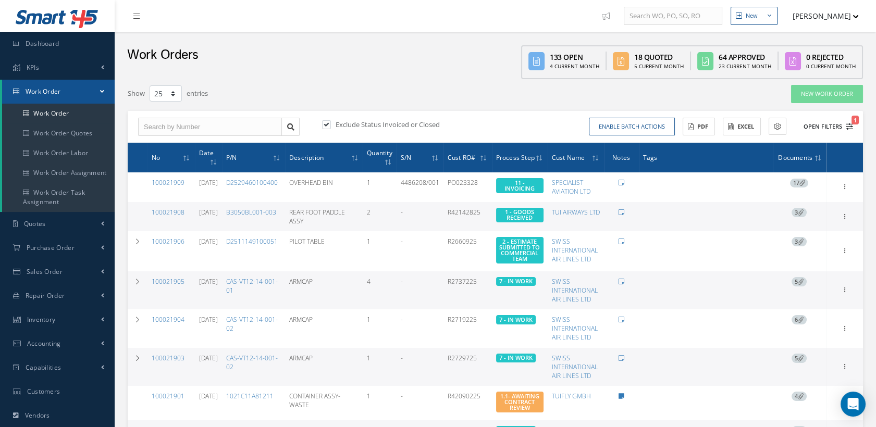
click at [849, 123] on icon "1" at bounding box center [849, 126] width 7 height 7
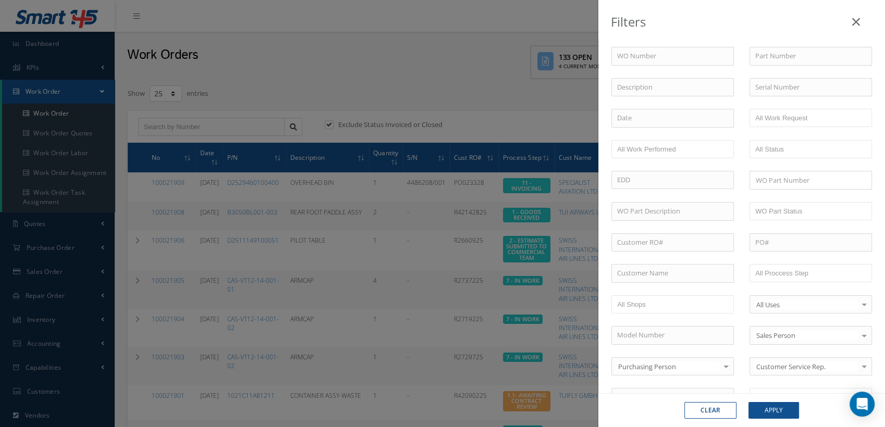
click at [720, 409] on button "Clear" at bounding box center [710, 410] width 52 height 17
click at [855, 23] on icon at bounding box center [856, 22] width 8 height 13
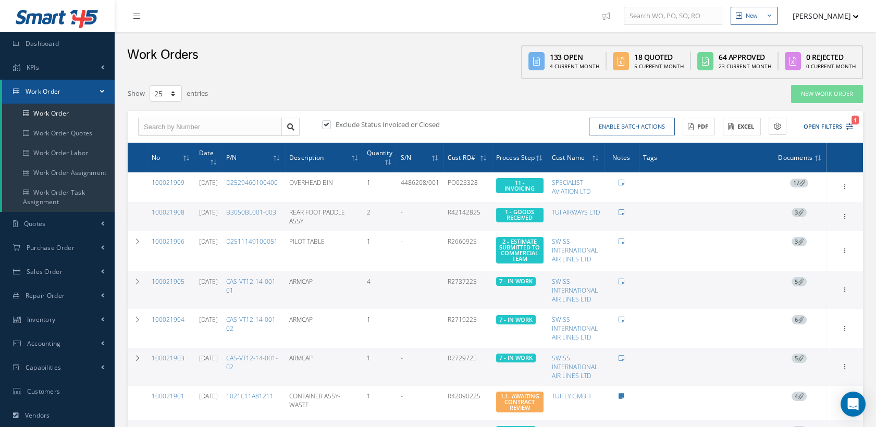
click at [330, 121] on label at bounding box center [331, 124] width 3 height 9
click at [323, 122] on input "checkbox" at bounding box center [325, 125] width 7 height 7
checkbox input "false"
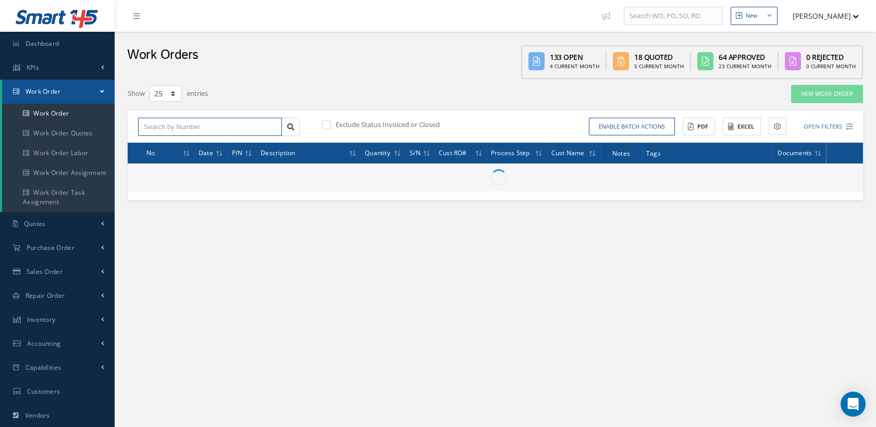
click at [158, 127] on input "text" at bounding box center [210, 127] width 144 height 19
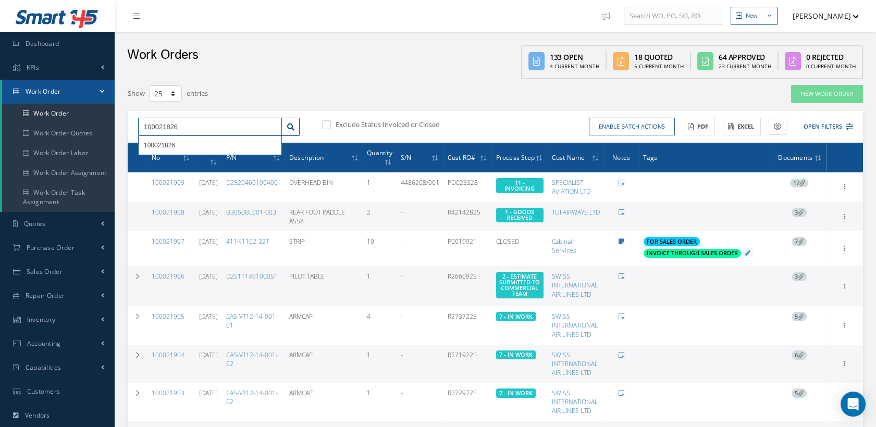
type input "100021826"
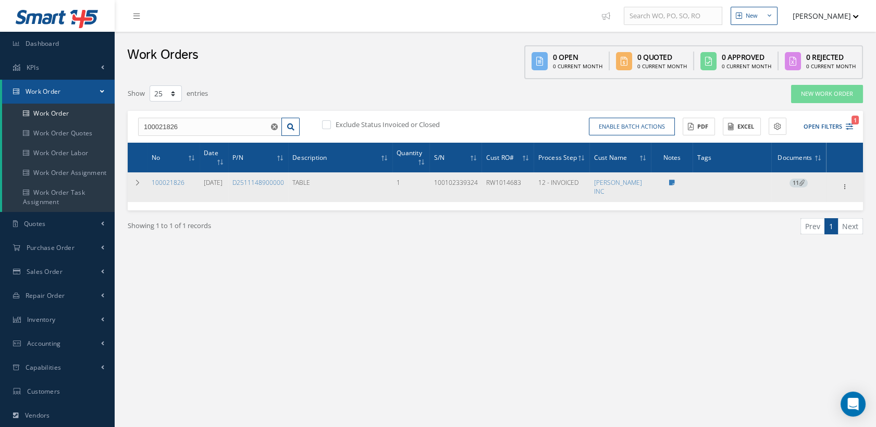
drag, startPoint x: 175, startPoint y: 182, endPoint x: 193, endPoint y: 180, distance: 17.8
click at [175, 182] on link "100021826" at bounding box center [168, 182] width 33 height 9
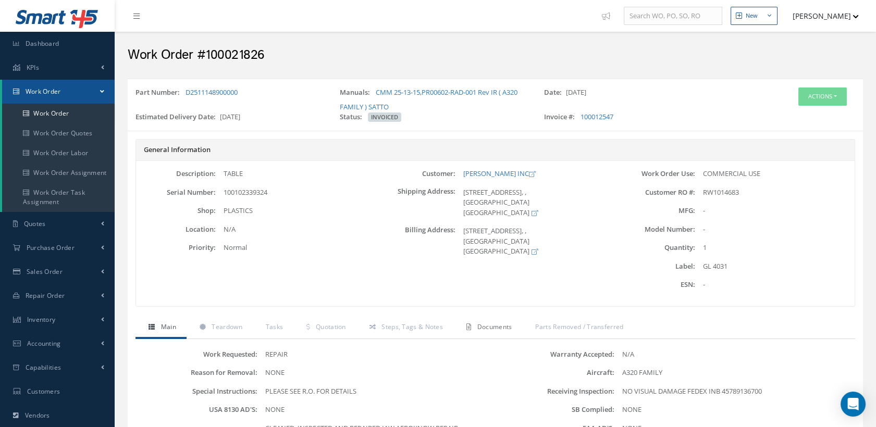
click at [483, 327] on span "Documents" at bounding box center [494, 327] width 35 height 9
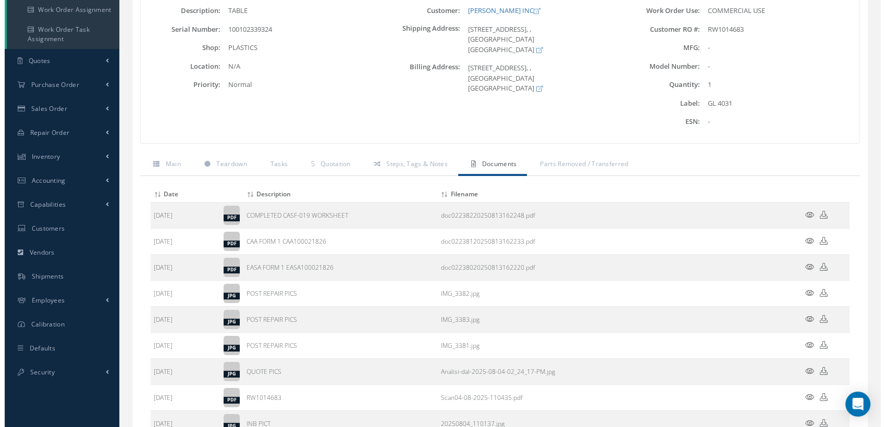
scroll to position [289, 0]
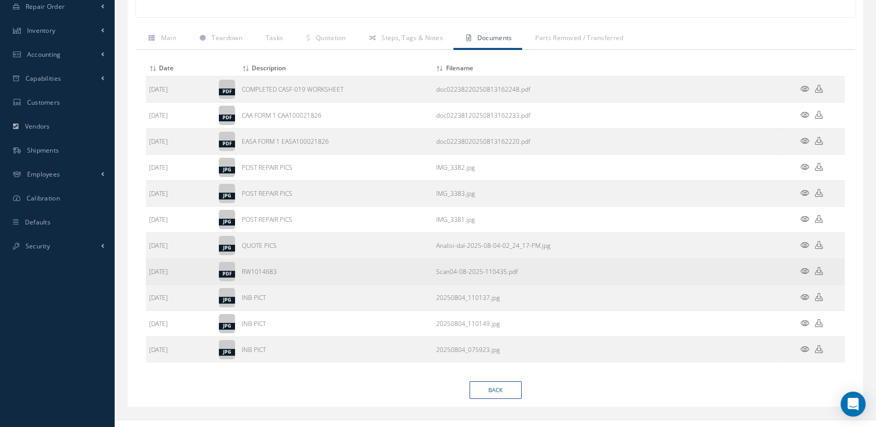
click at [805, 271] on icon at bounding box center [805, 271] width 9 height 8
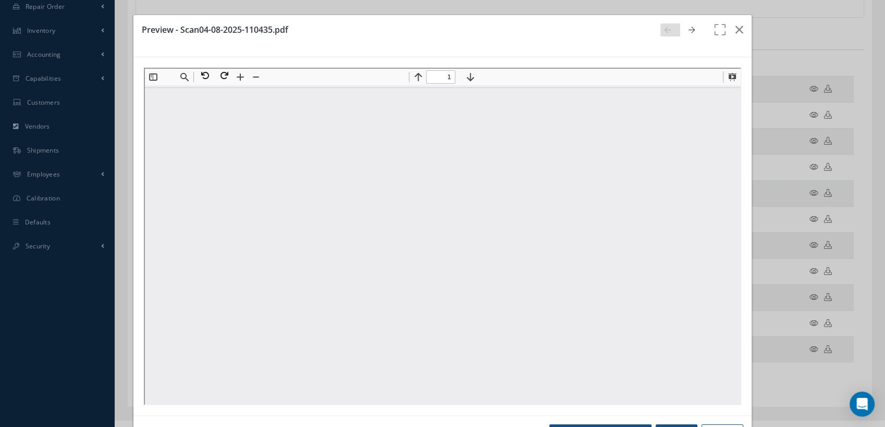
scroll to position [0, 0]
type input "1"
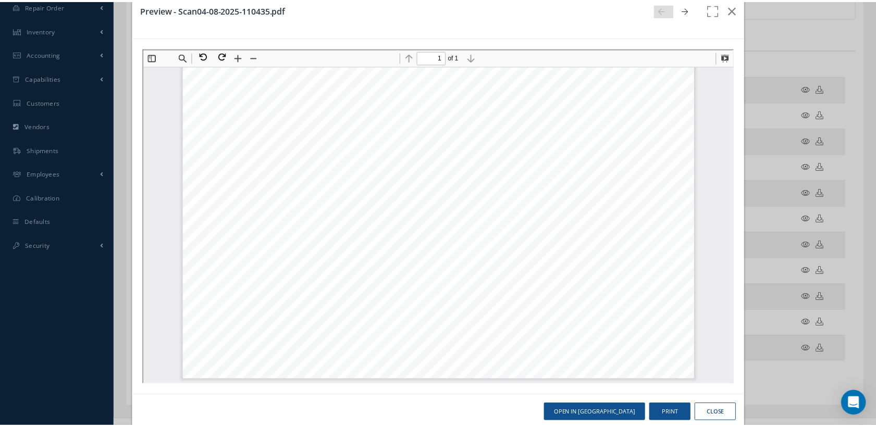
scroll to position [38, 0]
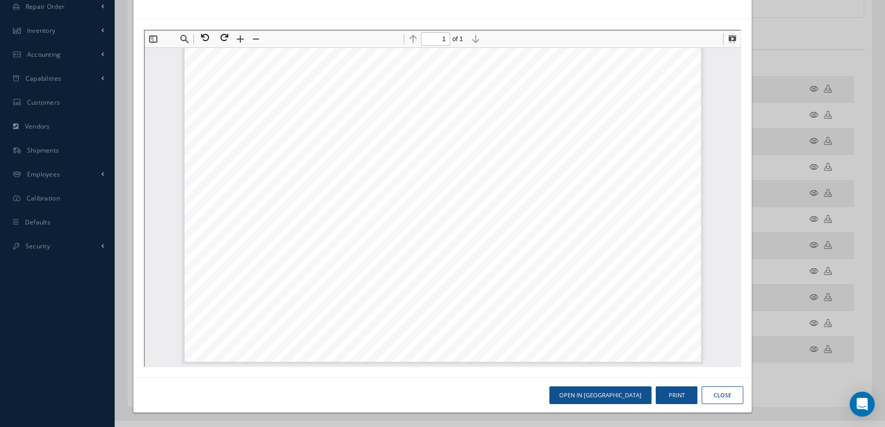
click at [716, 395] on button "Close" at bounding box center [723, 396] width 42 height 18
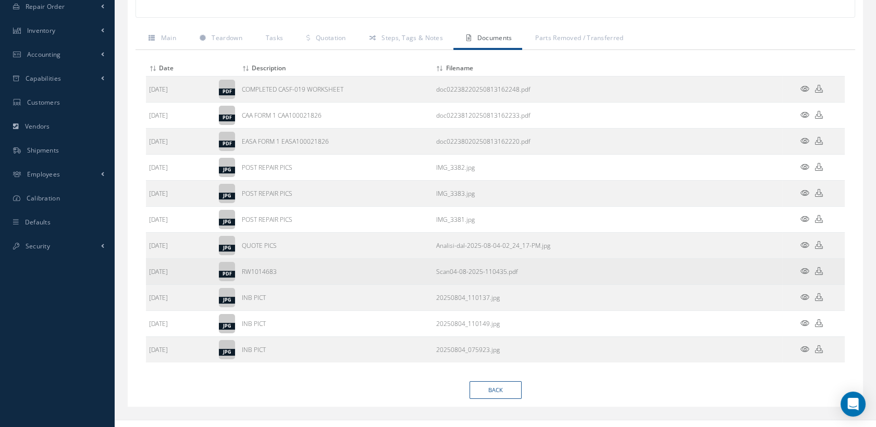
click at [818, 270] on icon at bounding box center [819, 271] width 8 height 8
drag, startPoint x: 278, startPoint y: 270, endPoint x: 238, endPoint y: 271, distance: 40.1
click at [238, 271] on tr "08/04/2025 pdf RW1014683 Scan04-08-2025-110435.pdf" at bounding box center [495, 272] width 699 height 26
copy tr "RW1014683"
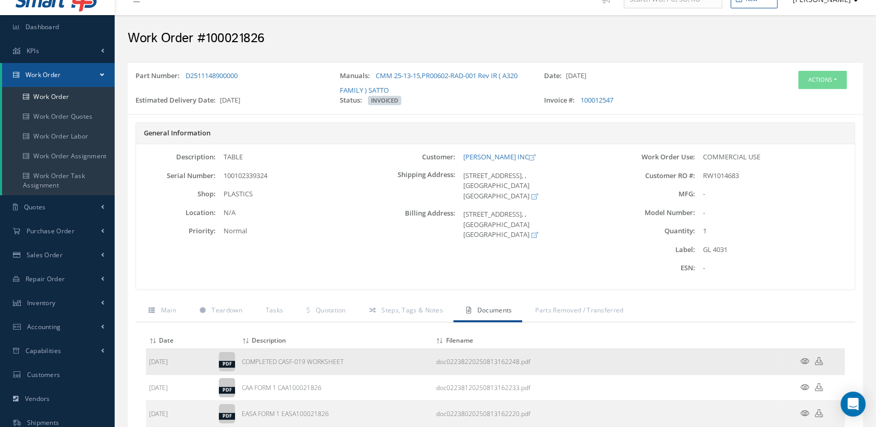
scroll to position [0, 0]
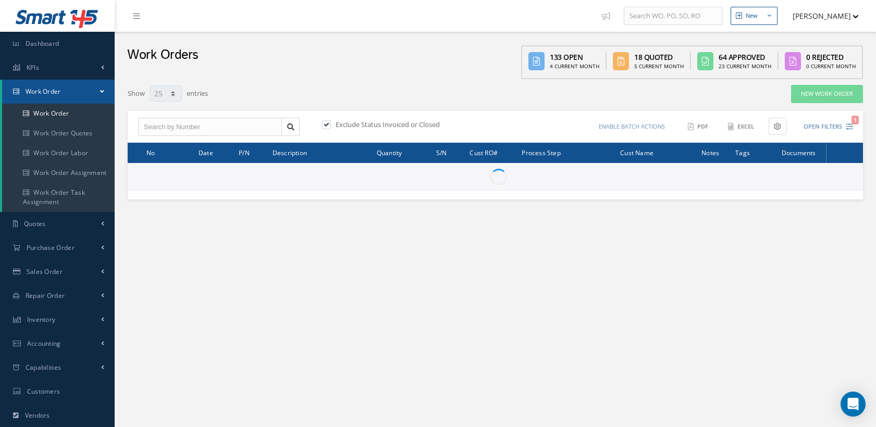
select select "25"
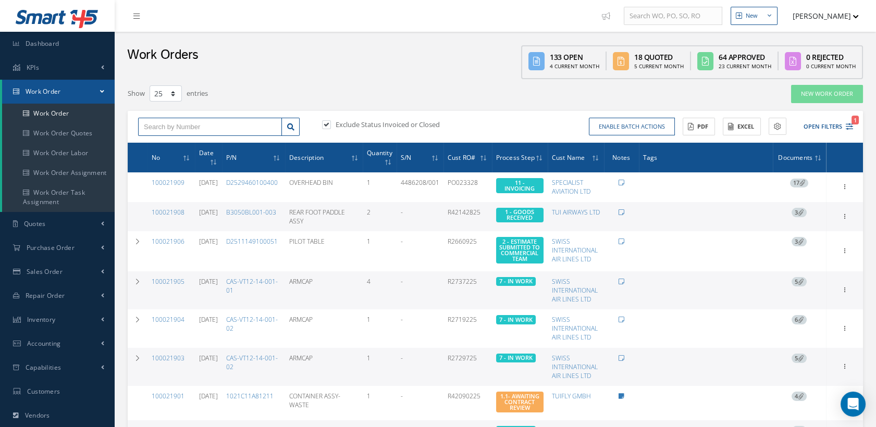
click at [188, 119] on input "text" at bounding box center [210, 127] width 144 height 19
type input "100021640"
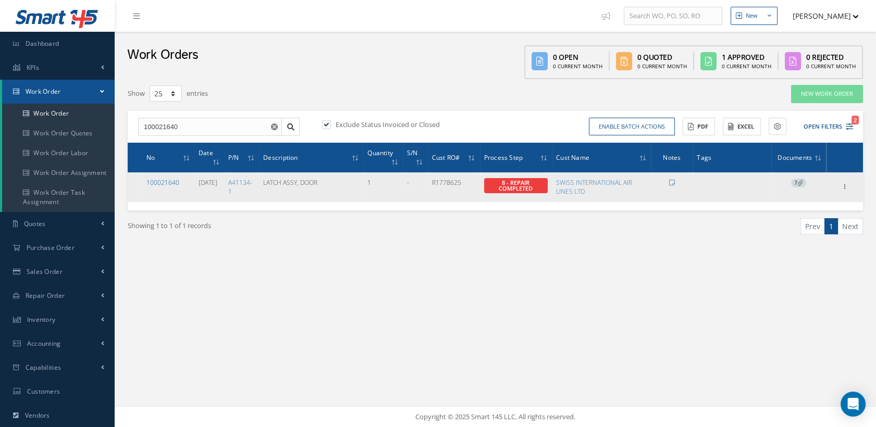
click at [168, 184] on link "100021640" at bounding box center [162, 182] width 33 height 9
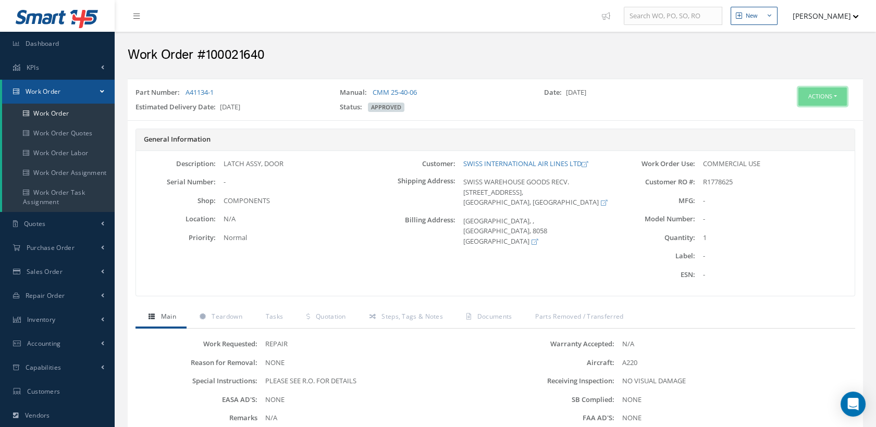
click at [801, 98] on button "Actions" at bounding box center [823, 97] width 48 height 18
click at [789, 112] on link "Edit" at bounding box center [805, 116] width 83 height 14
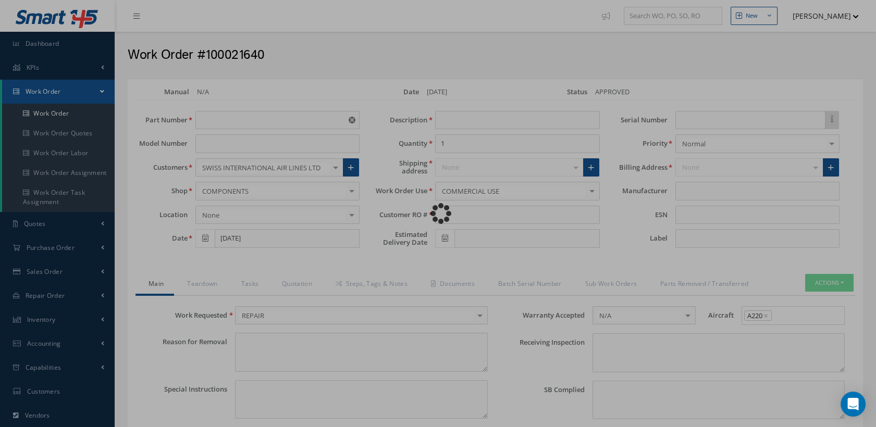
type input "A41134-1"
type input "[DATE]"
type input "LATCH ASSY, DOOR"
type input "R1778625"
type input "[DATE]"
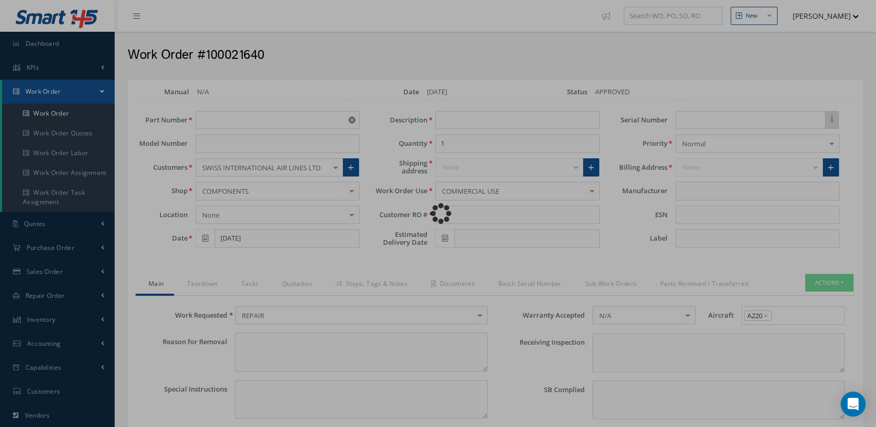
type textarea "NONE"
type textarea "PLEASE SEE R.O. FOR DETAILS"
type input "NONE"
type textarea "NO VISUAL DAMAGE"
type textarea "NONE"
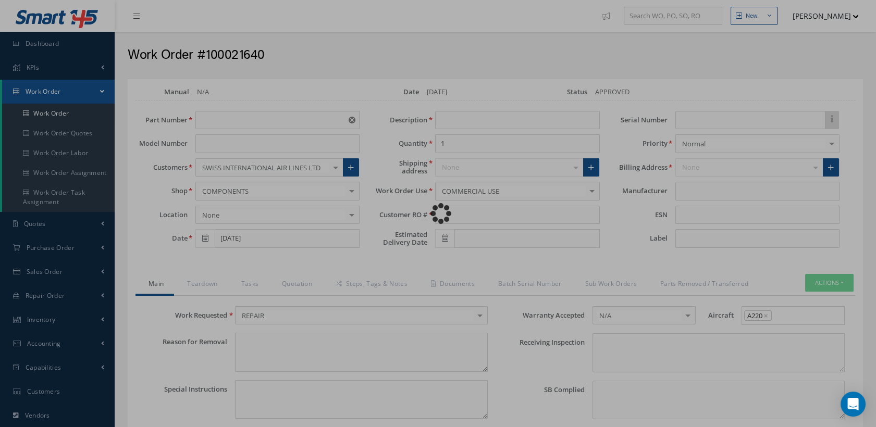
type input "NONE"
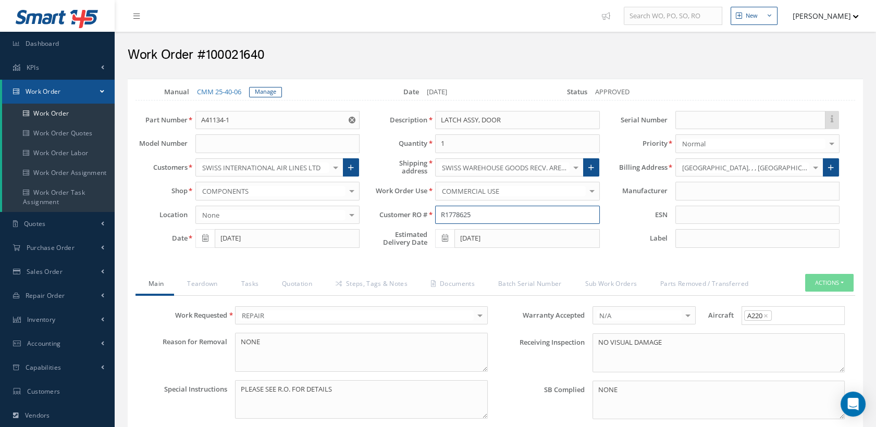
drag, startPoint x: 474, startPoint y: 214, endPoint x: 429, endPoint y: 214, distance: 45.3
click at [429, 214] on div "R1778625" at bounding box center [517, 215] width 180 height 19
click at [455, 281] on link "Documents" at bounding box center [451, 285] width 67 height 22
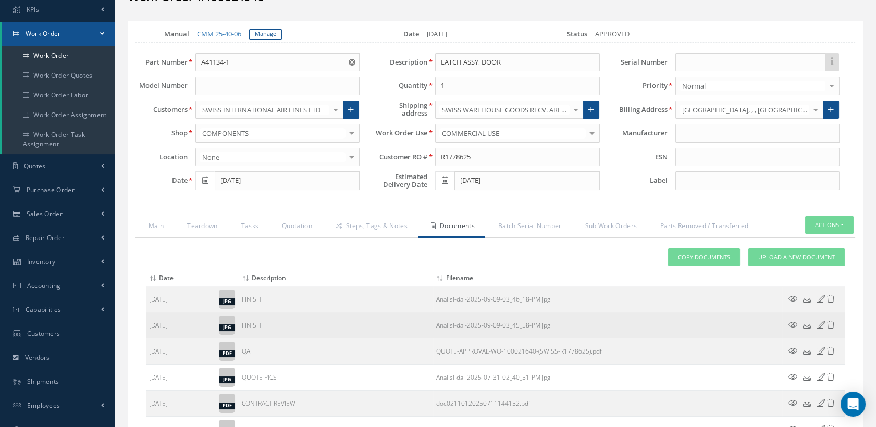
scroll to position [174, 0]
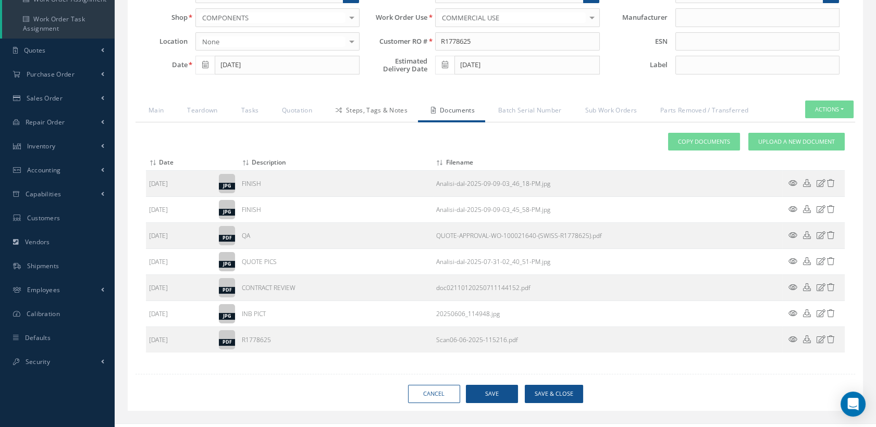
click at [366, 106] on link "Steps, Tags & Notes" at bounding box center [370, 112] width 95 height 22
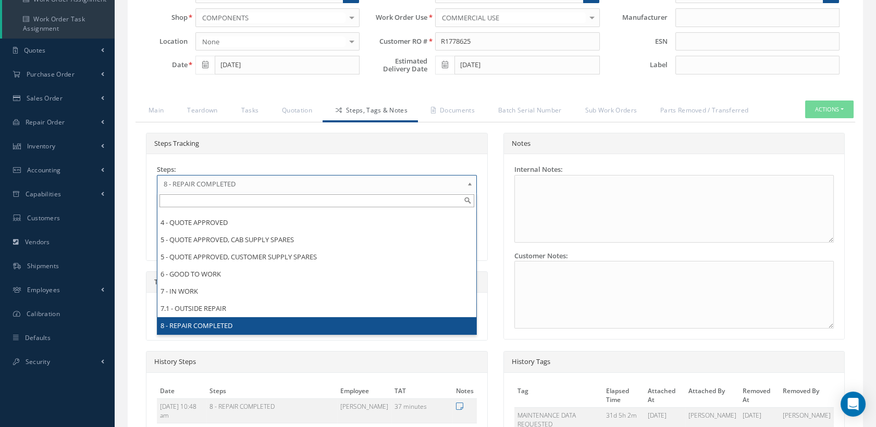
click at [269, 178] on span "8 - REPAIR COMPLETED" at bounding box center [314, 184] width 300 height 13
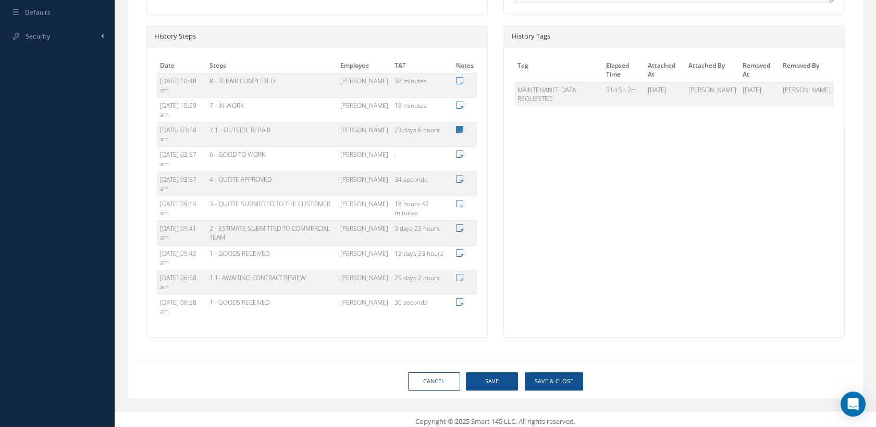
scroll to position [501, 0]
click at [479, 383] on button "Save" at bounding box center [492, 380] width 52 height 18
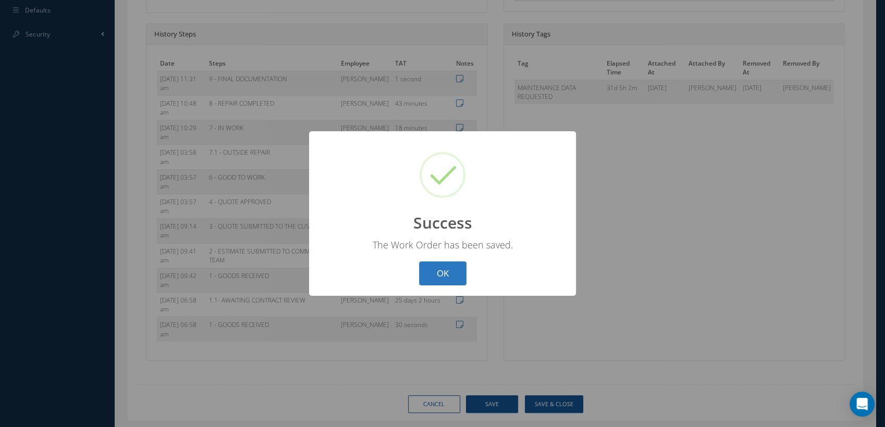
click at [456, 266] on button "OK" at bounding box center [442, 274] width 47 height 24
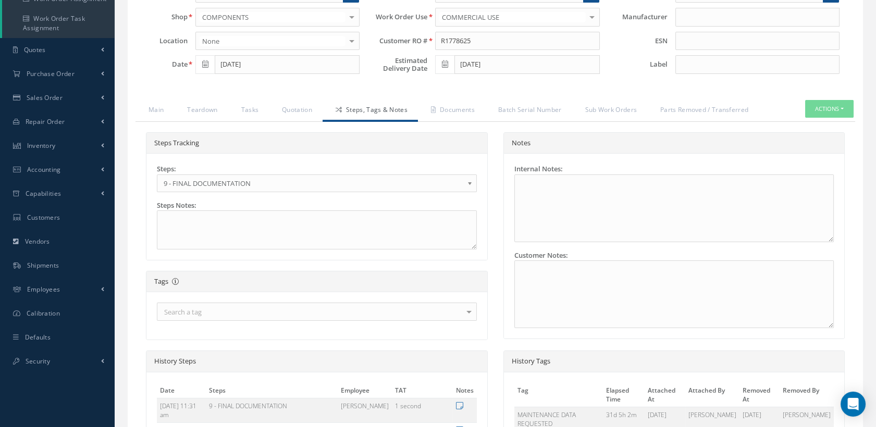
scroll to position [154, 0]
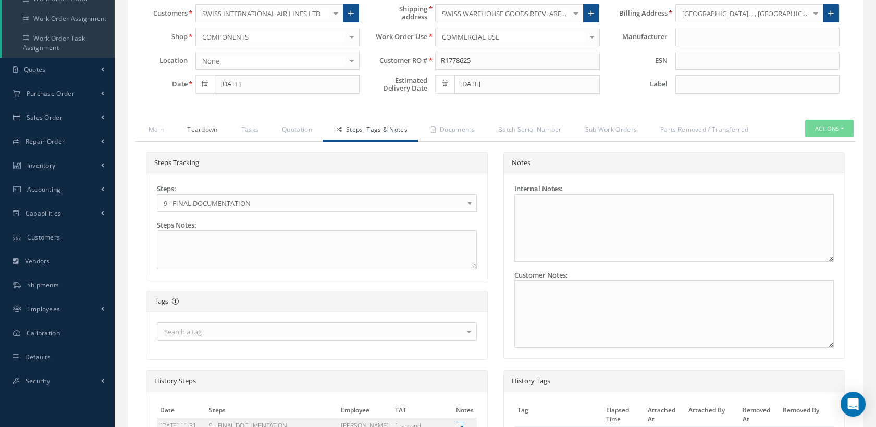
click at [193, 125] on link "Teardown" at bounding box center [201, 131] width 54 height 22
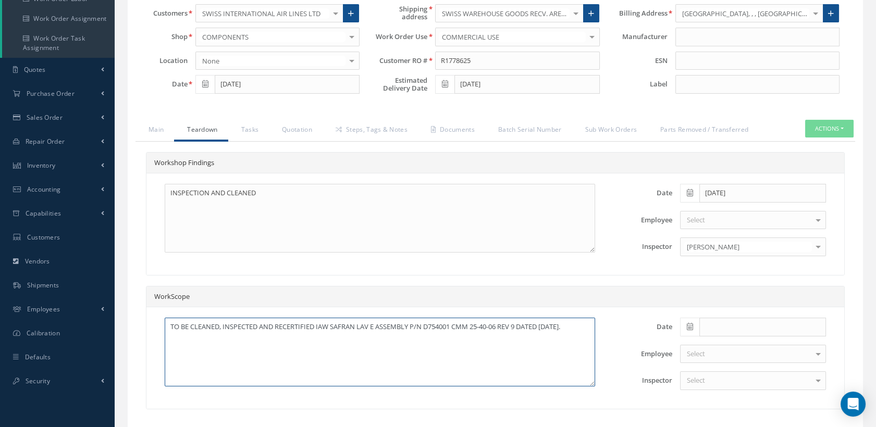
drag, startPoint x: 203, startPoint y: 342, endPoint x: 191, endPoint y: 324, distance: 21.8
click at [191, 324] on textarea "TO BE CLEANED, INSPECTED AND RECERTIFIED IAW SAFRAN LAV E ASSEMBLY P/N D754001 …" at bounding box center [380, 352] width 431 height 69
click at [166, 129] on link "Main" at bounding box center [155, 131] width 39 height 22
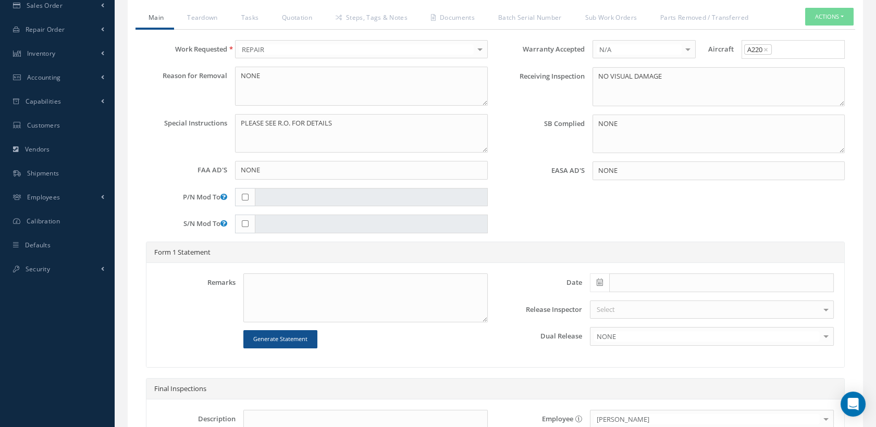
scroll to position [435, 0]
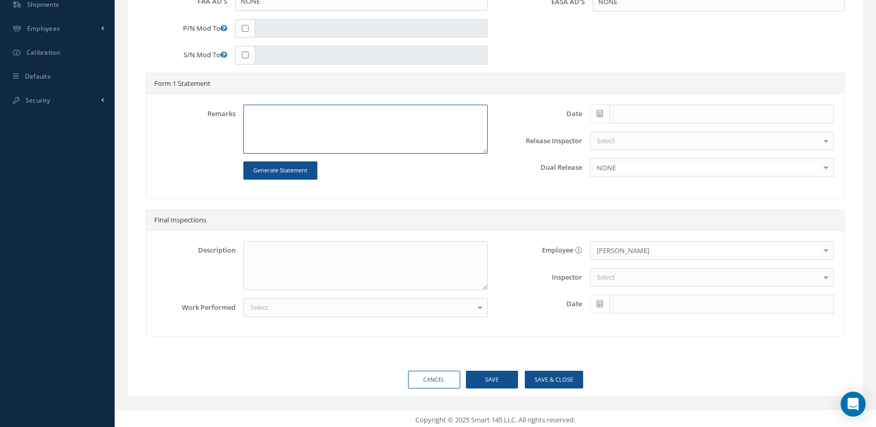
click at [253, 106] on textarea at bounding box center [365, 129] width 244 height 49
paste textarea "CLEANED, INSPECTED AND RECERTIFIED IAW SAFRAN LAV E ASSEMBLY P/N D754001 CMM 25…"
type textarea "CLEANED, INSPECTED AND RECERTIFIED IAW SAFRAN LAV E ASSEMBLY P/N D754001 CMM 25…"
click at [598, 110] on icon at bounding box center [600, 113] width 6 height 7
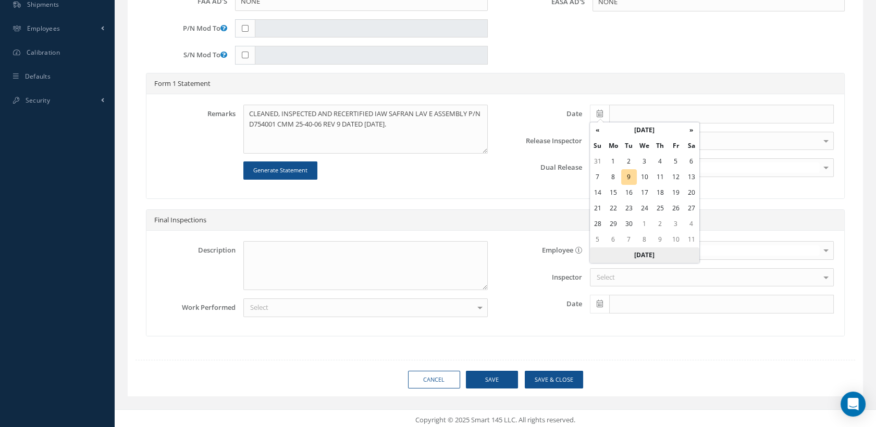
click at [641, 260] on th "[DATE]" at bounding box center [644, 256] width 109 height 16
type input "[DATE]"
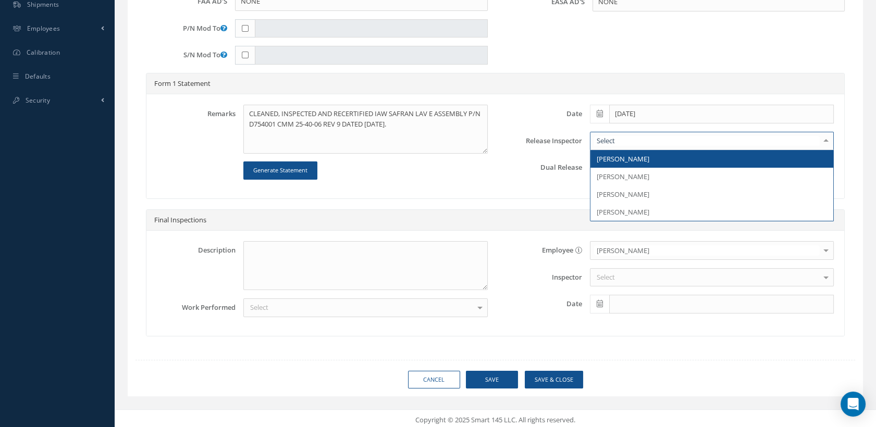
click at [605, 154] on span "[PERSON_NAME]" at bounding box center [623, 158] width 53 height 9
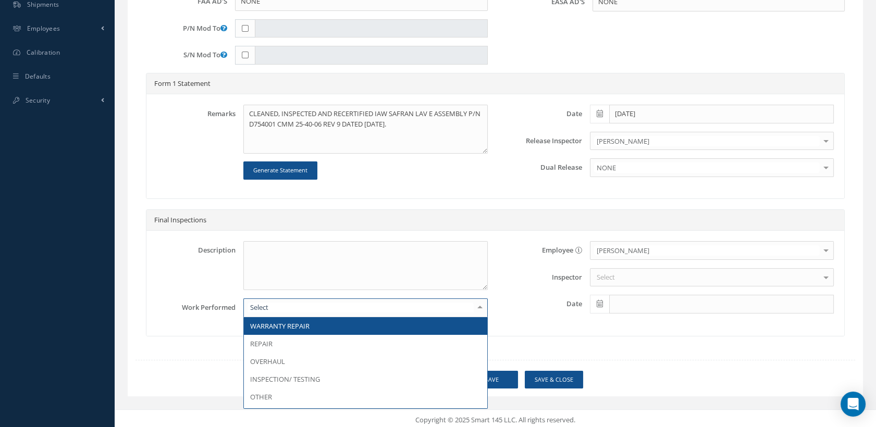
click at [413, 299] on div at bounding box center [365, 308] width 244 height 19
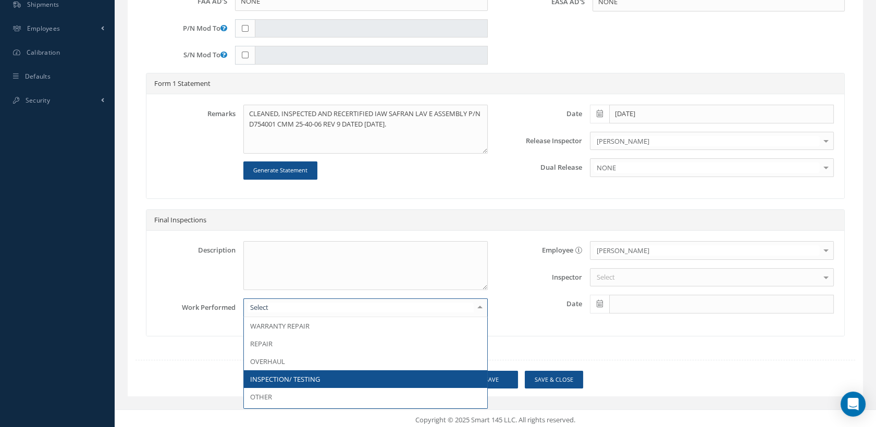
click at [291, 381] on span "INSPECTION/ TESTING" at bounding box center [285, 379] width 70 height 9
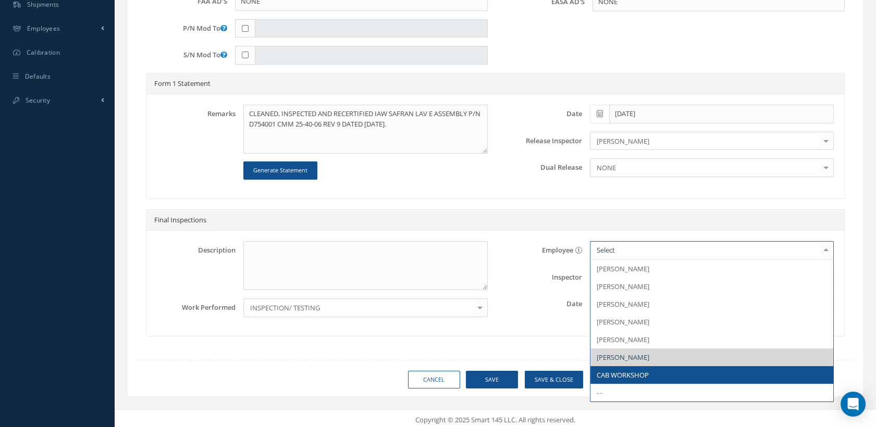
click at [622, 374] on span "CAB WORKSHOP" at bounding box center [623, 375] width 52 height 9
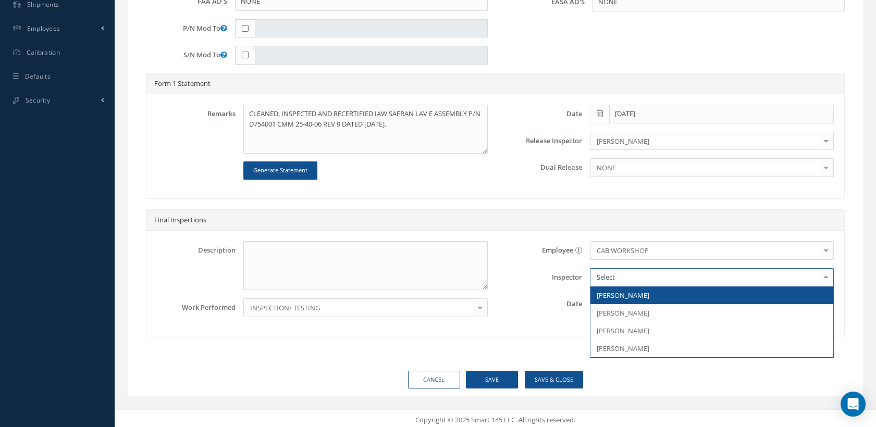
click at [622, 268] on div at bounding box center [712, 277] width 244 height 19
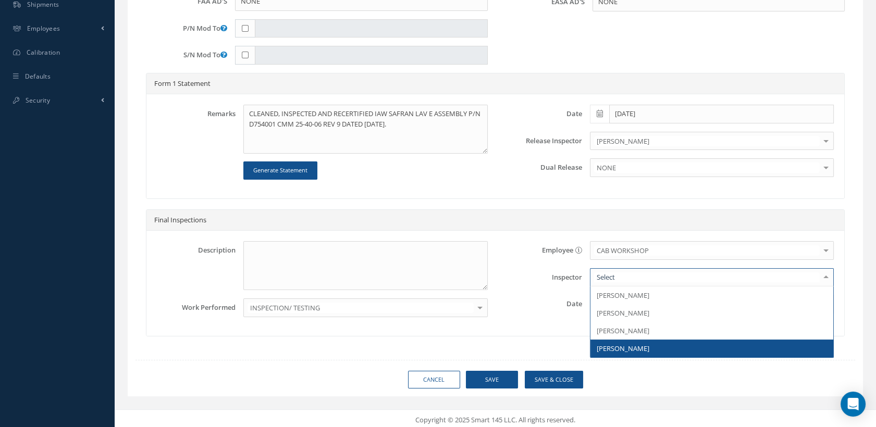
click at [628, 344] on span "[PERSON_NAME]" at bounding box center [623, 348] width 53 height 9
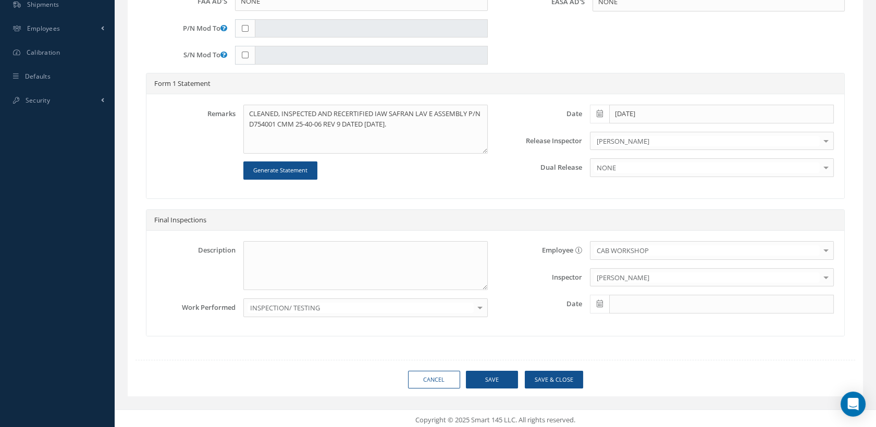
click at [599, 303] on icon at bounding box center [600, 303] width 6 height 7
click at [646, 289] on th "[DATE]" at bounding box center [644, 286] width 109 height 16
type input "[DATE]"
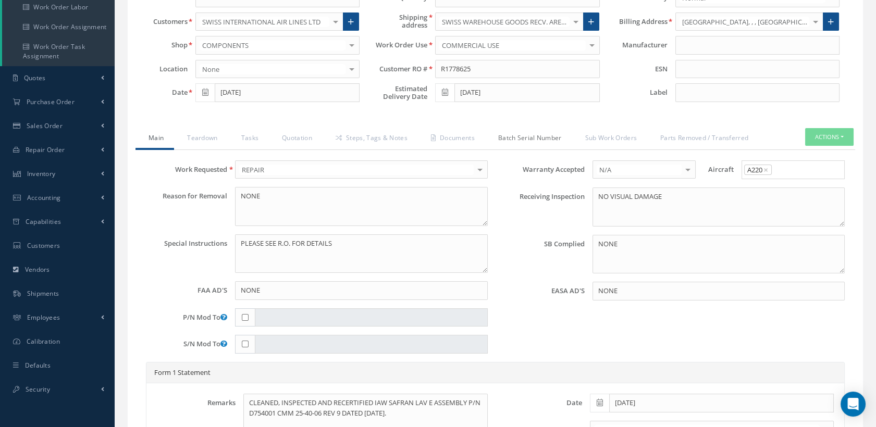
scroll to position [204, 0]
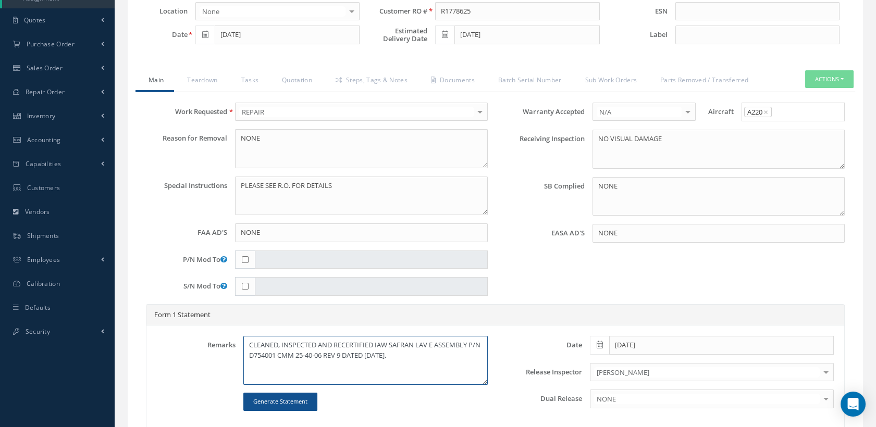
click at [458, 357] on textarea "CLEANED, INSPECTED AND RECERTIFIED IAW SAFRAN LAV E ASSEMBLY P/N D754001 CMM 25…" at bounding box center [365, 360] width 244 height 49
type textarea "CLEANED, INSPECTED AND RECERTIFIED IAW SAFRAN LAV E ASSEMBLY P/N D754001 CMM 25…"
click at [814, 83] on button "Actions" at bounding box center [829, 79] width 48 height 18
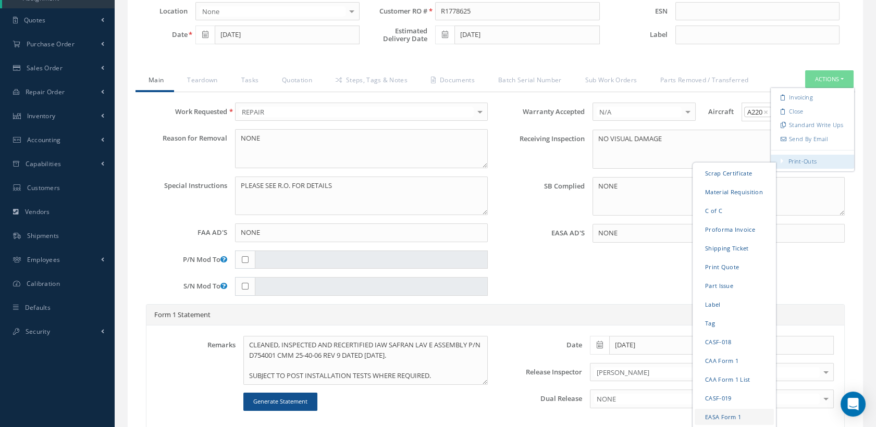
click at [720, 411] on link "EASA Form 1" at bounding box center [734, 417] width 79 height 16
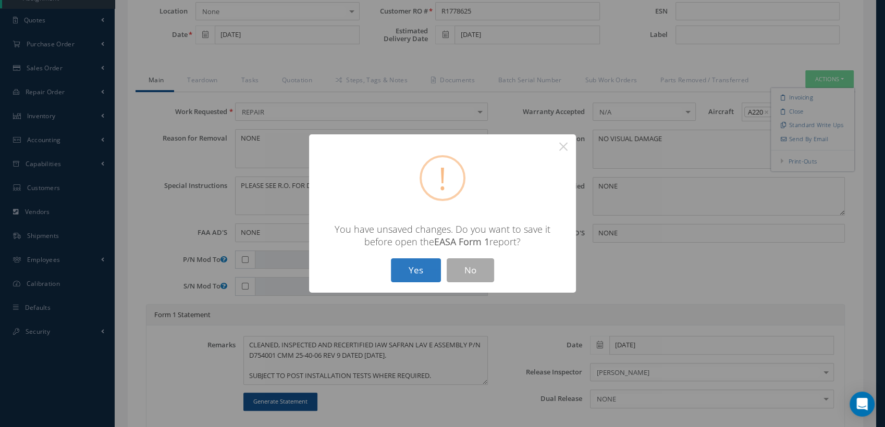
click at [413, 268] on button "Yes" at bounding box center [416, 271] width 50 height 24
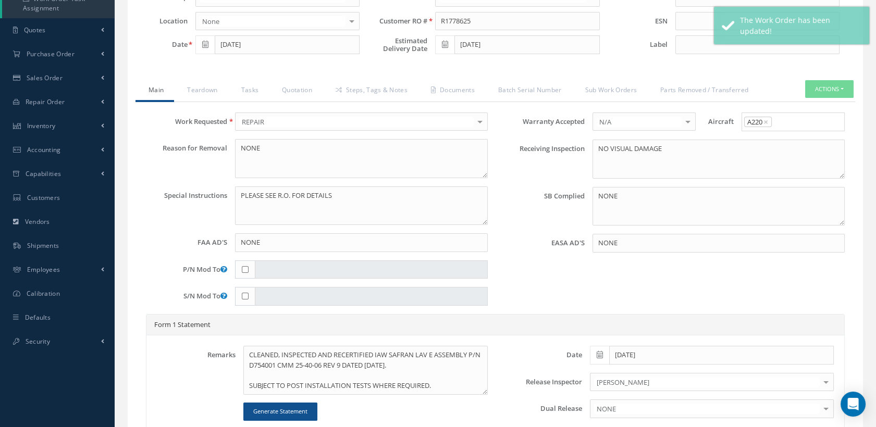
scroll to position [0, 0]
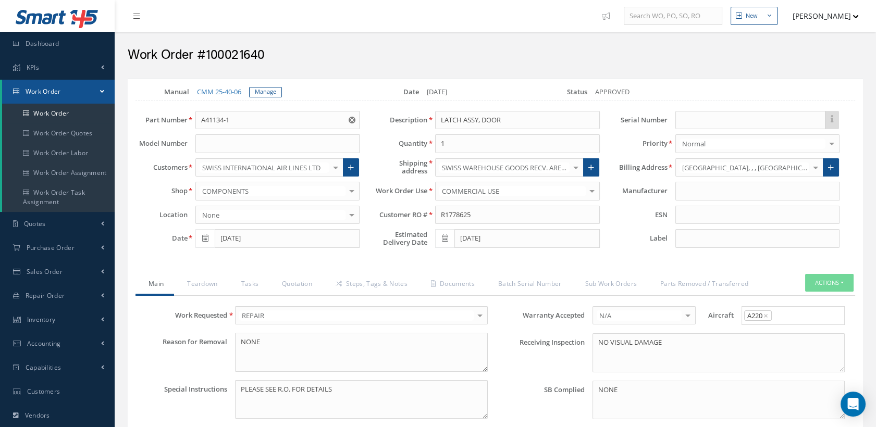
drag, startPoint x: 266, startPoint y: 57, endPoint x: 207, endPoint y: 55, distance: 58.9
click at [207, 55] on h2 "Work Order #100021640" at bounding box center [495, 55] width 735 height 16
copy h2 "100021640"
click at [706, 238] on input at bounding box center [758, 238] width 164 height 19
type input "GL 4034"
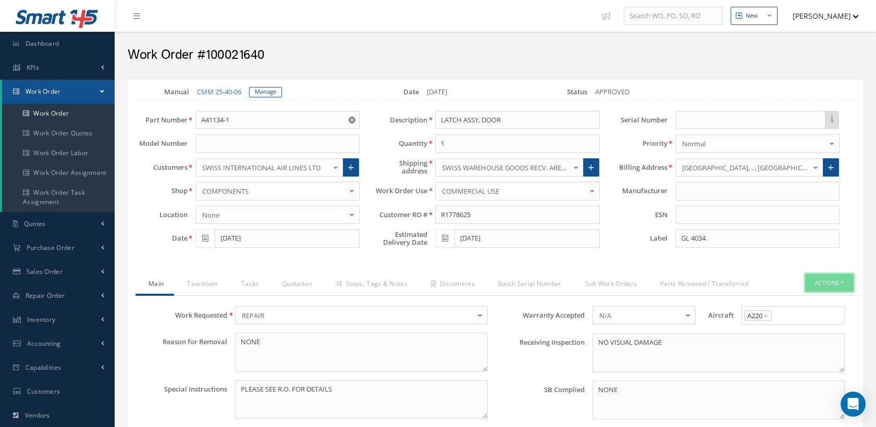
click at [823, 284] on button "Actions" at bounding box center [829, 283] width 48 height 18
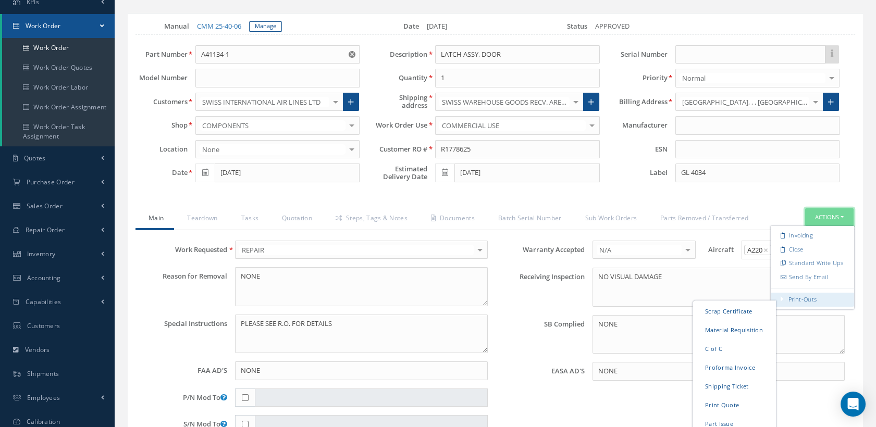
scroll to position [116, 0]
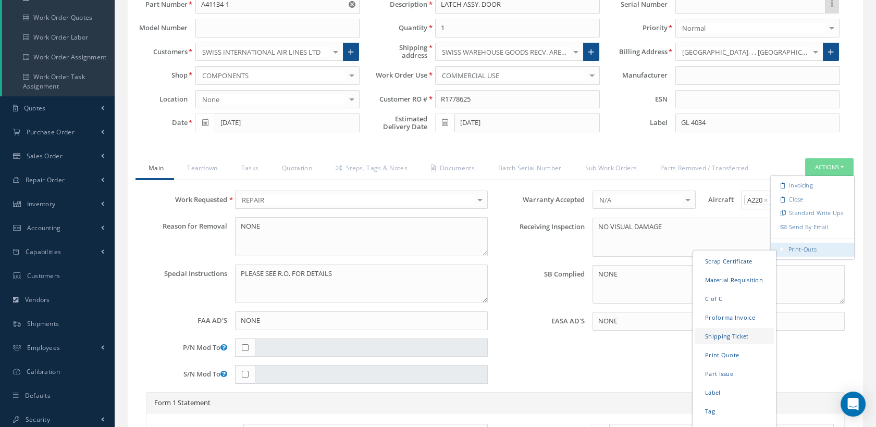
click at [727, 336] on link "Shipping Ticket" at bounding box center [734, 336] width 79 height 16
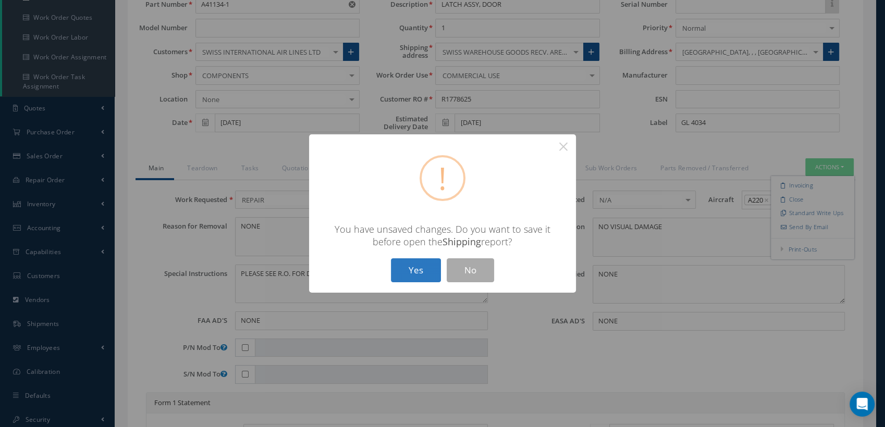
click at [423, 275] on button "Yes" at bounding box center [416, 271] width 50 height 24
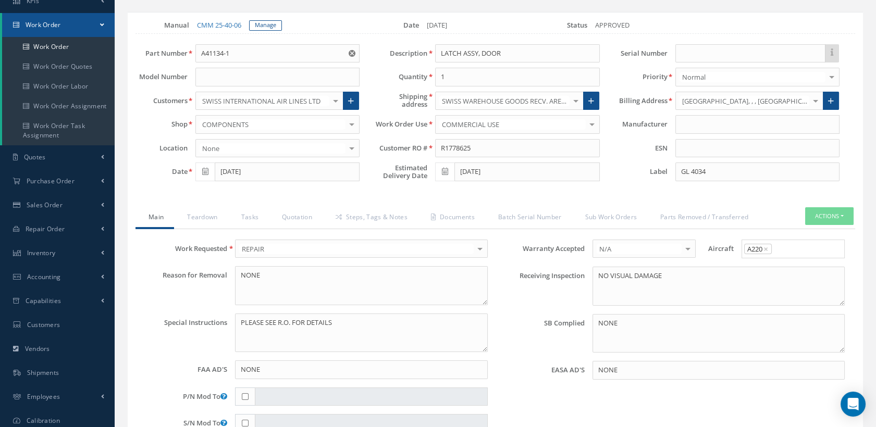
scroll to position [0, 0]
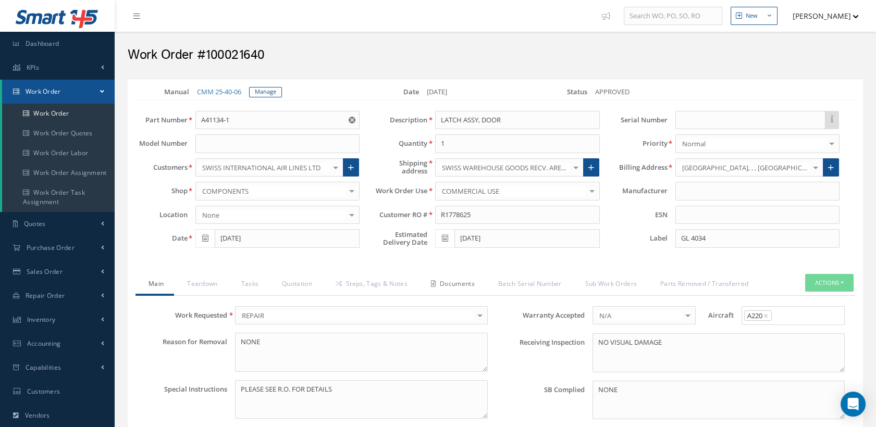
click at [455, 281] on link "Documents" at bounding box center [451, 285] width 67 height 22
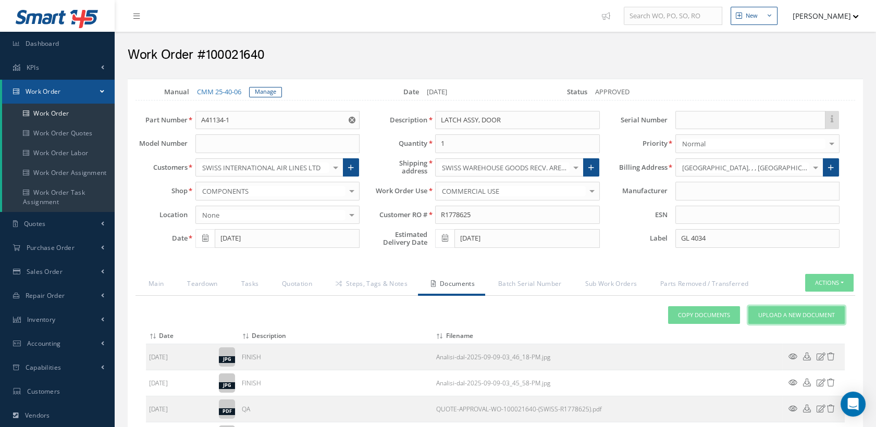
click at [791, 311] on span "Upload a New Document" at bounding box center [796, 315] width 77 height 9
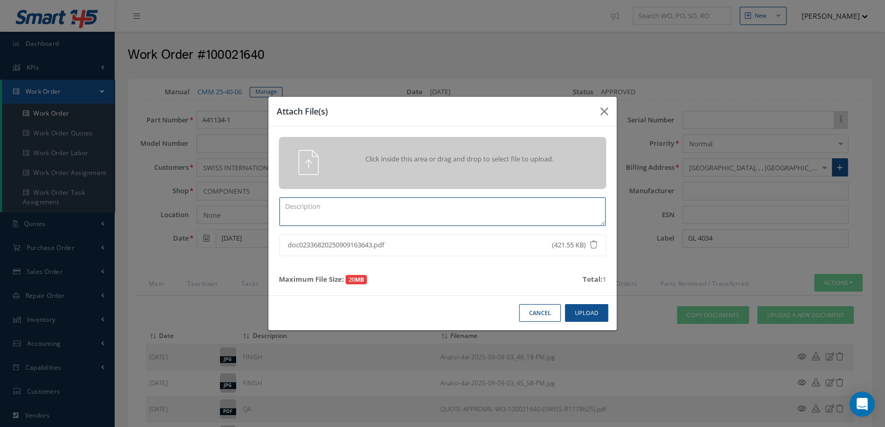
click at [305, 206] on textarea at bounding box center [442, 212] width 326 height 29
click at [318, 205] on textarea at bounding box center [442, 212] width 326 height 29
click at [580, 315] on button "Upload" at bounding box center [586, 313] width 43 height 18
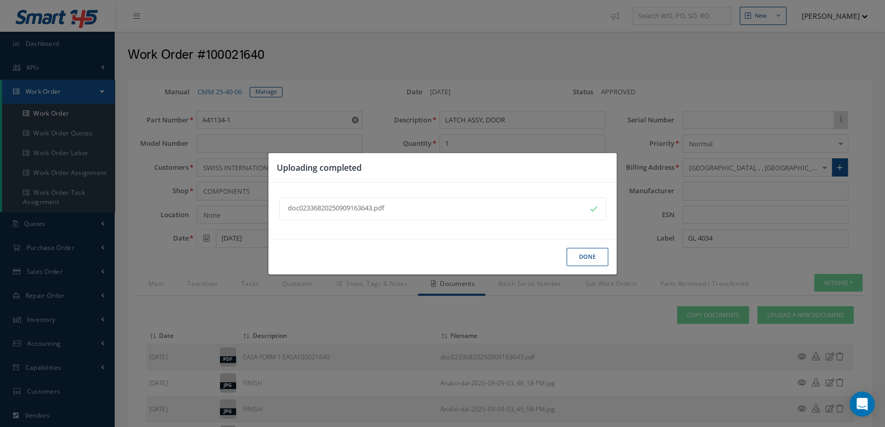
click at [579, 258] on button "Done" at bounding box center [588, 257] width 42 height 18
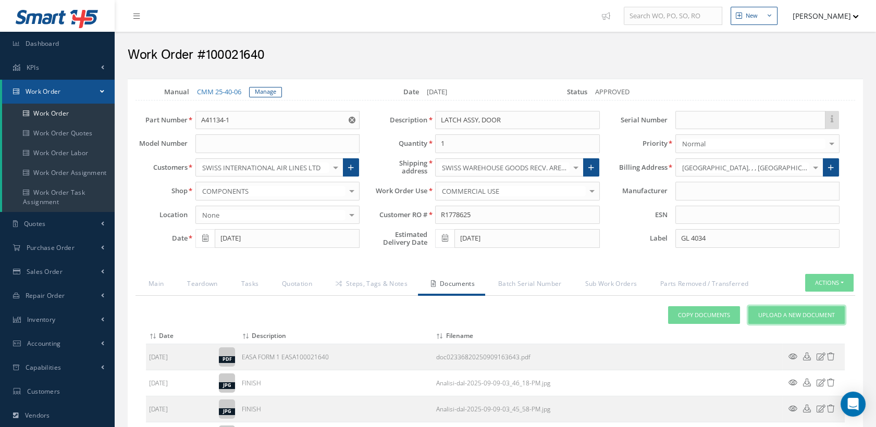
click at [772, 312] on span "Upload a New Document" at bounding box center [796, 315] width 77 height 9
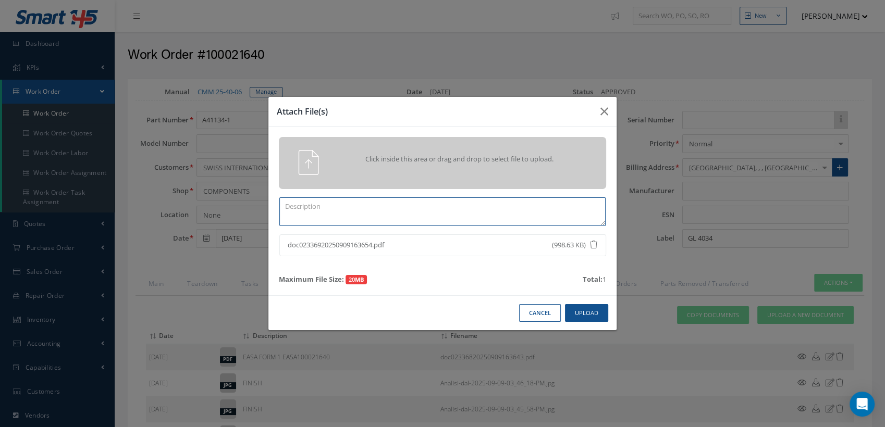
click at [318, 206] on textarea at bounding box center [442, 212] width 326 height 29
click at [308, 208] on textarea at bounding box center [442, 212] width 326 height 29
type textarea "COMPLETED CASF-020 WORKSHEET"
click at [580, 309] on button "Upload" at bounding box center [586, 313] width 43 height 18
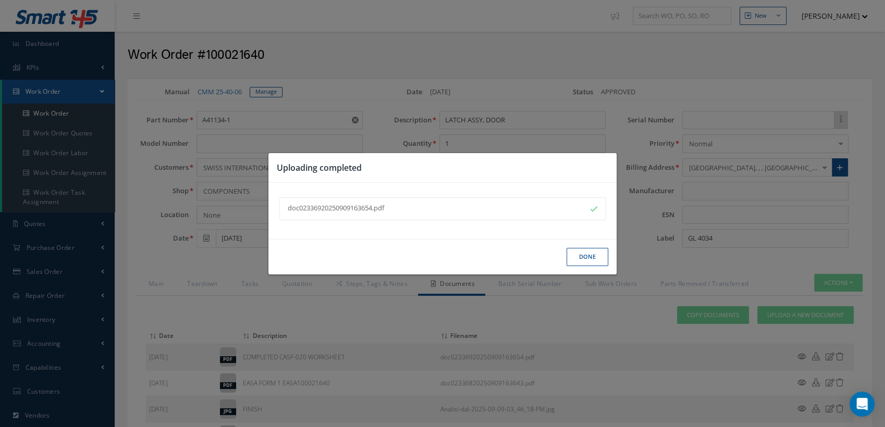
click at [584, 248] on button "Done" at bounding box center [588, 257] width 42 height 18
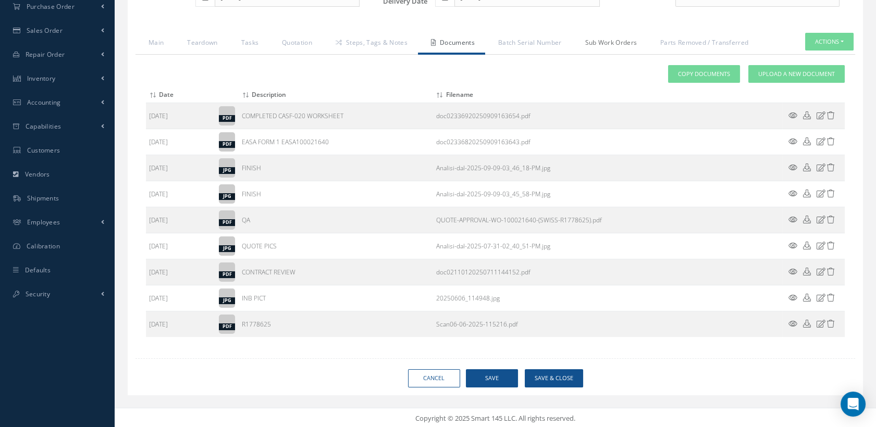
scroll to position [9, 0]
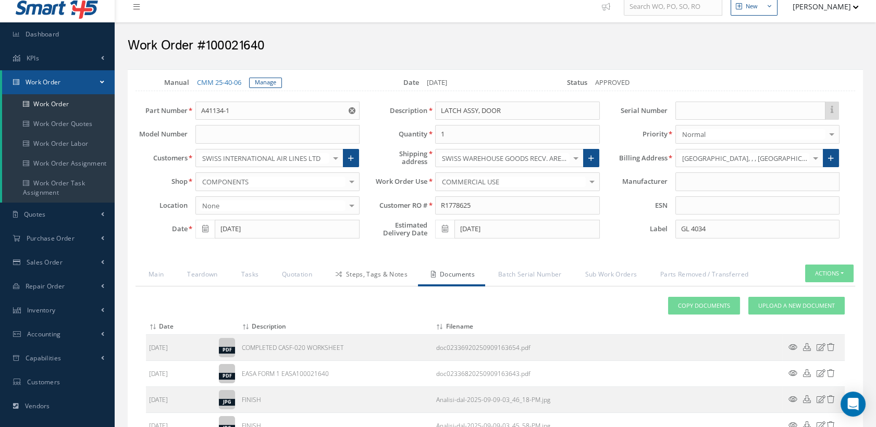
click at [376, 274] on link "Steps, Tags & Notes" at bounding box center [370, 276] width 95 height 22
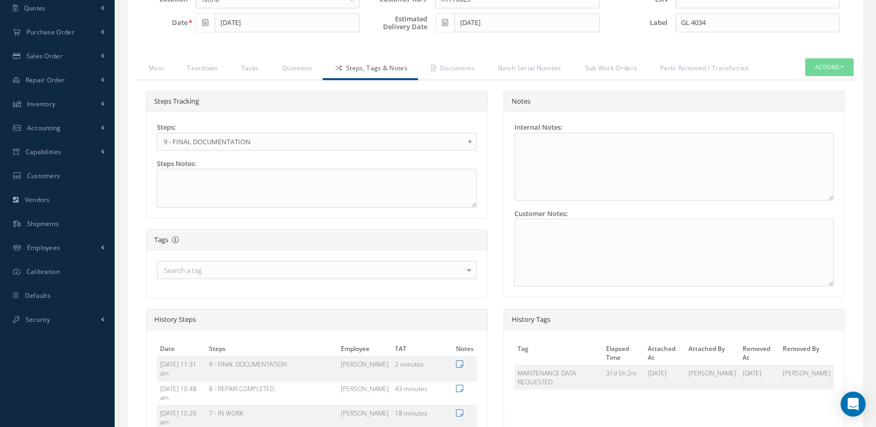
scroll to position [241, 0]
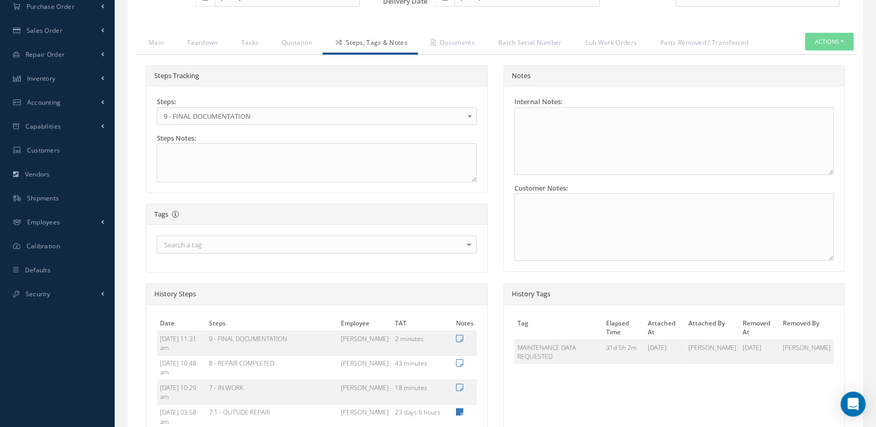
click at [260, 112] on span "9 - FINAL DOCUMENTATION" at bounding box center [314, 116] width 300 height 13
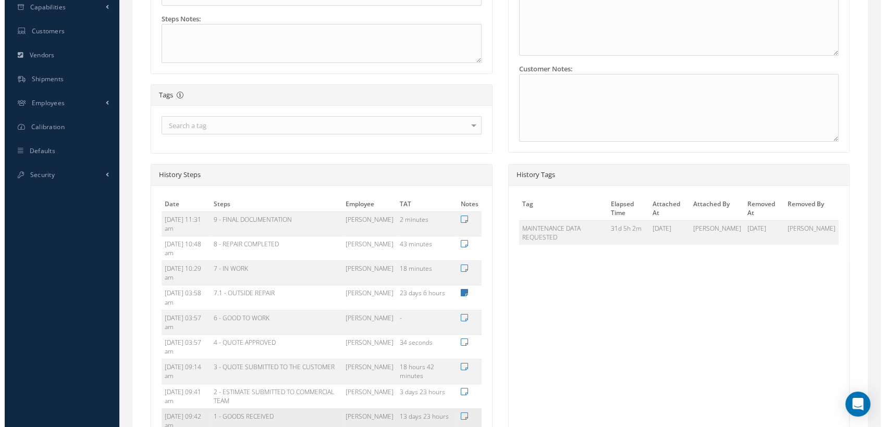
scroll to position [526, 0]
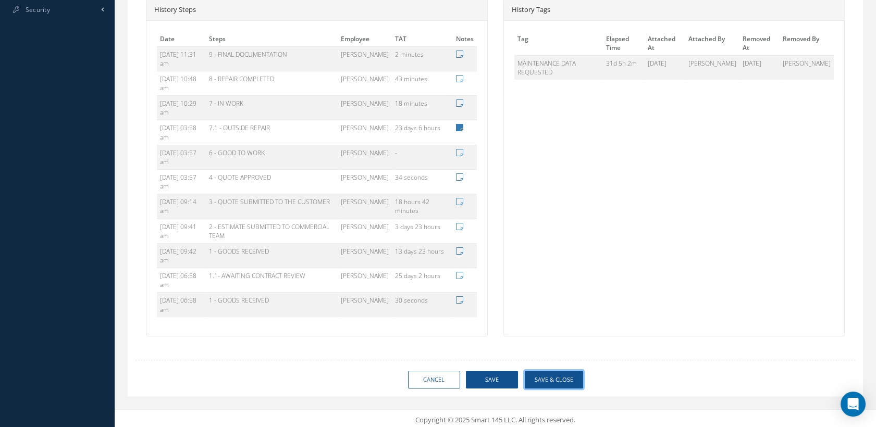
click at [552, 375] on button "Save & Close" at bounding box center [554, 380] width 58 height 18
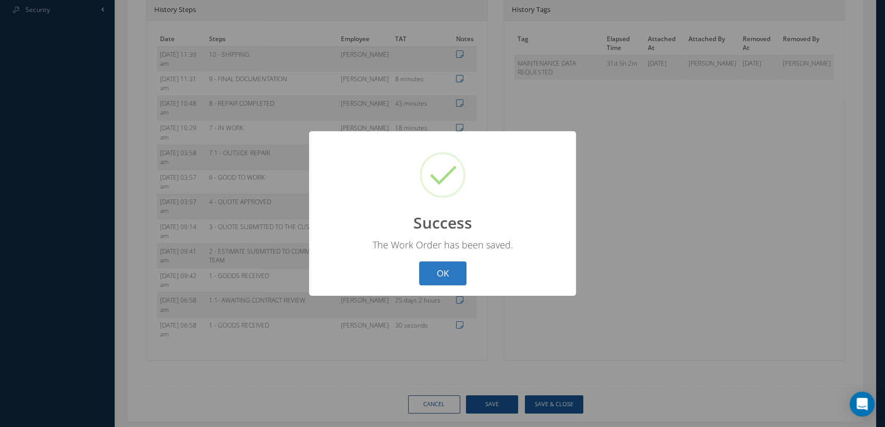
click at [445, 275] on button "OK" at bounding box center [442, 274] width 47 height 24
select select "25"
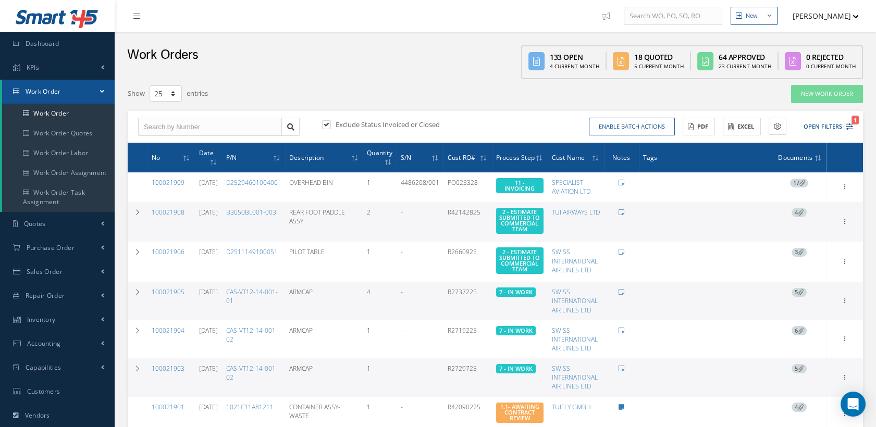
drag, startPoint x: 818, startPoint y: 15, endPoint x: 815, endPoint y: 21, distance: 6.8
click at [817, 15] on button "[PERSON_NAME]" at bounding box center [821, 16] width 76 height 20
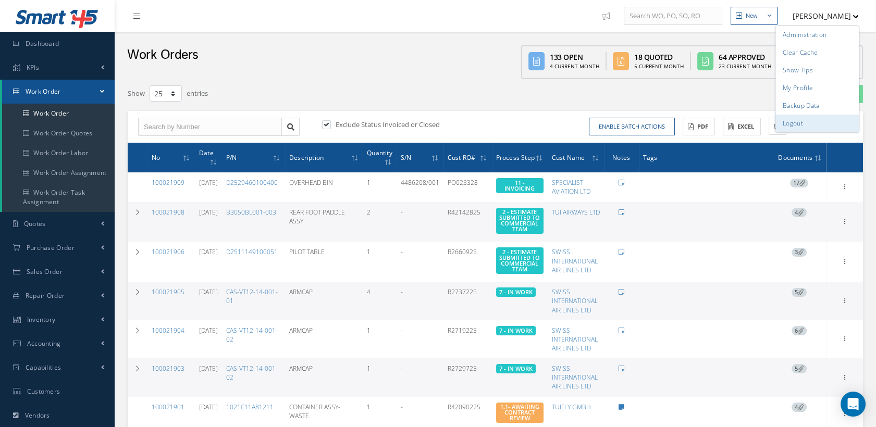
click at [793, 124] on link "Logout" at bounding box center [817, 124] width 83 height 18
